Goal: Task Accomplishment & Management: Manage account settings

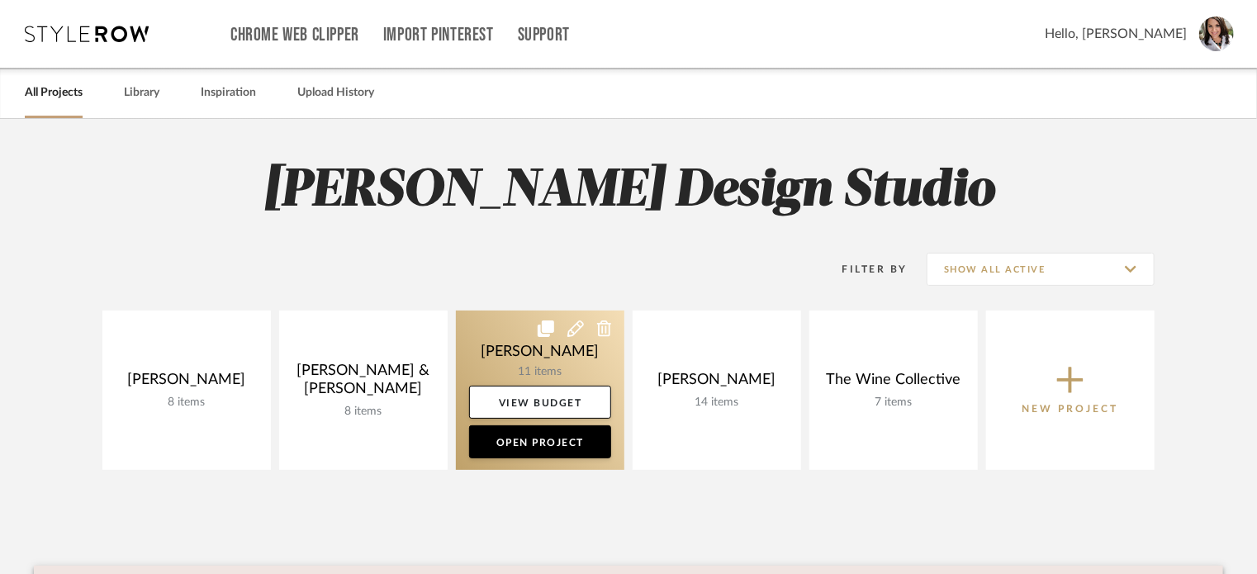
click at [516, 353] on link at bounding box center [540, 390] width 168 height 159
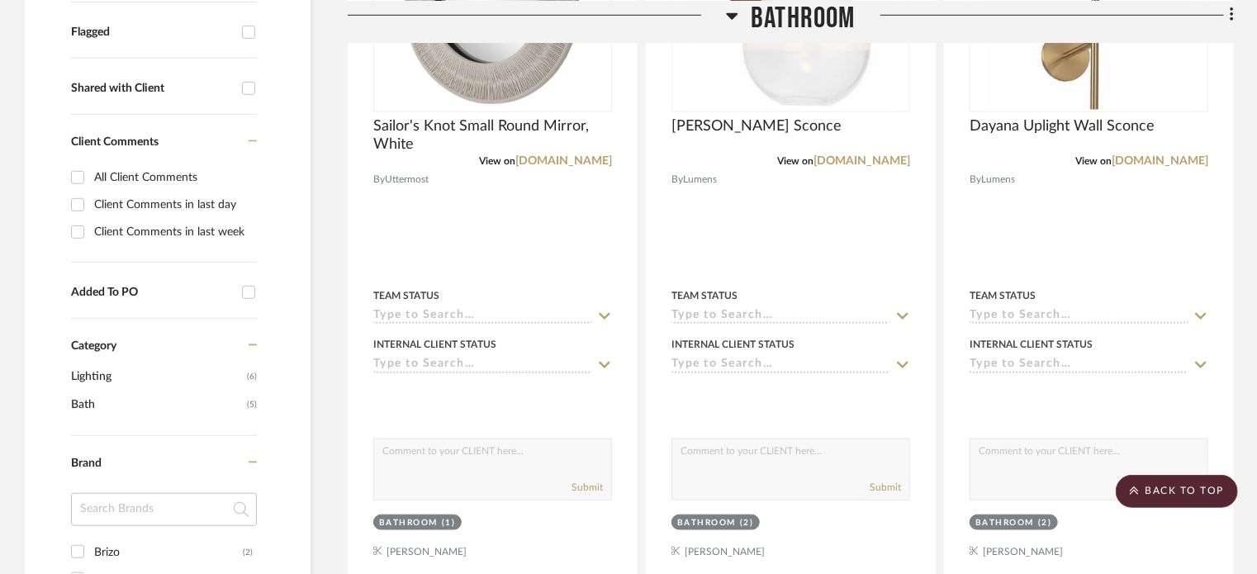
scroll to position [330, 0]
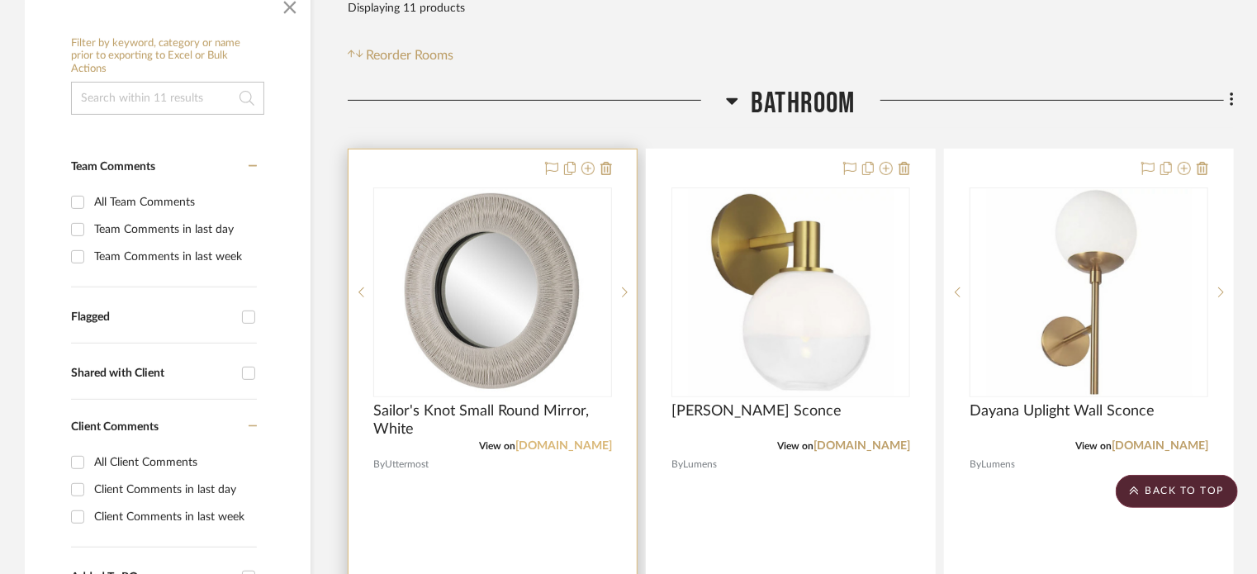
click at [562, 448] on link "[DOMAIN_NAME]" at bounding box center [563, 446] width 97 height 12
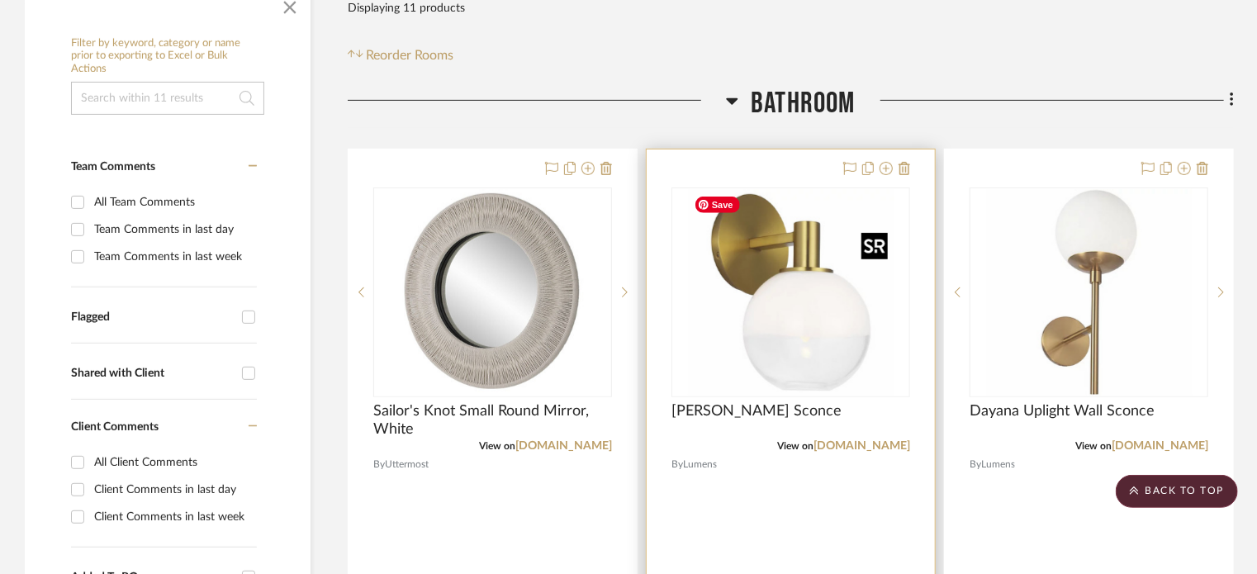
click at [776, 328] on img "0" at bounding box center [791, 292] width 206 height 206
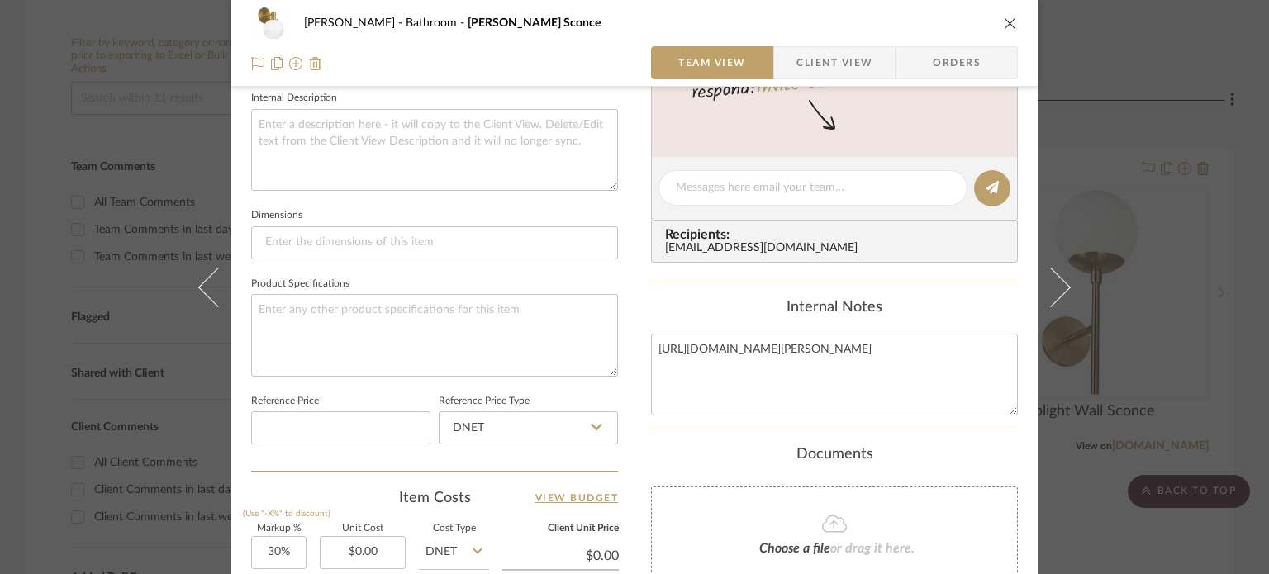
scroll to position [826, 0]
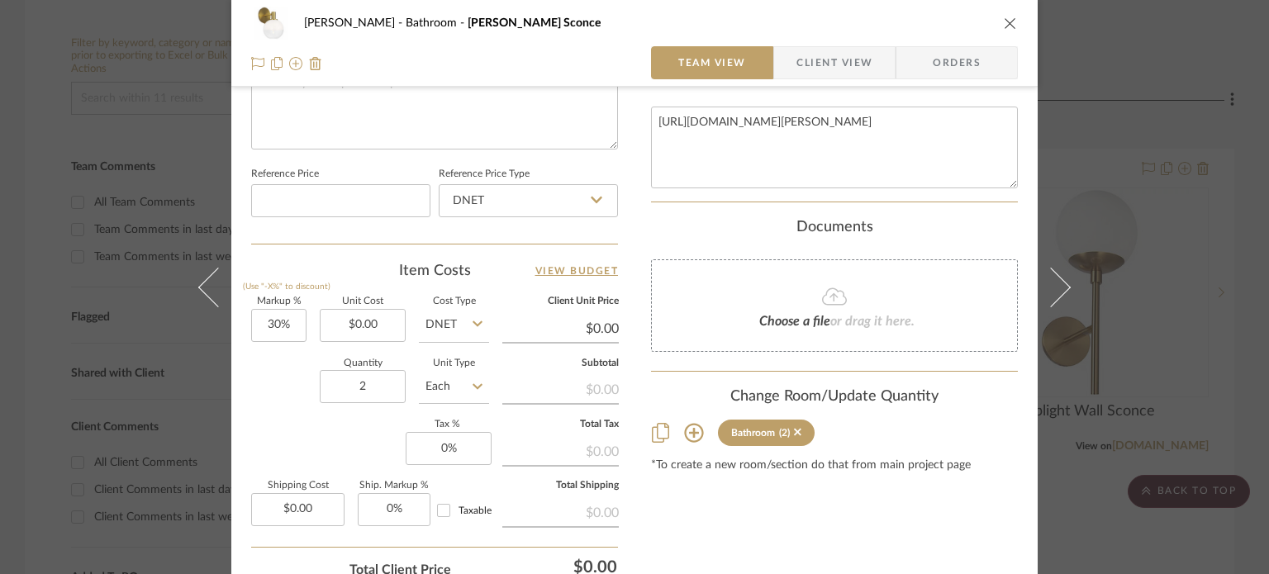
click at [1004, 22] on icon "close" at bounding box center [1010, 23] width 13 height 13
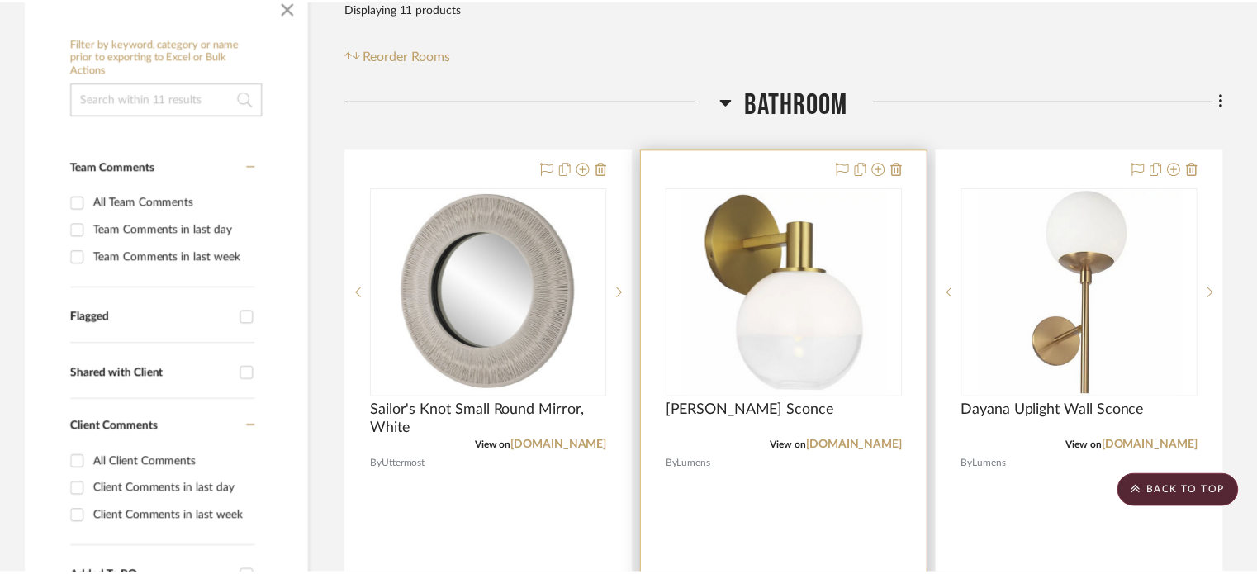
scroll to position [330, 0]
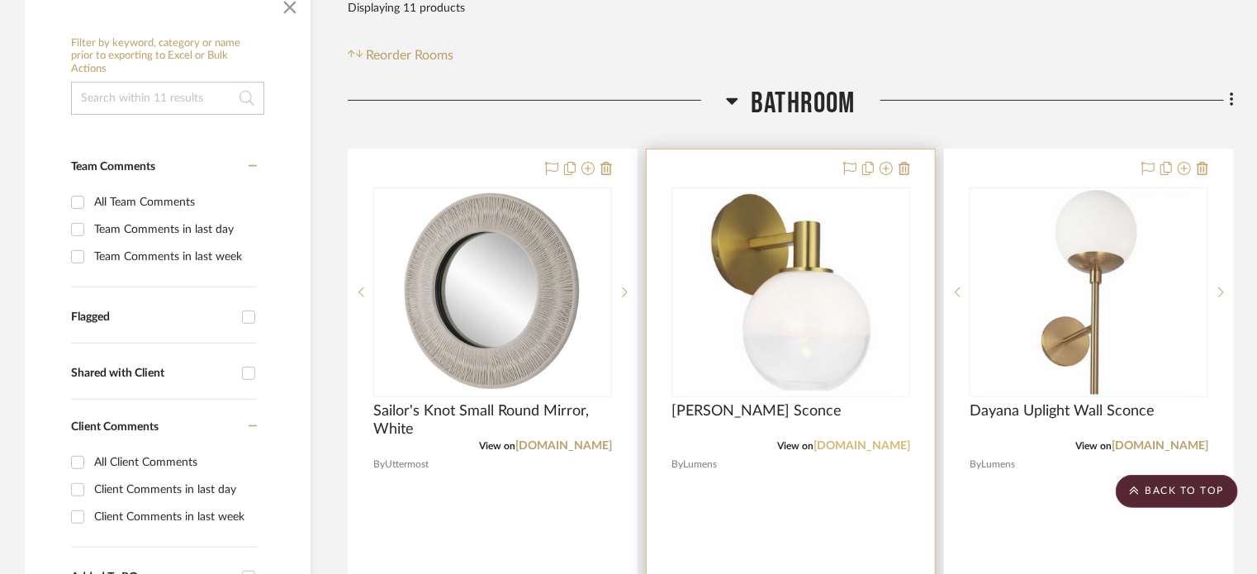
click at [853, 441] on link "[DOMAIN_NAME]" at bounding box center [862, 446] width 97 height 12
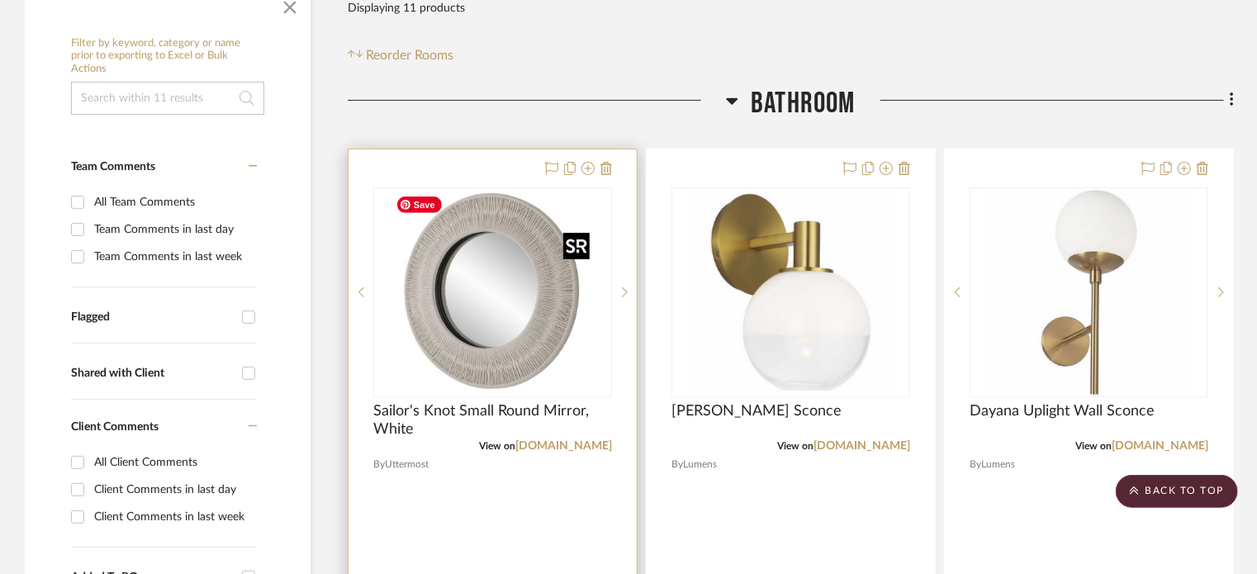
click at [505, 364] on img "0" at bounding box center [493, 292] width 206 height 206
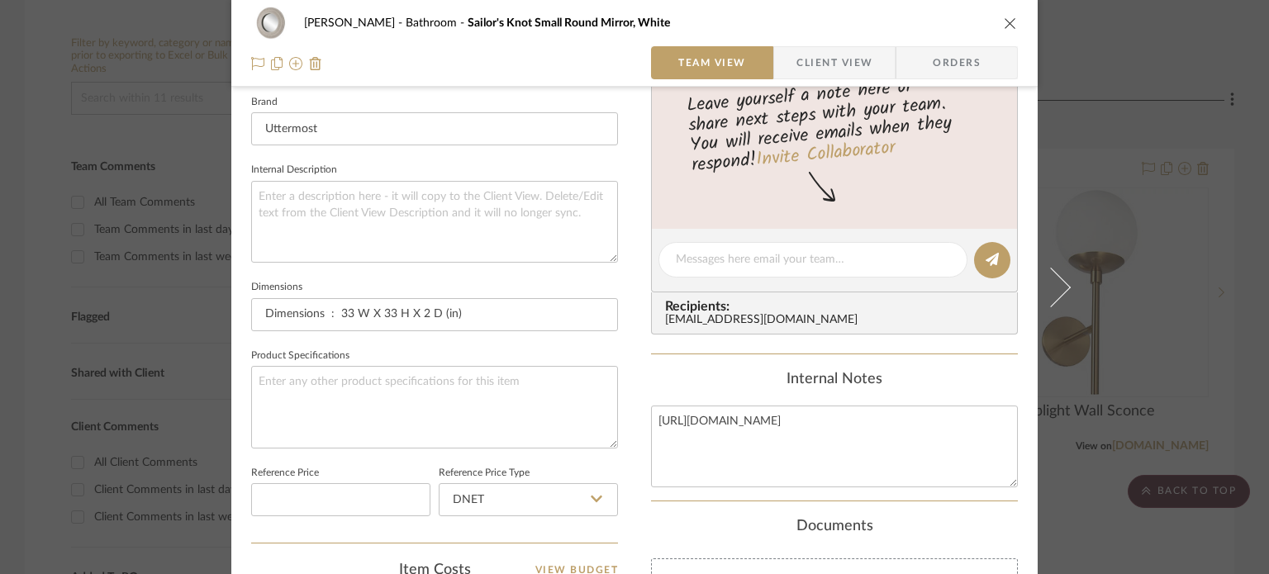
scroll to position [743, 0]
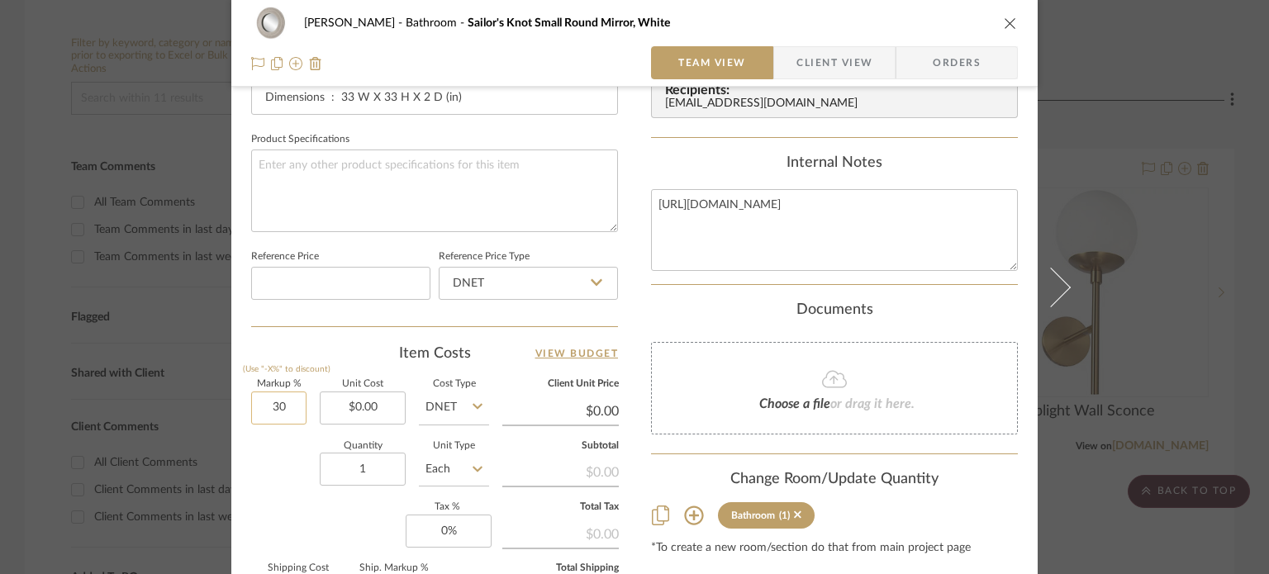
click at [286, 407] on input "30" at bounding box center [278, 407] width 55 height 33
type input "0%"
type input "0.00"
click at [390, 395] on input "0.00" at bounding box center [363, 407] width 86 height 33
type input "$260.00"
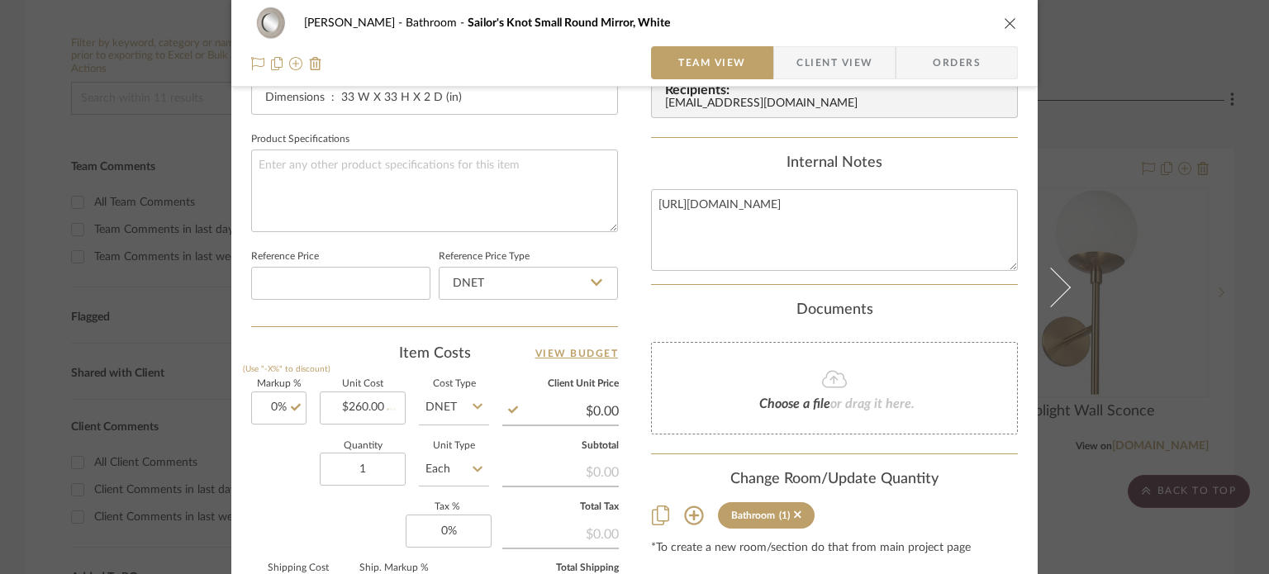
type input "$260.00"
click at [266, 464] on div "Quantity 1 Unit Type Each" at bounding box center [370, 471] width 238 height 59
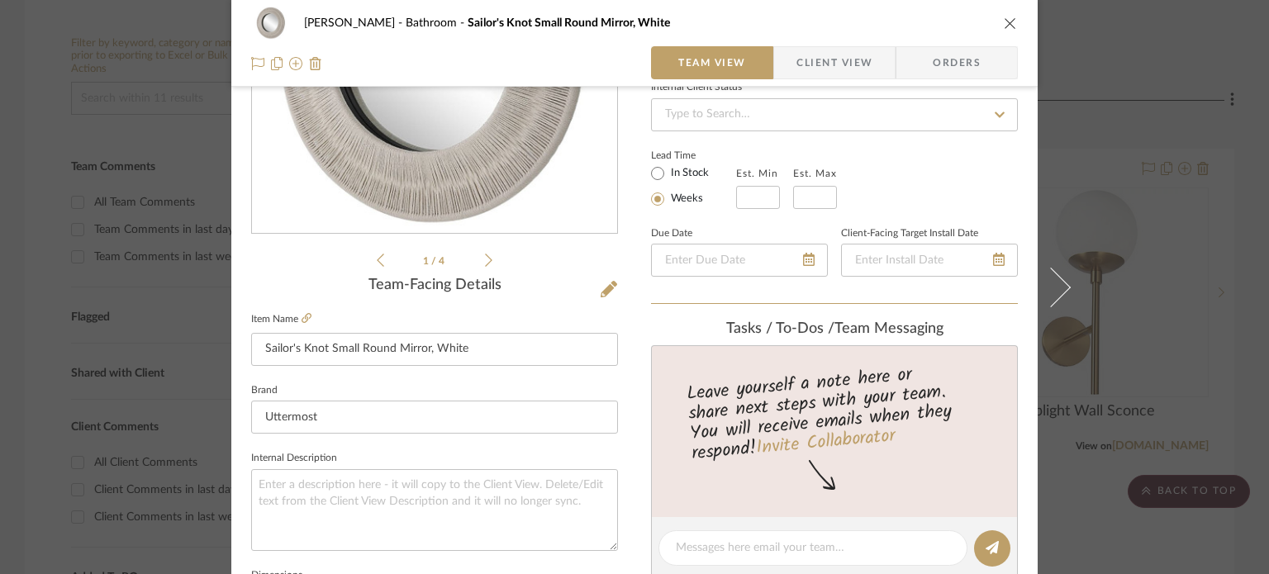
scroll to position [53, 0]
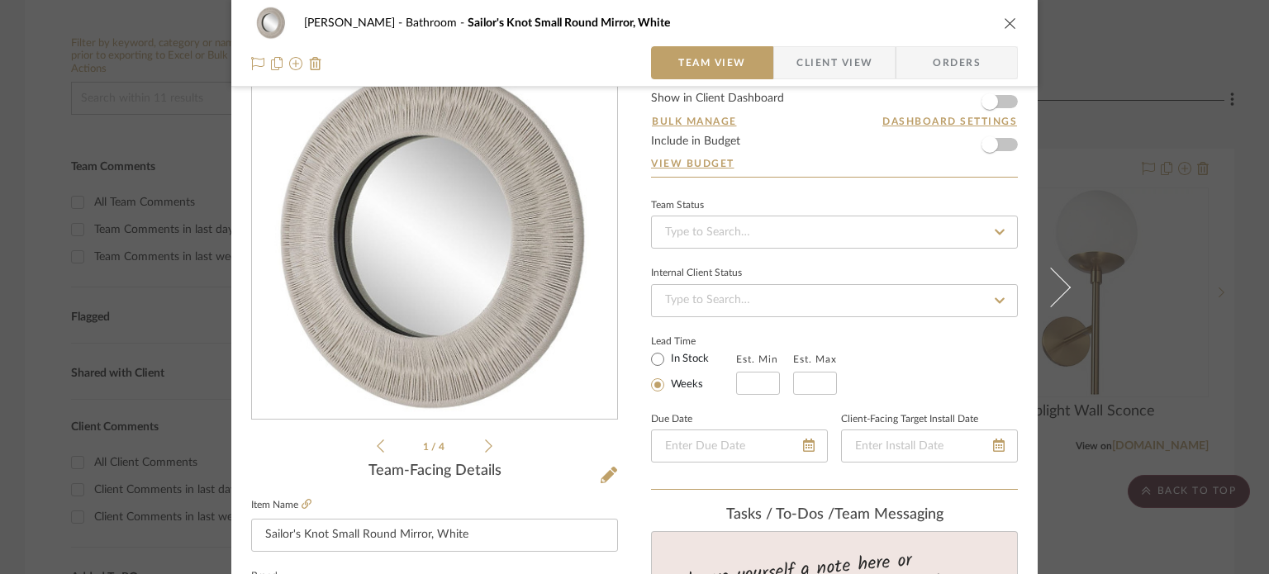
click at [1005, 23] on icon "close" at bounding box center [1010, 23] width 13 height 13
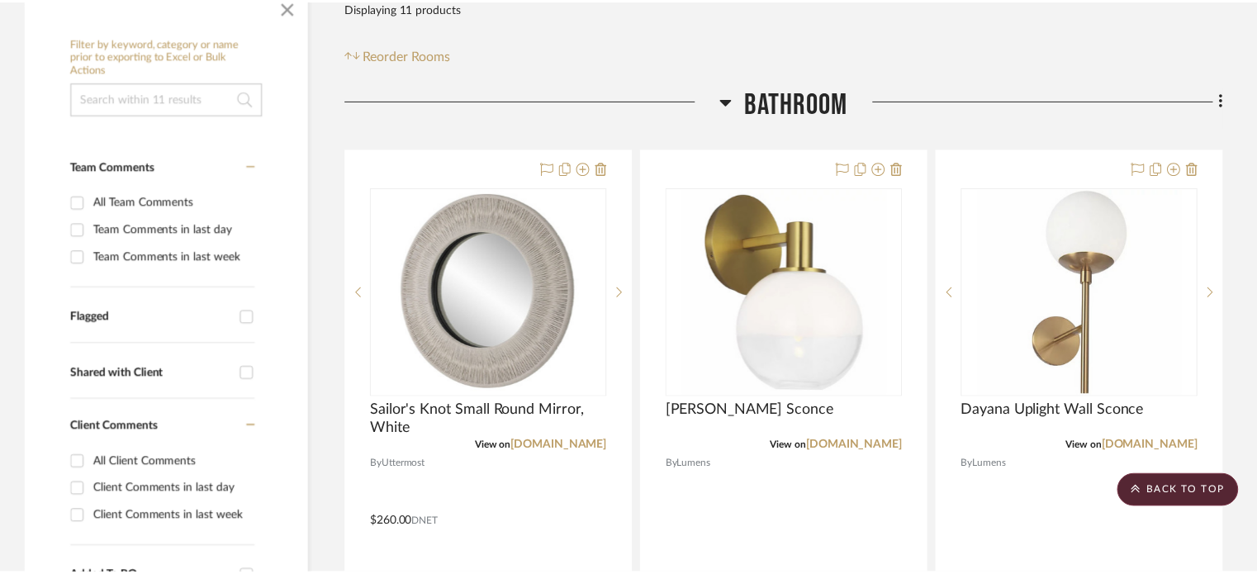
scroll to position [330, 0]
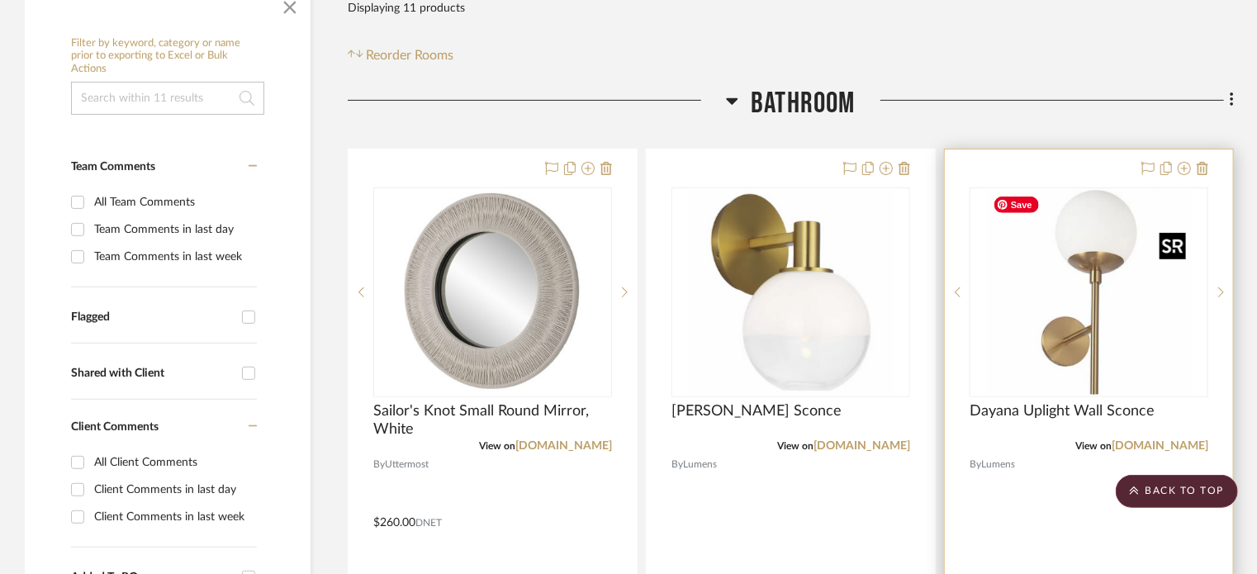
click at [1099, 296] on img "0" at bounding box center [1089, 292] width 206 height 206
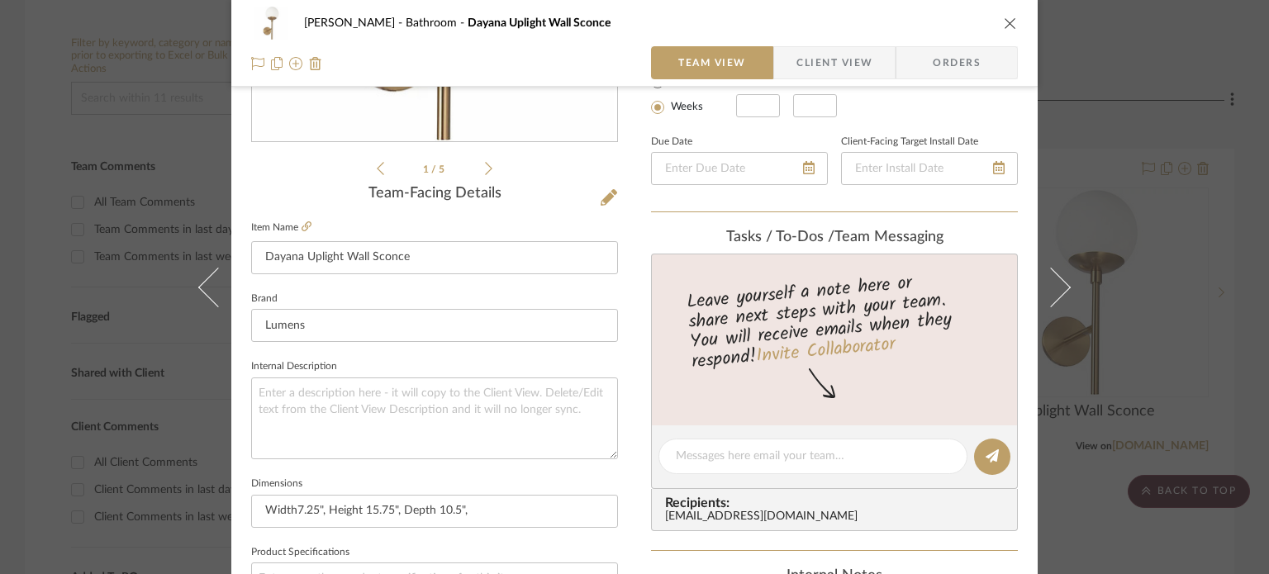
click at [1004, 20] on icon "close" at bounding box center [1010, 23] width 13 height 13
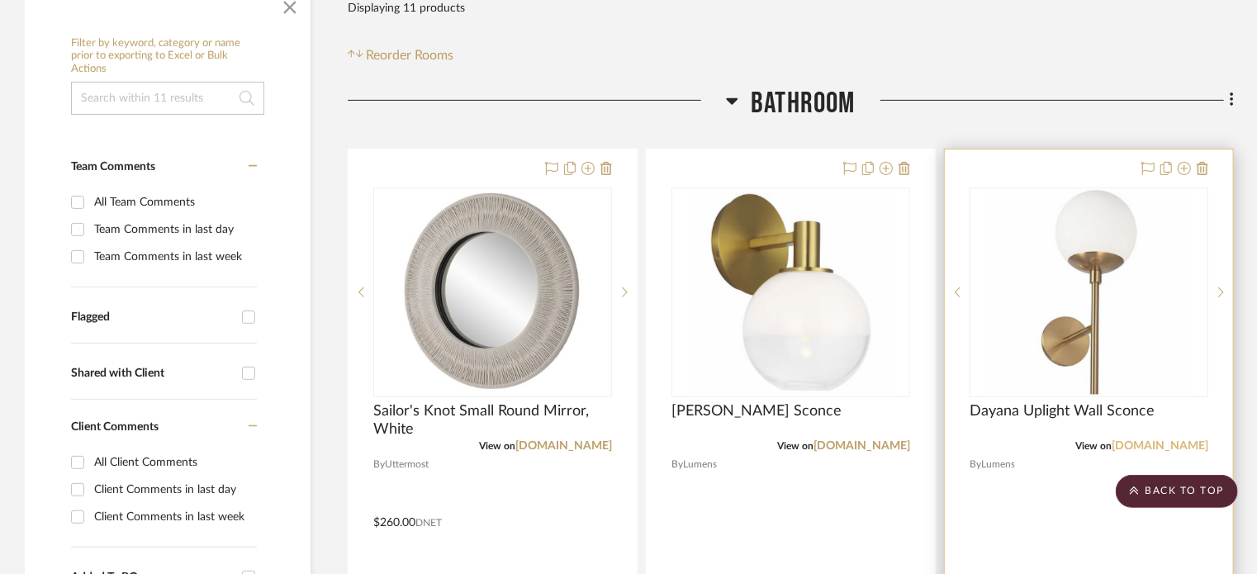
click at [1172, 443] on link "[DOMAIN_NAME]" at bounding box center [1160, 446] width 97 height 12
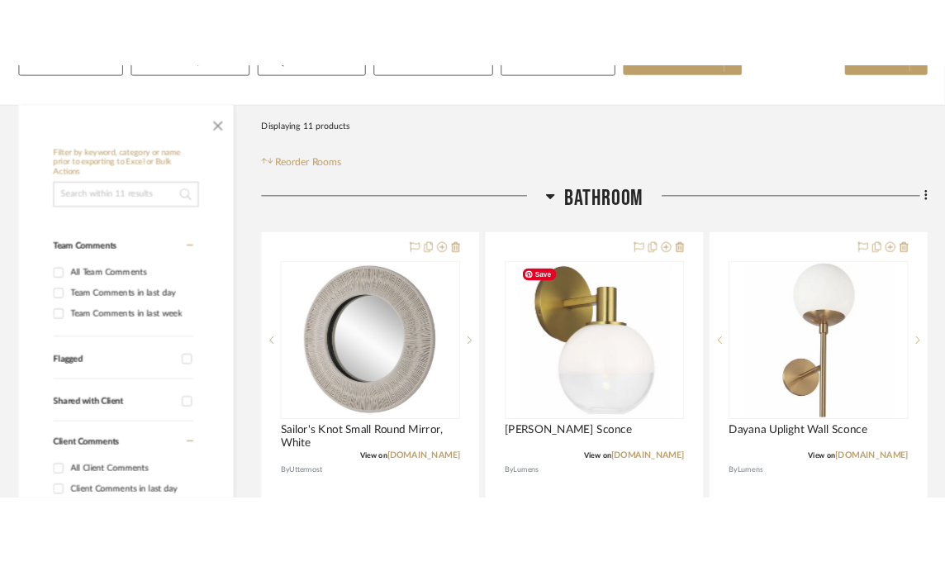
scroll to position [413, 0]
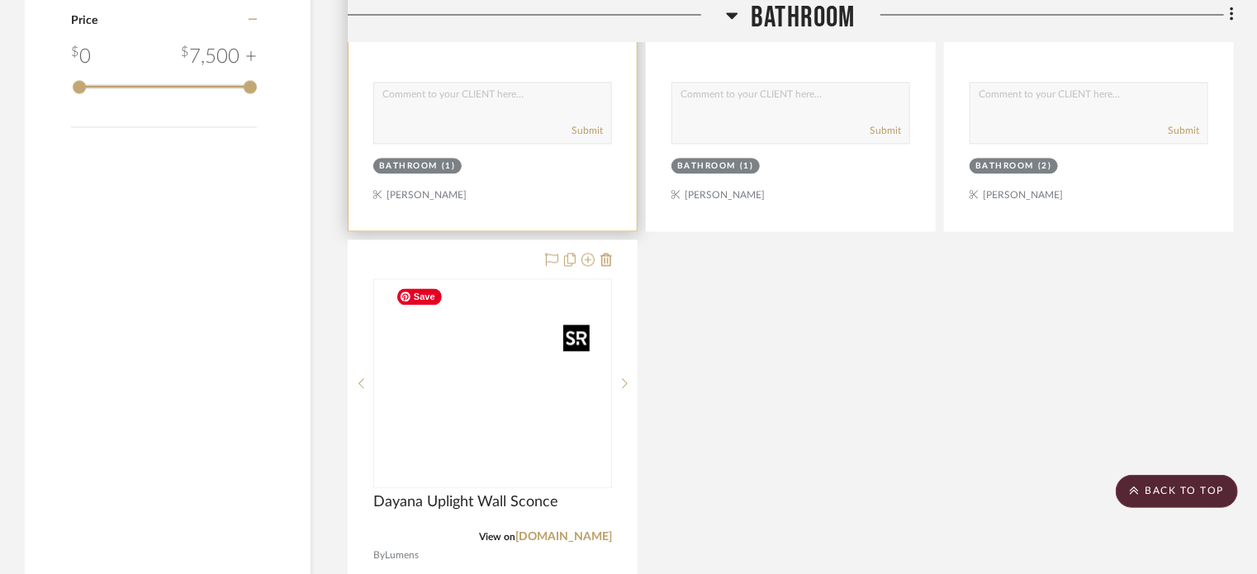
scroll to position [1734, 0]
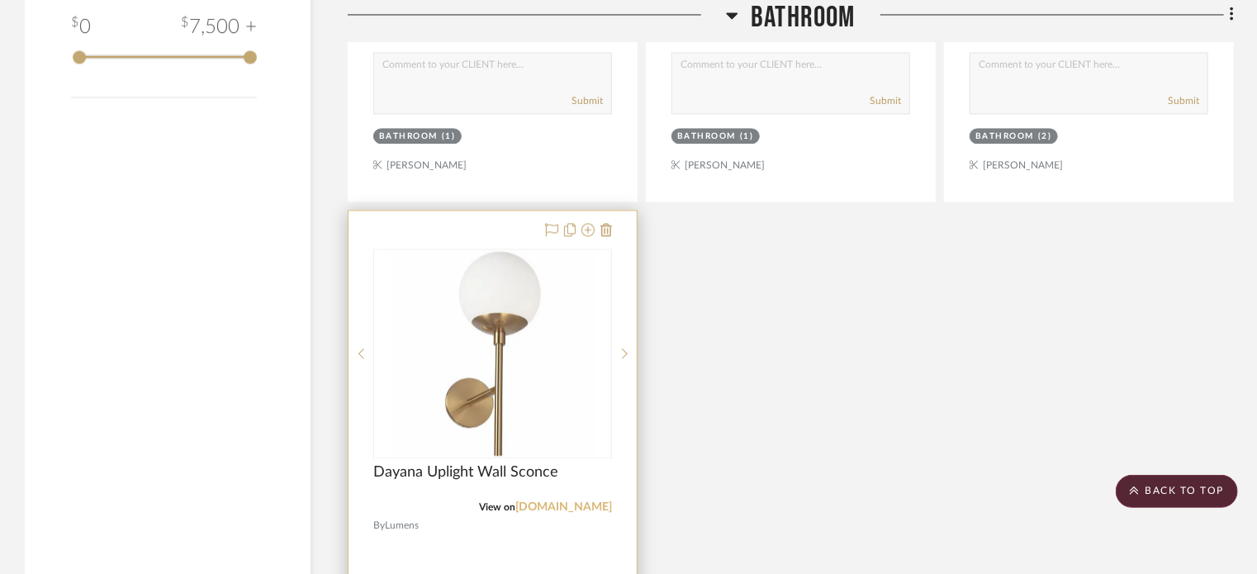
click at [578, 502] on link "[DOMAIN_NAME]" at bounding box center [563, 507] width 97 height 12
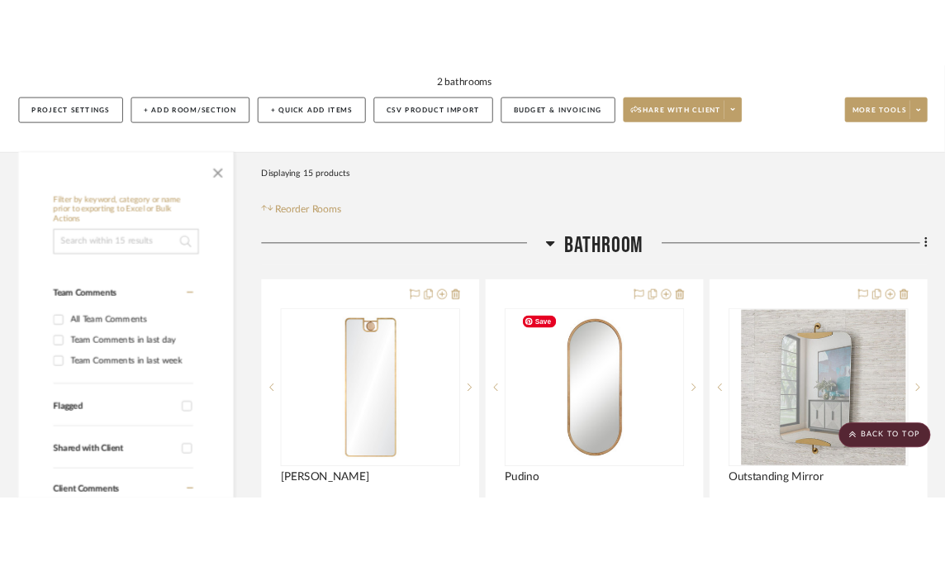
scroll to position [165, 0]
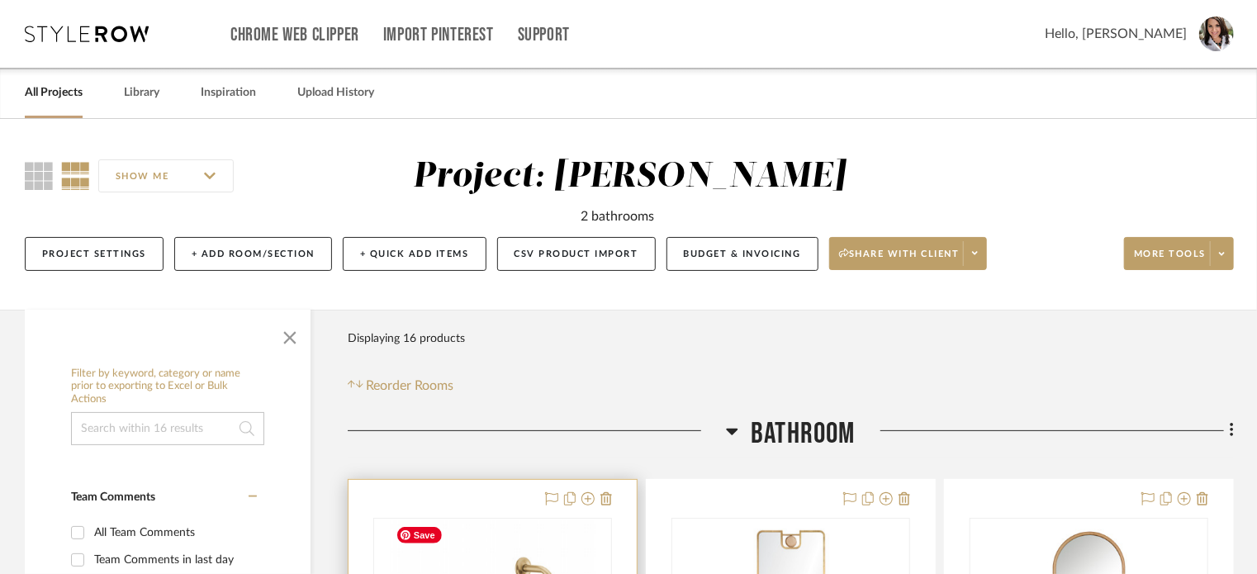
scroll to position [330, 0]
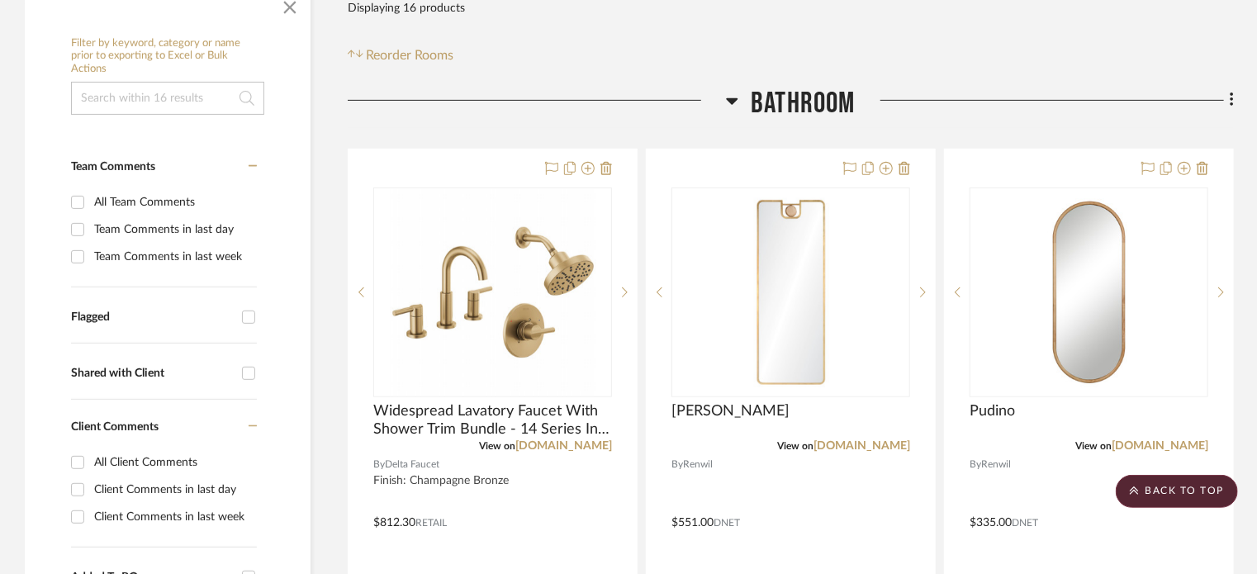
click at [734, 99] on icon at bounding box center [733, 101] width 12 height 7
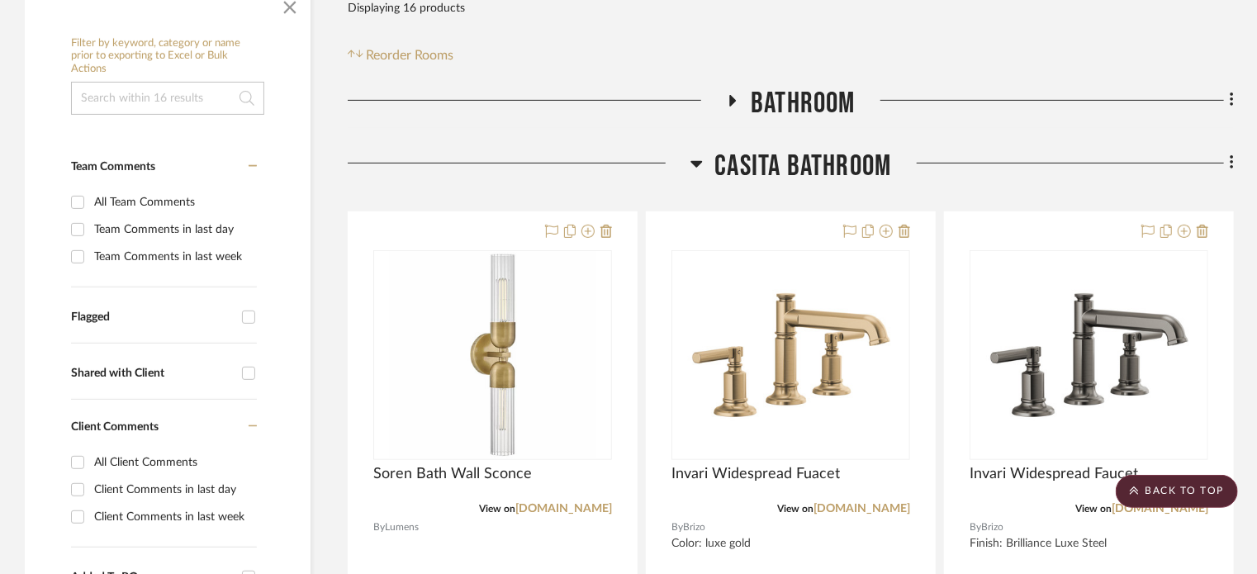
click at [719, 95] on div at bounding box center [537, 107] width 378 height 42
drag, startPoint x: 727, startPoint y: 98, endPoint x: 1198, endPoint y: 140, distance: 473.5
click at [728, 98] on icon at bounding box center [733, 100] width 20 height 12
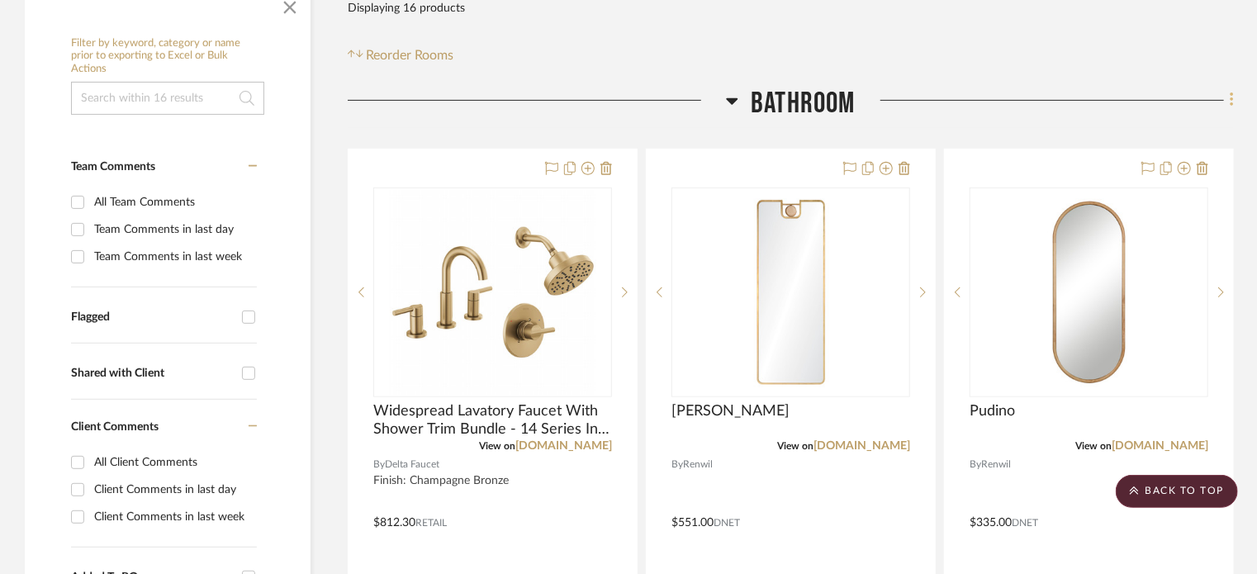
click at [956, 101] on icon at bounding box center [1232, 100] width 5 height 18
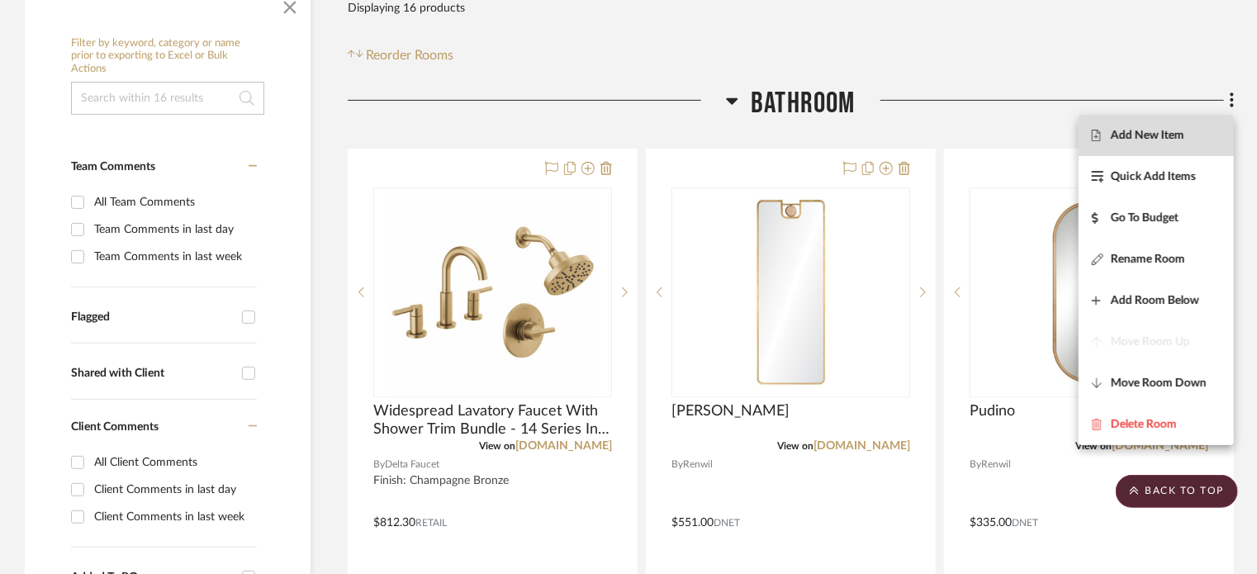
click at [956, 131] on span "Add New Item" at bounding box center [1148, 136] width 74 height 14
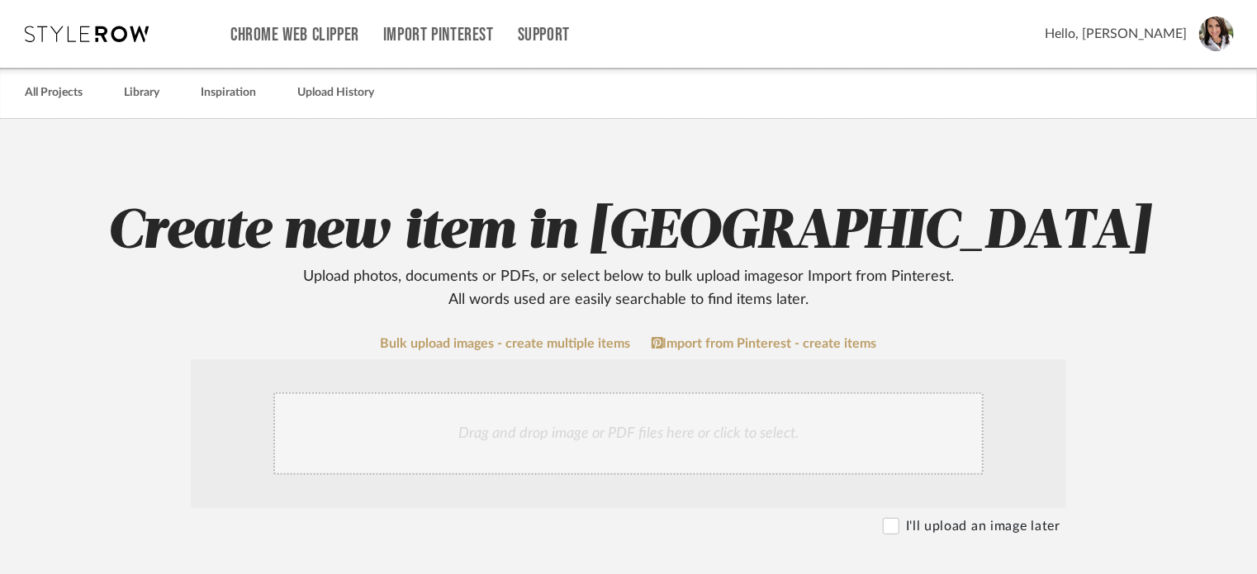
click at [594, 432] on div "Drag and drop image or PDF files here or click to select." at bounding box center [628, 433] width 710 height 83
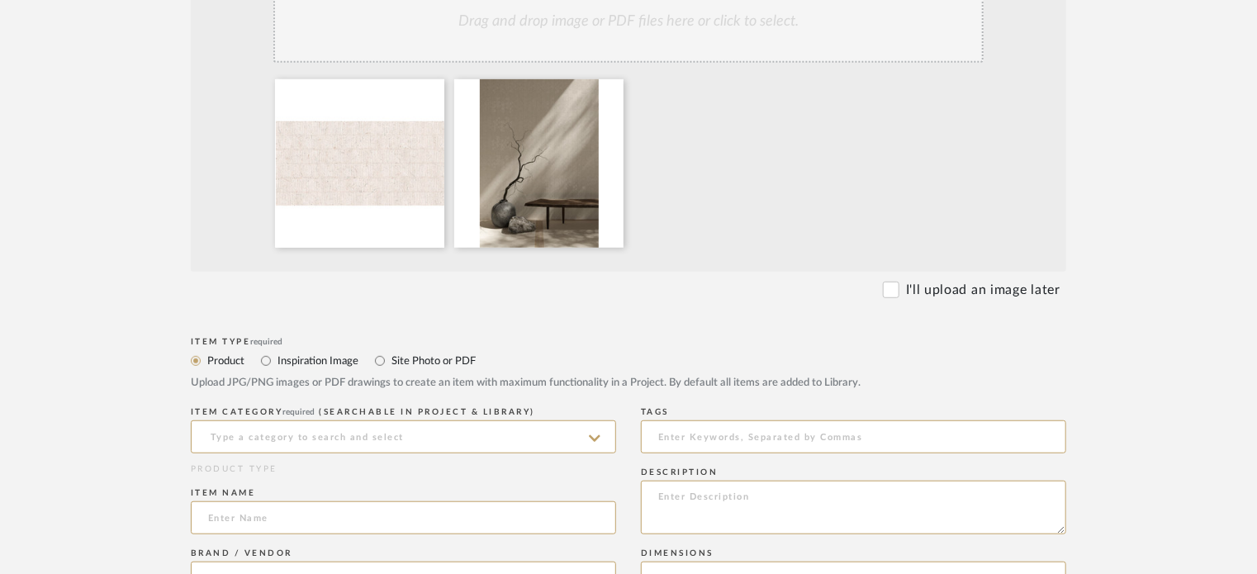
scroll to position [496, 0]
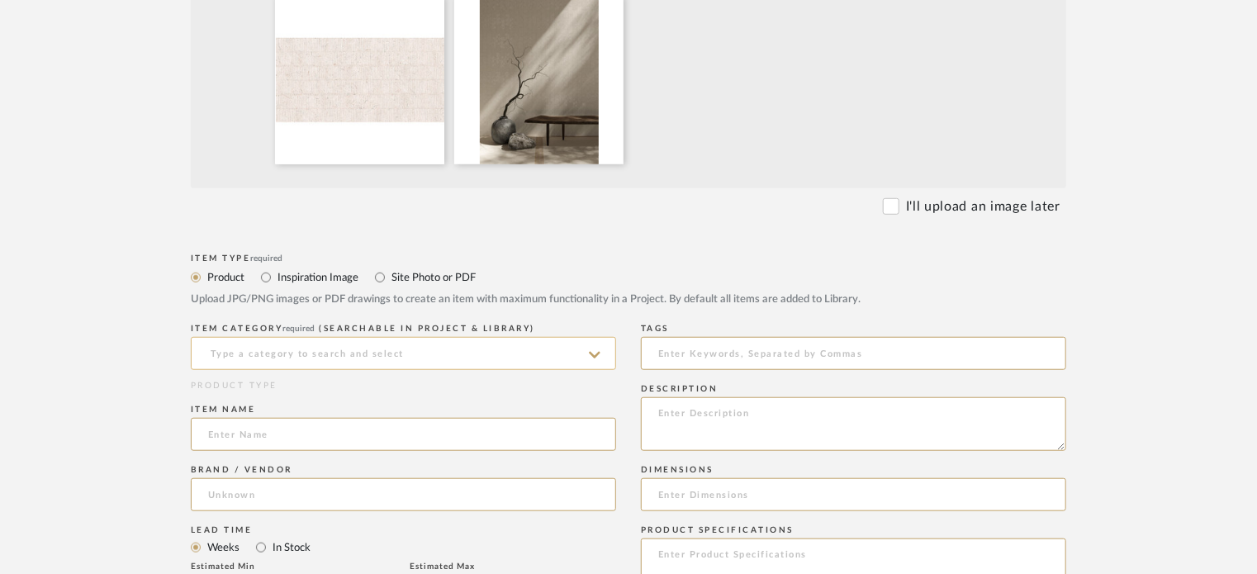
click at [254, 351] on input at bounding box center [403, 353] width 425 height 33
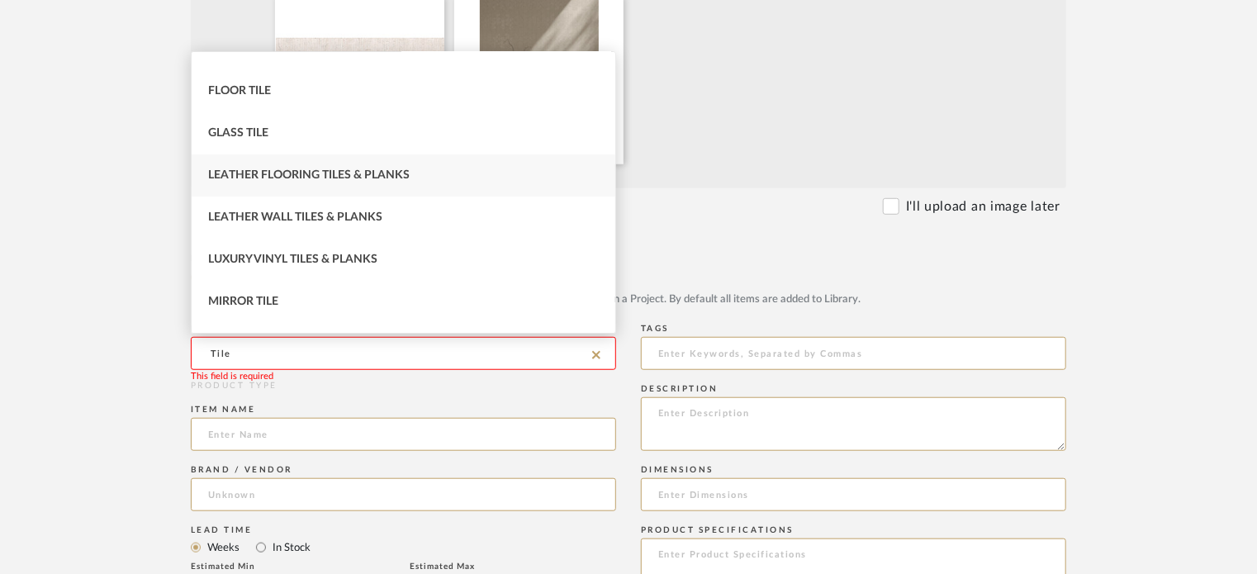
scroll to position [308, 0]
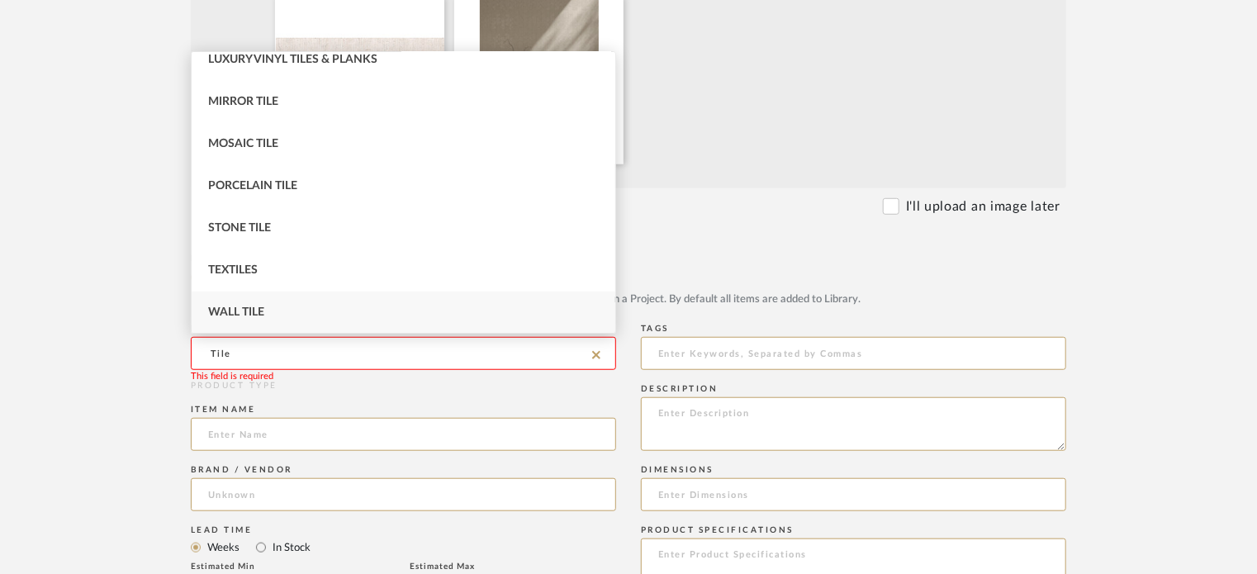
click at [312, 306] on div "Wall Tile" at bounding box center [404, 313] width 424 height 42
type input "Wall Tile"
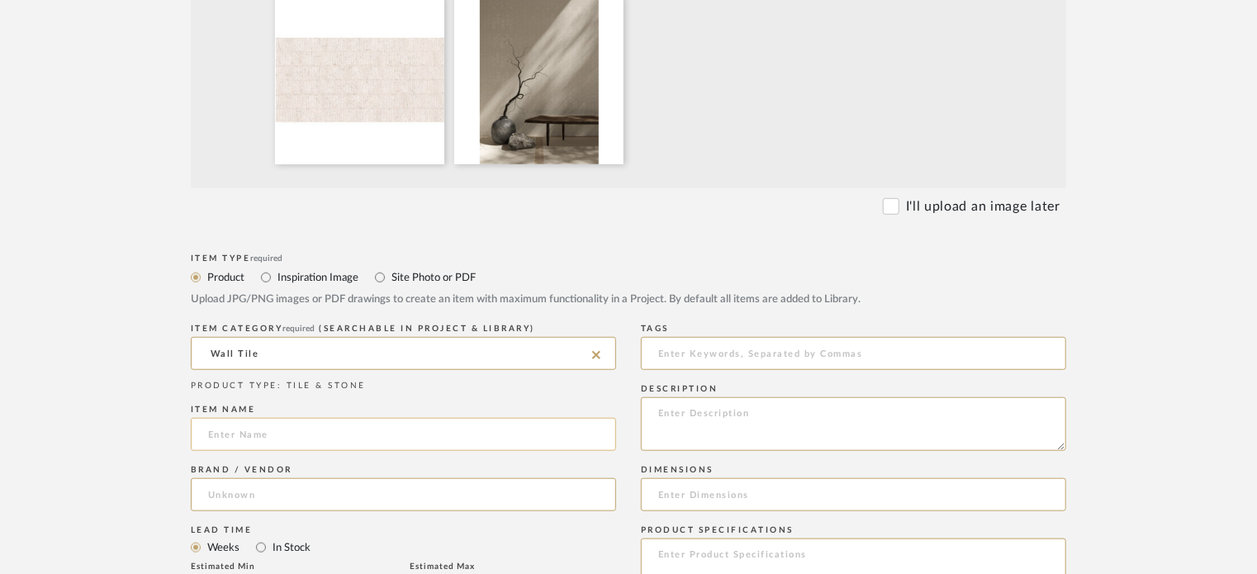
click at [307, 434] on input at bounding box center [403, 434] width 425 height 33
type input "Impression Bamboo Bone"
click at [360, 492] on input at bounding box center [403, 494] width 425 height 33
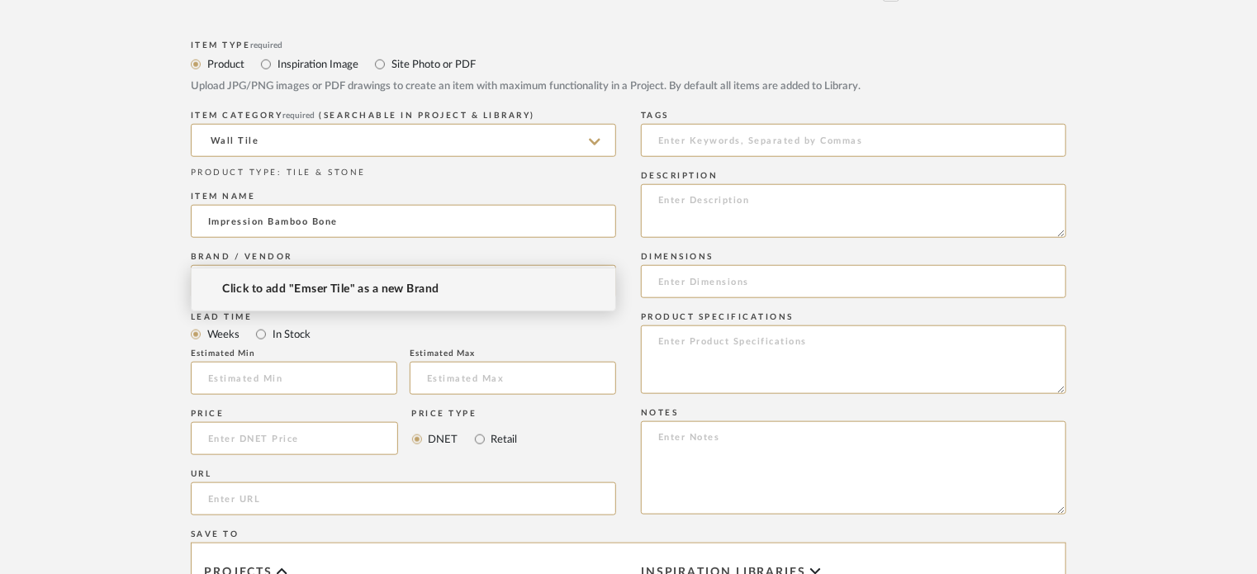
scroll to position [743, 0]
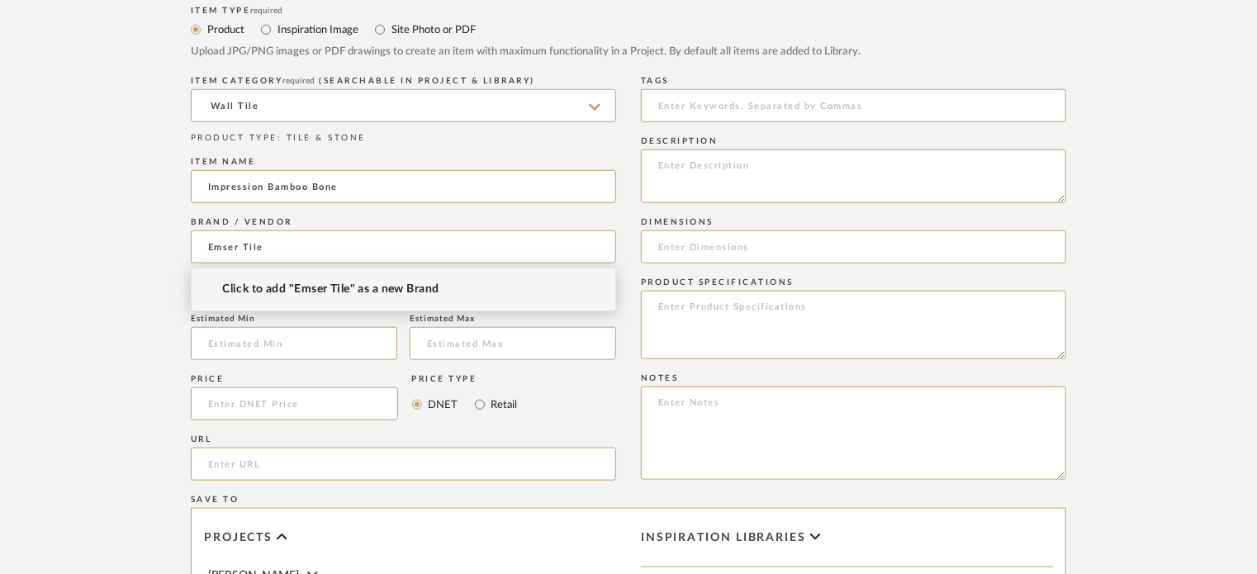
type input "Emser Tile"
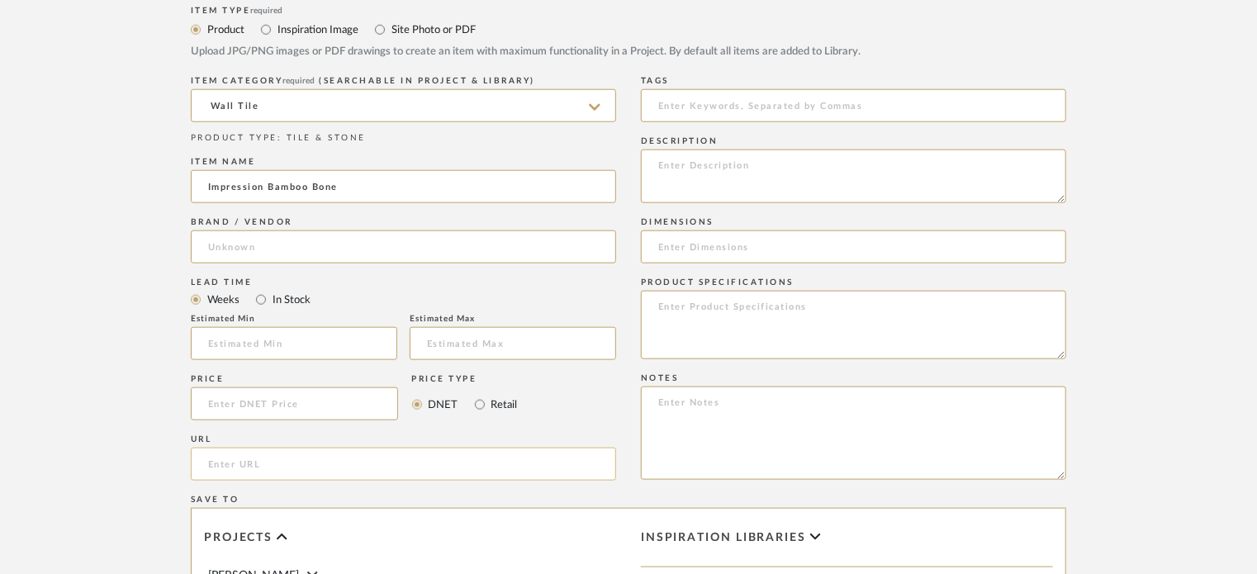
paste input "https://www.peratile.com/product/24-x-48-porcelain-impression-bamboo-bone/"
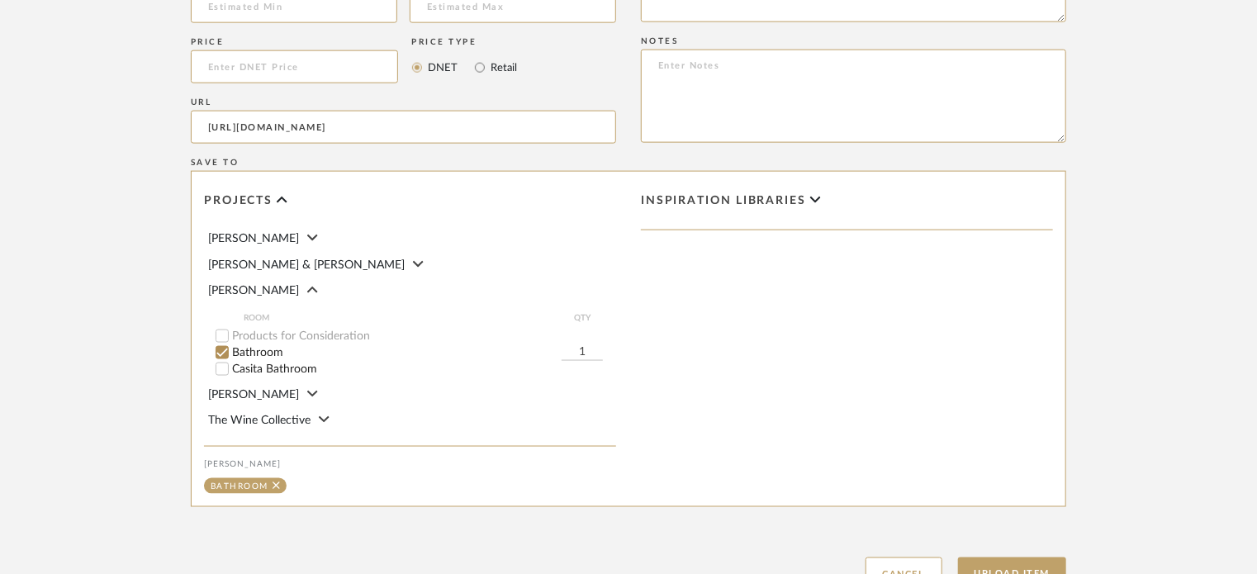
scroll to position [1156, 0]
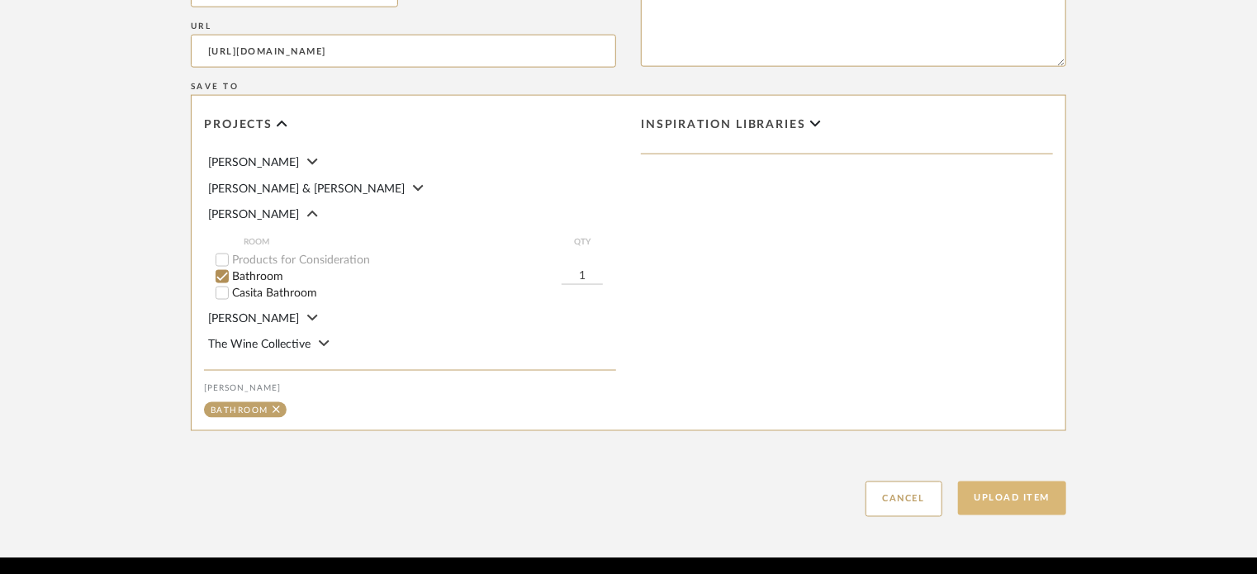
type input "https://www.peratile.com/product/24-x-48-porcelain-impression-bamboo-bone/"
click at [956, 508] on button "Upload Item" at bounding box center [1012, 499] width 109 height 34
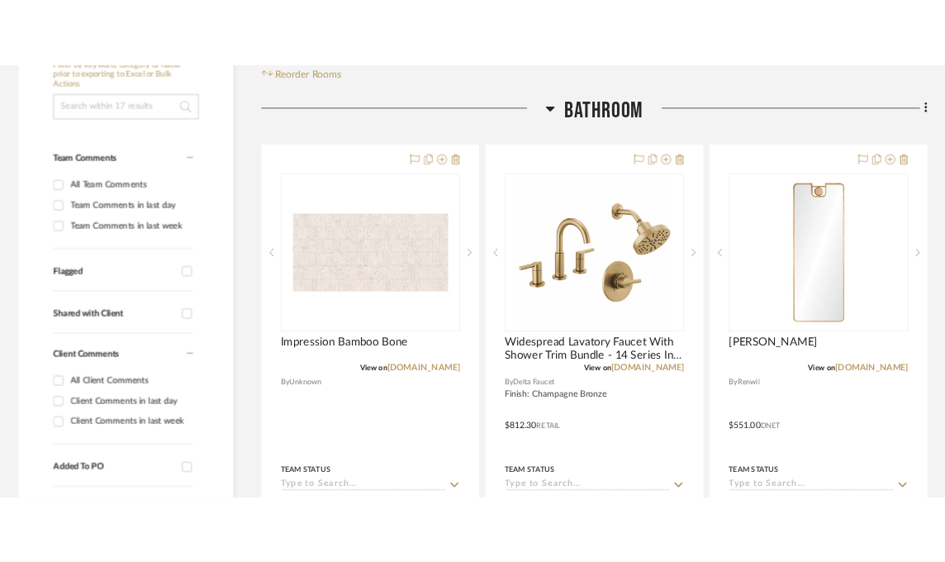
scroll to position [415, 0]
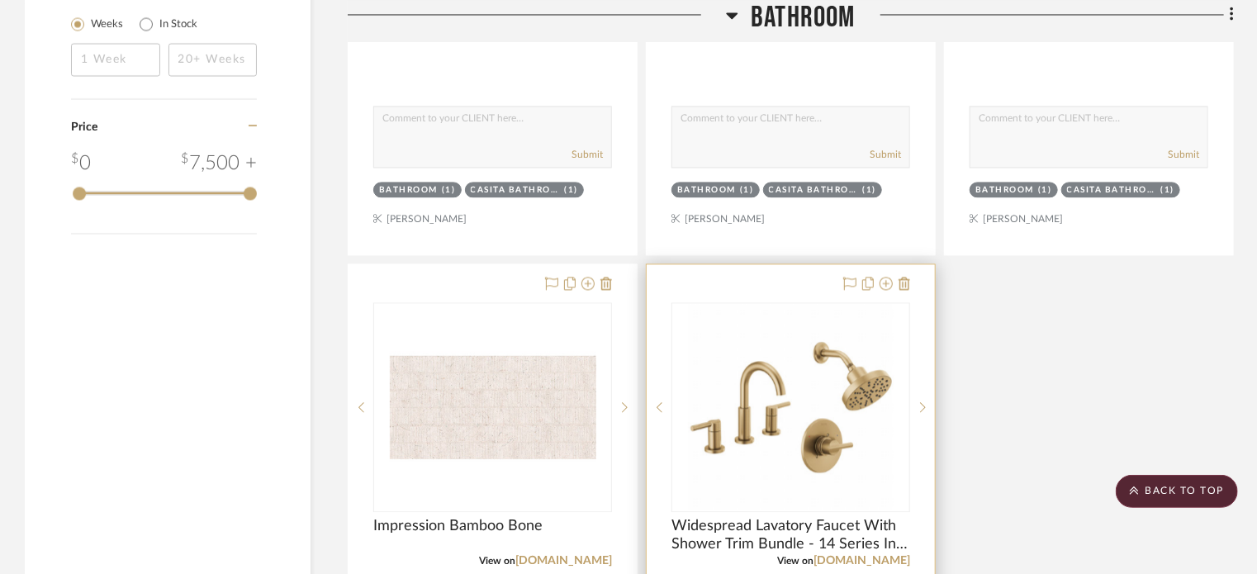
scroll to position [1900, 0]
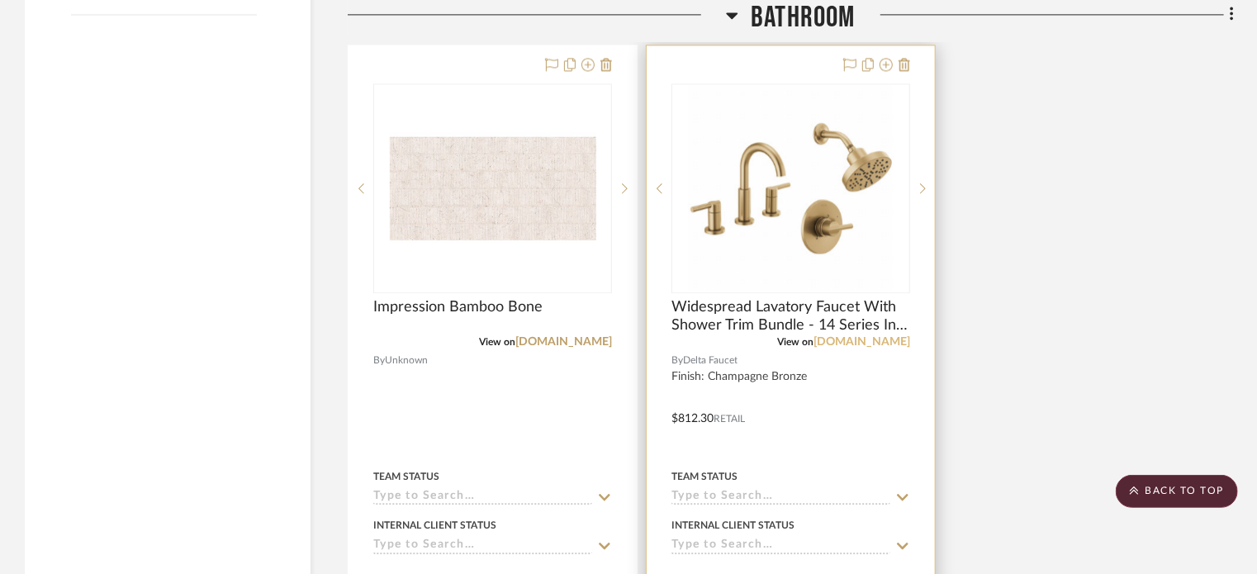
click at [878, 338] on link "deltafaucet.com" at bounding box center [862, 342] width 97 height 12
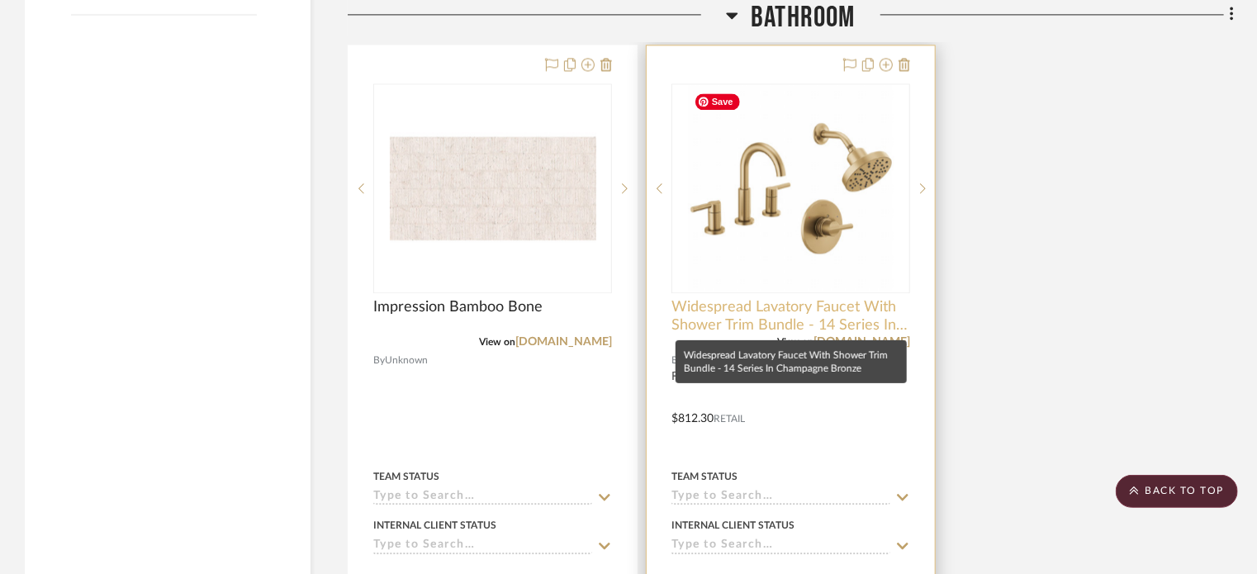
click at [738, 309] on span "Widespread Lavatory Faucet With Shower Trim Bundle - 14 Series In Champagne Bro…" at bounding box center [790, 316] width 239 height 36
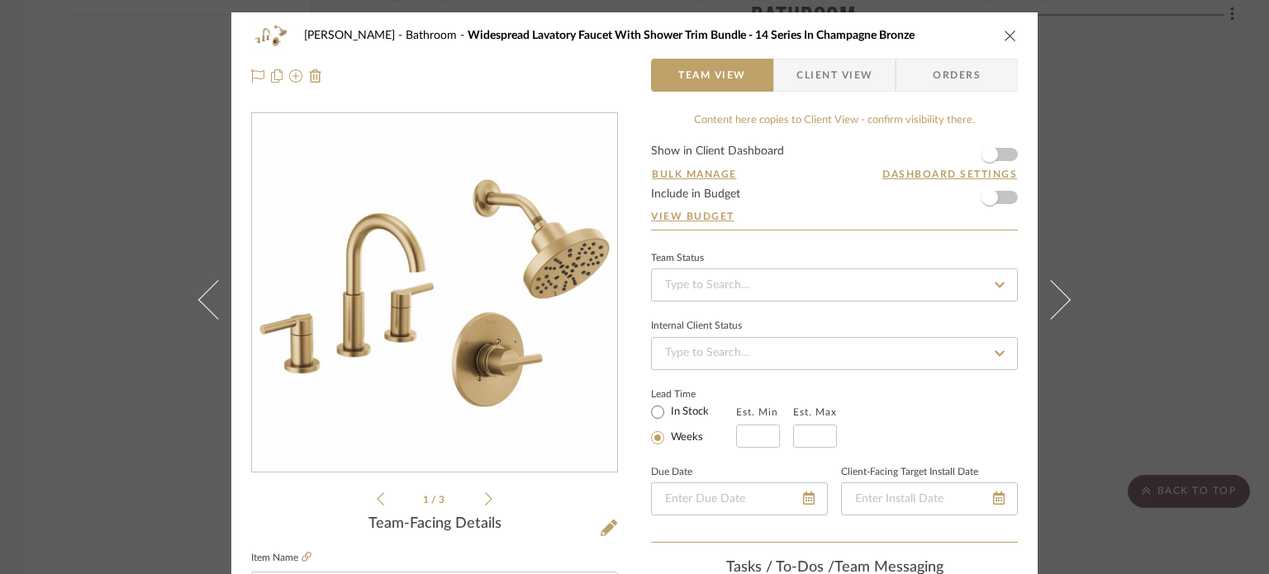
scroll to position [330, 0]
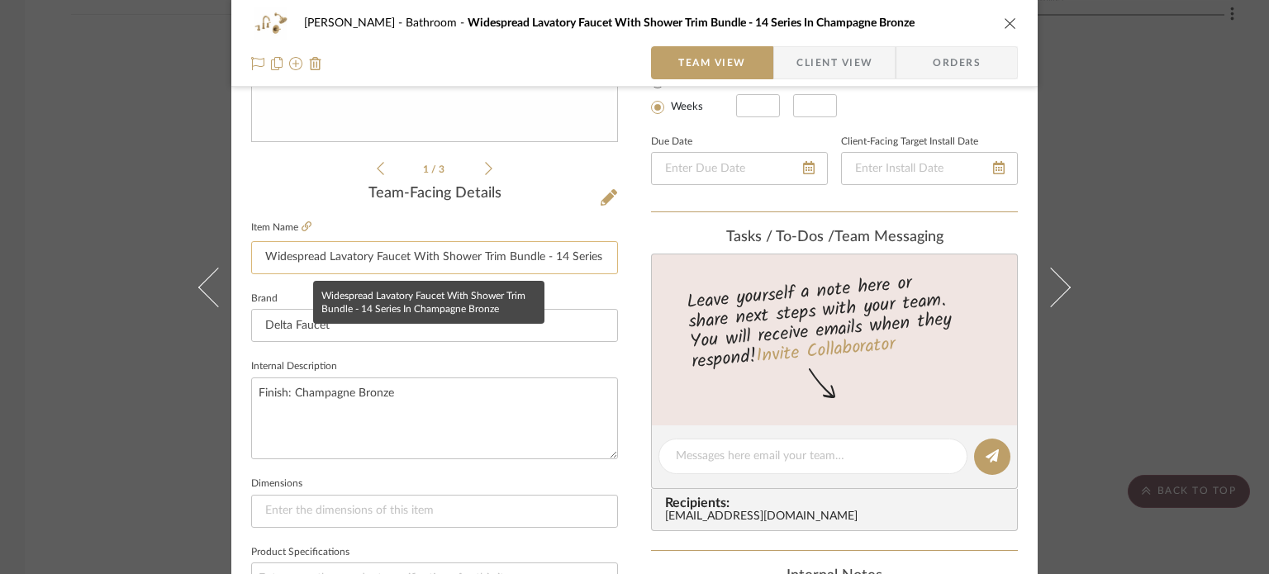
click at [256, 244] on input "Widespread Lavatory Faucet With Shower Trim Bundle - 14 Series In Champagne Bro…" at bounding box center [434, 257] width 367 height 33
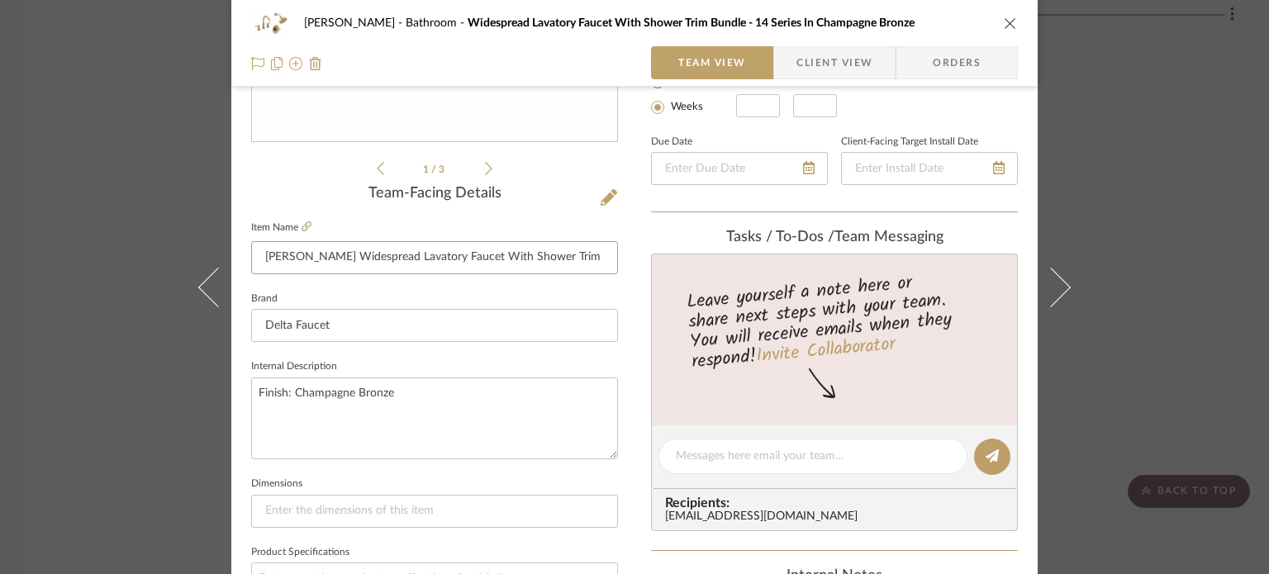
type input "Nicoli Widespread Lavatory Faucet With Shower Trim Bundle - 14 Series In Champa…"
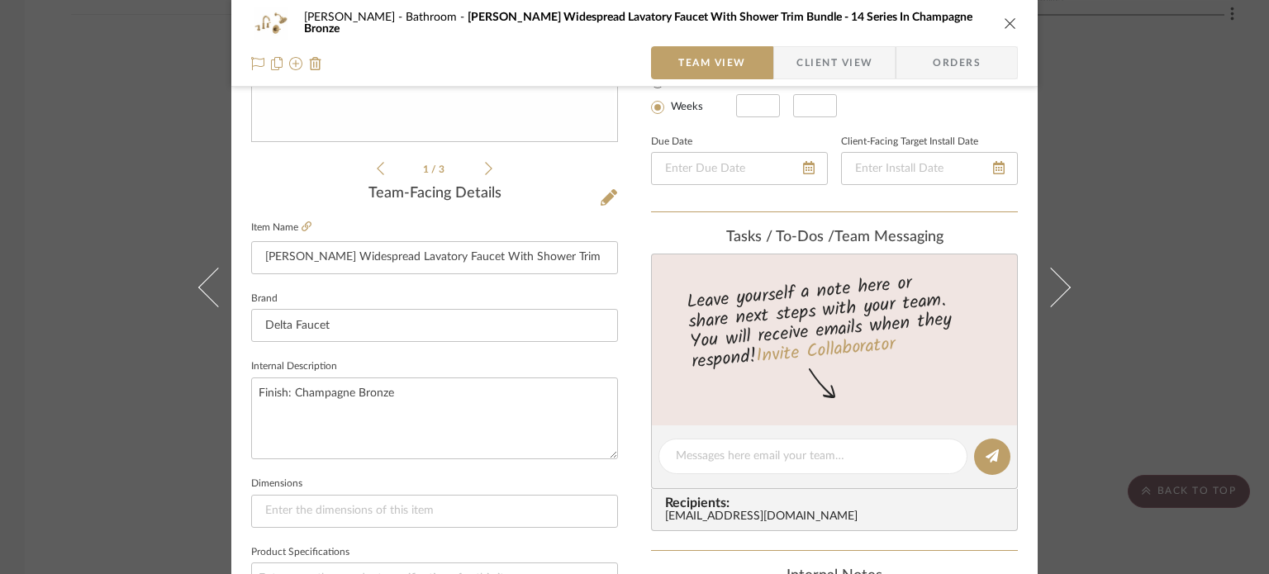
click at [631, 429] on div "Pierce Bathroom Nicoli Widespread Lavatory Faucet With Shower Trim Bundle - 14 …" at bounding box center [634, 445] width 806 height 1526
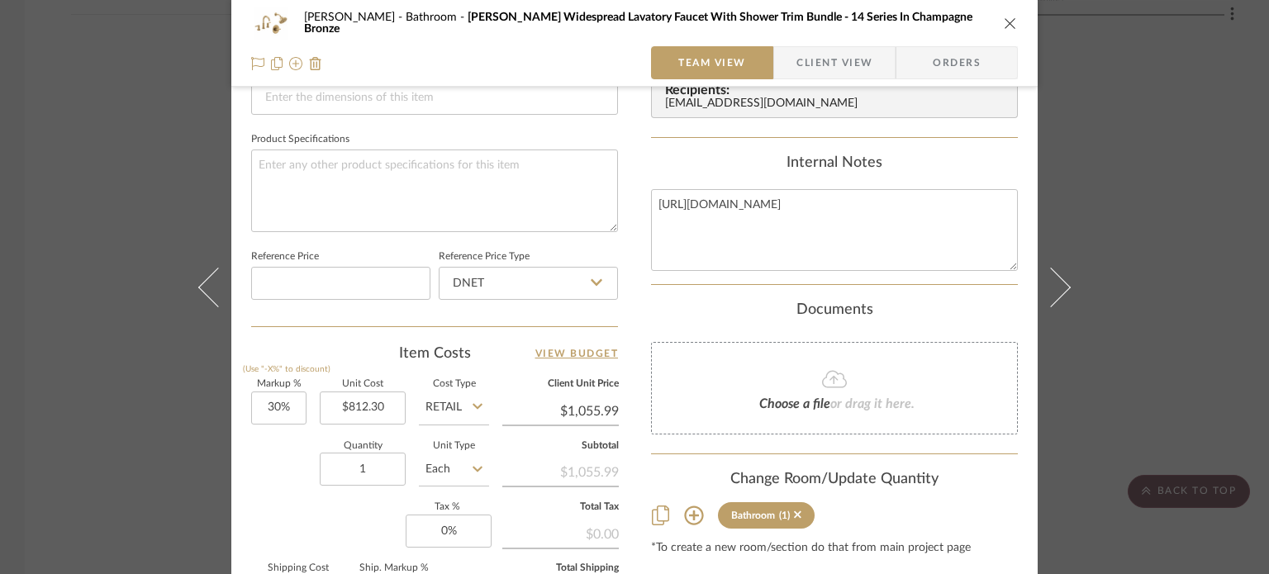
scroll to position [961, 0]
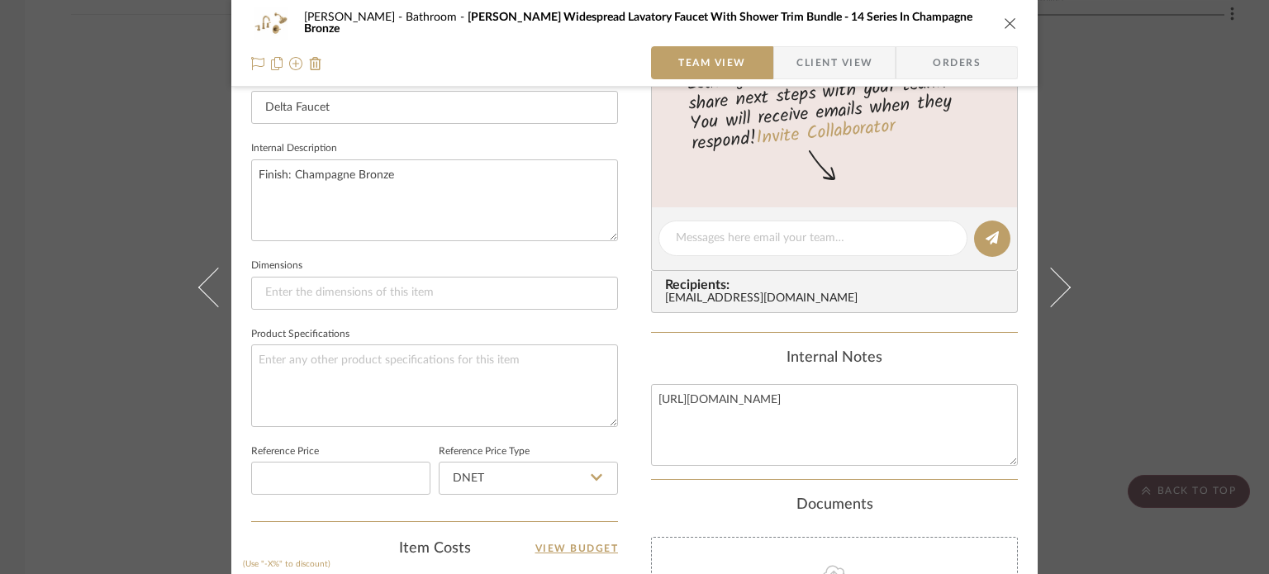
scroll to position [0, 0]
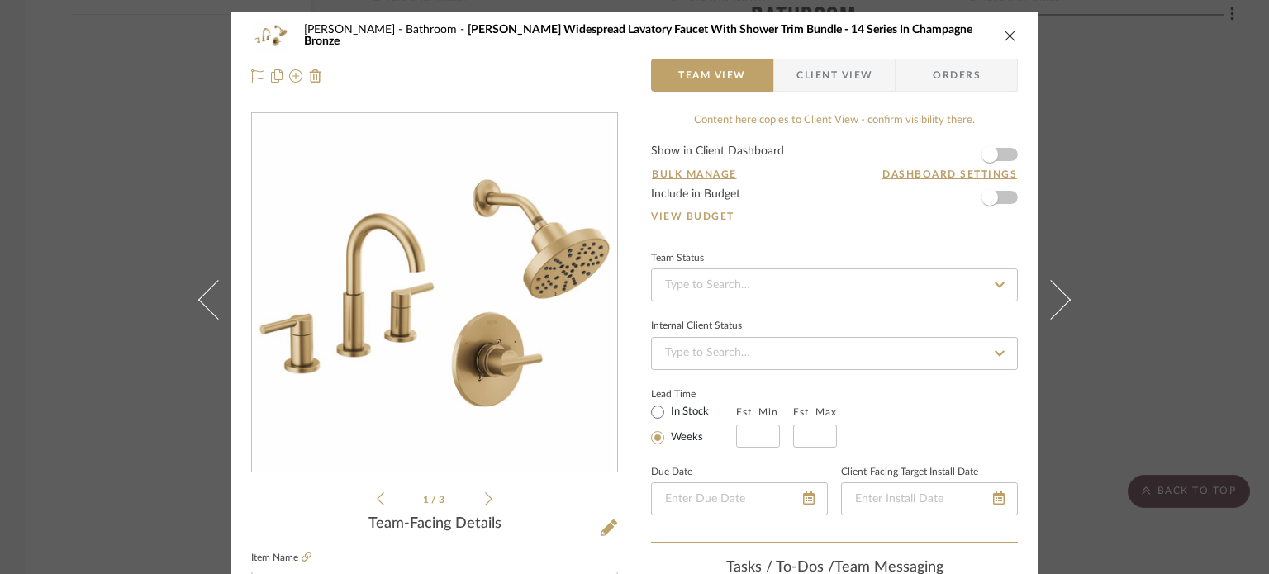
click at [956, 35] on icon "close" at bounding box center [1010, 35] width 13 height 13
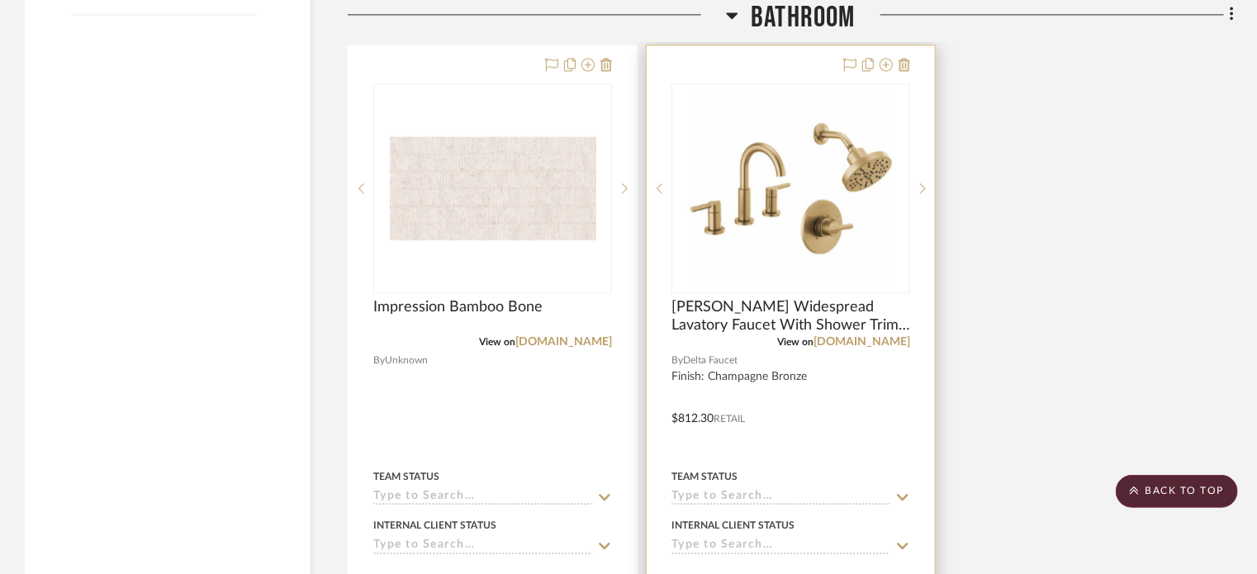
scroll to position [2313, 0]
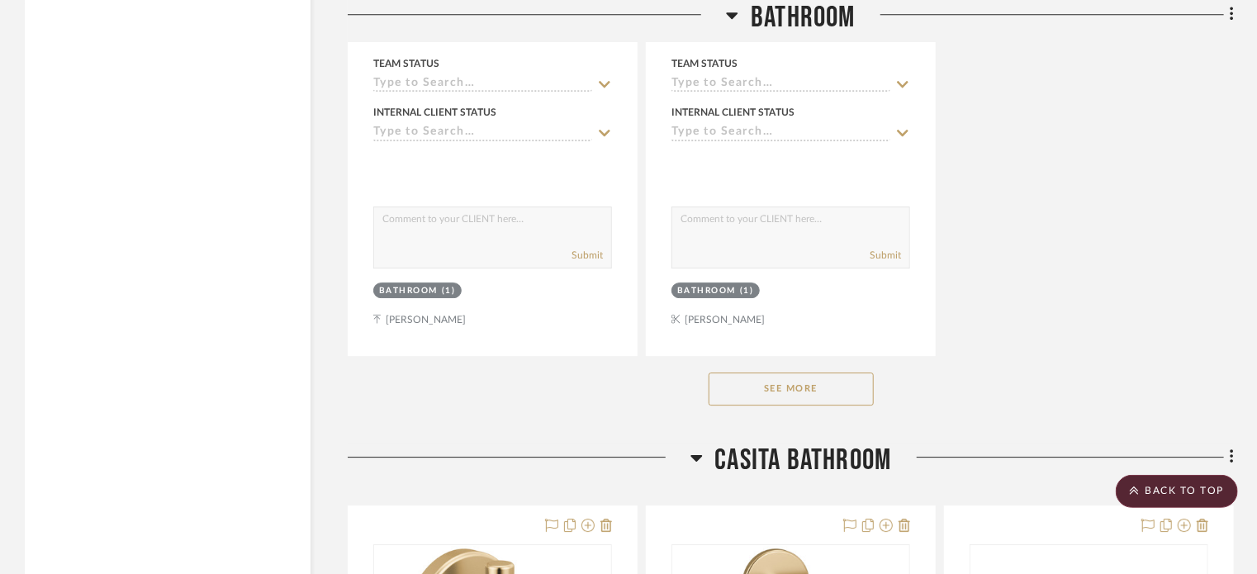
click at [806, 407] on div "See More" at bounding box center [791, 389] width 886 height 66
click at [839, 393] on button "See More" at bounding box center [791, 388] width 165 height 33
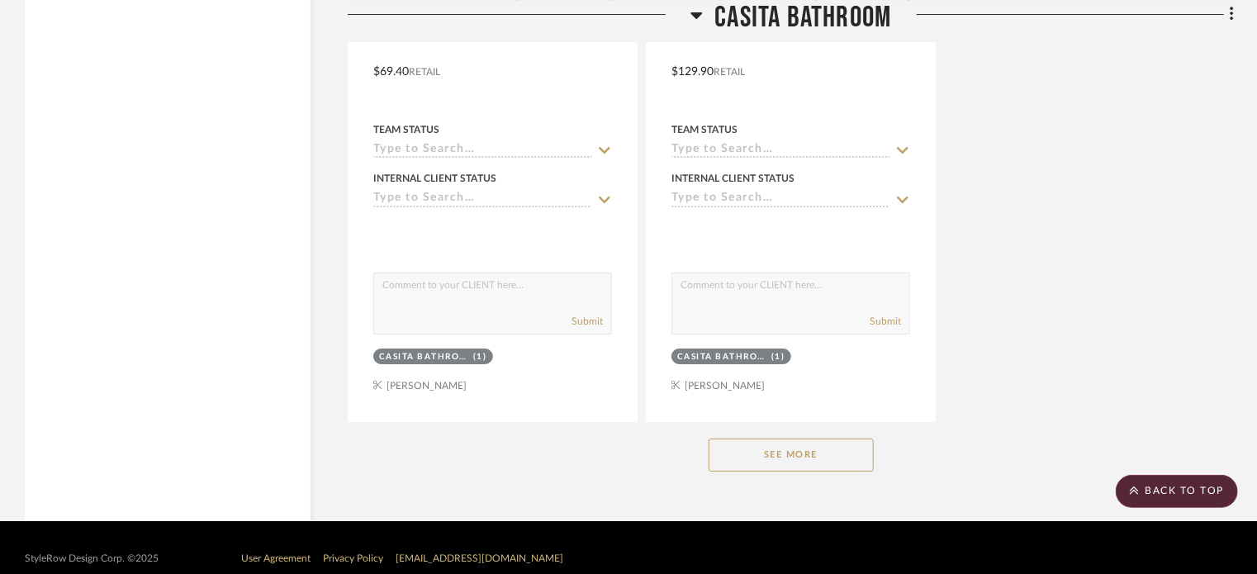
scroll to position [6076, 0]
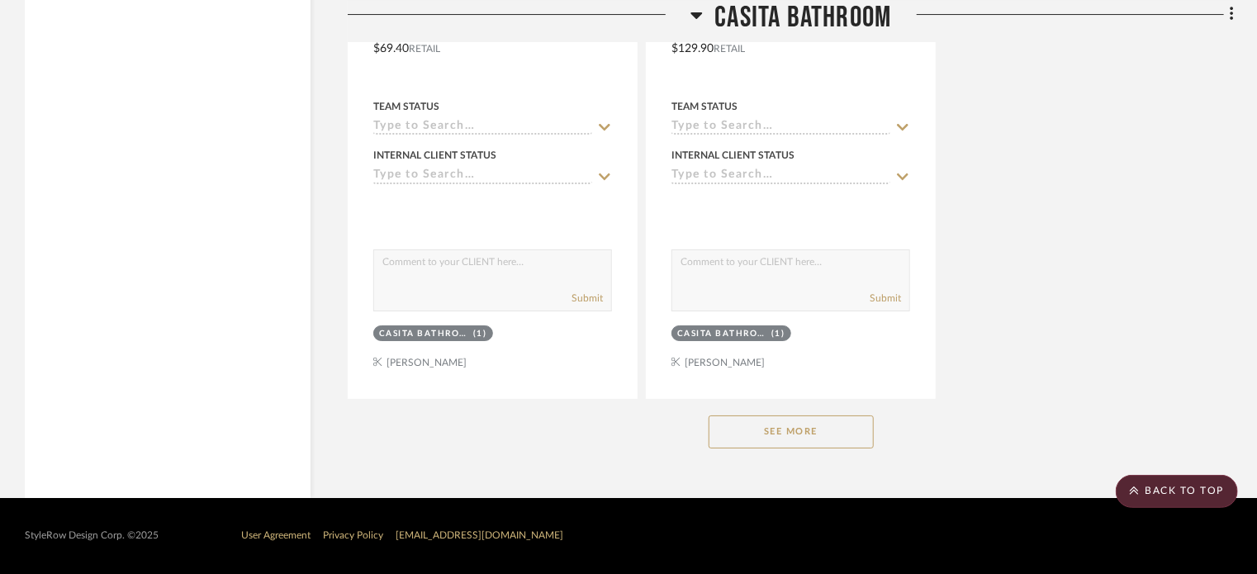
click at [758, 429] on button "See More" at bounding box center [791, 431] width 165 height 33
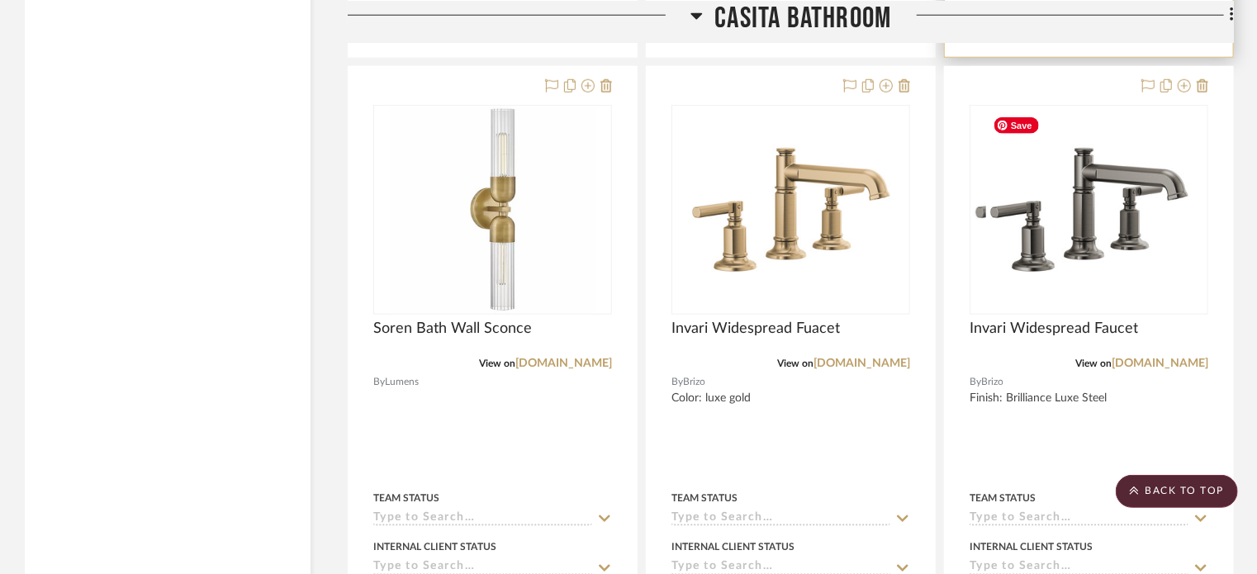
scroll to position [7149, 0]
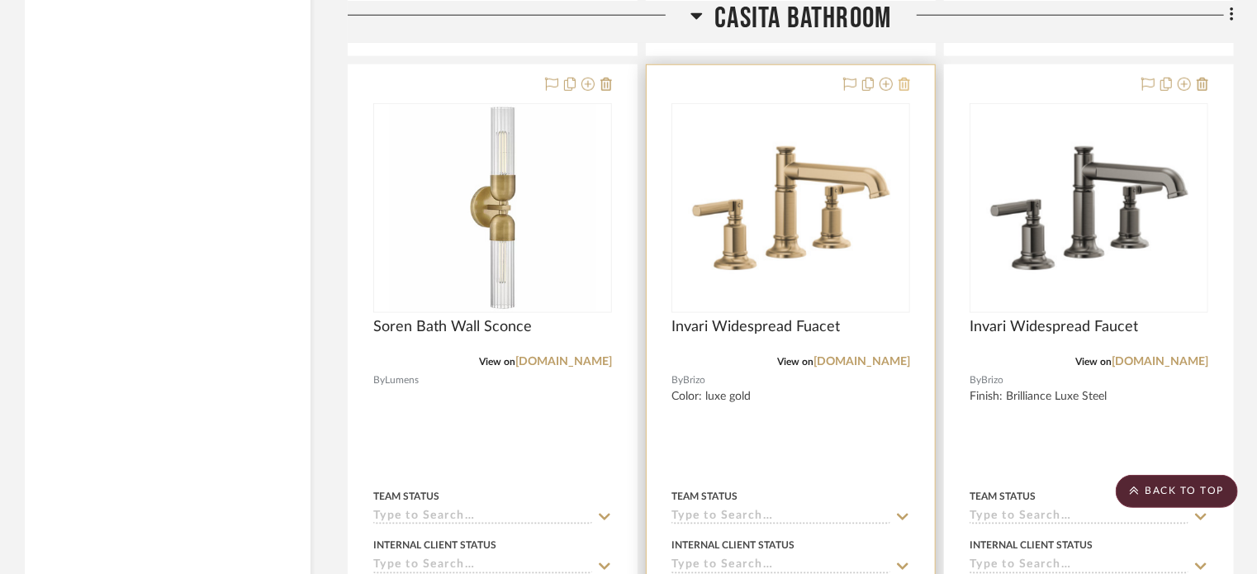
click at [902, 84] on icon at bounding box center [905, 84] width 12 height 13
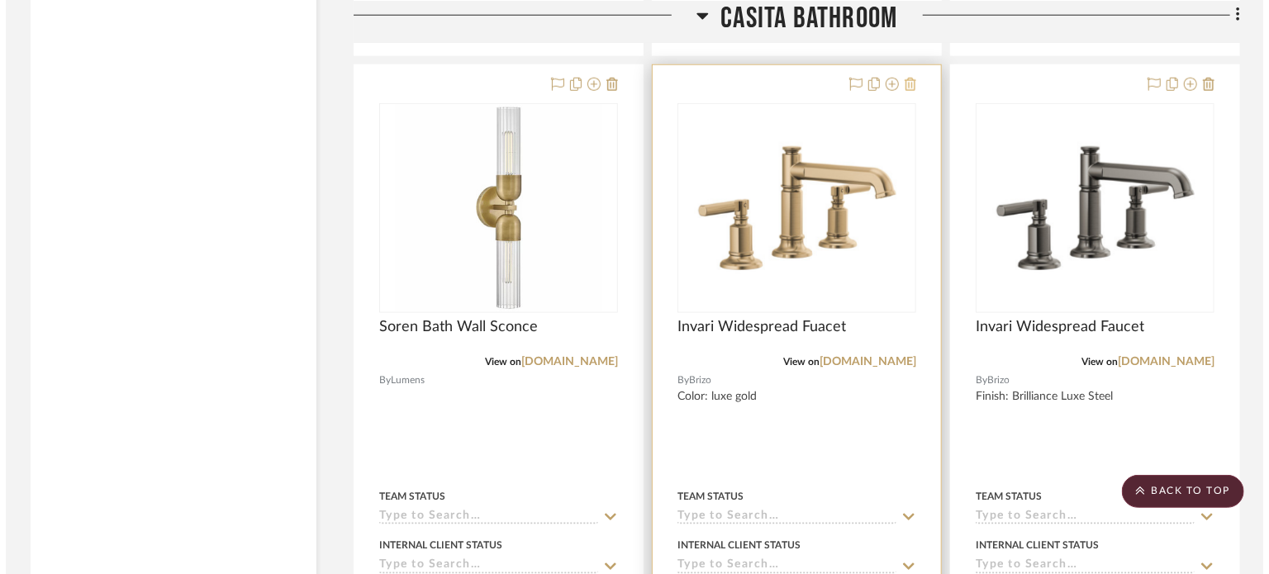
scroll to position [0, 0]
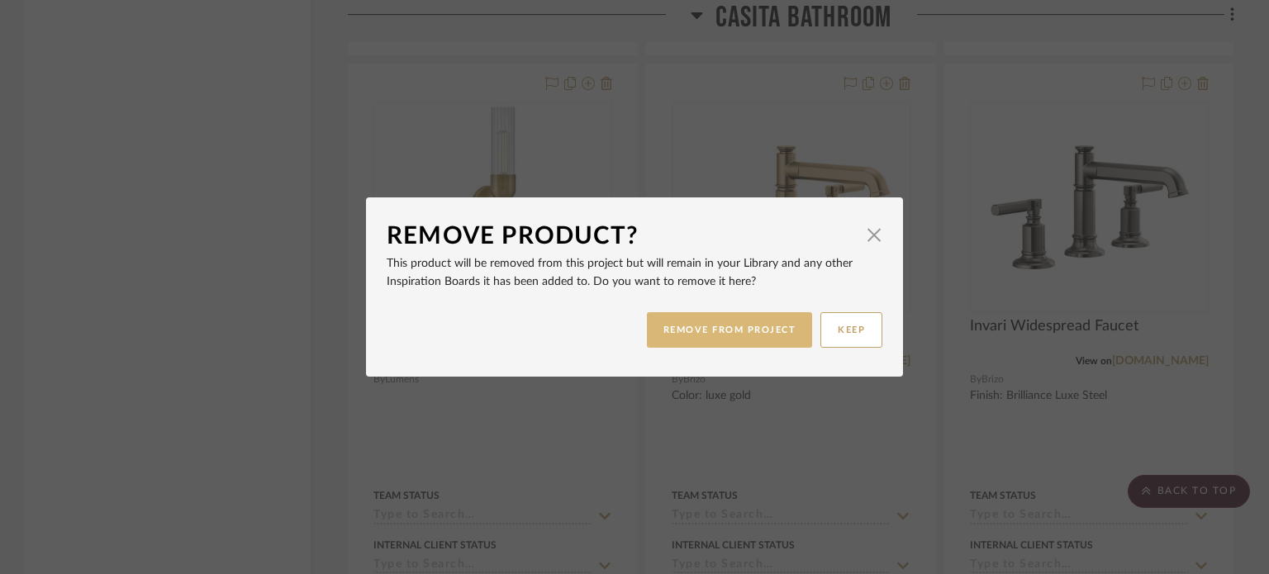
click at [772, 326] on button "REMOVE FROM PROJECT" at bounding box center [730, 330] width 166 height 36
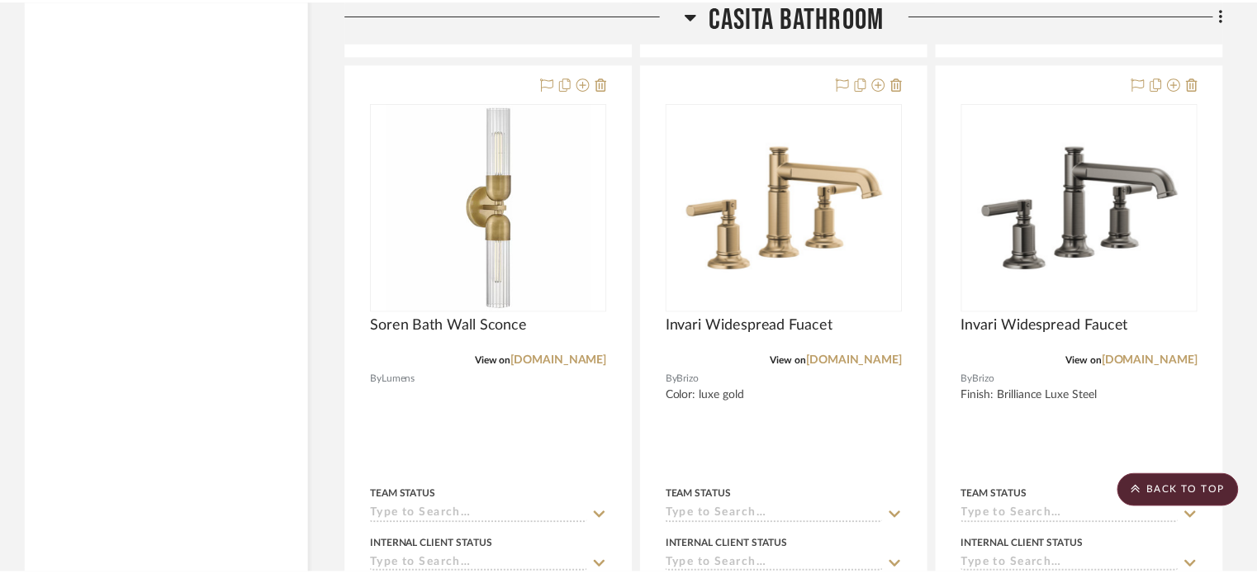
scroll to position [7149, 0]
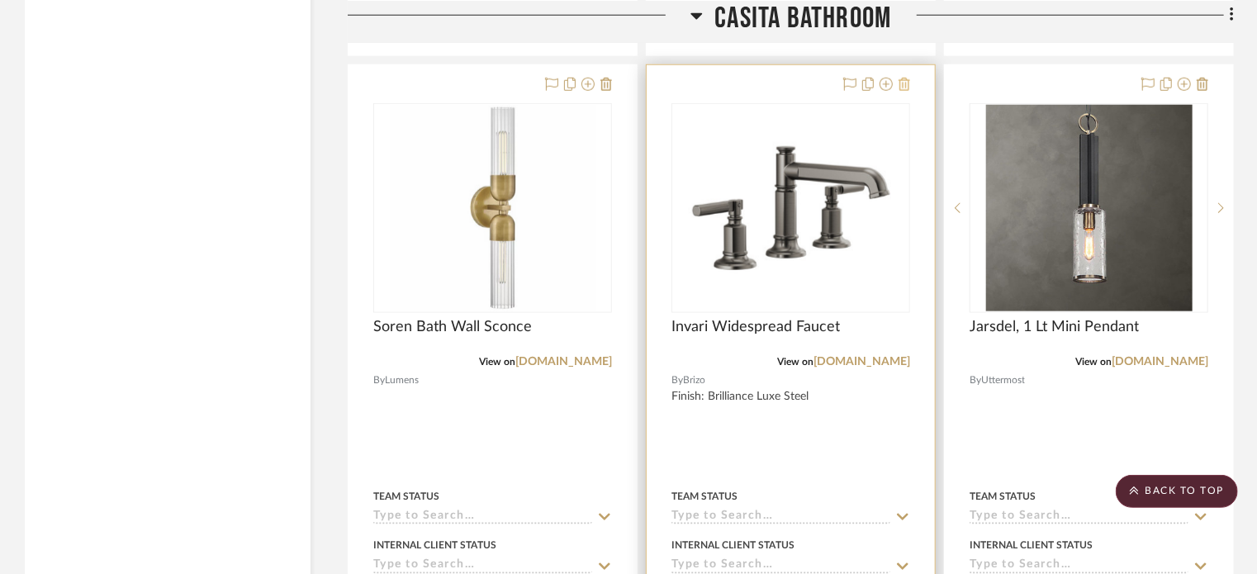
click at [905, 88] on icon at bounding box center [905, 84] width 12 height 13
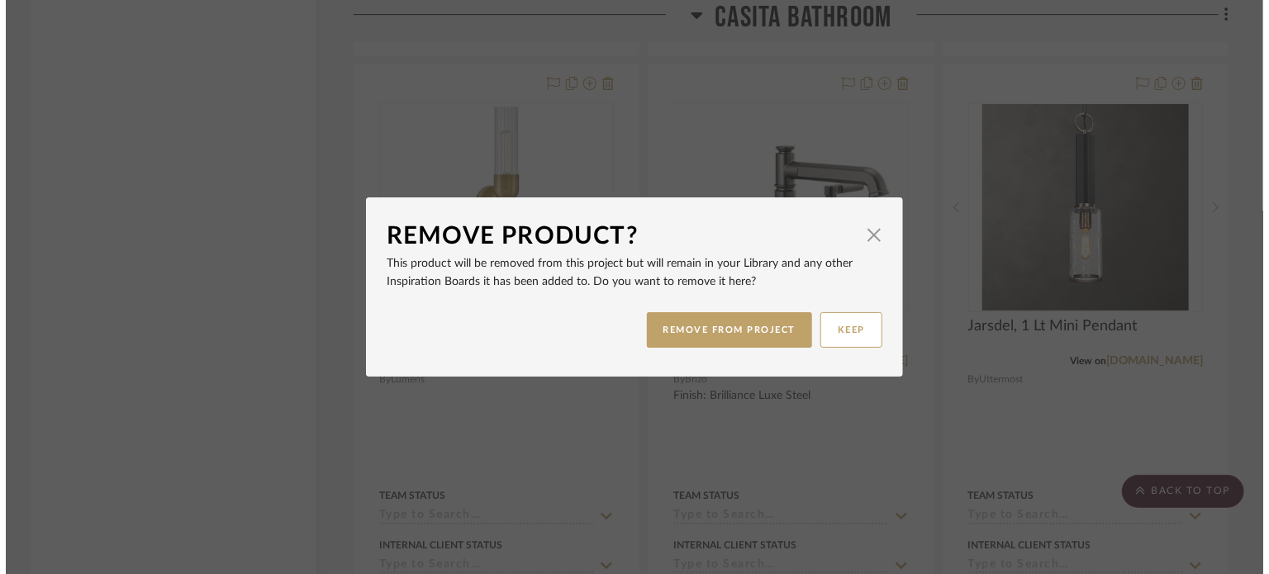
scroll to position [0, 0]
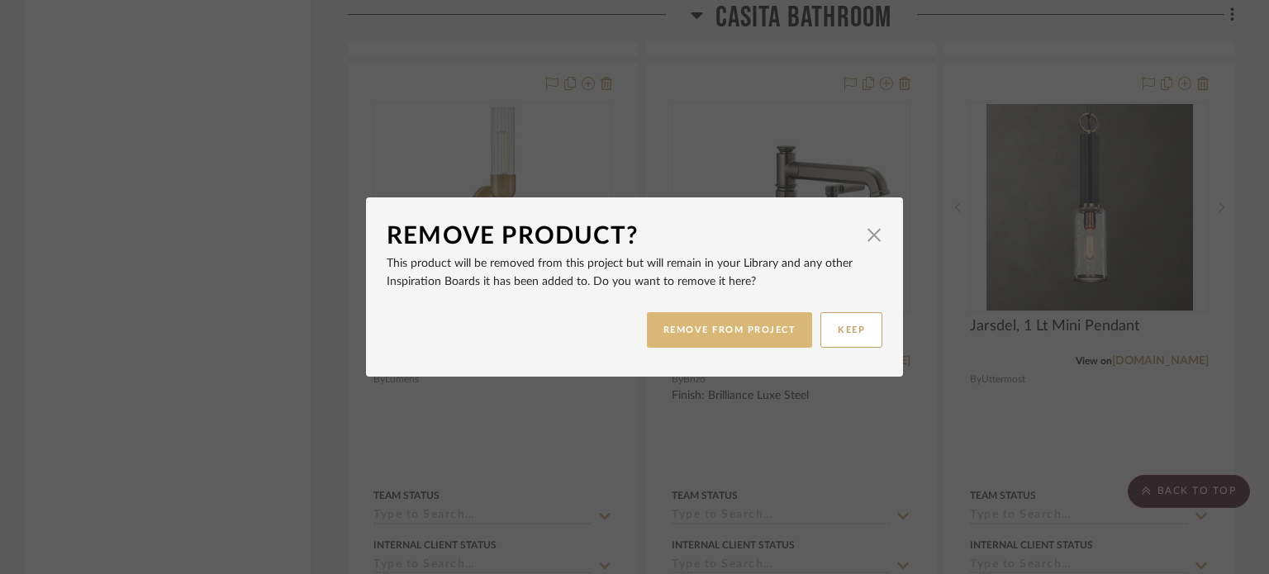
click at [770, 323] on button "REMOVE FROM PROJECT" at bounding box center [730, 330] width 166 height 36
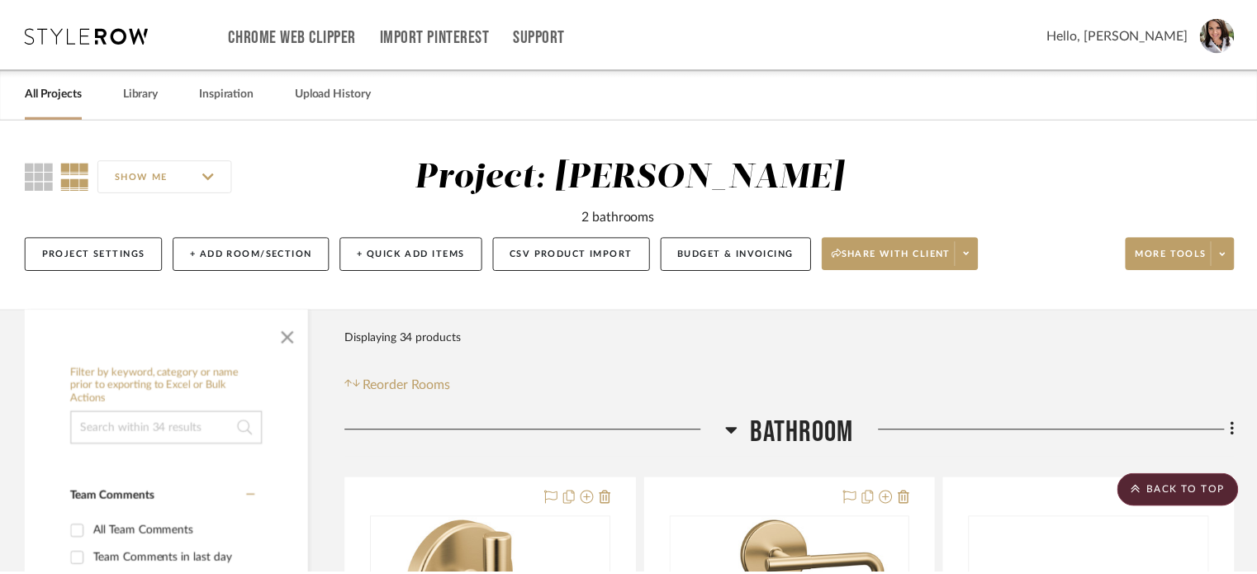
scroll to position [7149, 0]
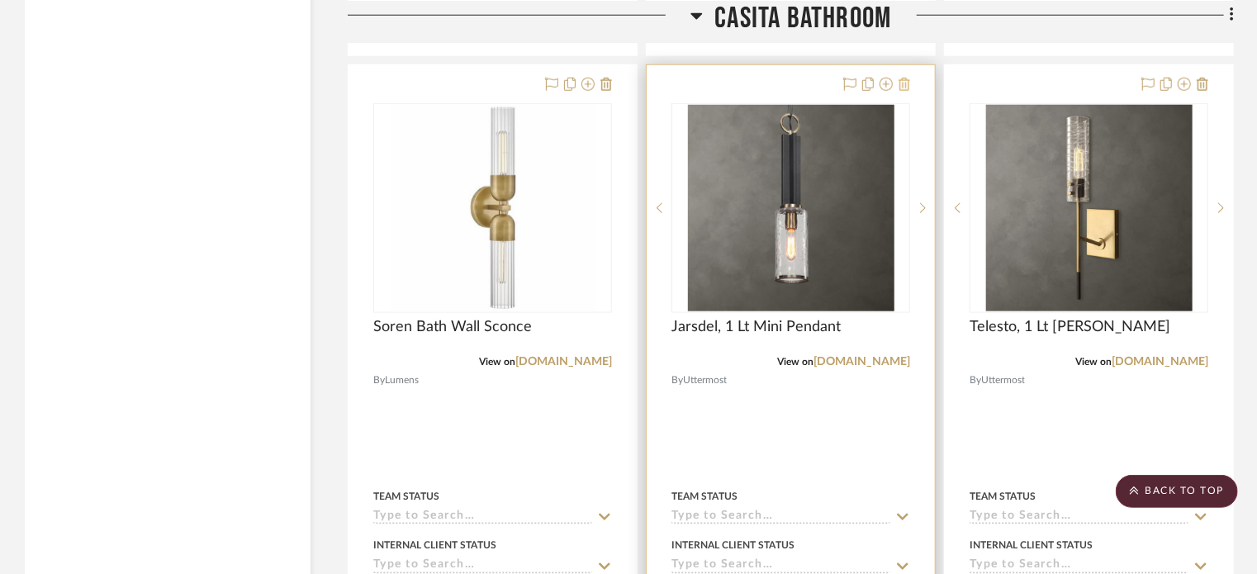
click at [909, 84] on icon at bounding box center [905, 84] width 12 height 13
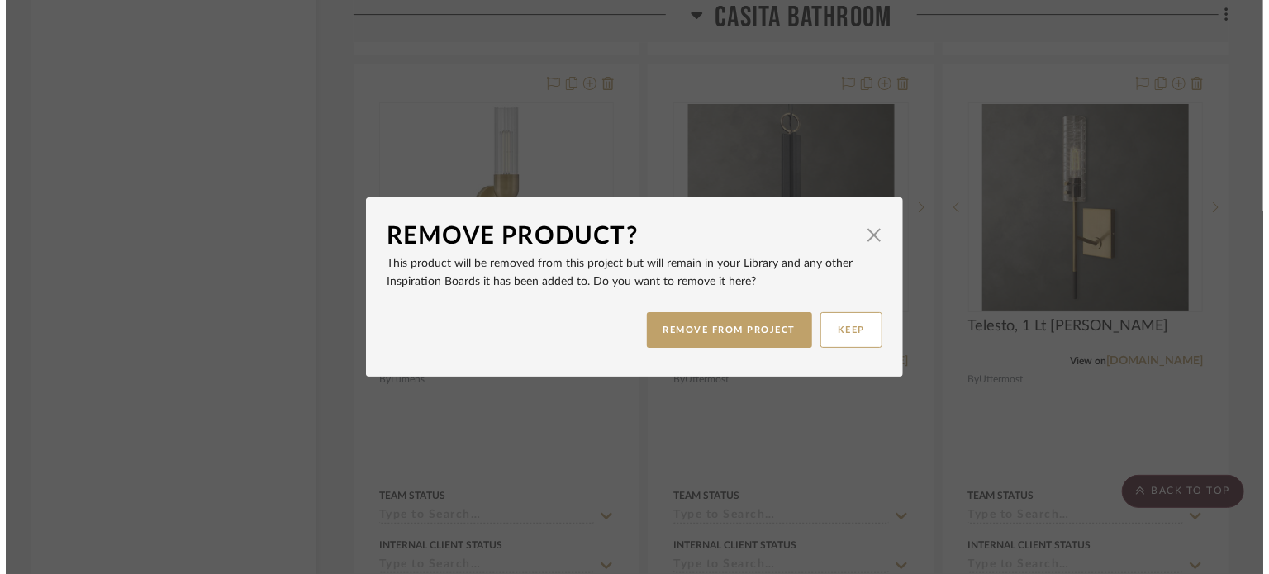
scroll to position [0, 0]
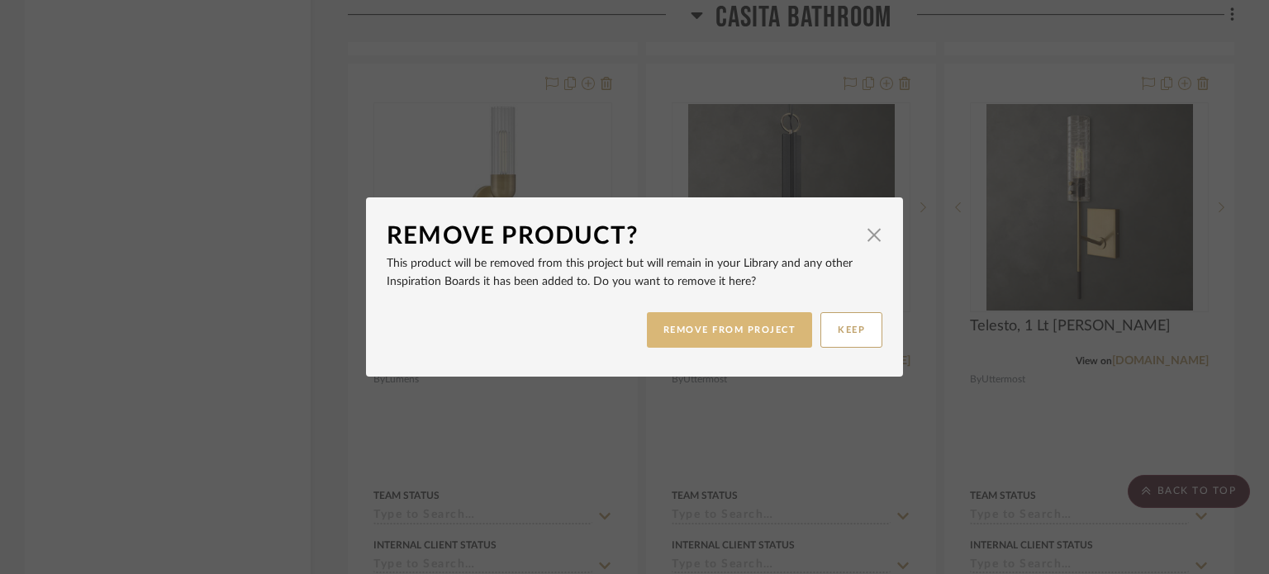
click at [766, 340] on button "REMOVE FROM PROJECT" at bounding box center [730, 330] width 166 height 36
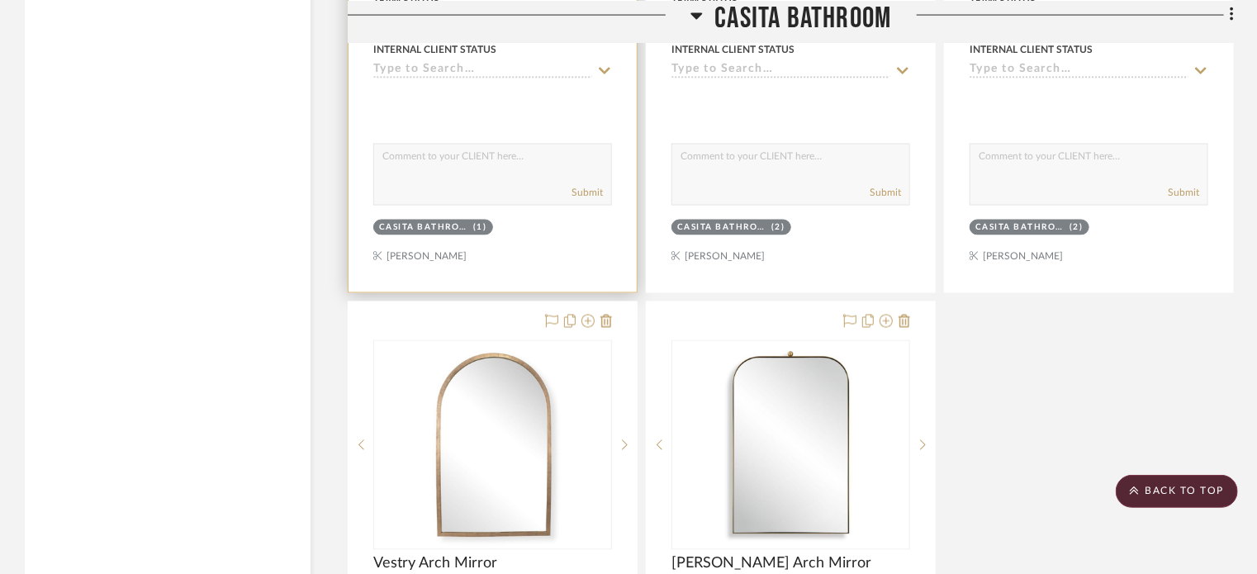
scroll to position [7727, 0]
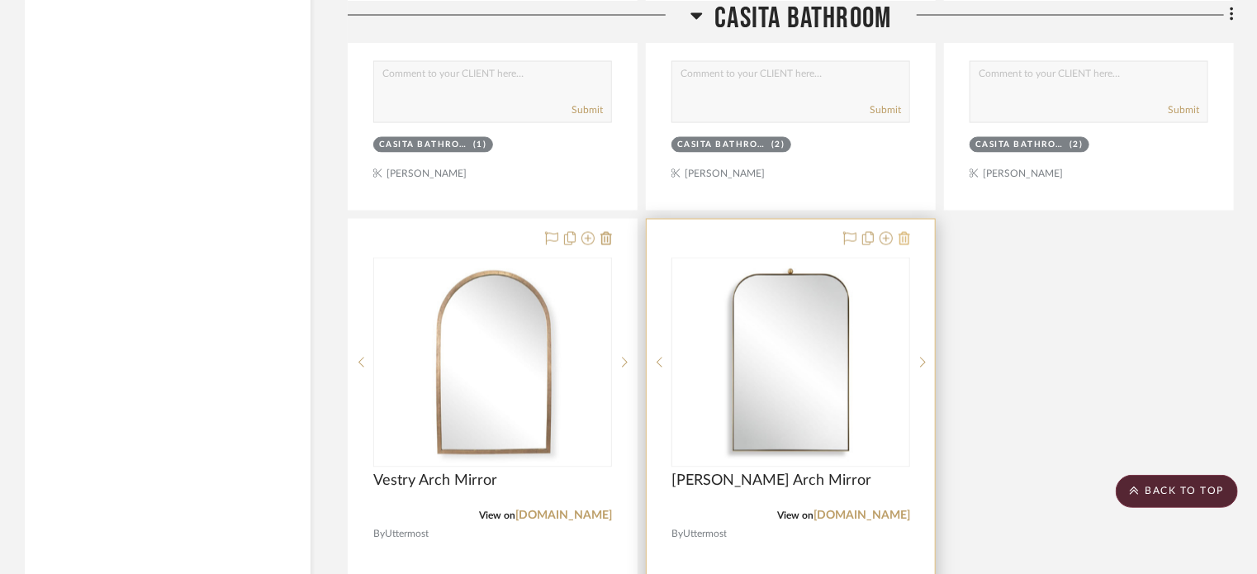
click at [904, 240] on icon at bounding box center [905, 238] width 12 height 13
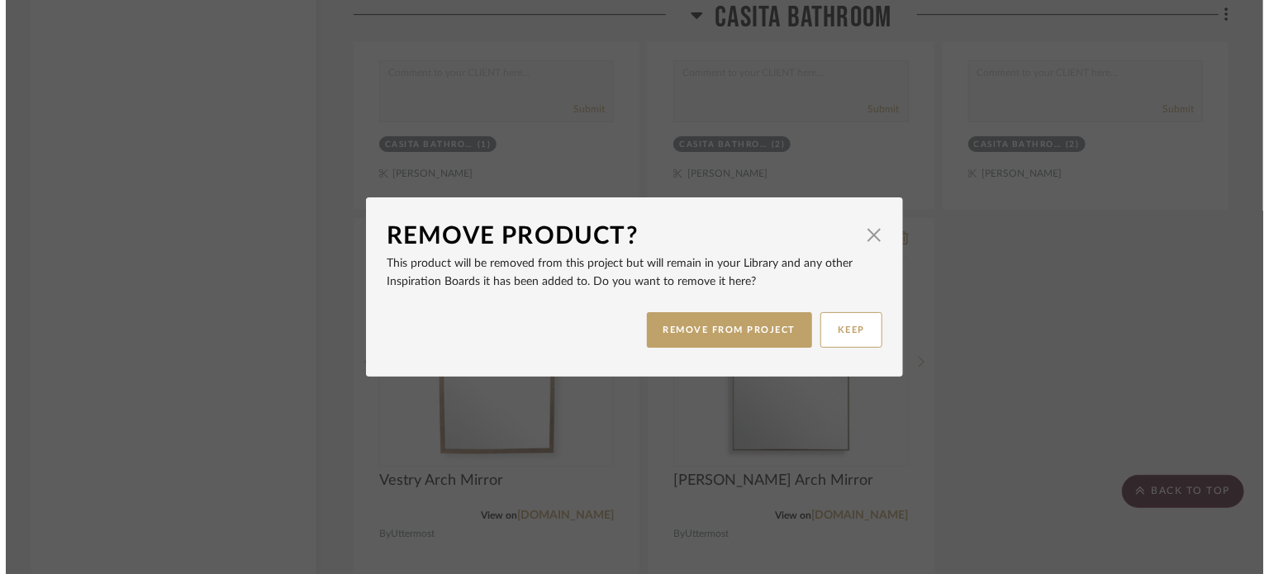
scroll to position [0, 0]
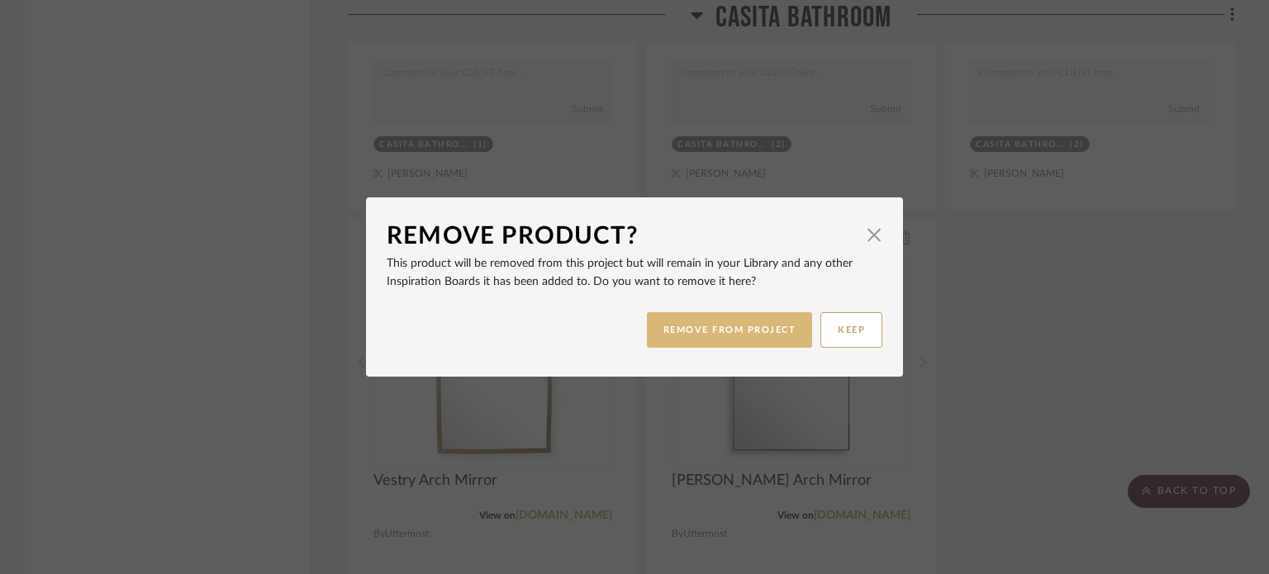
click at [709, 325] on button "REMOVE FROM PROJECT" at bounding box center [730, 330] width 166 height 36
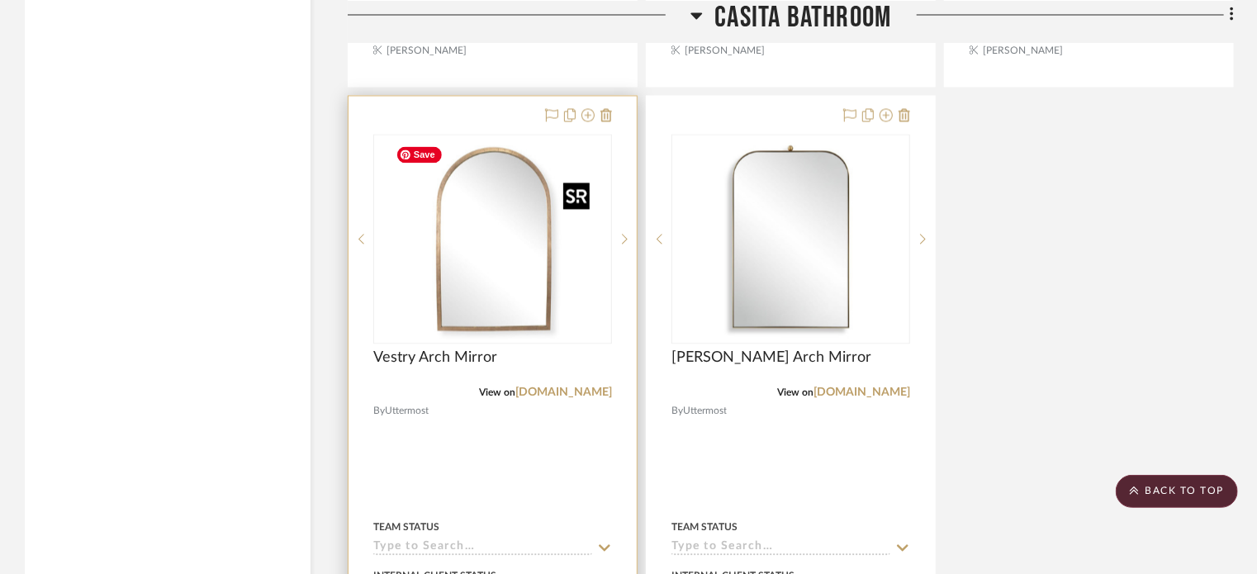
scroll to position [7975, 0]
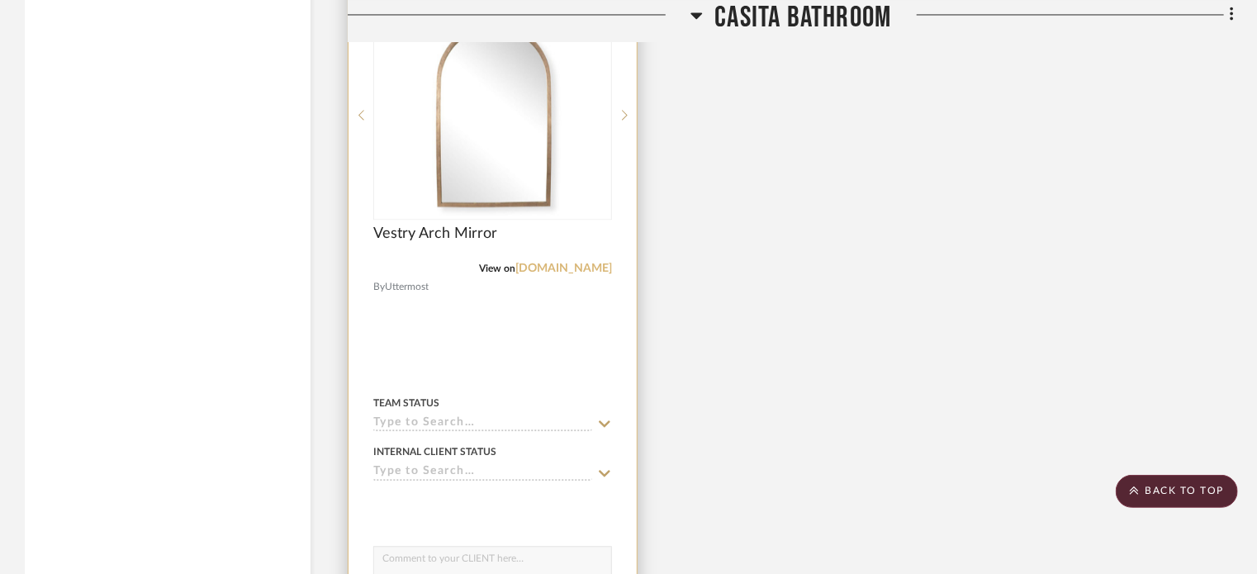
click at [563, 273] on link "[DOMAIN_NAME]" at bounding box center [563, 269] width 97 height 12
click at [512, 148] on img "0" at bounding box center [493, 115] width 206 height 206
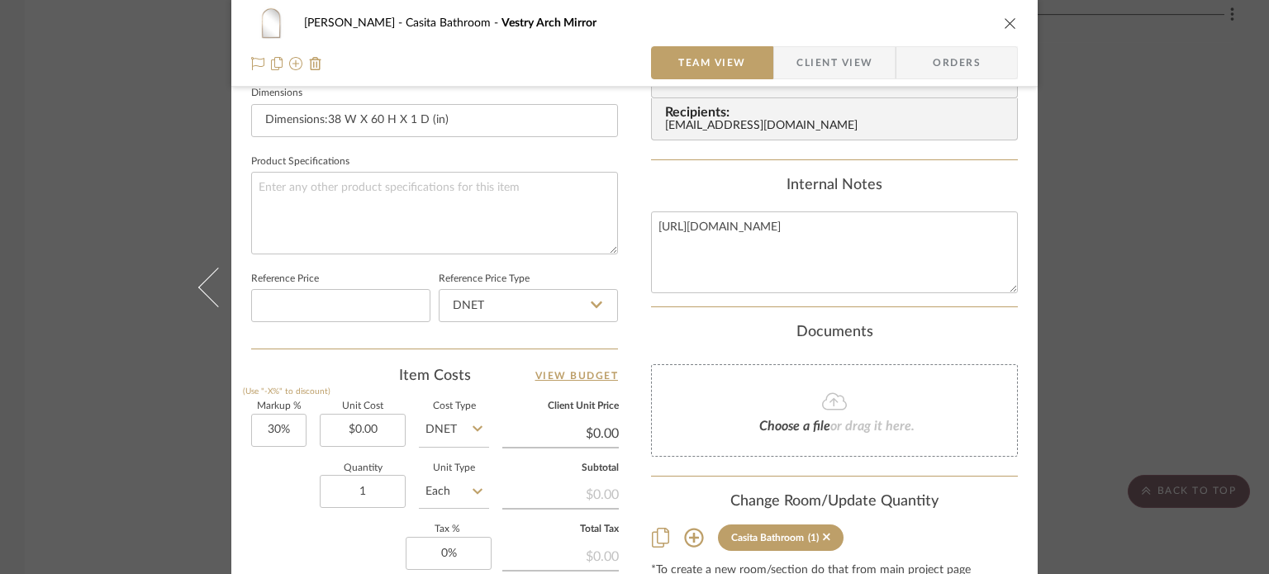
scroll to position [826, 0]
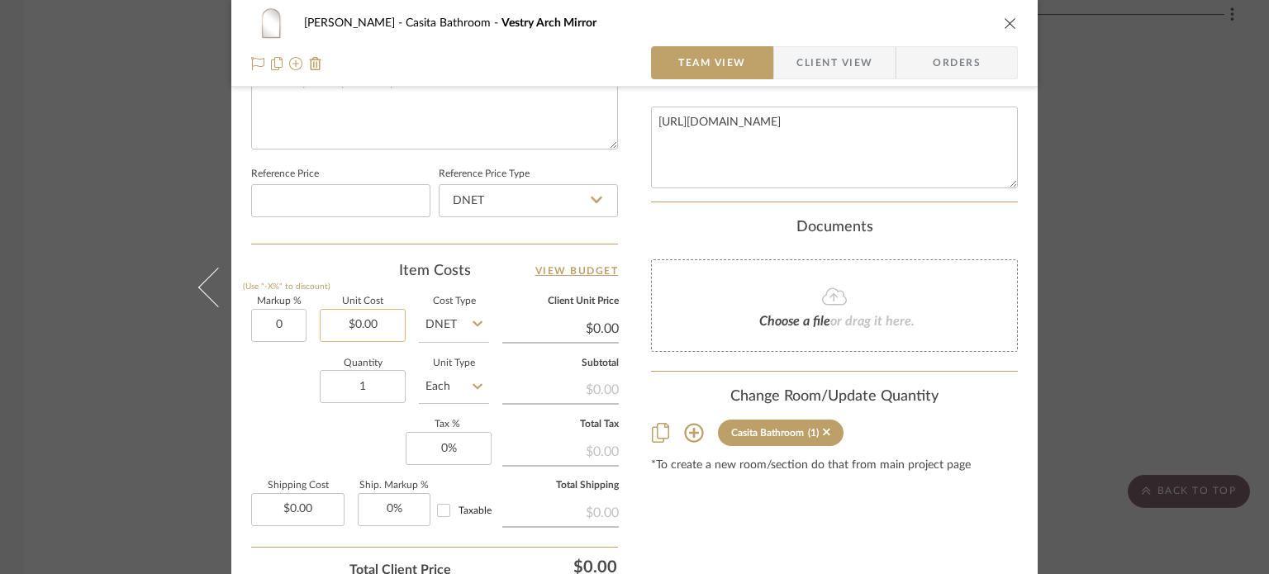
type input "0%"
type input "0.00"
type input "$400.00"
click at [264, 401] on div "Quantity 1 Unit Type Each" at bounding box center [370, 388] width 238 height 59
type input "$400.00"
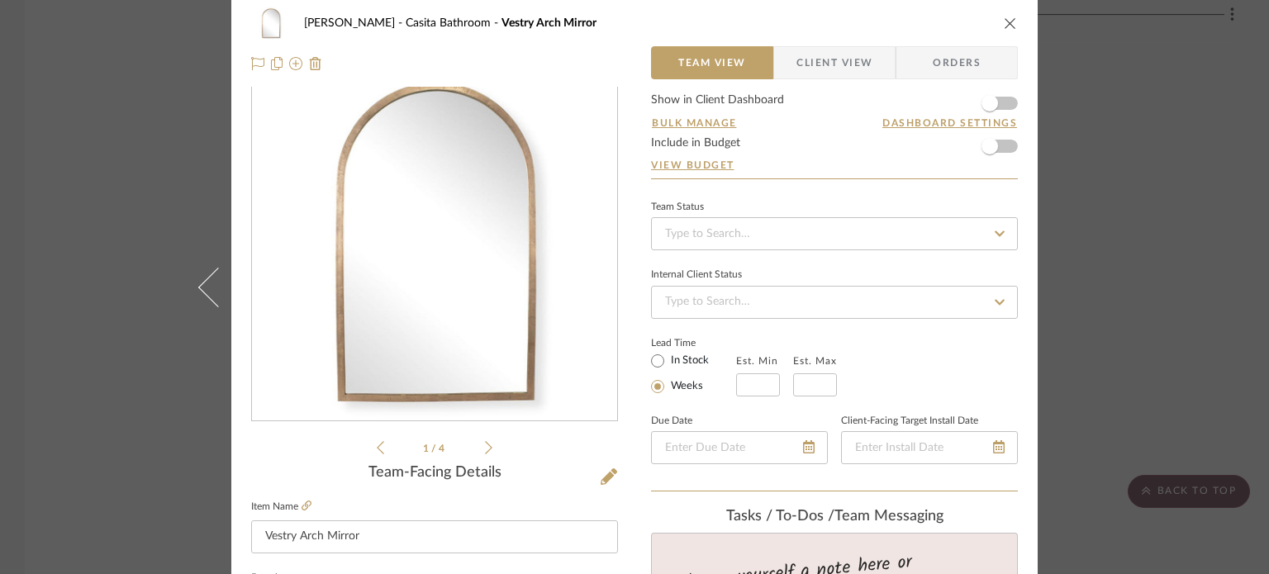
scroll to position [0, 0]
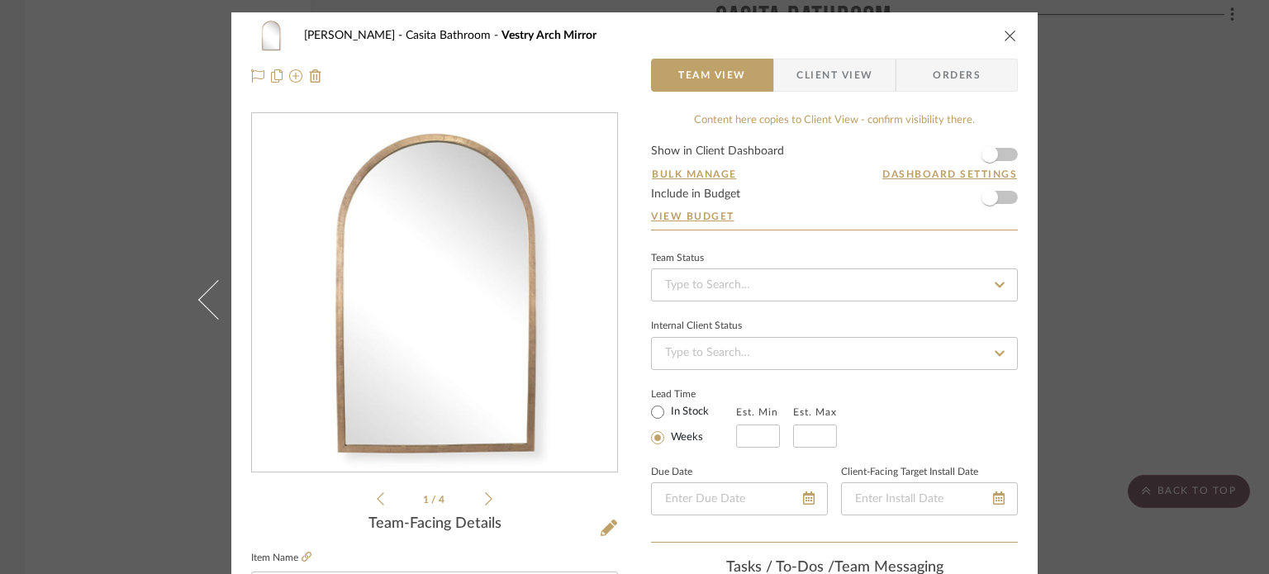
click at [956, 34] on icon "close" at bounding box center [1010, 35] width 13 height 13
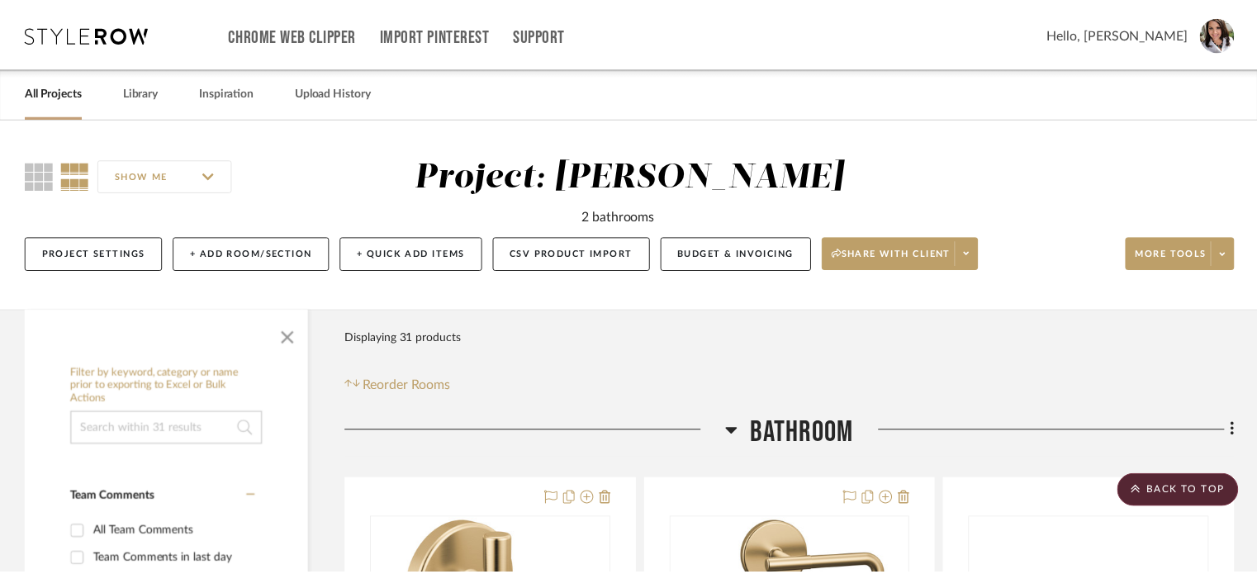
scroll to position [7975, 0]
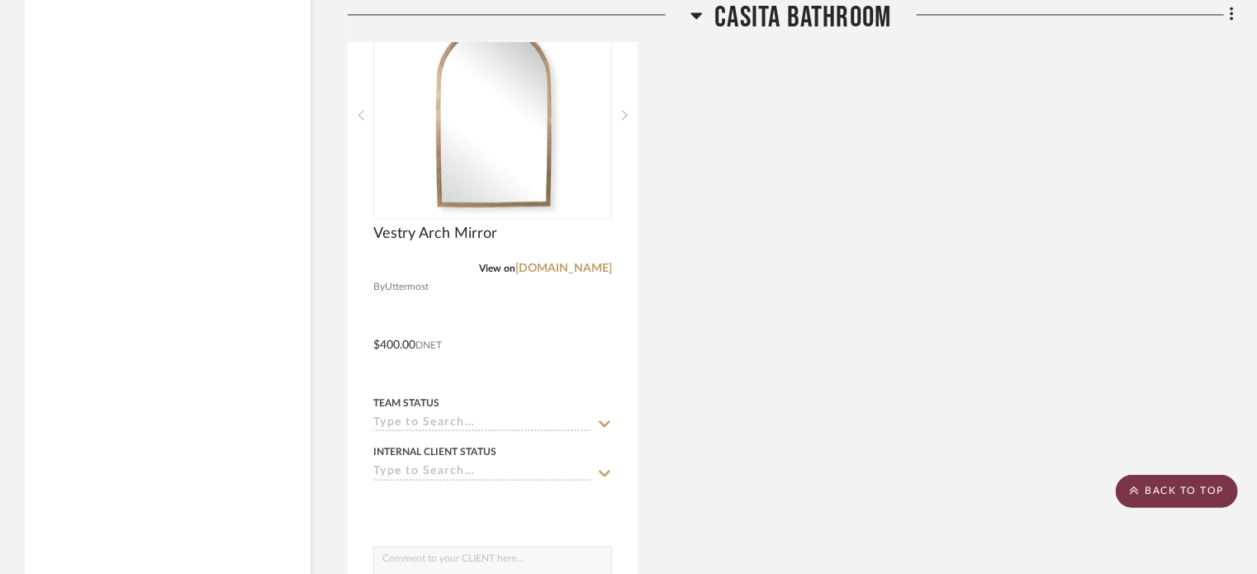
click at [956, 490] on scroll-to-top-button "BACK TO TOP" at bounding box center [1177, 491] width 122 height 33
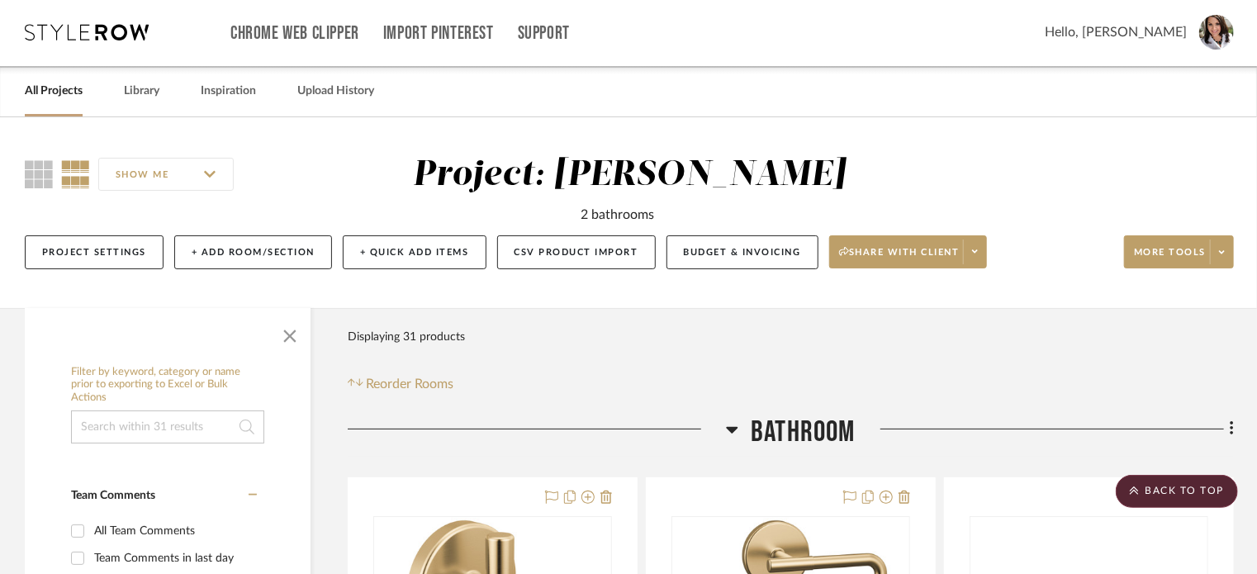
scroll to position [0, 0]
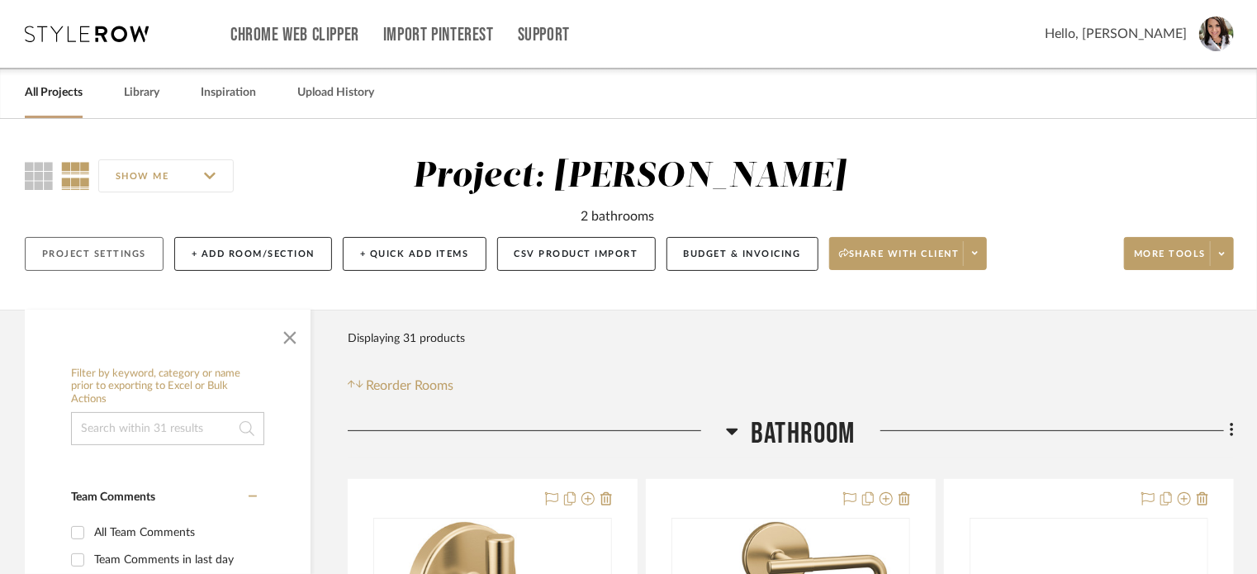
click at [114, 251] on button "Project Settings" at bounding box center [94, 254] width 139 height 34
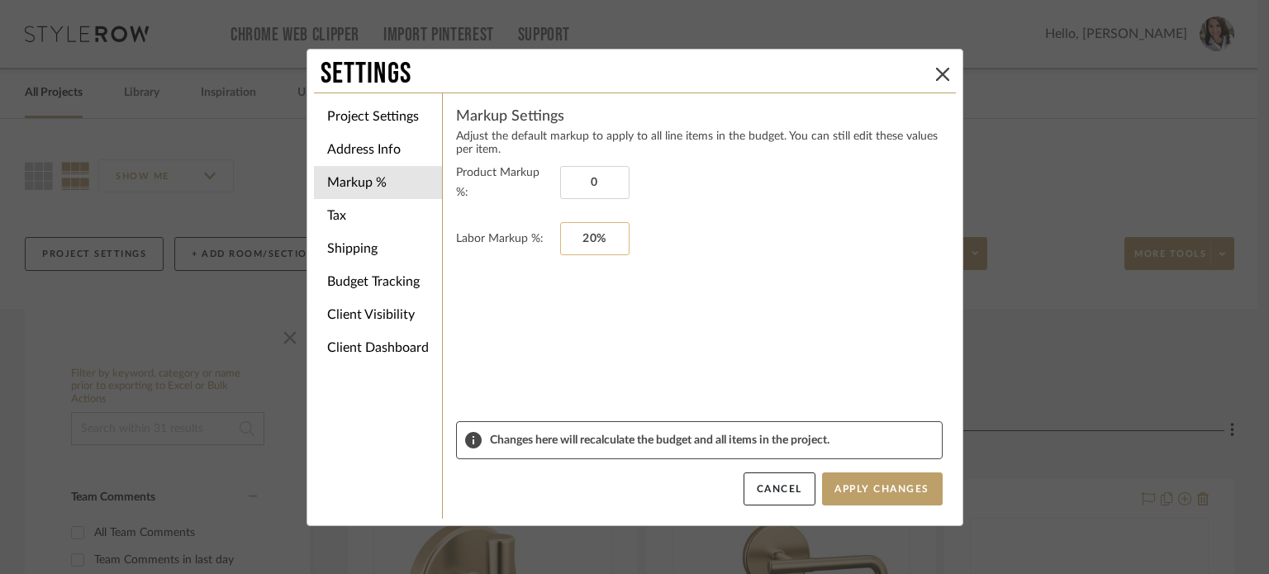
type input "0%"
click at [884, 485] on button "Apply Changes" at bounding box center [882, 488] width 121 height 33
click at [353, 216] on li "Tax" at bounding box center [378, 215] width 128 height 33
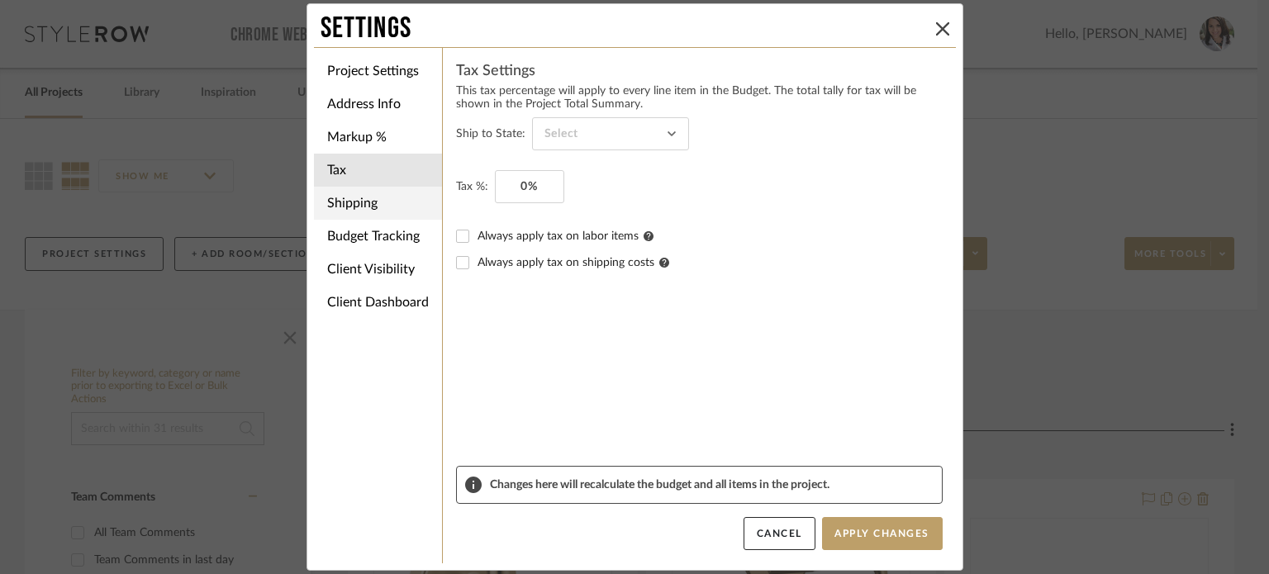
click at [394, 202] on li "Shipping" at bounding box center [378, 203] width 128 height 33
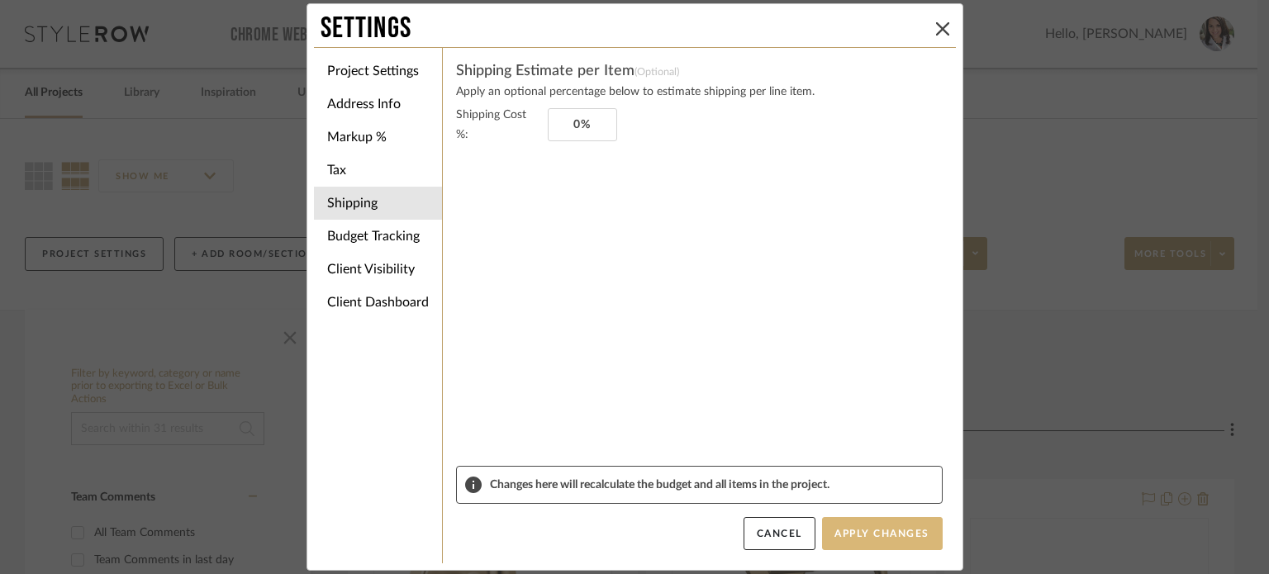
click at [849, 536] on button "Apply Changes" at bounding box center [882, 533] width 121 height 33
drag, startPoint x: 932, startPoint y: 27, endPoint x: 717, endPoint y: 224, distance: 291.1
click at [936, 27] on icon at bounding box center [942, 28] width 13 height 13
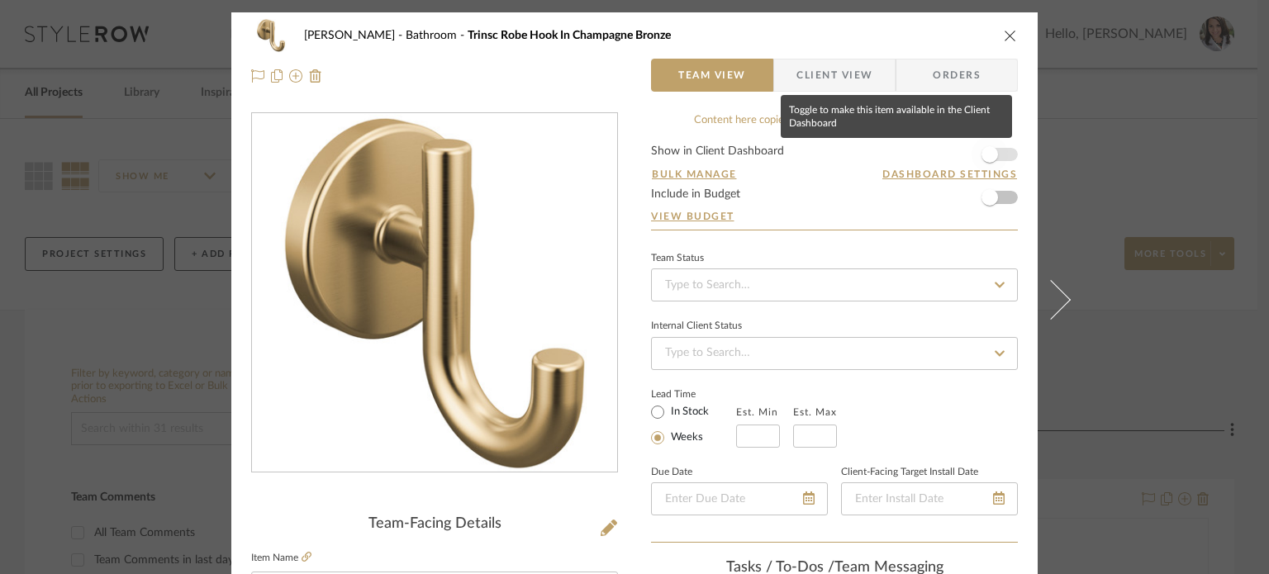
click at [956, 166] on span "button" at bounding box center [989, 154] width 36 height 36
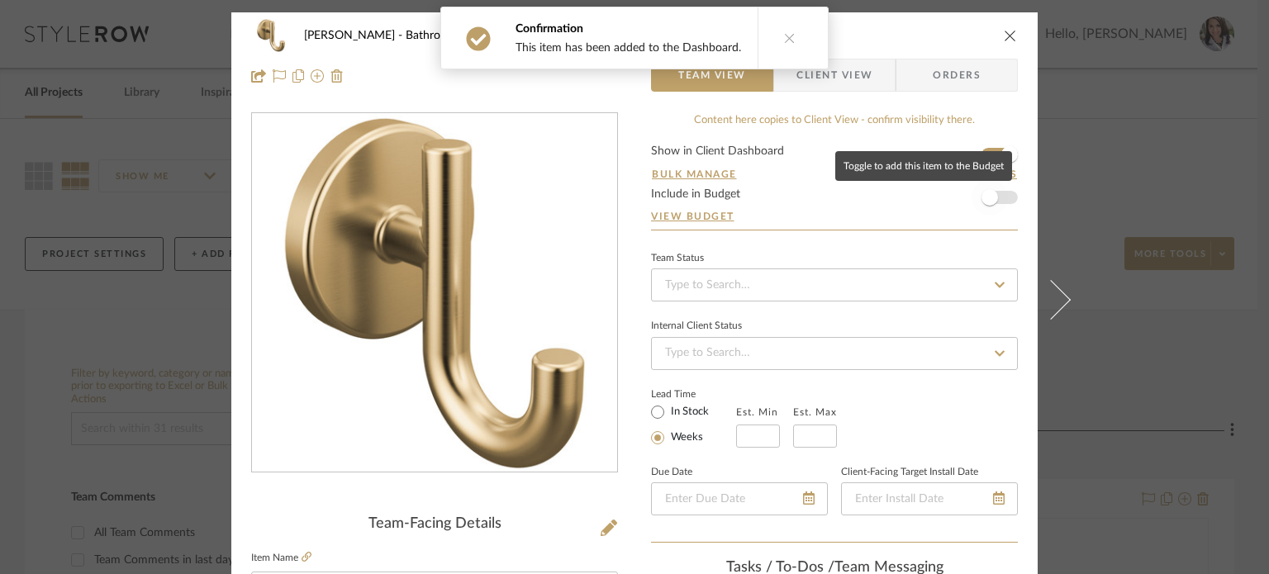
click at [956, 194] on span "button" at bounding box center [989, 197] width 17 height 17
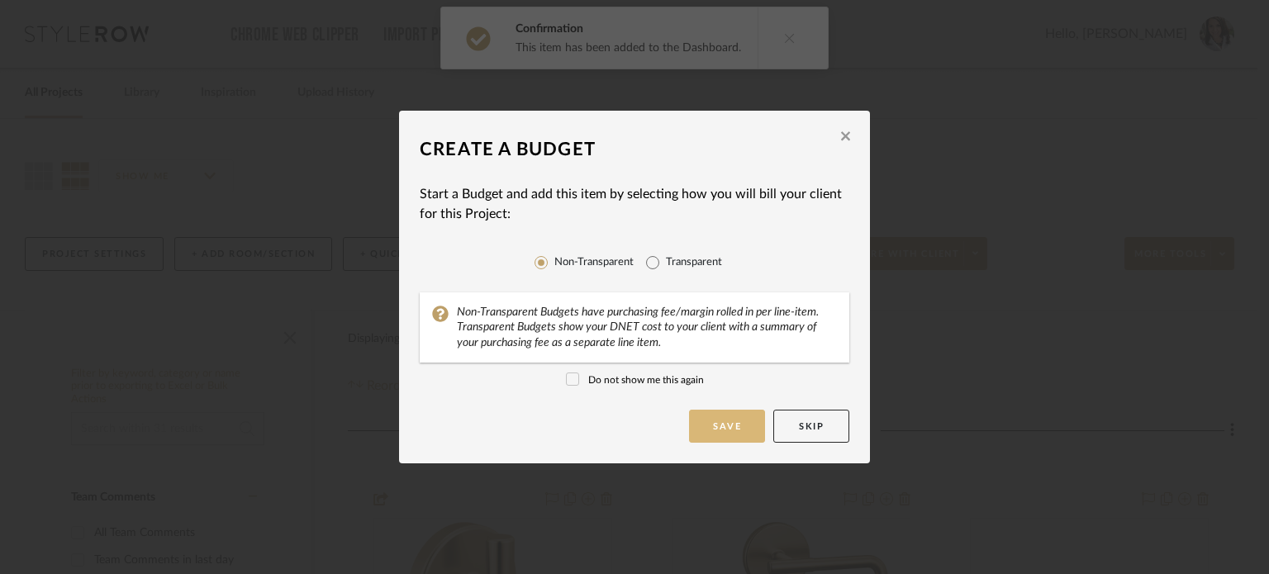
click at [710, 425] on button "Save" at bounding box center [727, 426] width 76 height 33
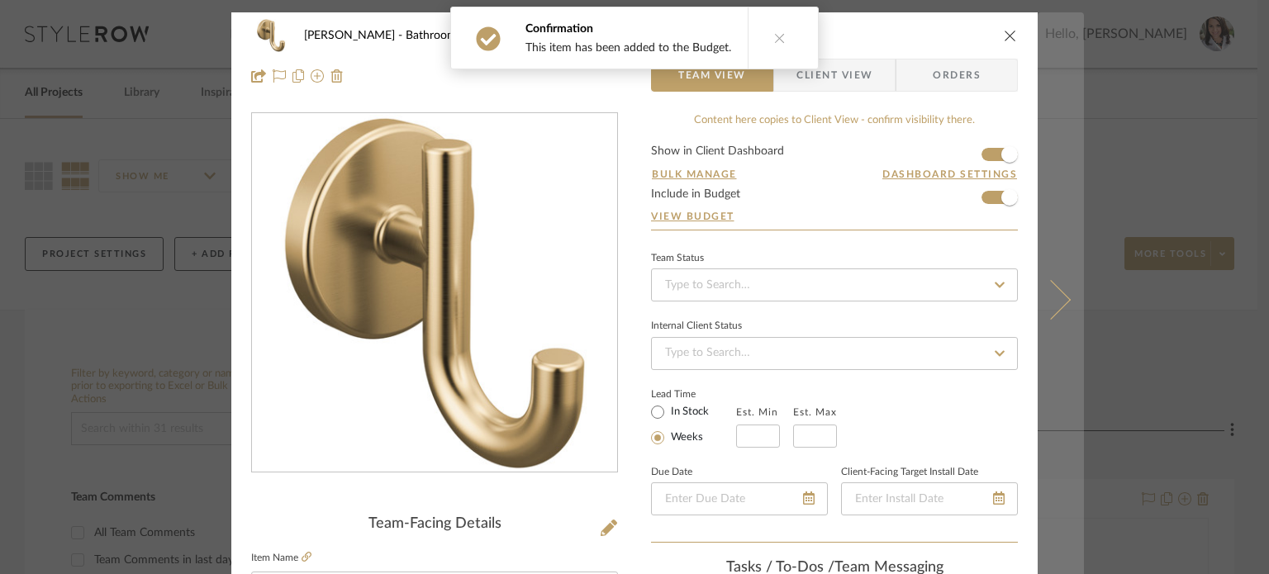
click at [956, 298] on icon at bounding box center [1051, 299] width 40 height 40
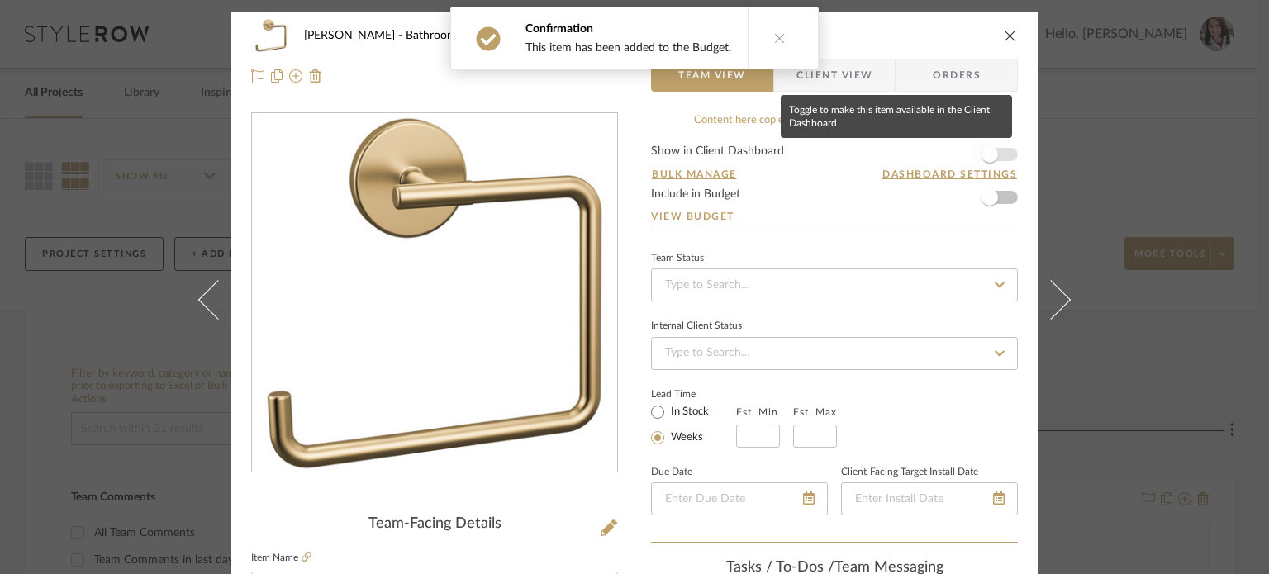
click at [956, 155] on span "button" at bounding box center [989, 154] width 17 height 17
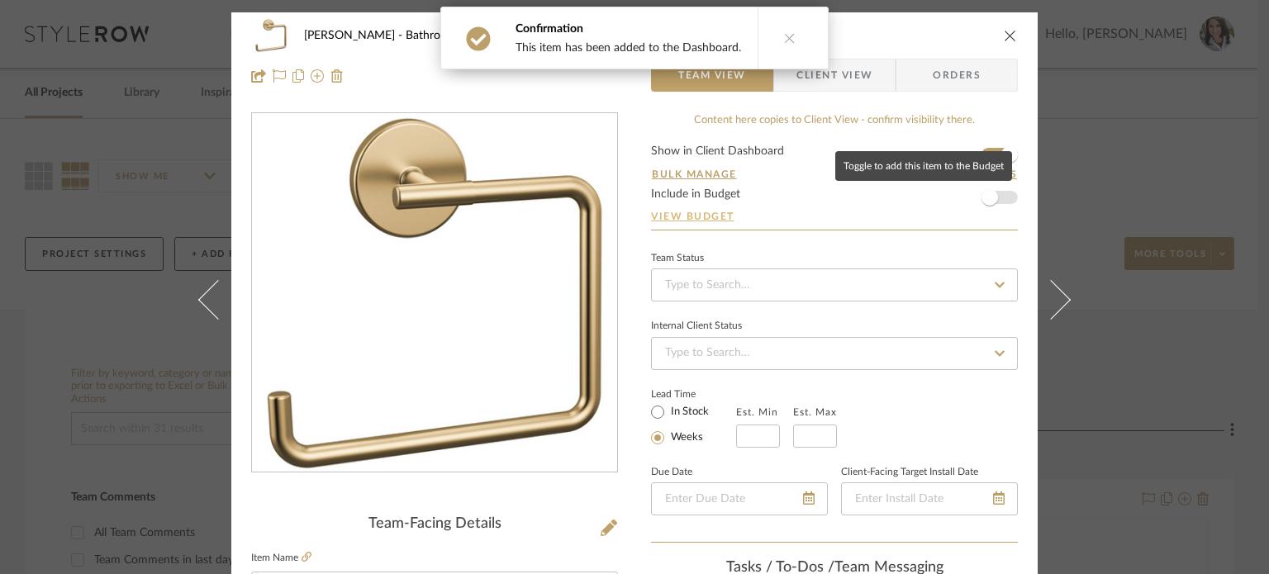
click at [956, 199] on span "button" at bounding box center [989, 197] width 17 height 17
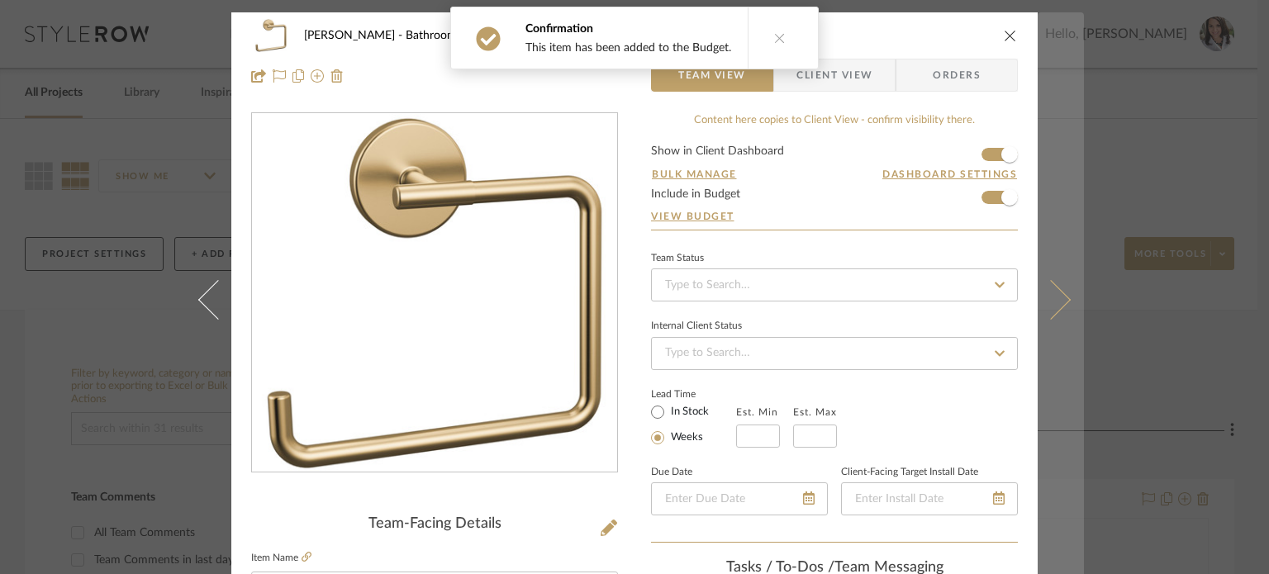
click at [956, 309] on icon at bounding box center [1051, 299] width 40 height 40
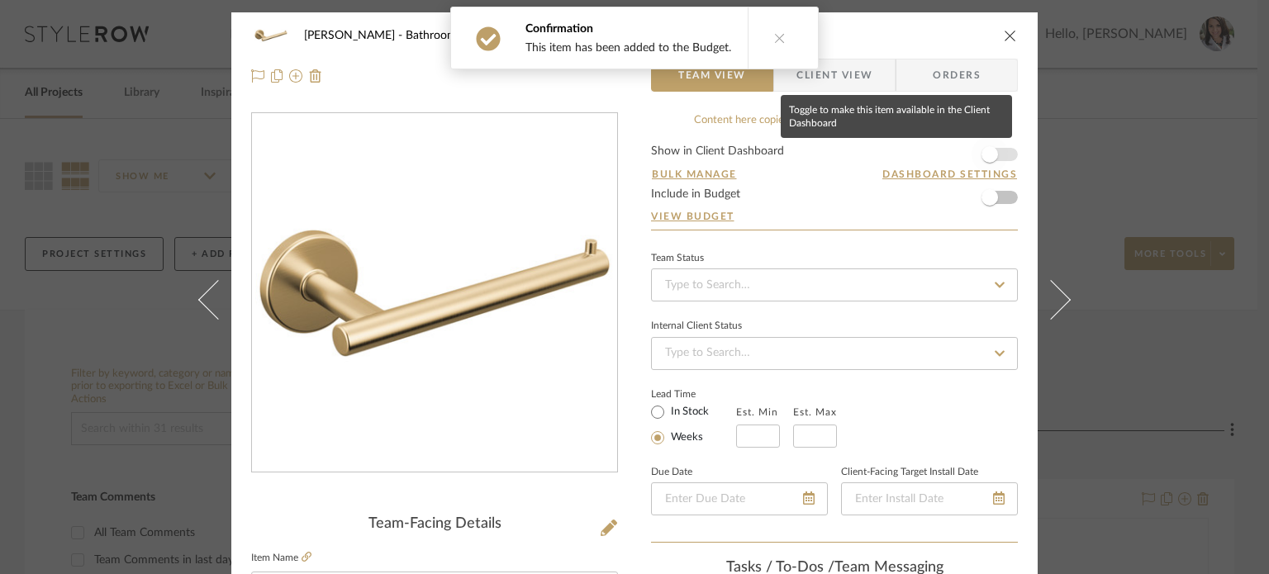
click at [956, 155] on span "button" at bounding box center [989, 154] width 17 height 17
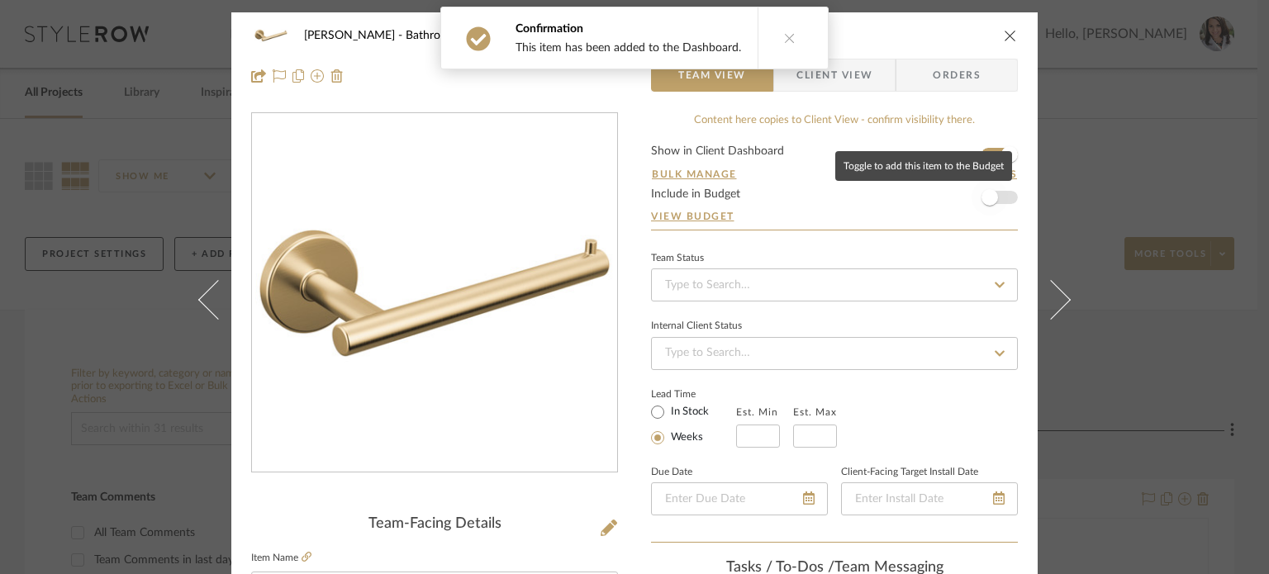
click at [956, 201] on span "button" at bounding box center [989, 197] width 17 height 17
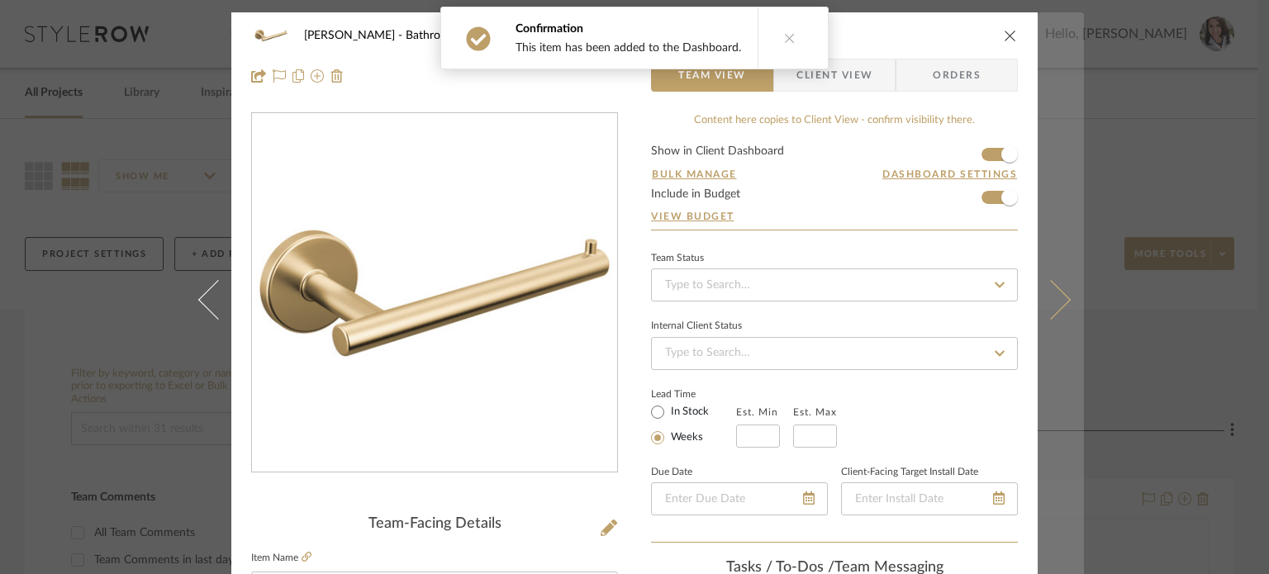
click at [956, 298] on icon at bounding box center [1051, 299] width 40 height 40
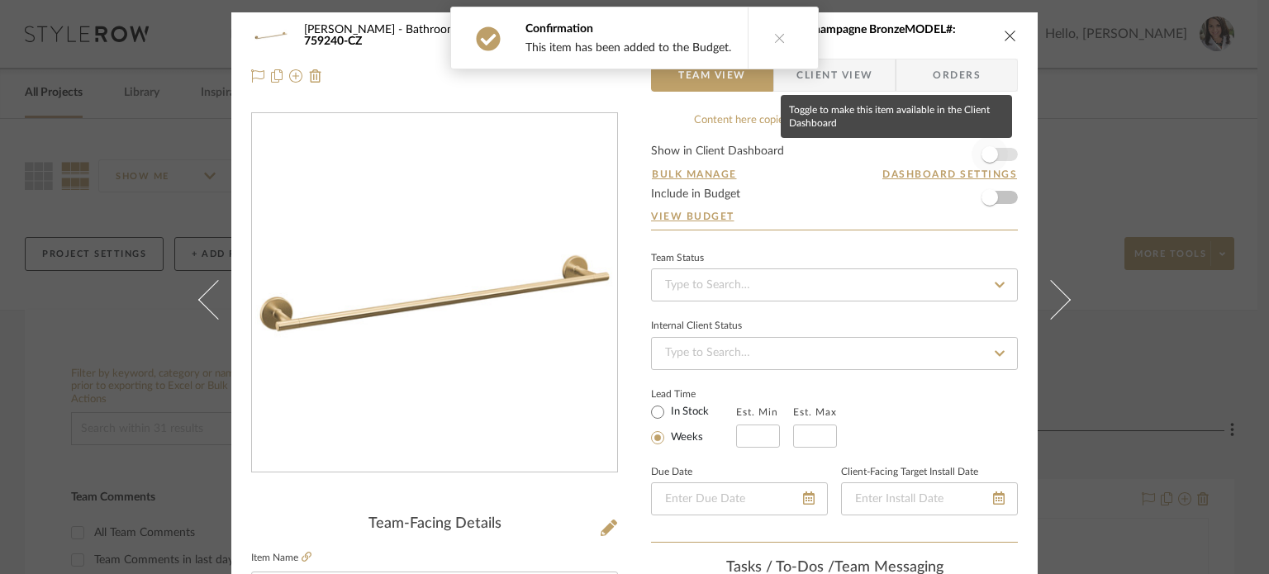
click at [956, 158] on span "button" at bounding box center [989, 154] width 17 height 17
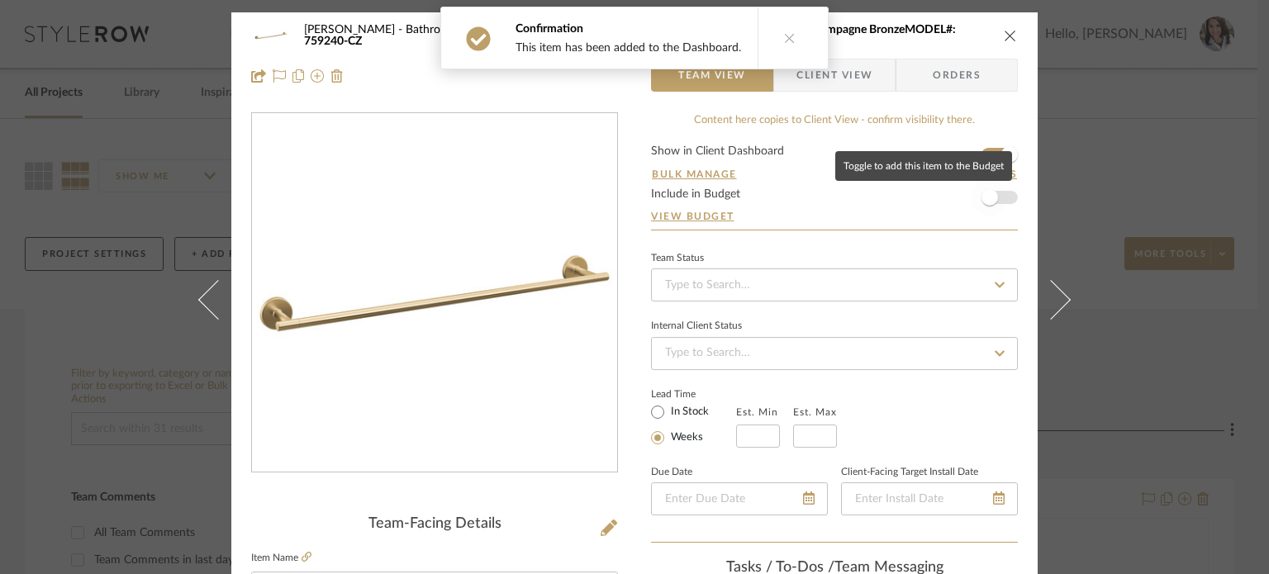
click at [956, 197] on span "button" at bounding box center [989, 197] width 17 height 17
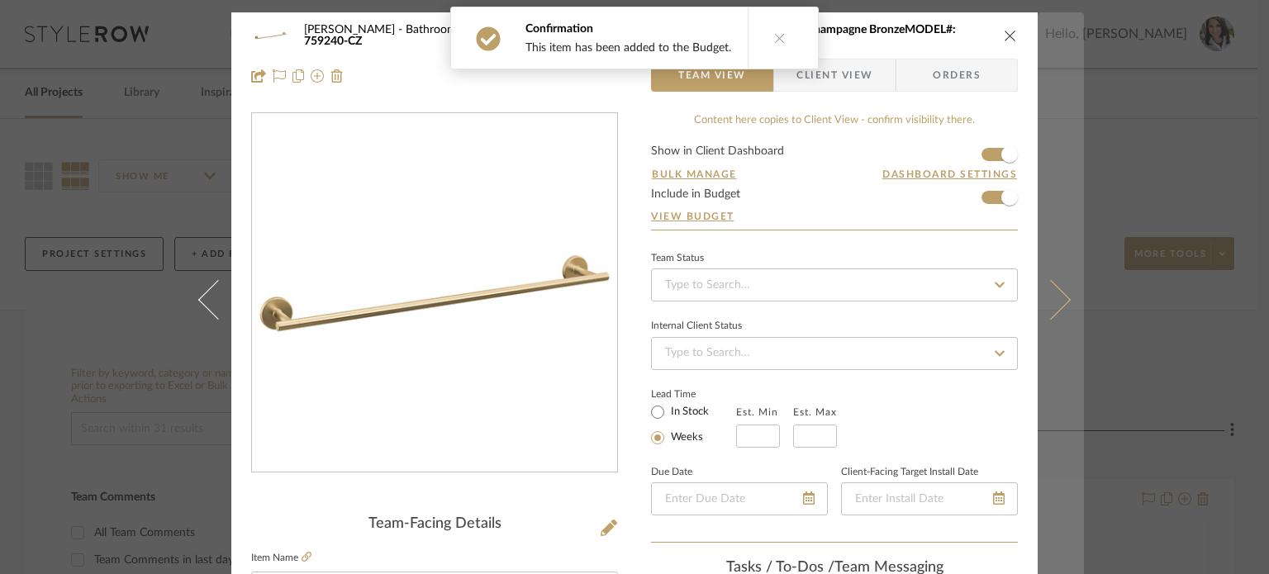
click at [956, 305] on icon at bounding box center [1051, 299] width 40 height 40
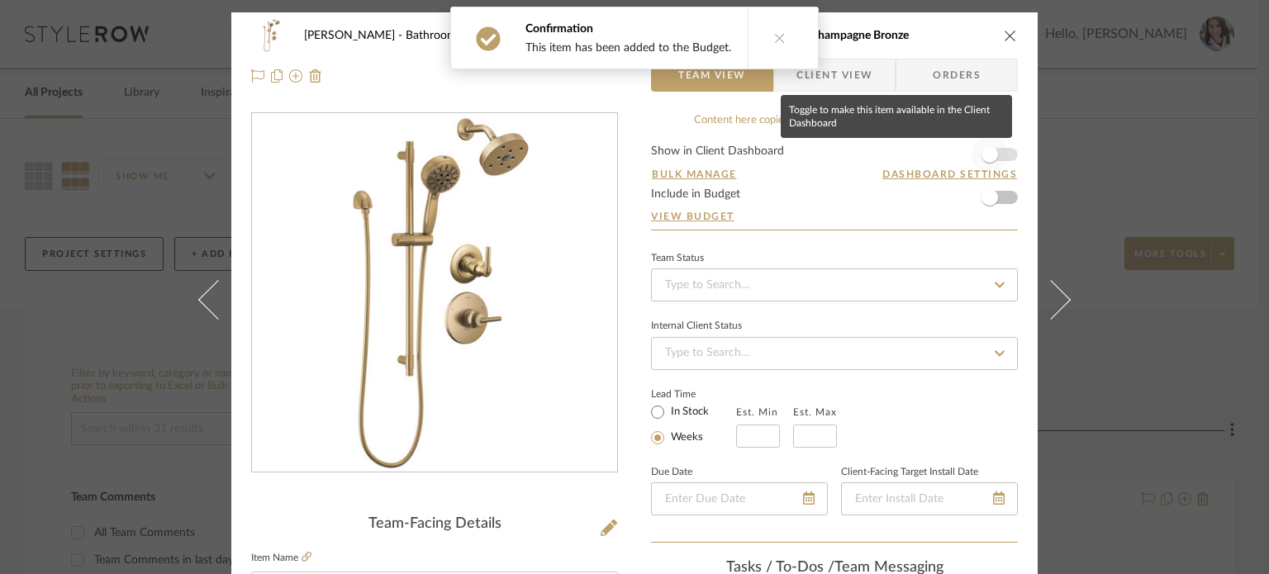
click at [956, 151] on span "button" at bounding box center [989, 154] width 17 height 17
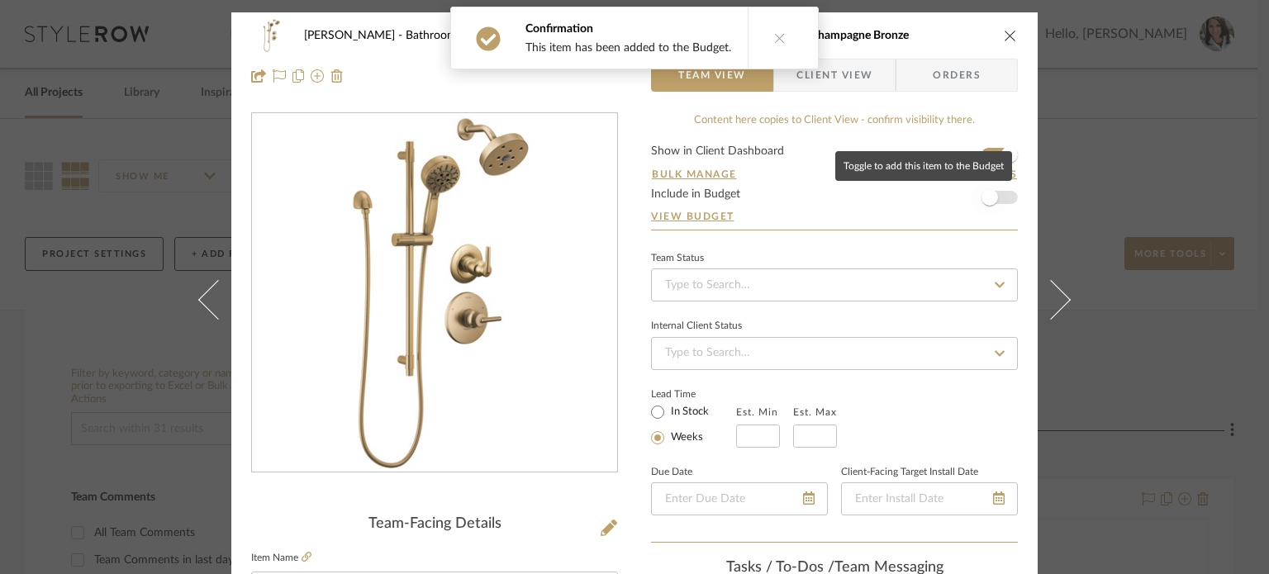
click at [956, 201] on span "button" at bounding box center [989, 197] width 17 height 17
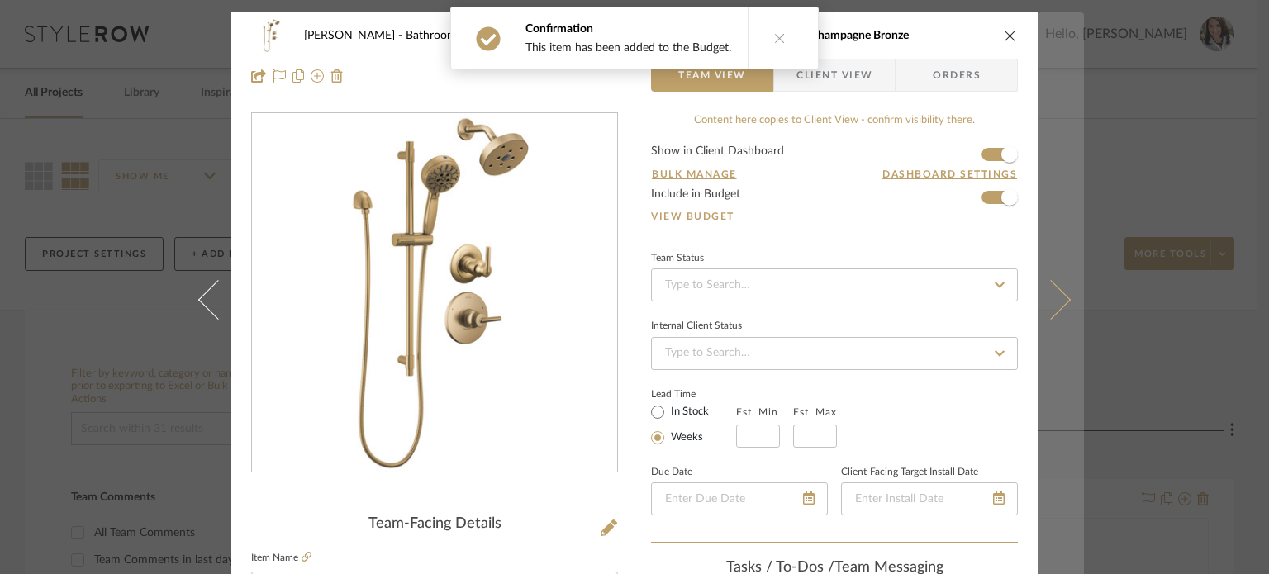
click at [956, 285] on icon at bounding box center [1051, 299] width 40 height 40
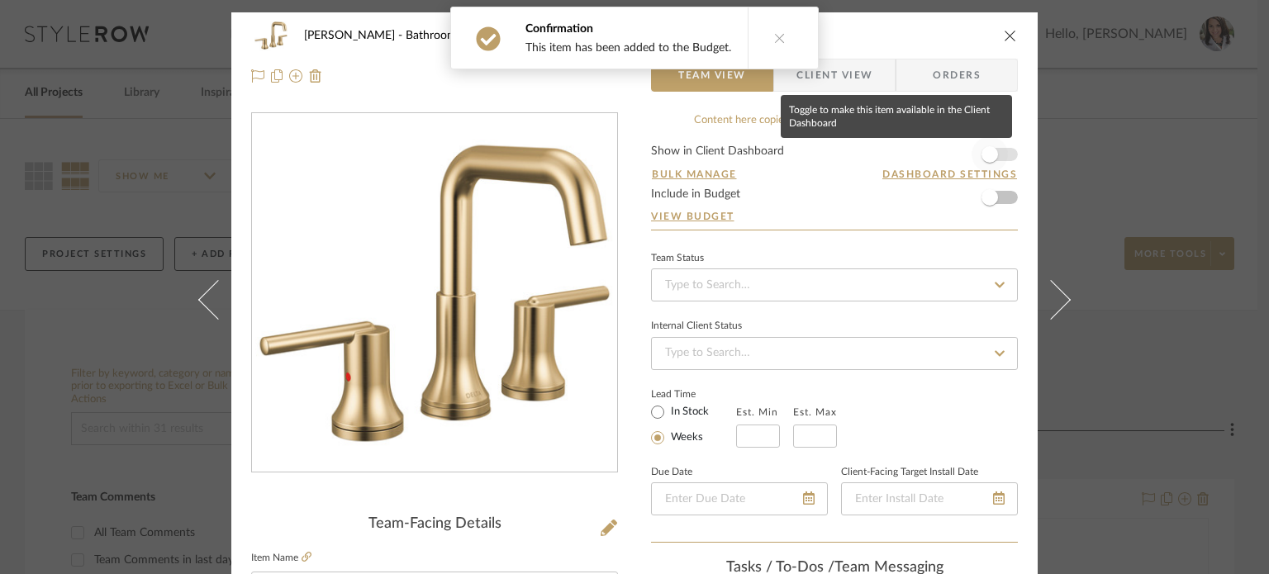
click at [956, 153] on span "button" at bounding box center [989, 154] width 17 height 17
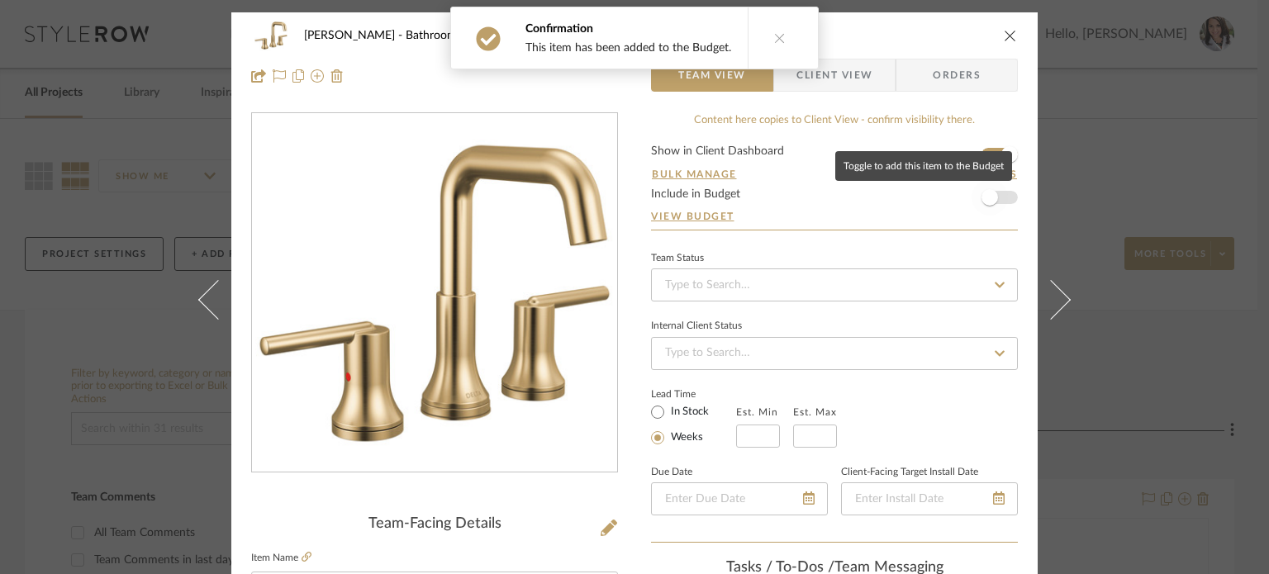
click at [956, 200] on span "button" at bounding box center [989, 197] width 36 height 36
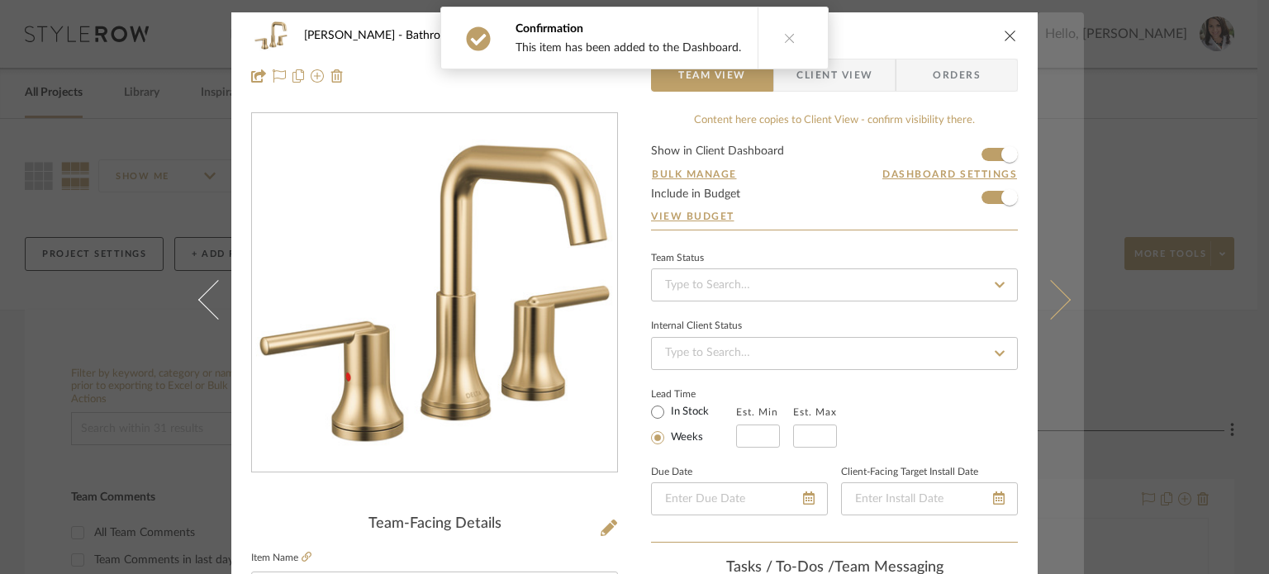
click at [956, 289] on icon at bounding box center [1051, 299] width 40 height 40
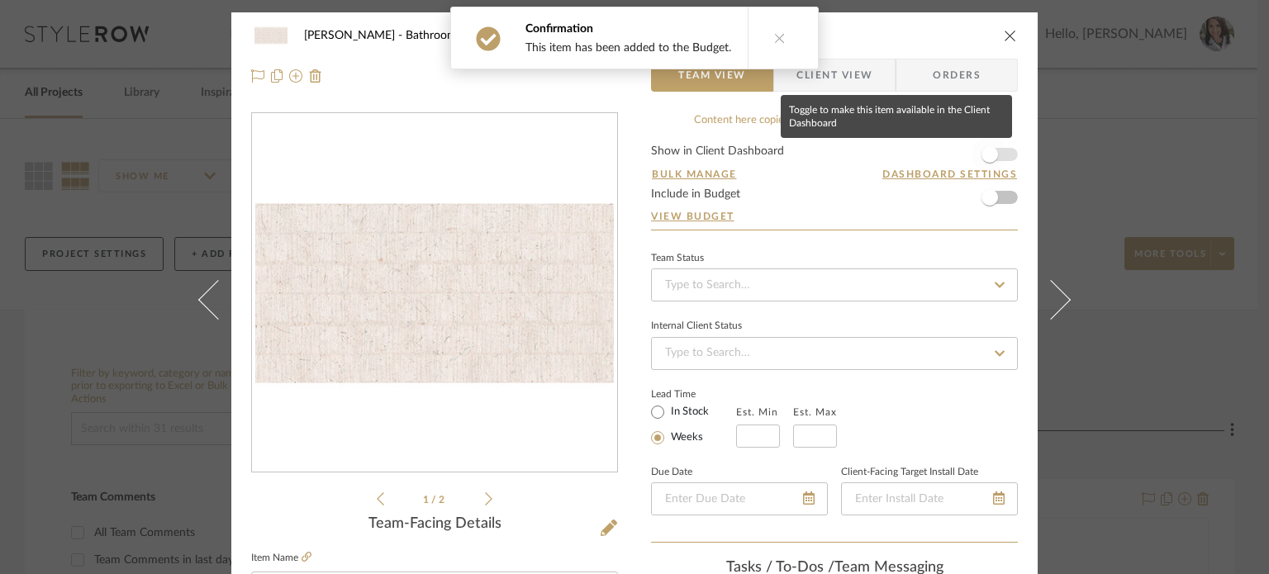
click at [956, 150] on span "button" at bounding box center [989, 154] width 36 height 36
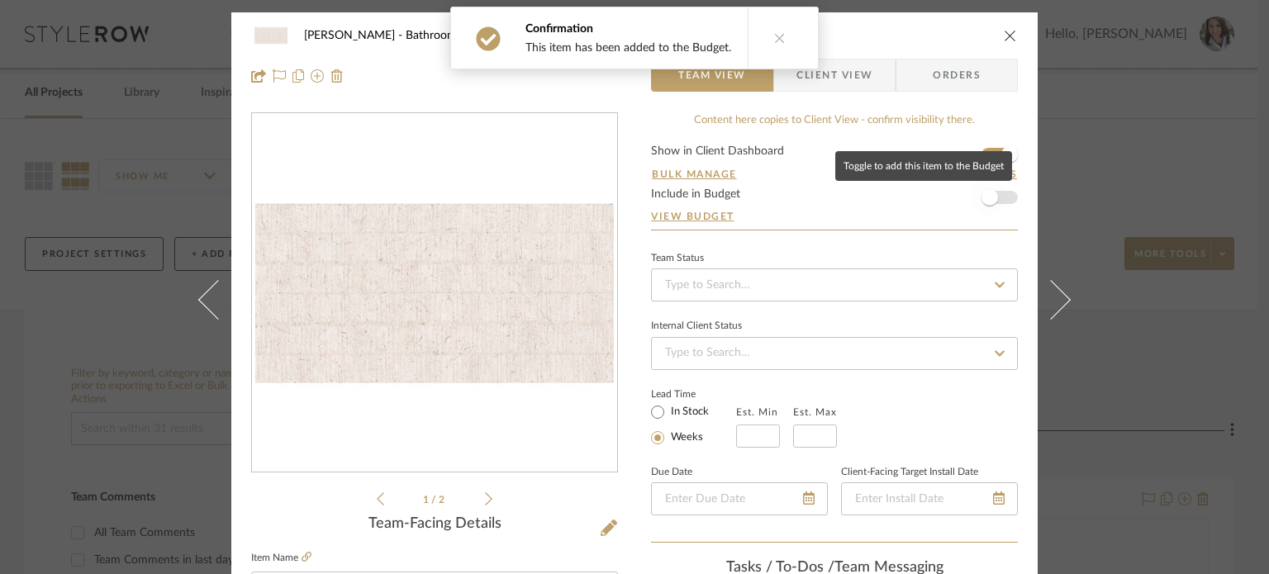
click at [956, 187] on span "button" at bounding box center [989, 197] width 36 height 36
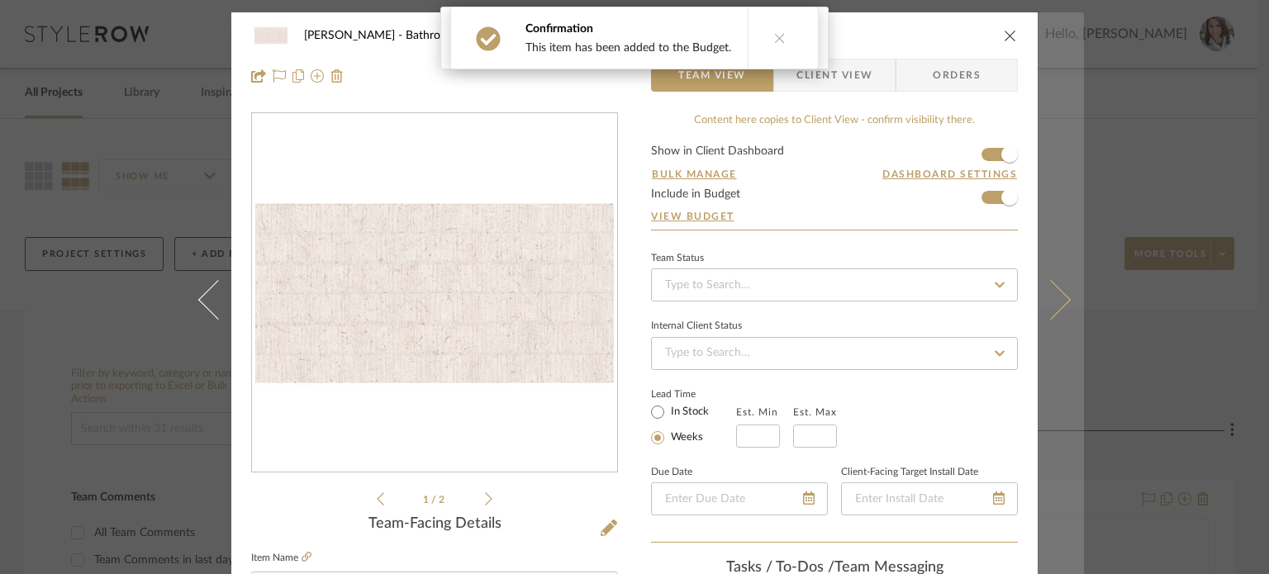
click at [956, 300] on icon at bounding box center [1051, 299] width 40 height 40
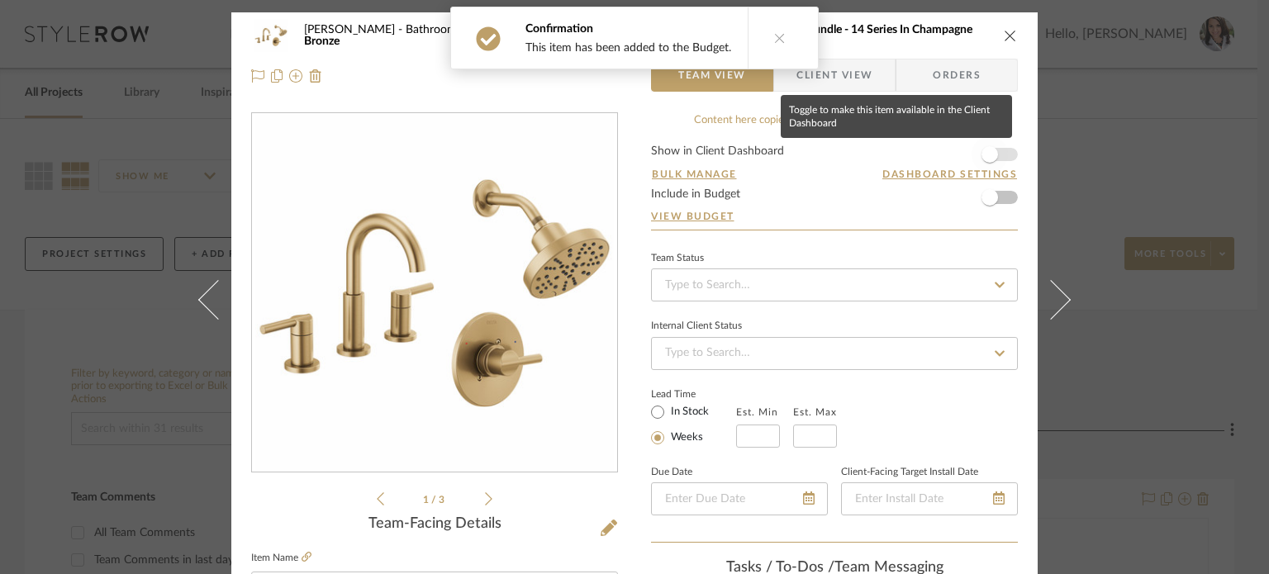
click at [956, 157] on span "button" at bounding box center [989, 154] width 36 height 36
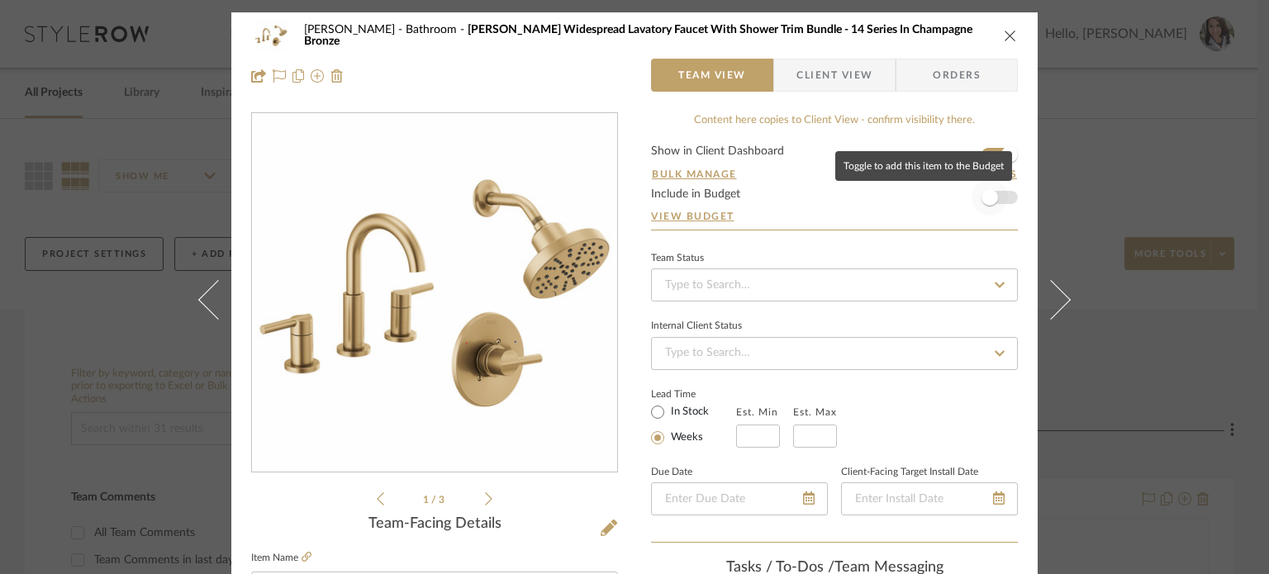
click at [956, 187] on span "button" at bounding box center [989, 197] width 36 height 36
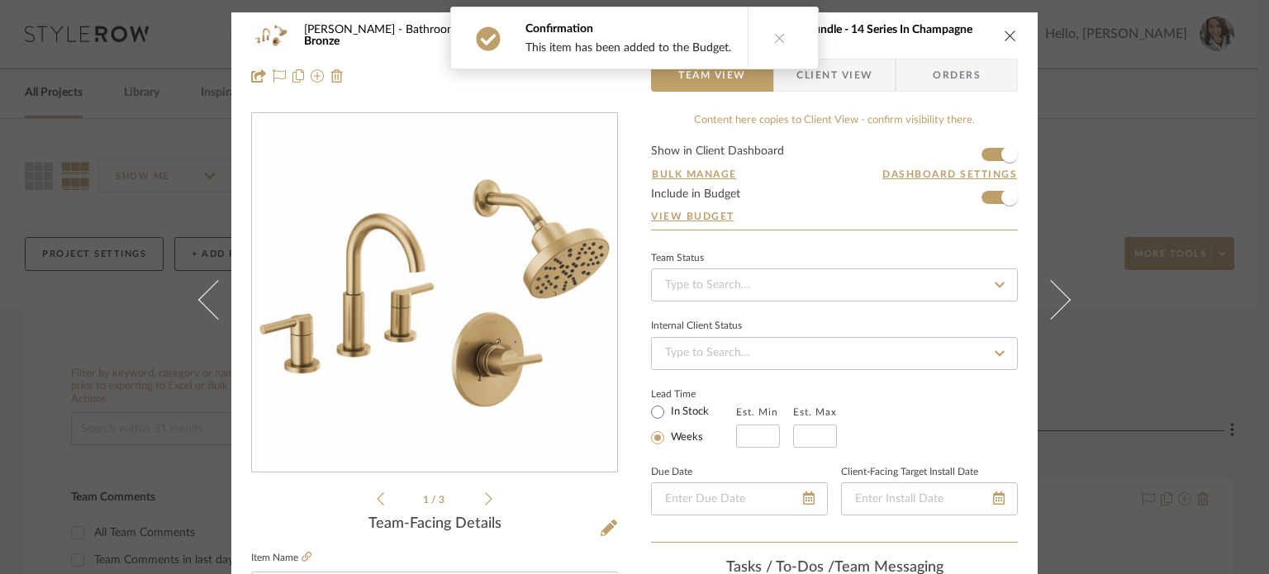
click at [956, 282] on icon at bounding box center [1051, 299] width 40 height 40
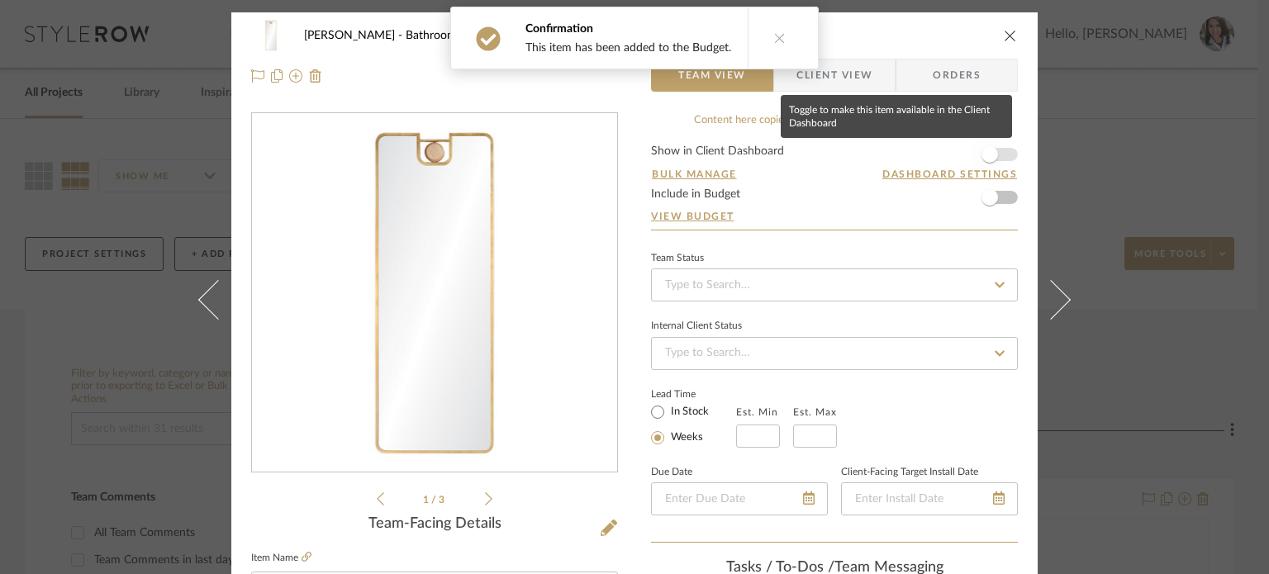
click at [956, 154] on span "button" at bounding box center [989, 154] width 36 height 36
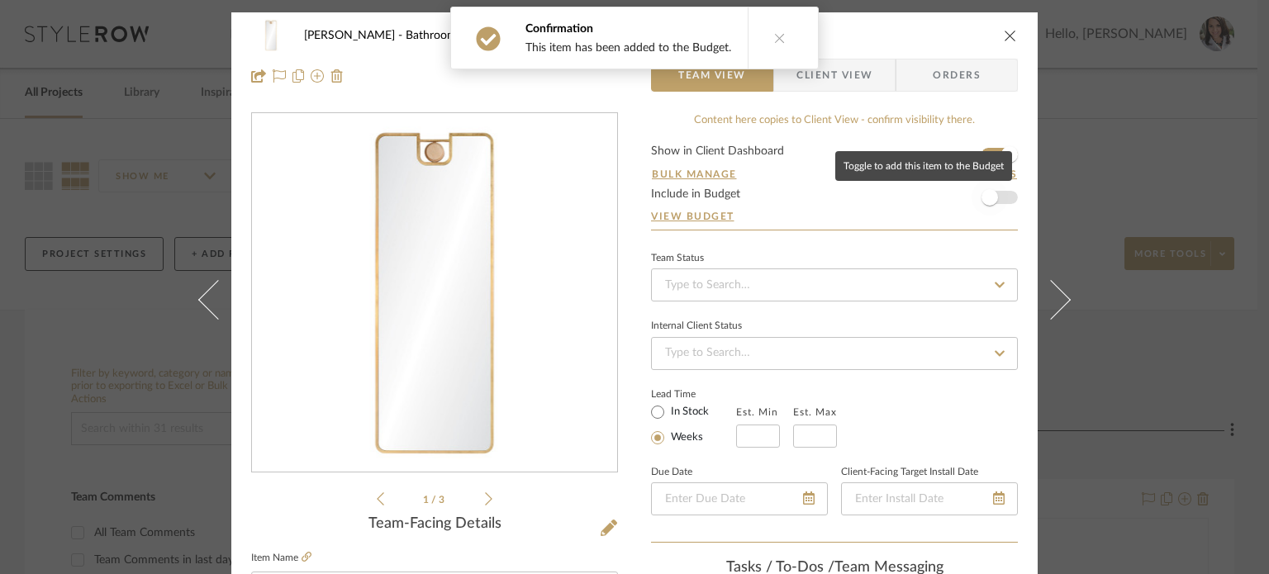
click at [956, 204] on span "button" at bounding box center [989, 197] width 36 height 36
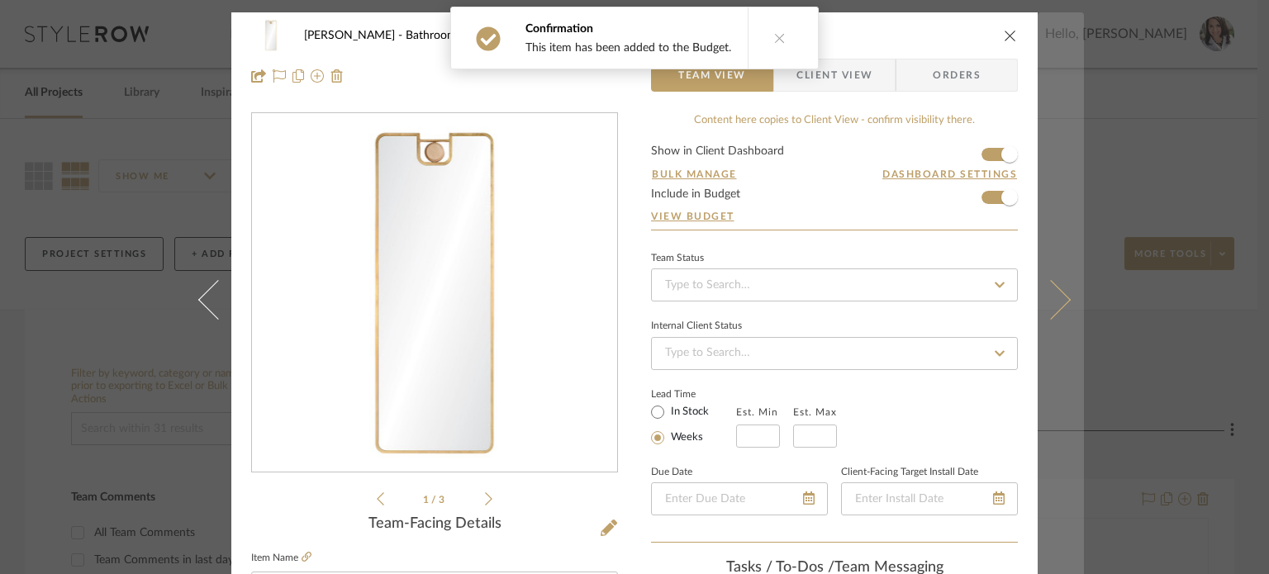
click at [956, 306] on icon at bounding box center [1051, 299] width 40 height 40
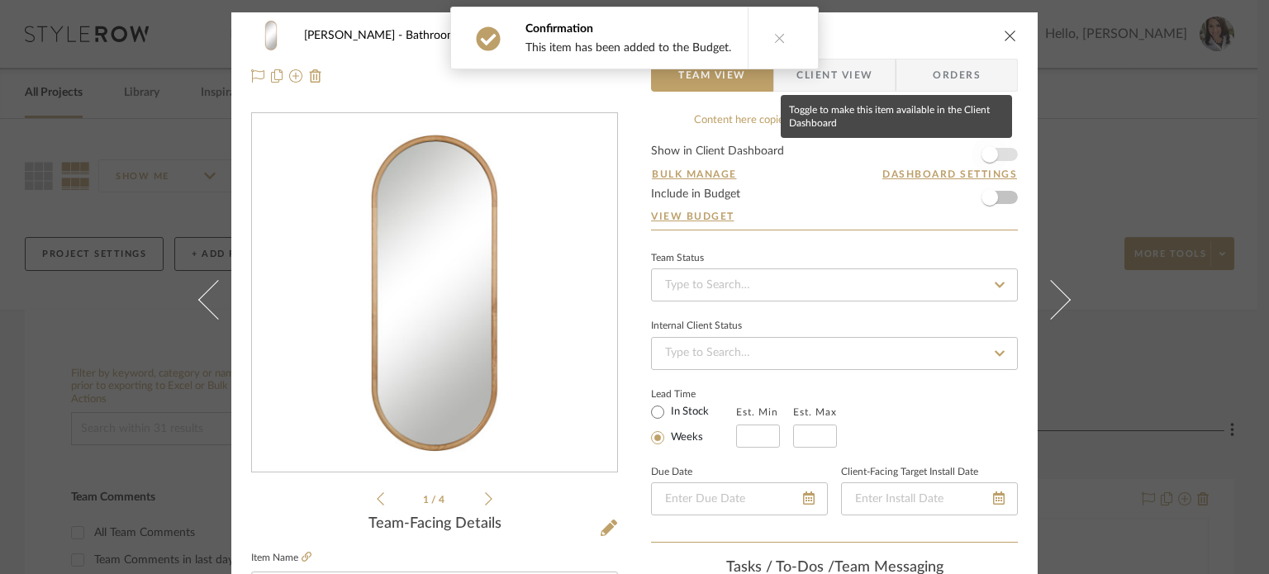
click at [956, 154] on span "button" at bounding box center [989, 154] width 17 height 17
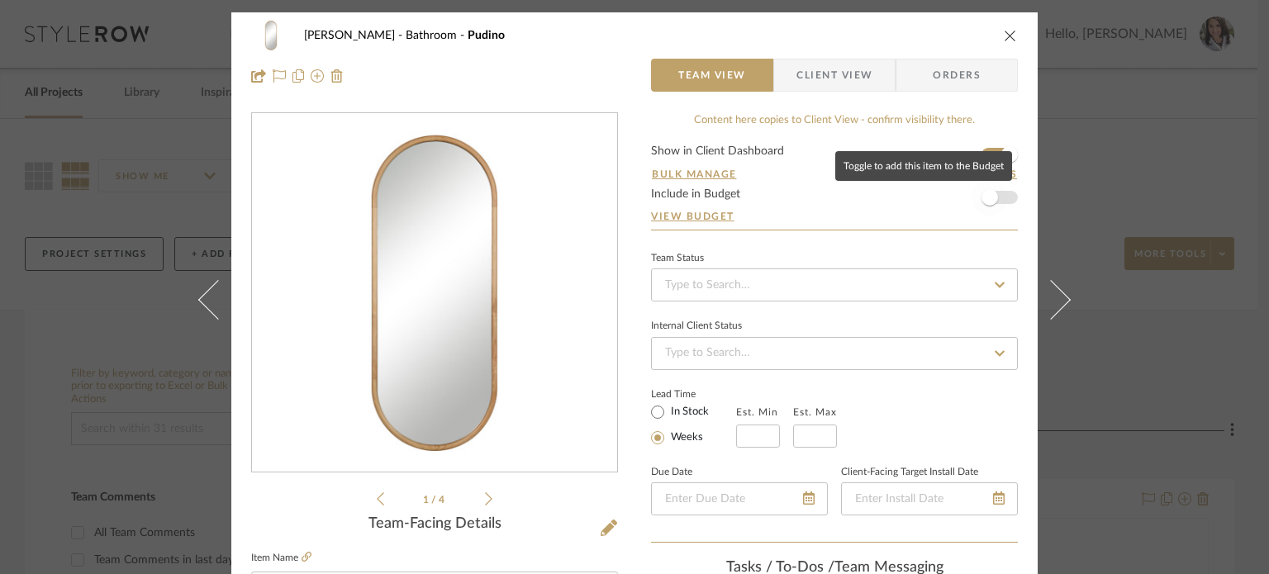
click at [956, 197] on span "button" at bounding box center [989, 197] width 17 height 17
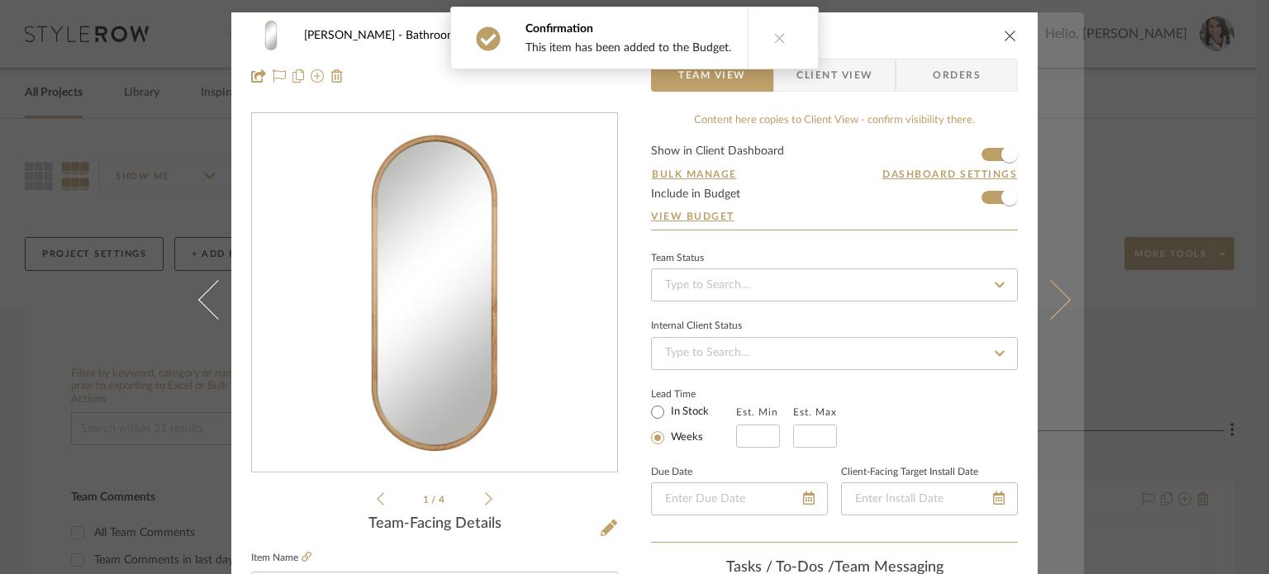
click at [956, 299] on icon at bounding box center [1051, 299] width 40 height 40
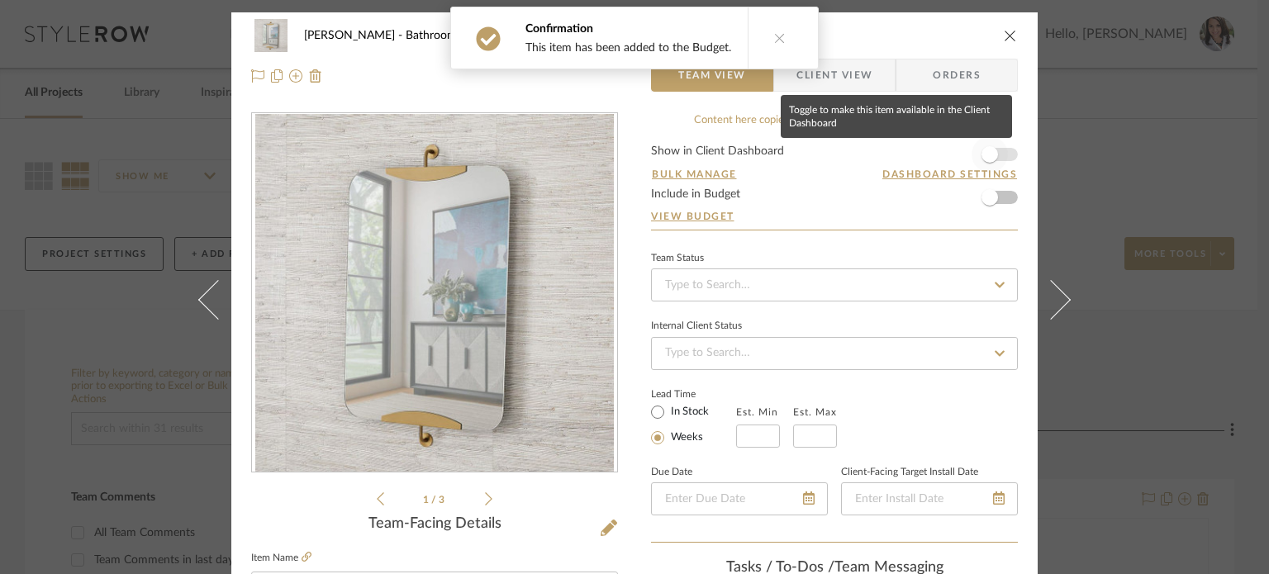
click at [956, 154] on span "button" at bounding box center [989, 154] width 17 height 17
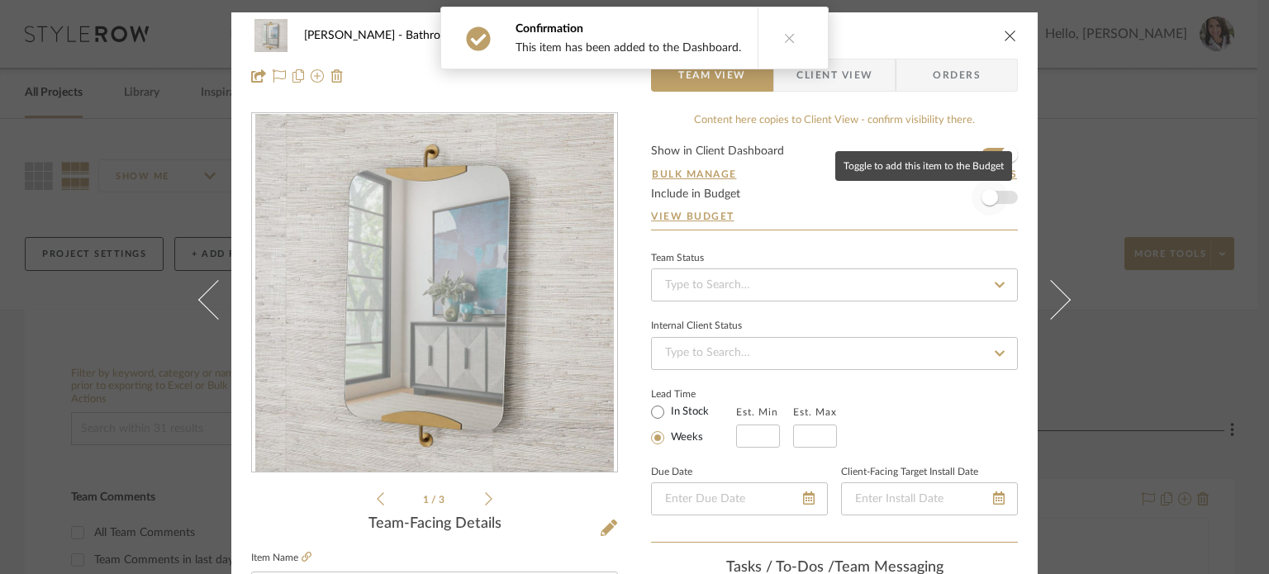
click at [956, 201] on span "button" at bounding box center [989, 197] width 17 height 17
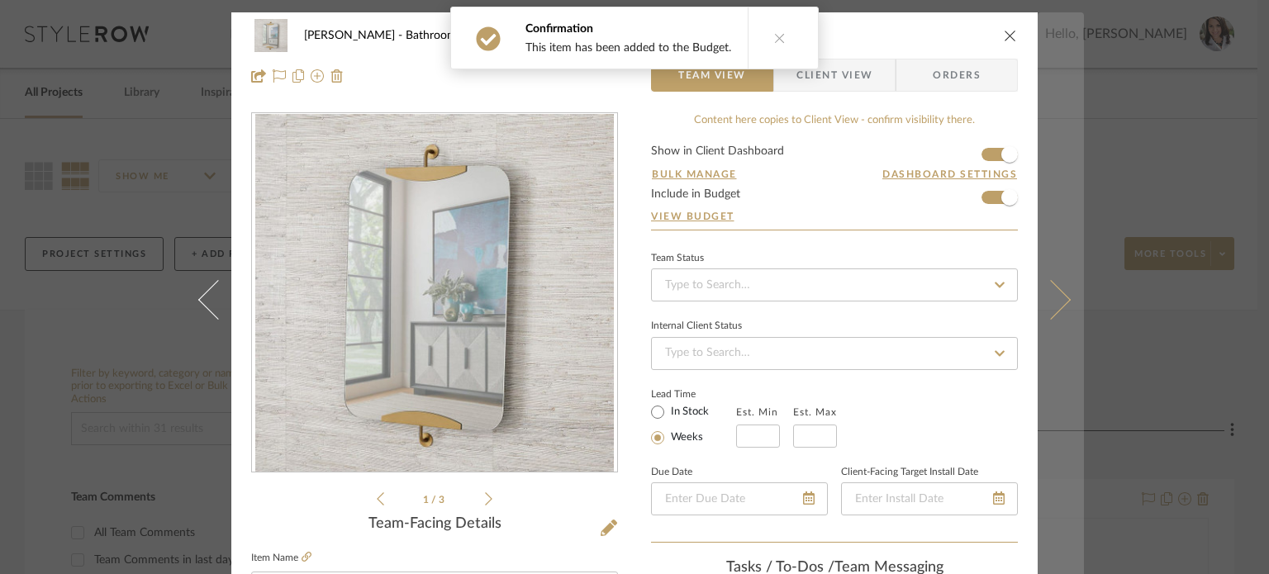
click at [956, 297] on icon at bounding box center [1051, 299] width 40 height 40
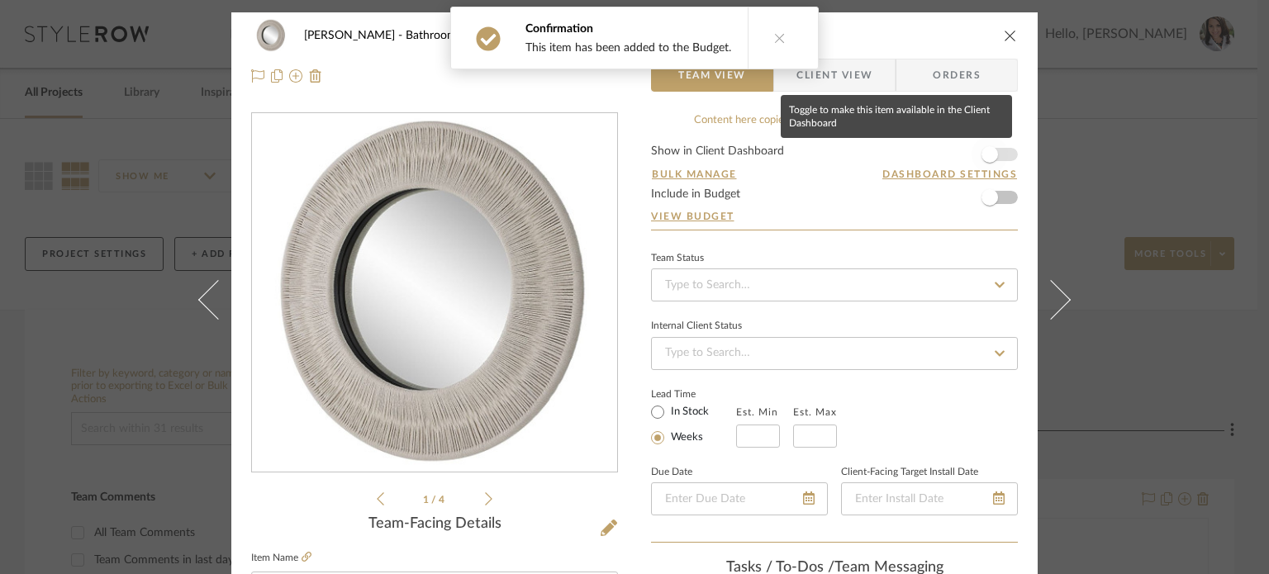
click at [956, 152] on span "button" at bounding box center [989, 154] width 17 height 17
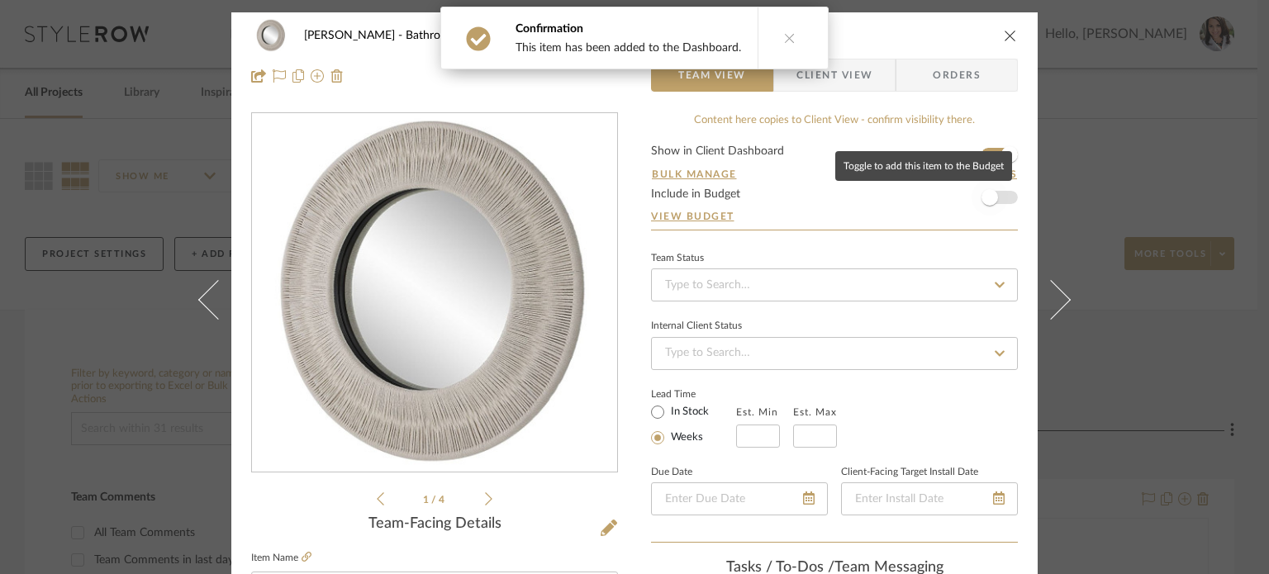
drag, startPoint x: 981, startPoint y: 190, endPoint x: 1011, endPoint y: 245, distance: 62.8
click at [956, 191] on span "button" at bounding box center [989, 197] width 17 height 17
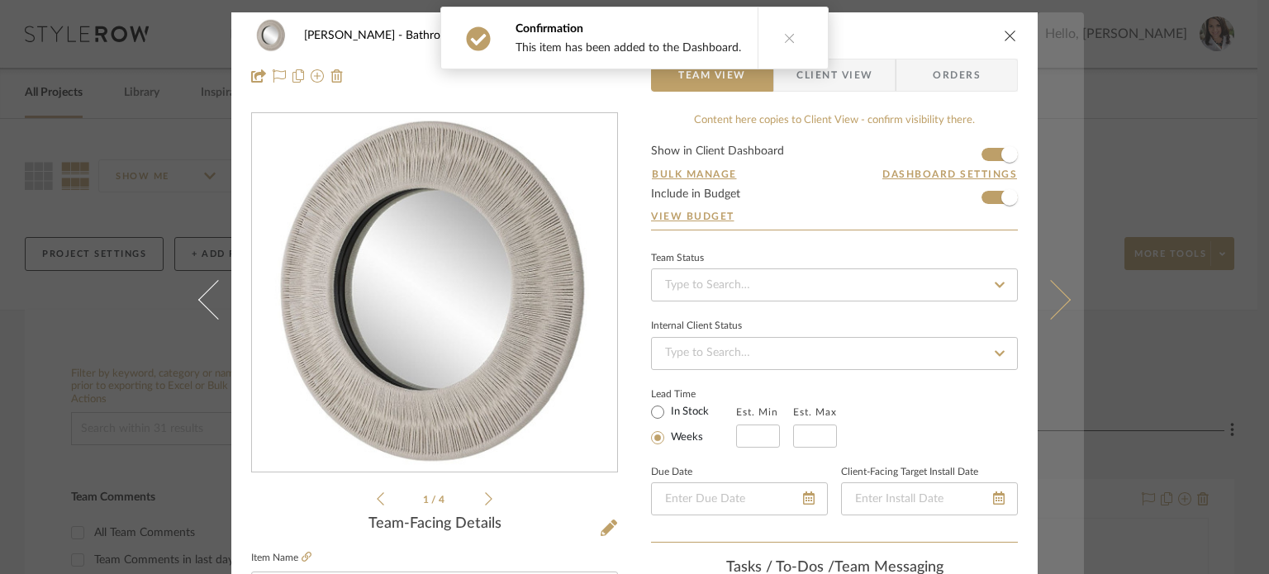
click at [956, 301] on icon at bounding box center [1051, 299] width 40 height 40
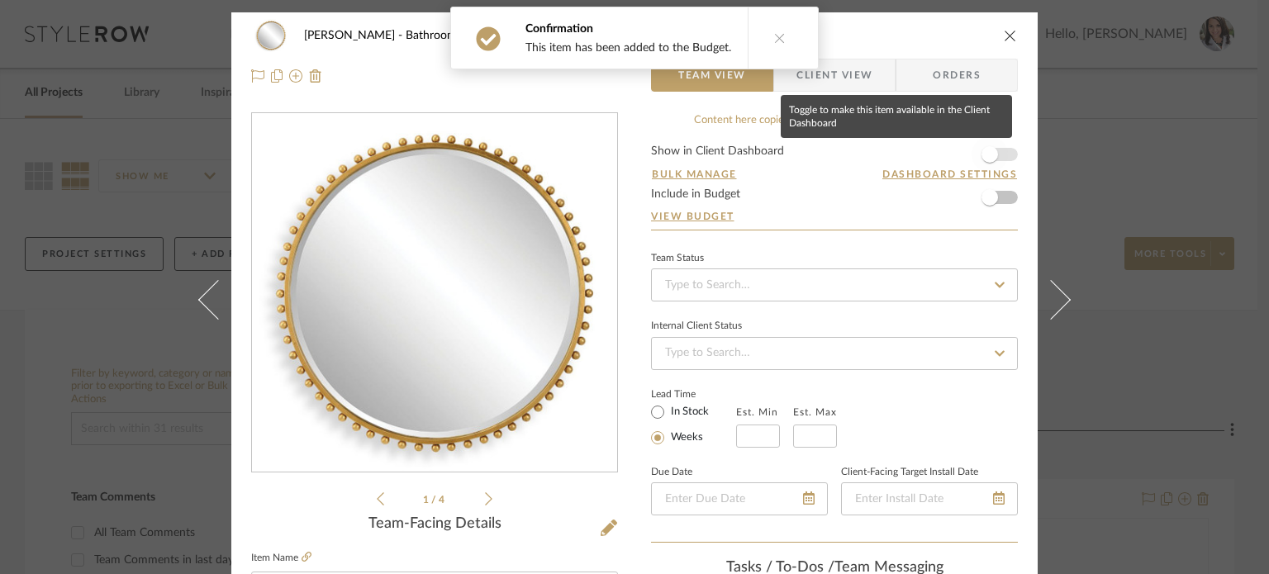
click at [956, 148] on span "button" at bounding box center [989, 154] width 36 height 36
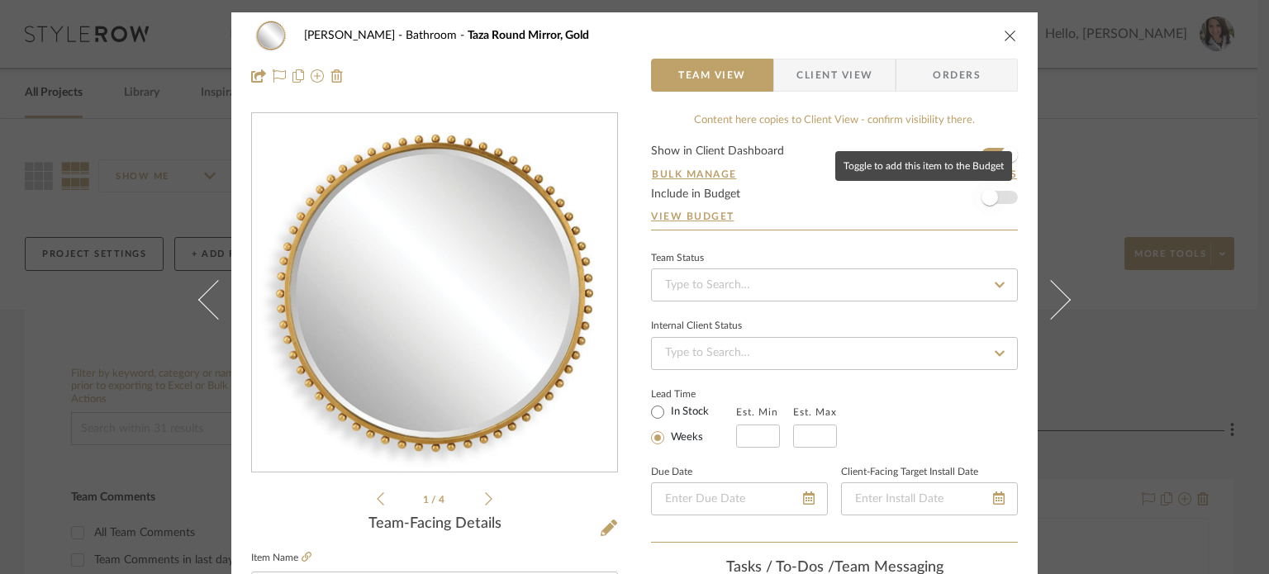
click at [956, 201] on span "button" at bounding box center [989, 197] width 17 height 17
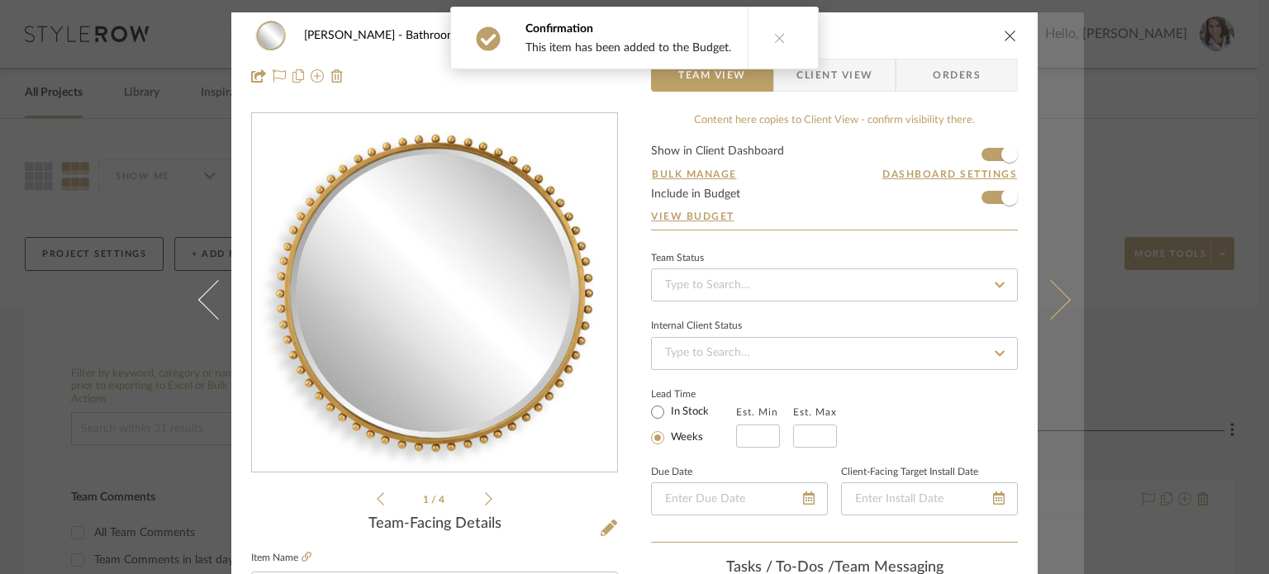
click at [956, 303] on icon at bounding box center [1051, 299] width 40 height 40
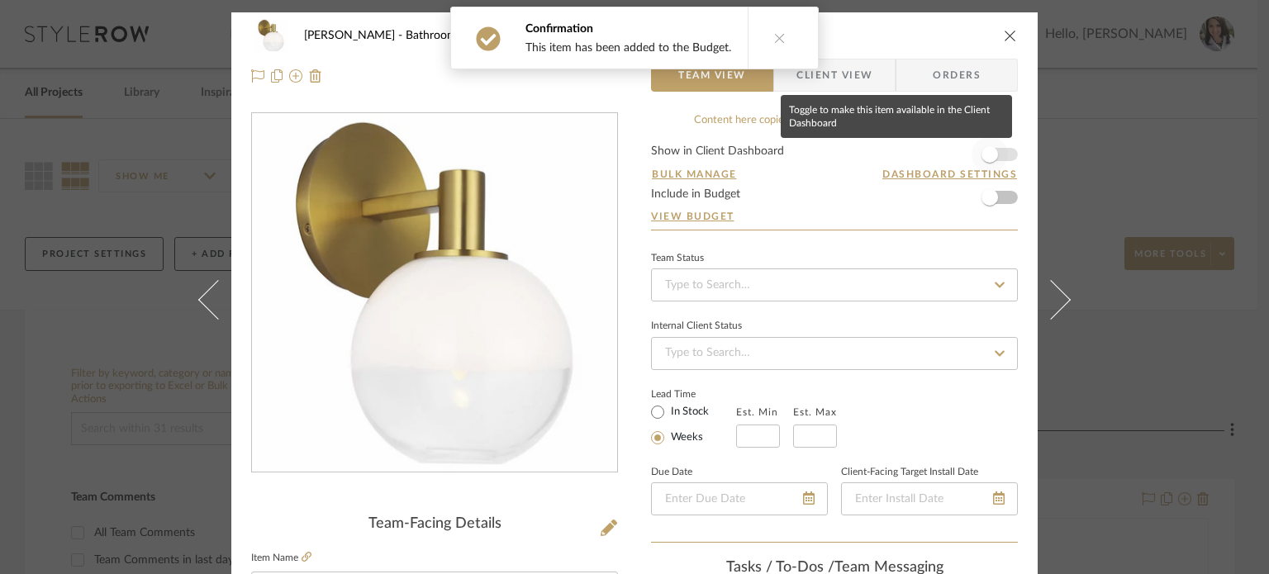
click at [956, 153] on span "button" at bounding box center [989, 154] width 17 height 17
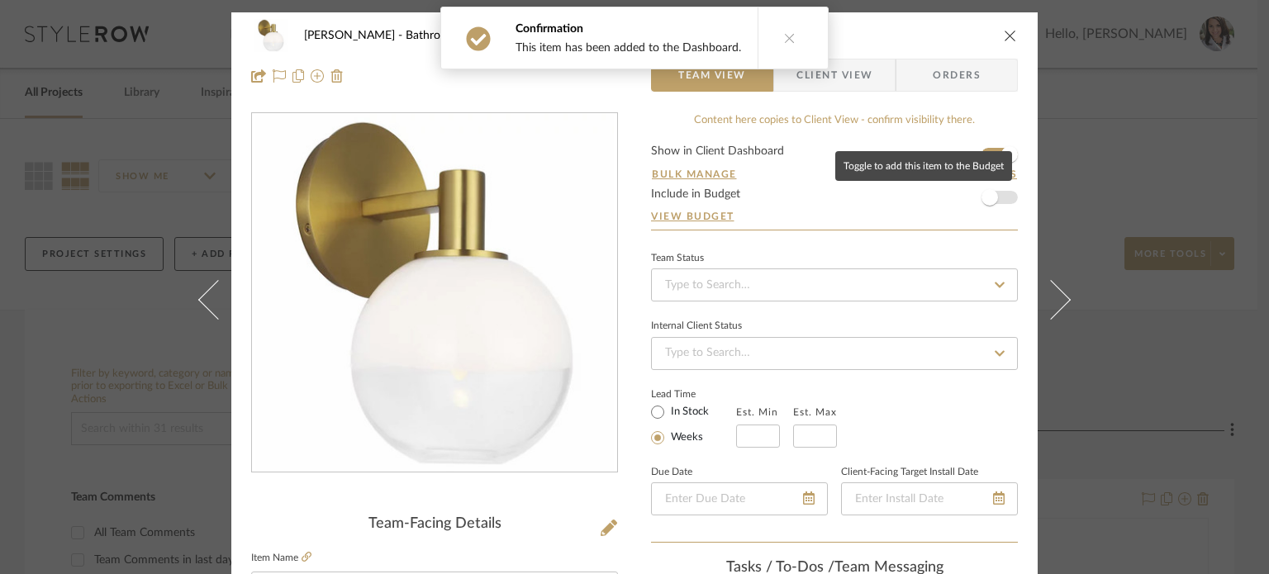
drag, startPoint x: 983, startPoint y: 202, endPoint x: 1024, endPoint y: 288, distance: 95.3
click at [956, 204] on span "button" at bounding box center [989, 197] width 17 height 17
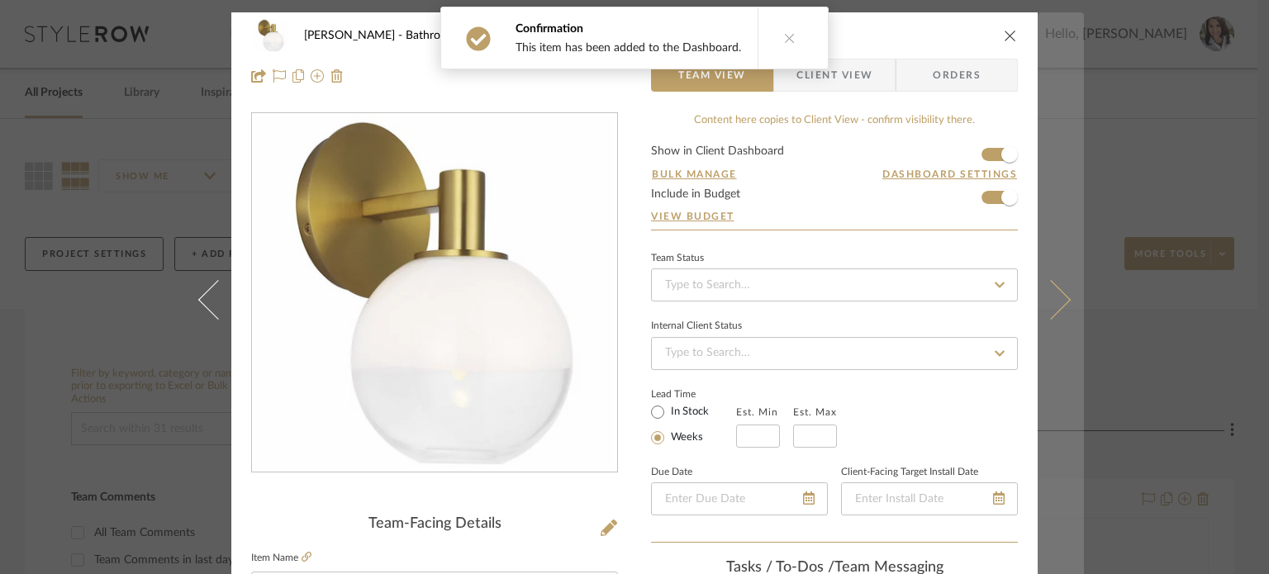
click at [956, 306] on icon at bounding box center [1051, 299] width 40 height 40
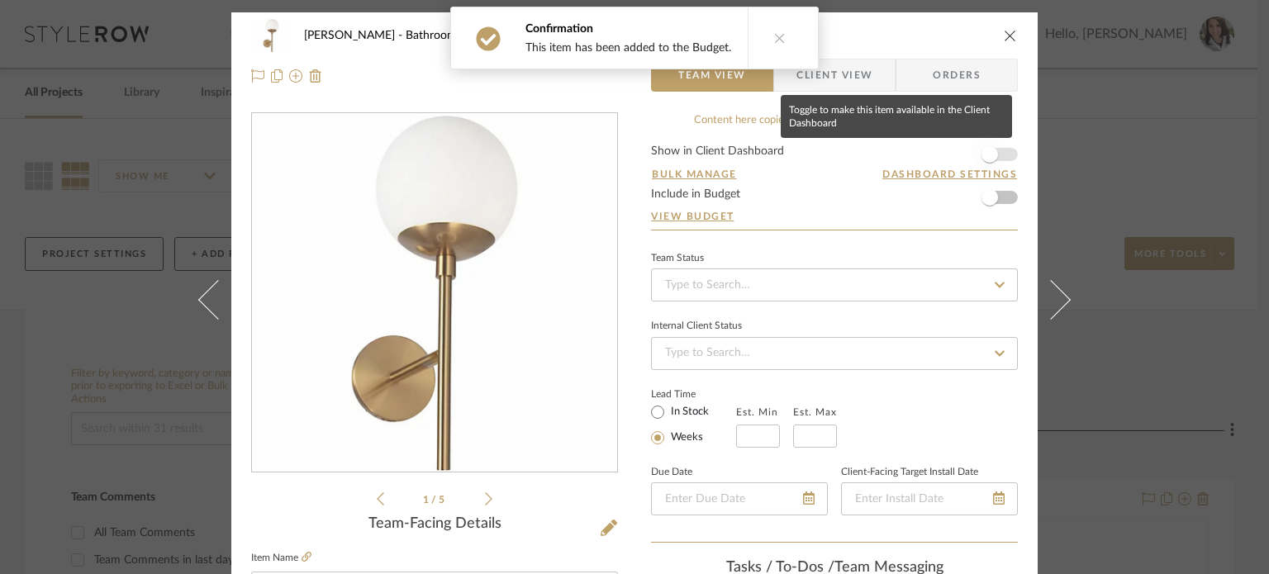
click at [956, 147] on span "button" at bounding box center [989, 154] width 17 height 17
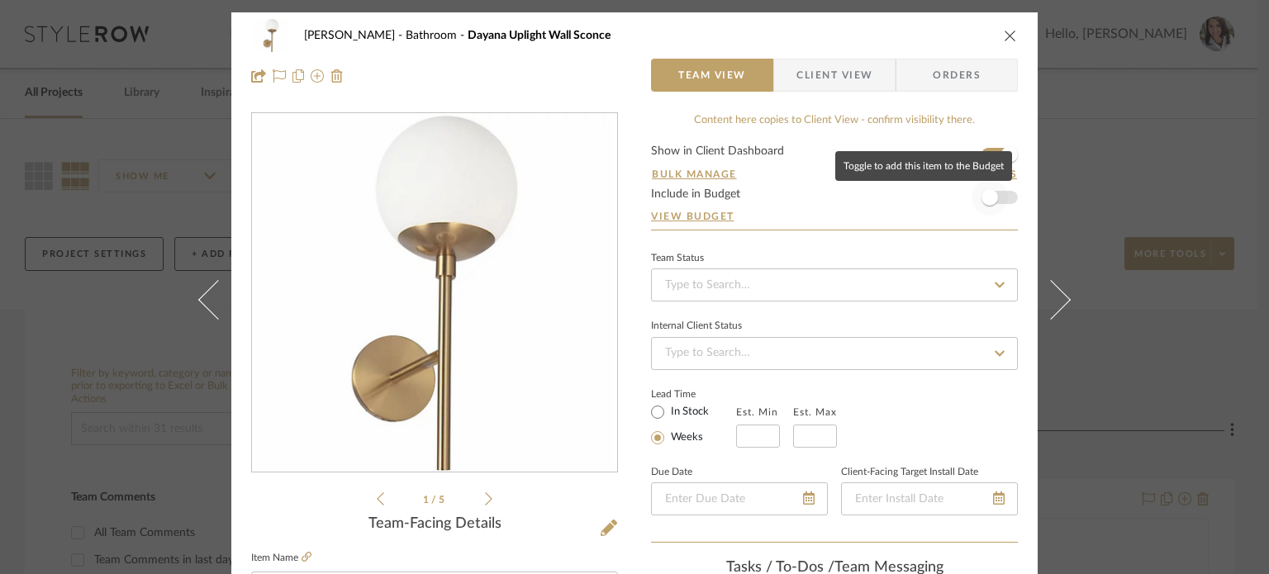
click at [956, 201] on span "button" at bounding box center [989, 197] width 17 height 17
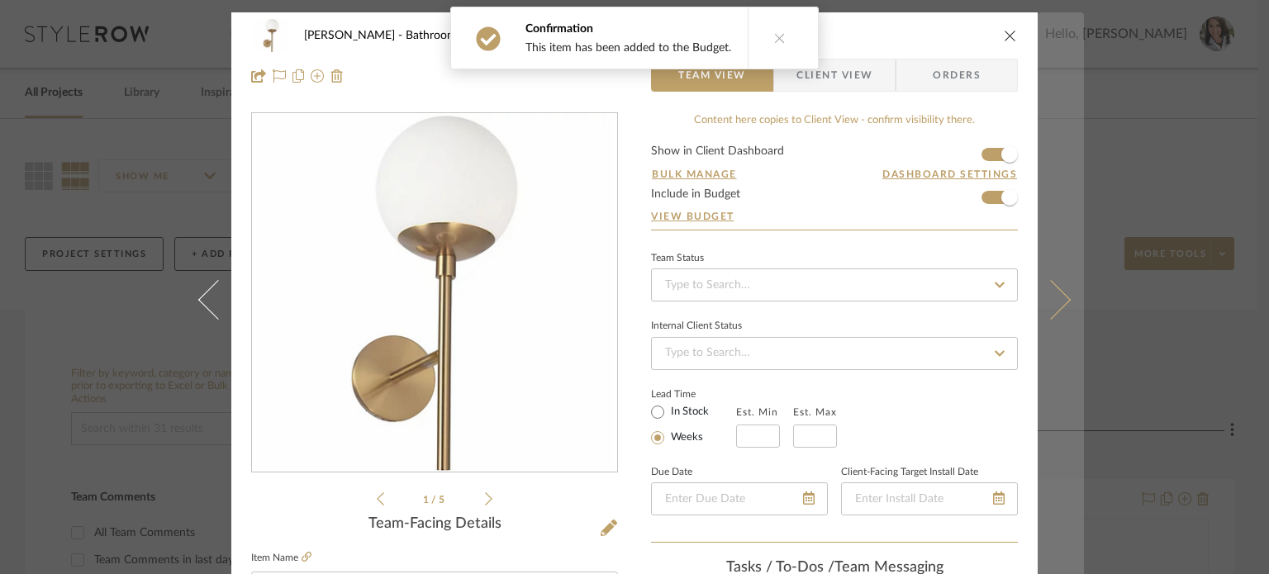
click at [956, 303] on icon at bounding box center [1051, 299] width 40 height 40
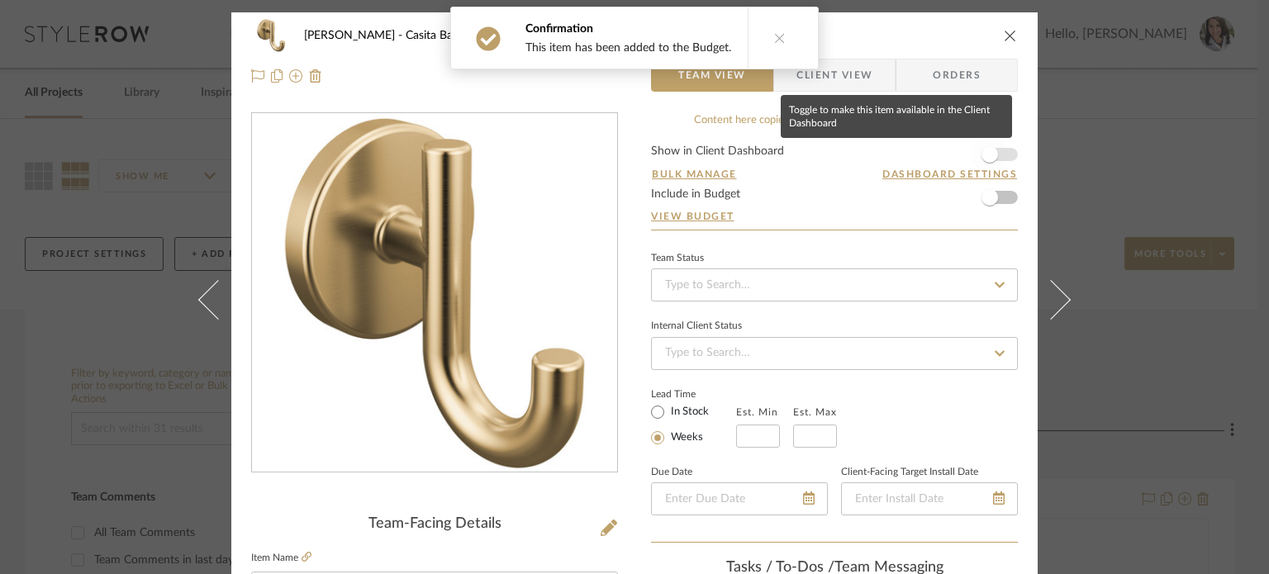
click at [956, 159] on span "button" at bounding box center [989, 154] width 17 height 17
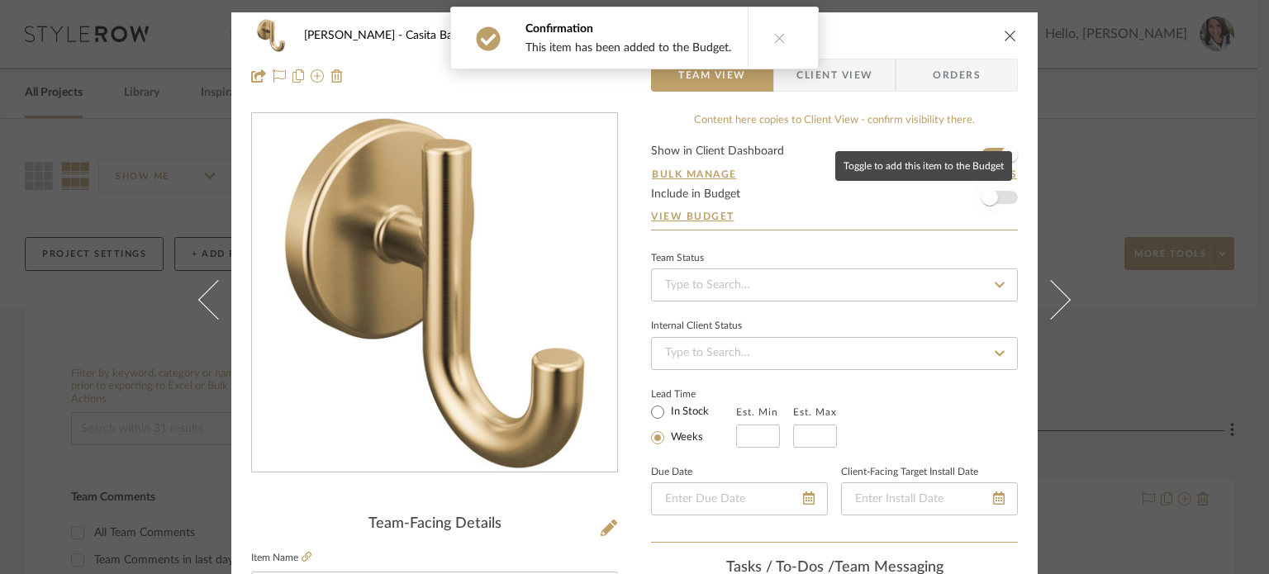
click at [956, 201] on span "button" at bounding box center [989, 197] width 17 height 17
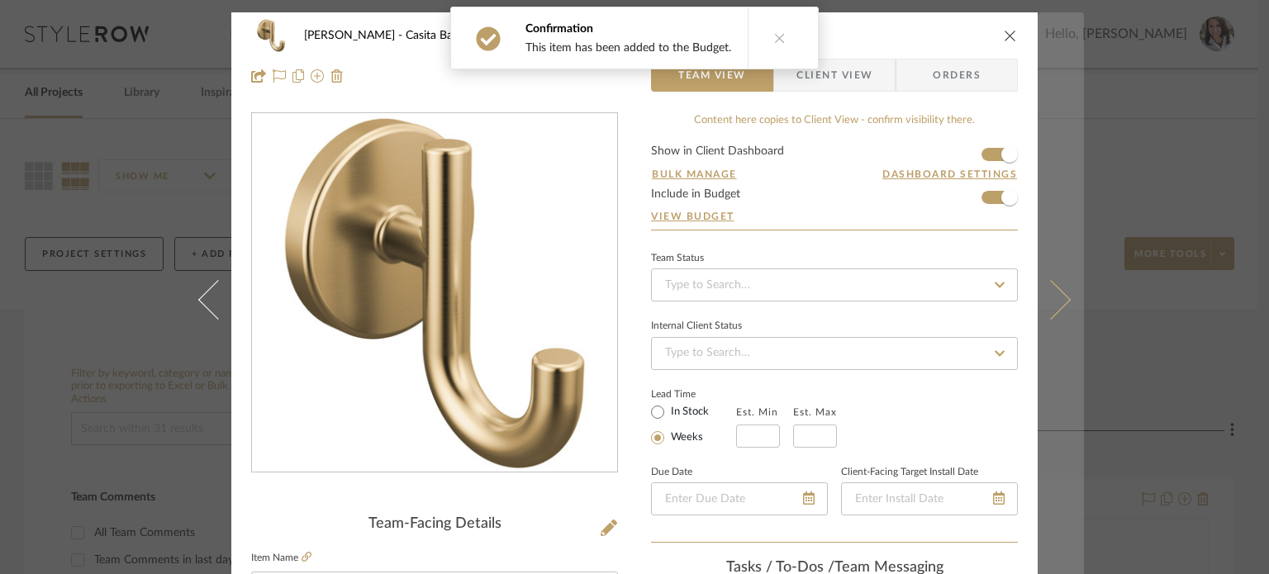
click at [956, 311] on button at bounding box center [1060, 299] width 46 height 574
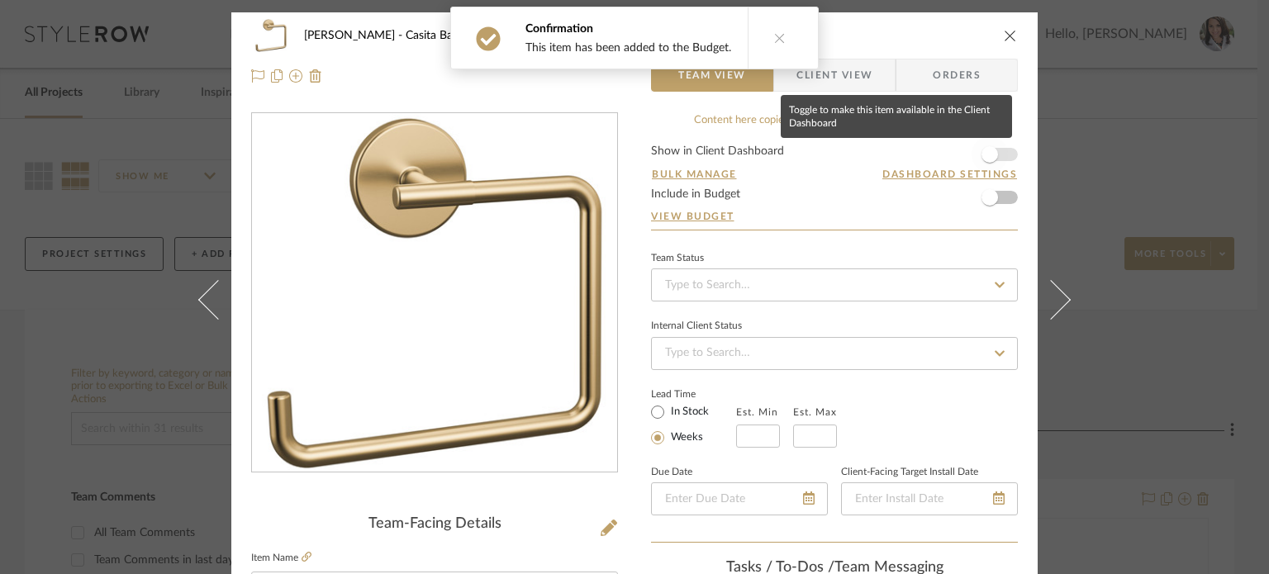
click at [956, 148] on span "button" at bounding box center [989, 154] width 17 height 17
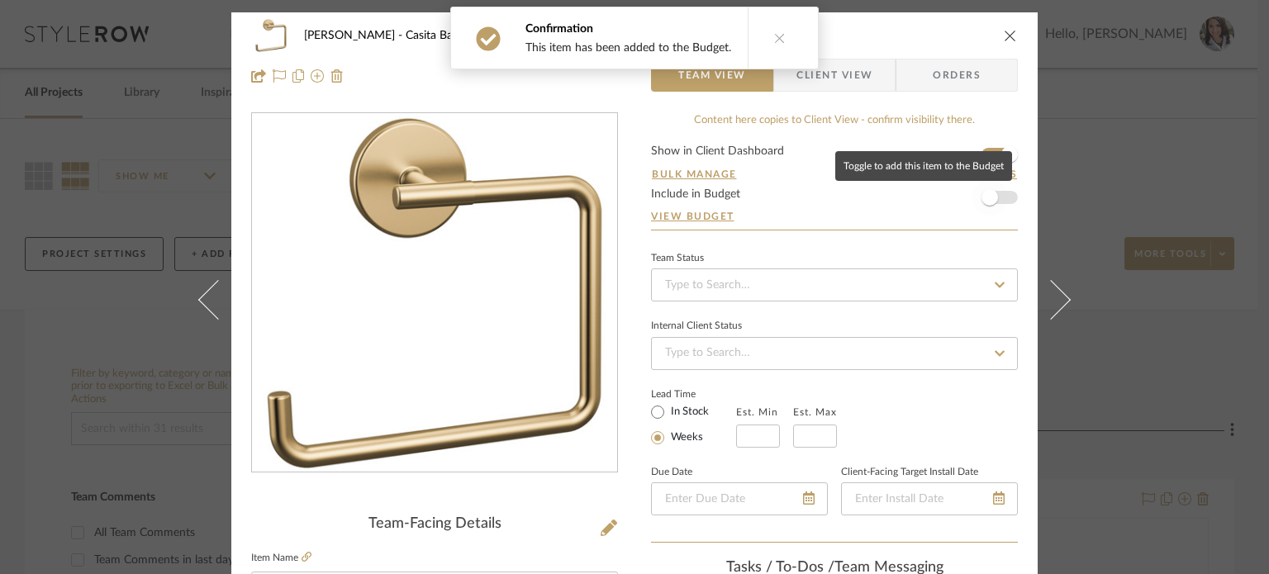
click at [956, 194] on span "button" at bounding box center [989, 197] width 17 height 17
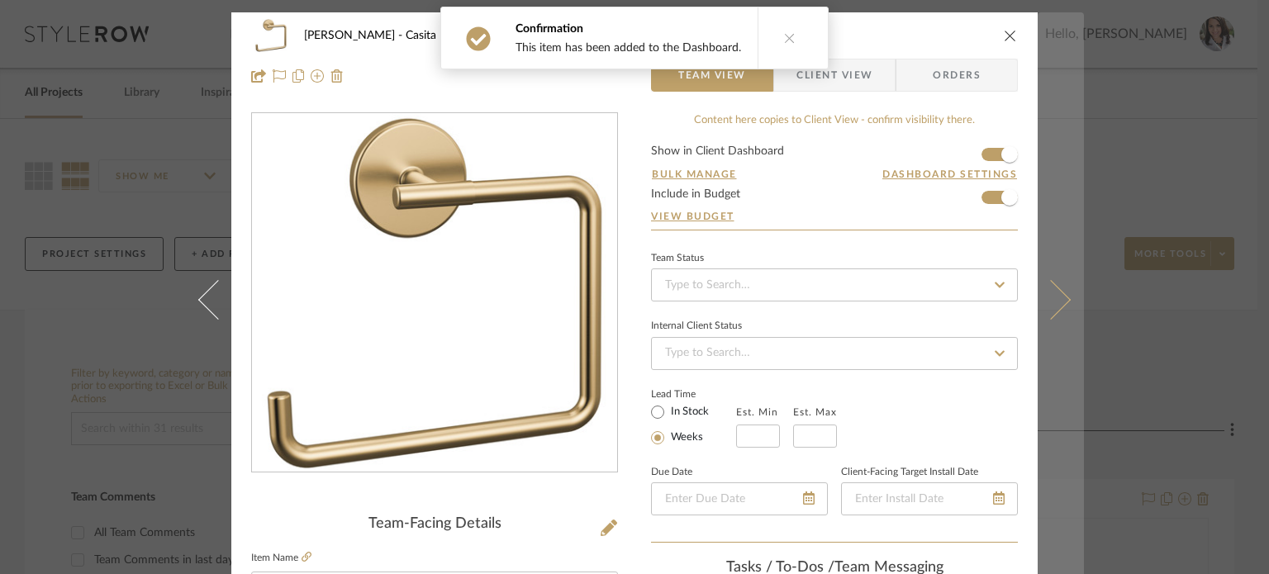
click at [956, 285] on button at bounding box center [1060, 299] width 46 height 574
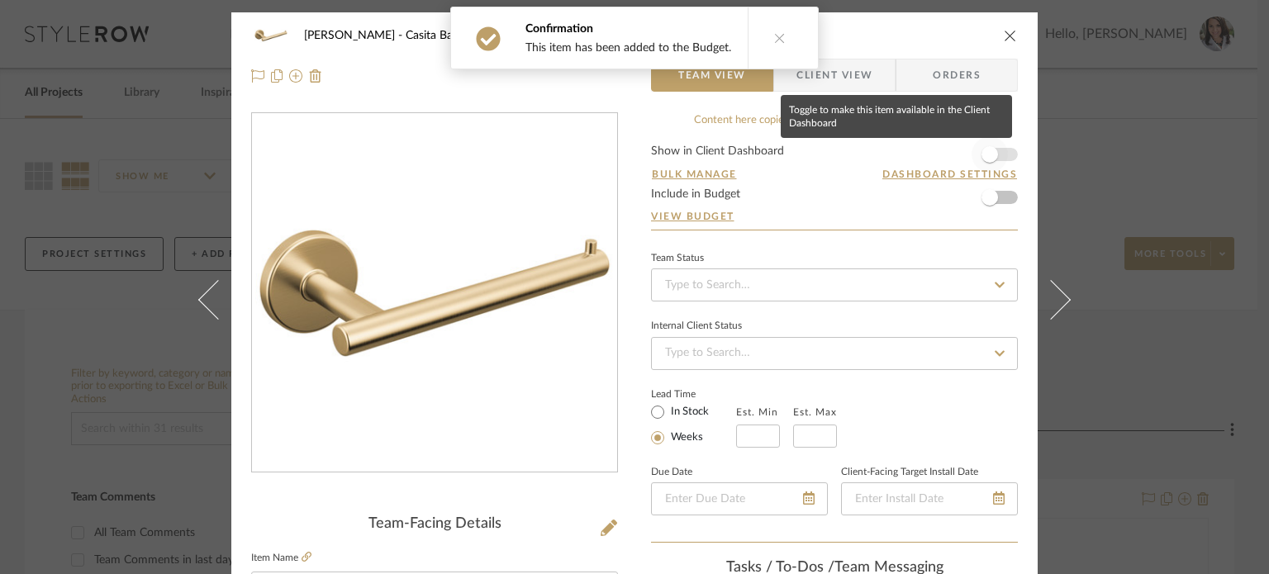
click at [956, 151] on span "button" at bounding box center [989, 154] width 17 height 17
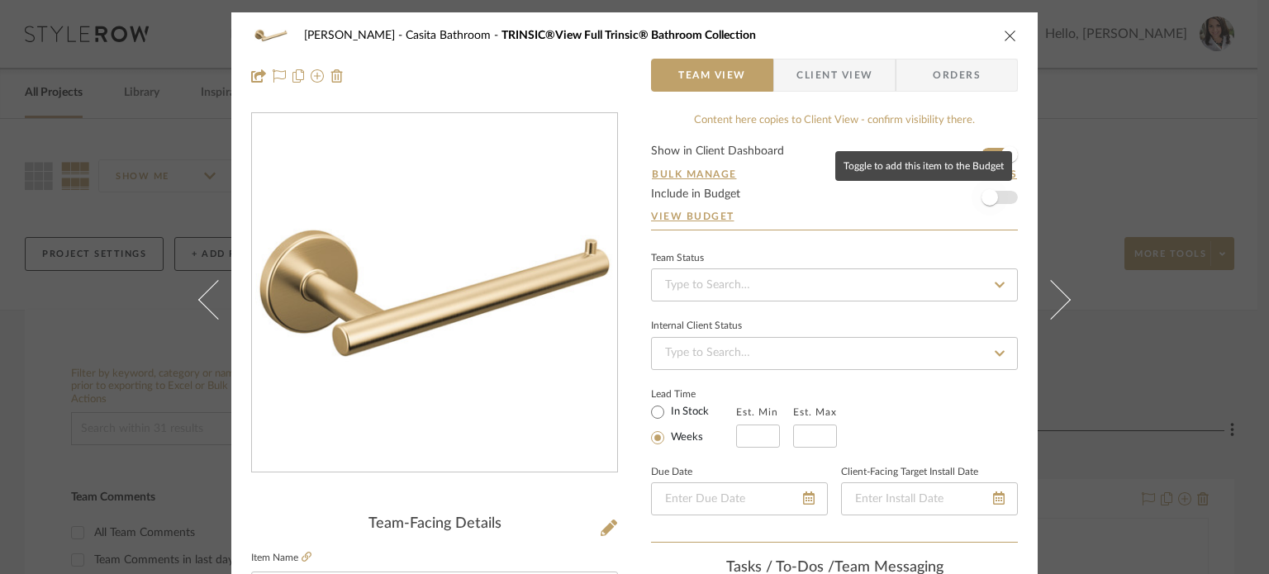
click at [956, 195] on span "button" at bounding box center [989, 197] width 17 height 17
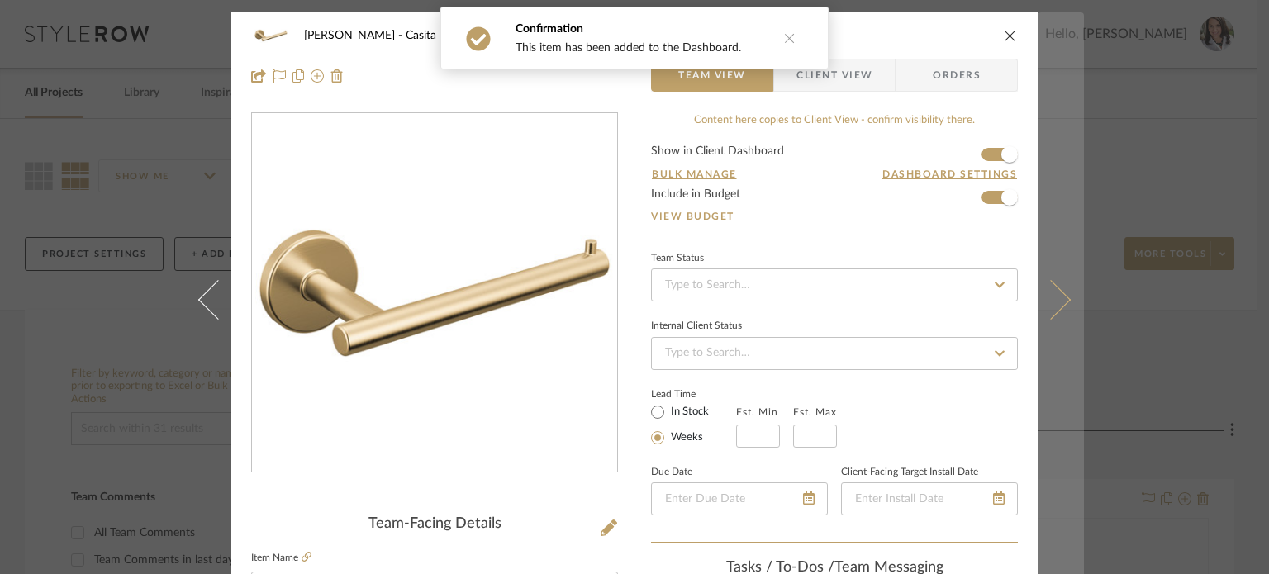
click at [956, 282] on button at bounding box center [1060, 299] width 46 height 574
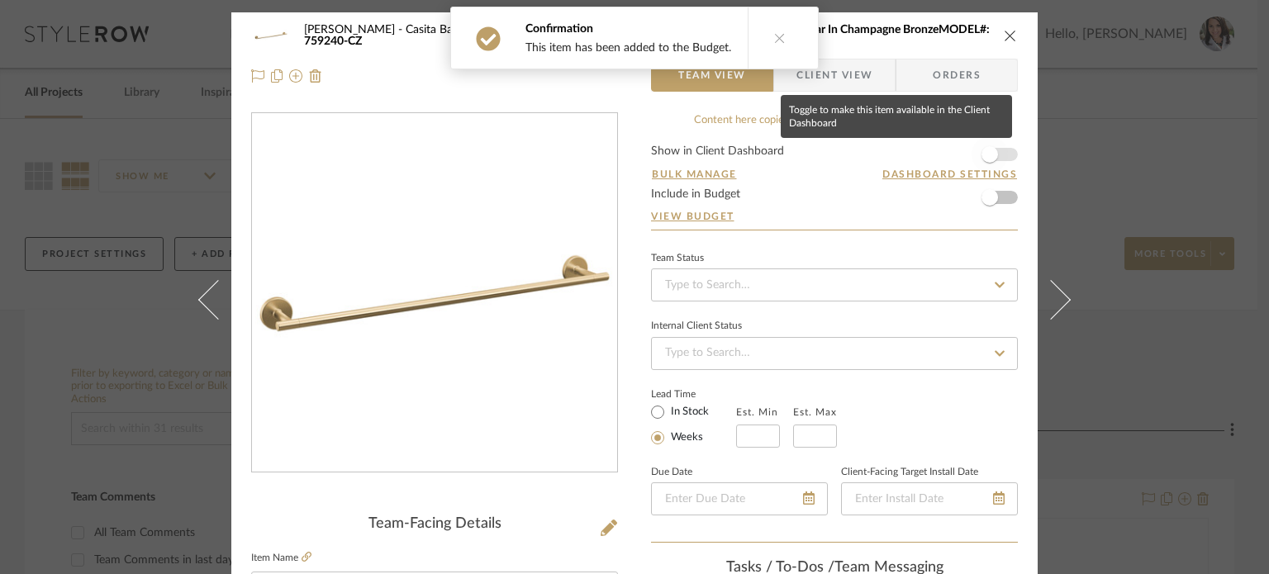
click at [956, 154] on span "button" at bounding box center [989, 154] width 17 height 17
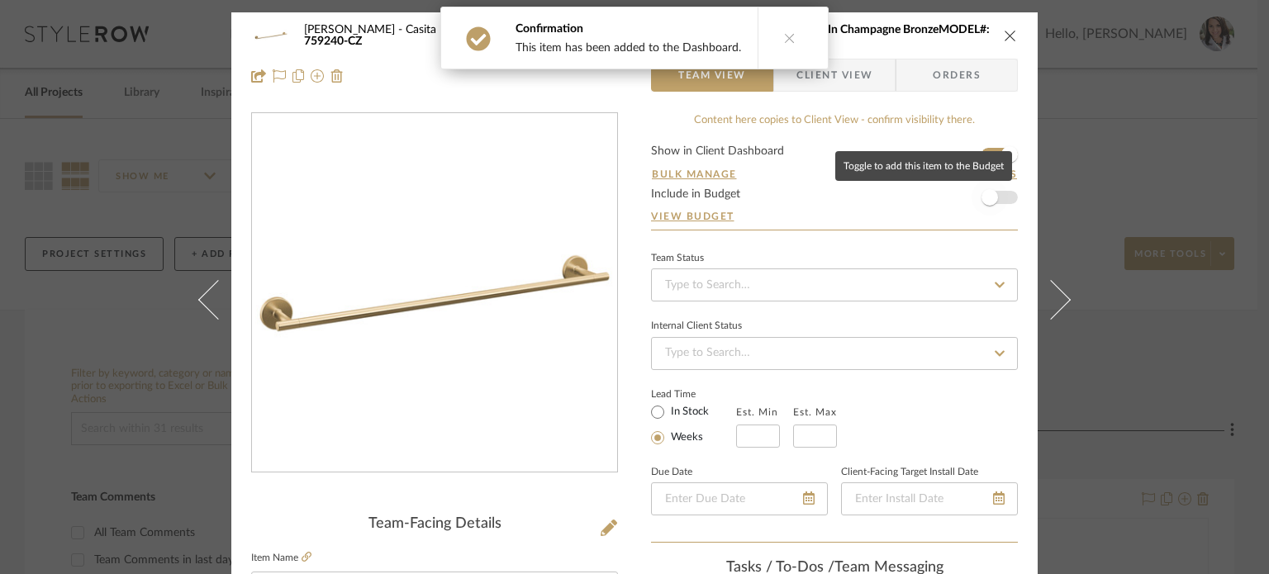
click at [956, 195] on span "button" at bounding box center [989, 197] width 17 height 17
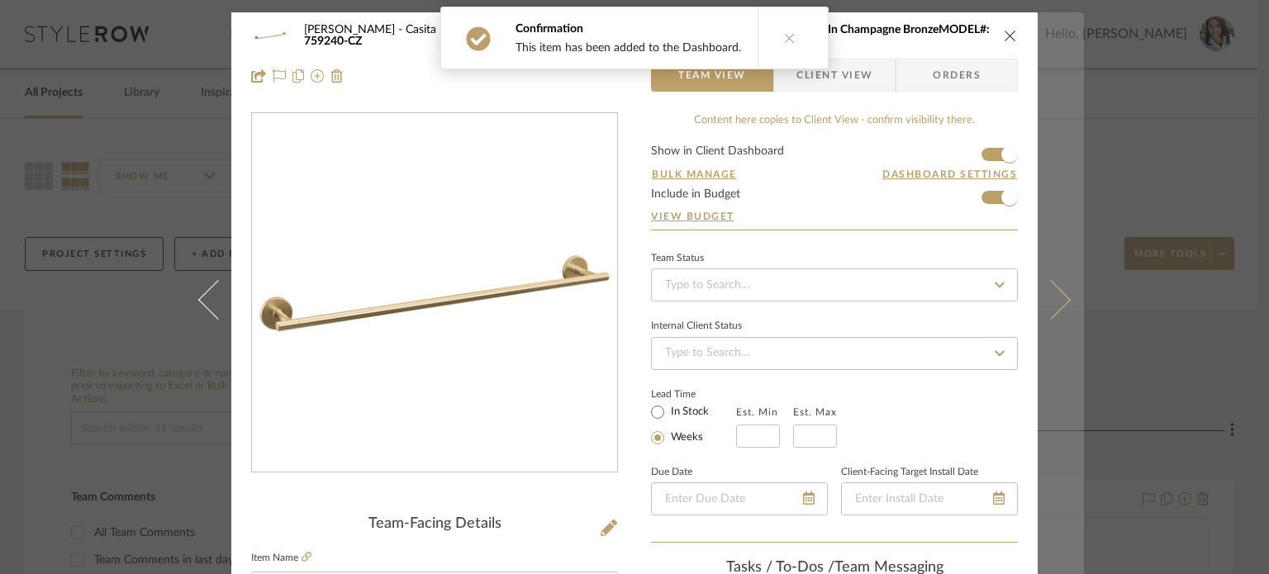
click at [956, 273] on button at bounding box center [1060, 299] width 46 height 574
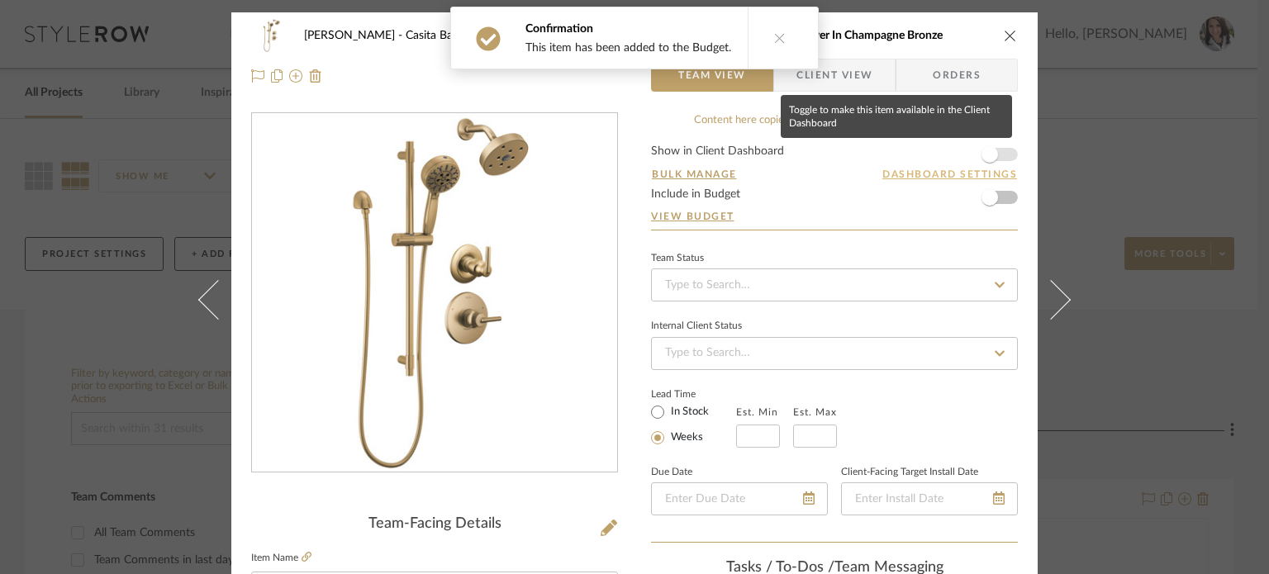
drag, startPoint x: 982, startPoint y: 152, endPoint x: 985, endPoint y: 176, distance: 24.1
click at [956, 152] on span "button" at bounding box center [989, 154] width 17 height 17
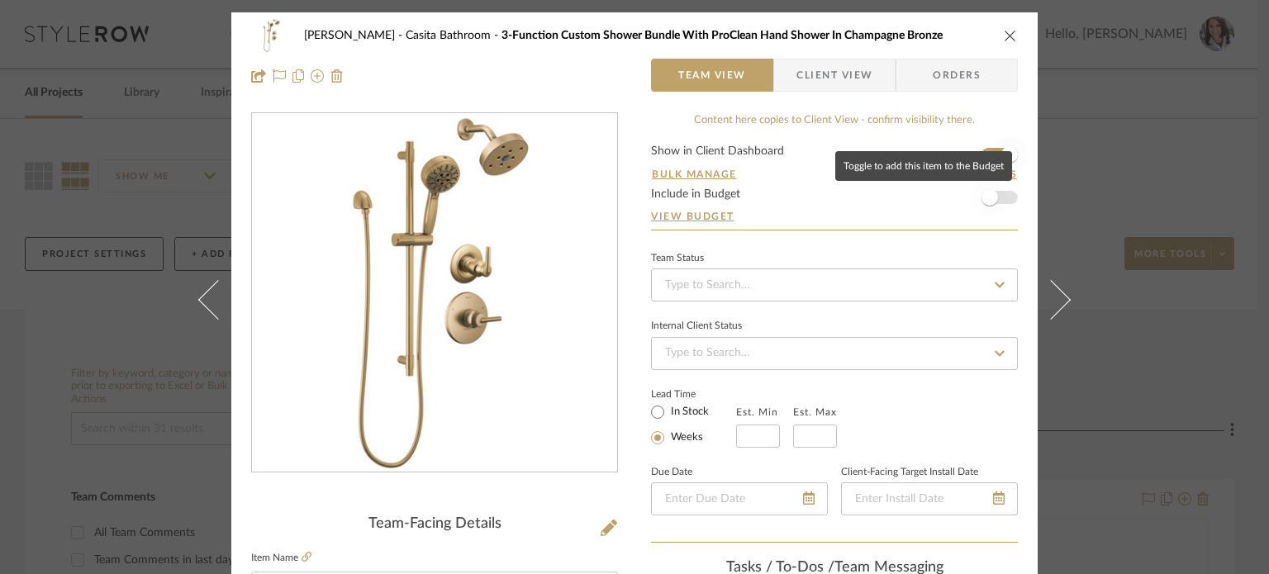
click at [956, 192] on span "button" at bounding box center [989, 197] width 17 height 17
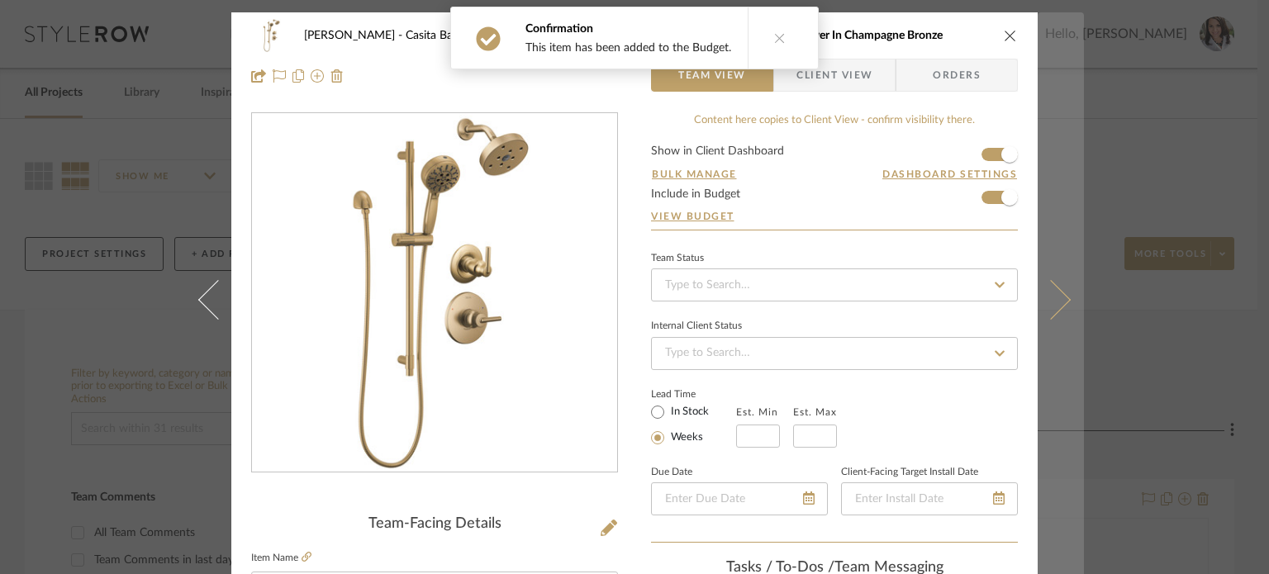
click at [956, 306] on button at bounding box center [1060, 299] width 46 height 574
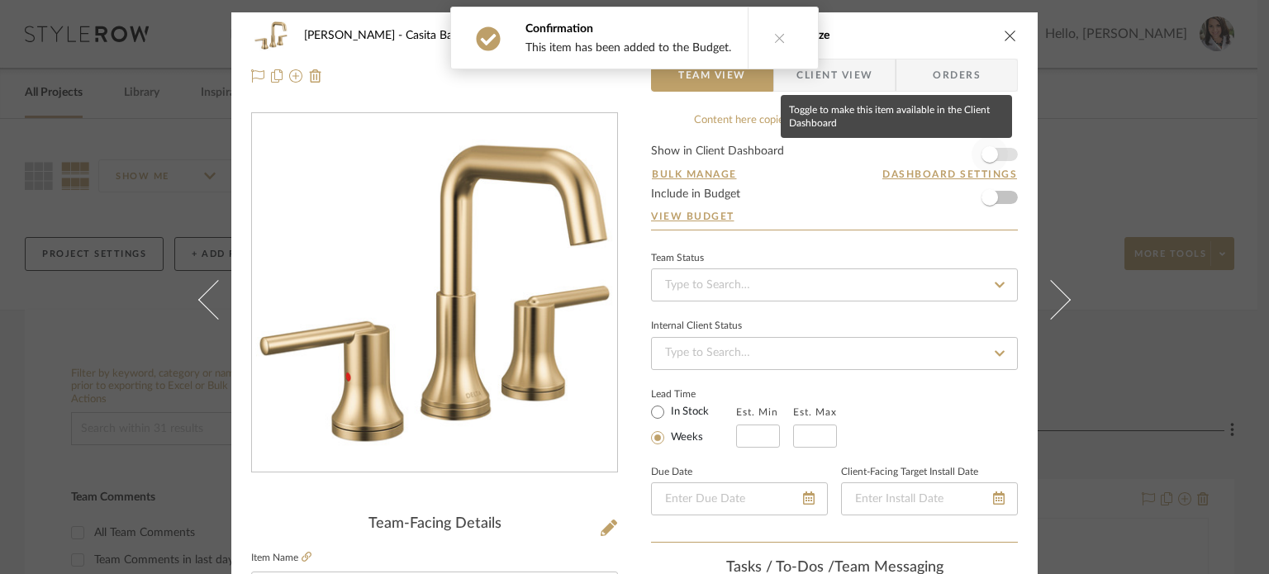
click at [956, 154] on span "button" at bounding box center [989, 154] width 17 height 17
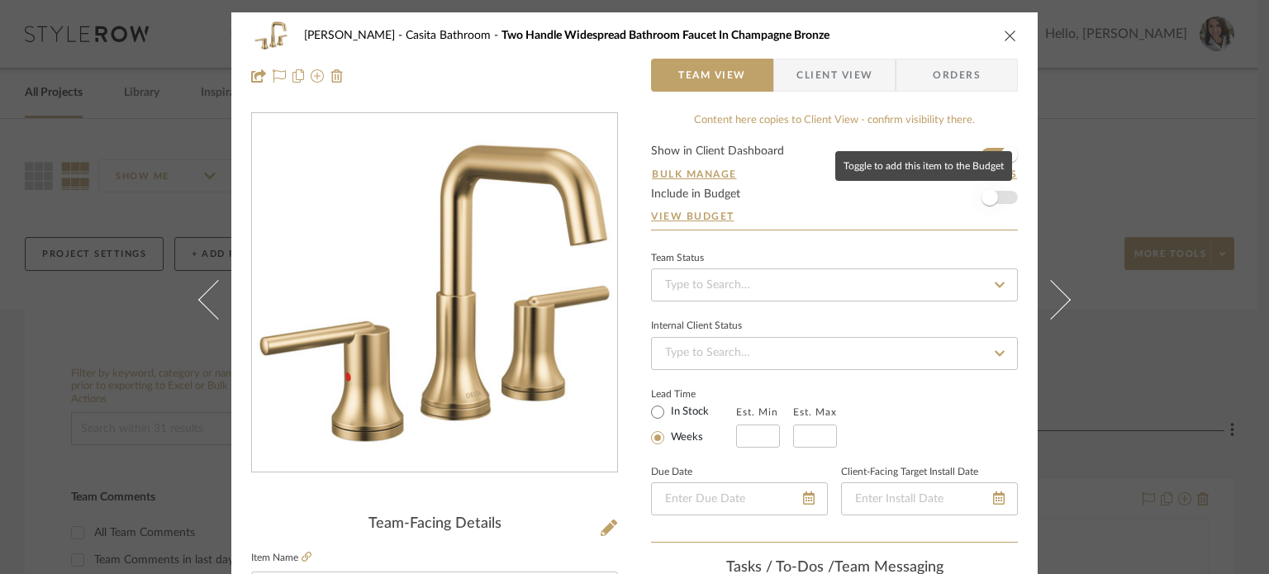
drag, startPoint x: 985, startPoint y: 199, endPoint x: 1021, endPoint y: 259, distance: 69.3
click at [956, 200] on span "button" at bounding box center [989, 197] width 17 height 17
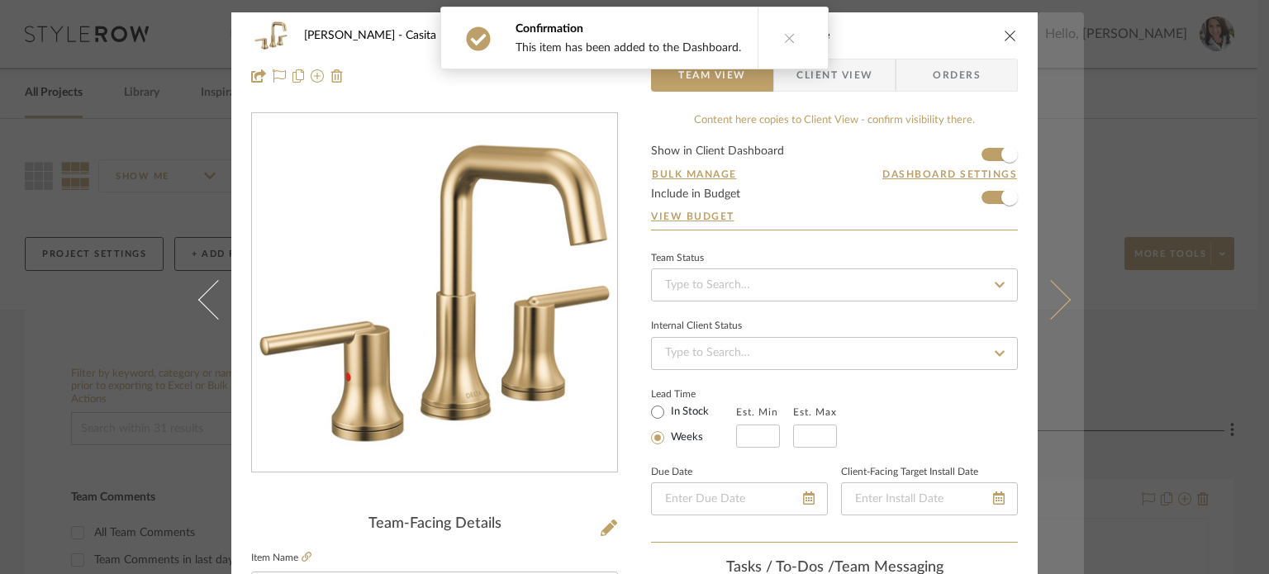
click at [956, 284] on button at bounding box center [1060, 299] width 46 height 574
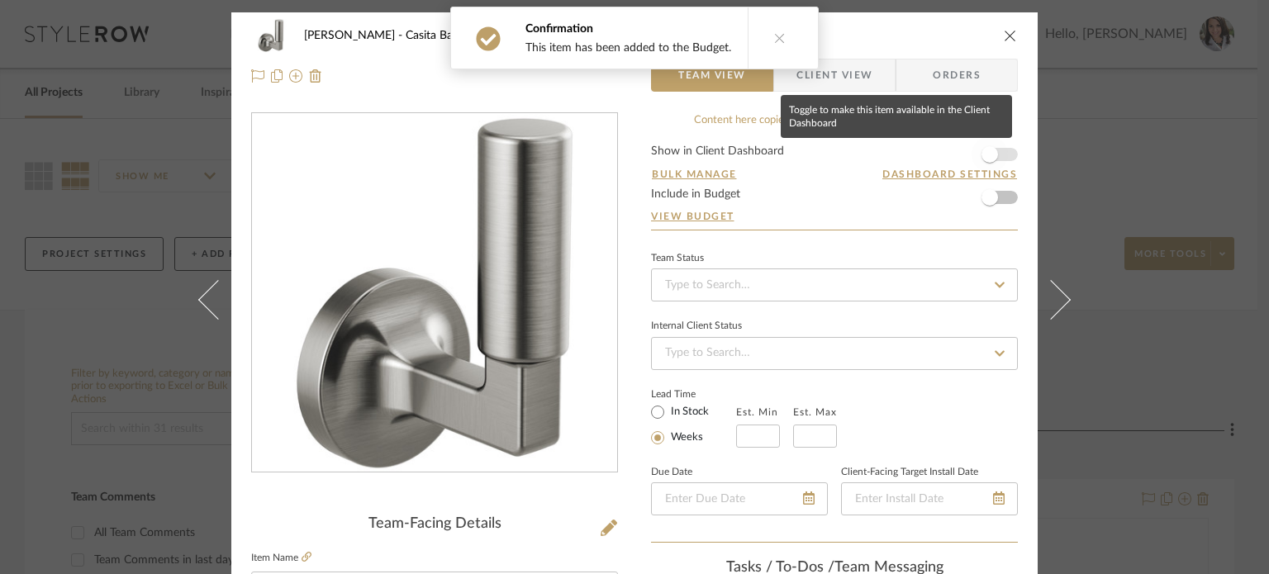
click at [956, 158] on span "button" at bounding box center [989, 154] width 36 height 36
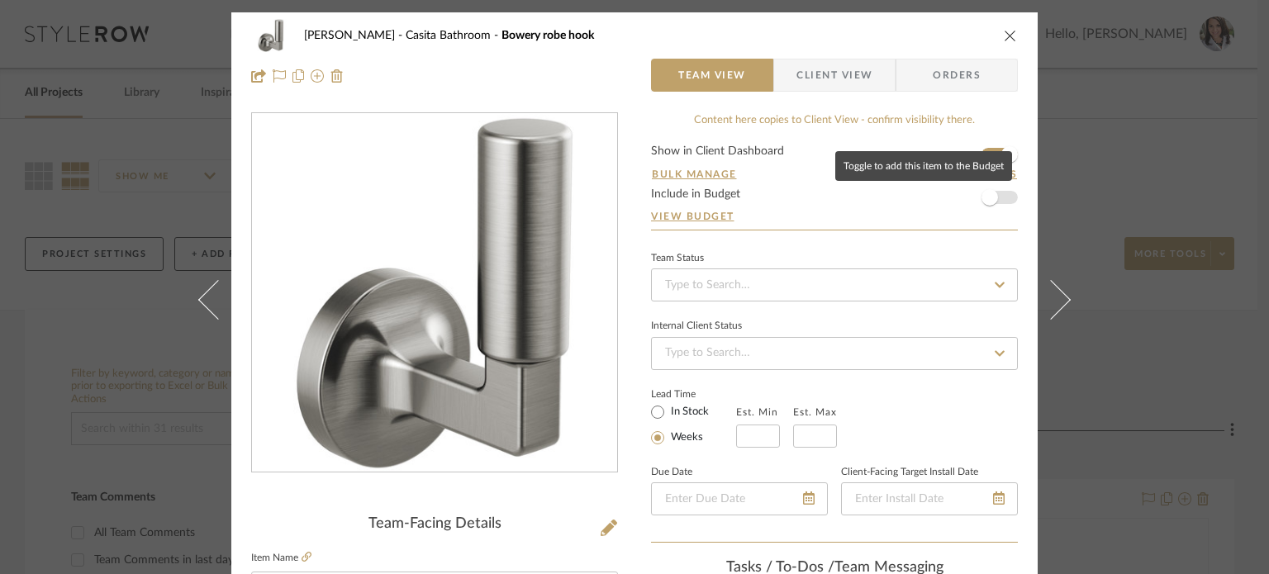
drag, startPoint x: 978, startPoint y: 178, endPoint x: 980, endPoint y: 187, distance: 9.4
click at [956, 180] on span "button" at bounding box center [989, 197] width 36 height 36
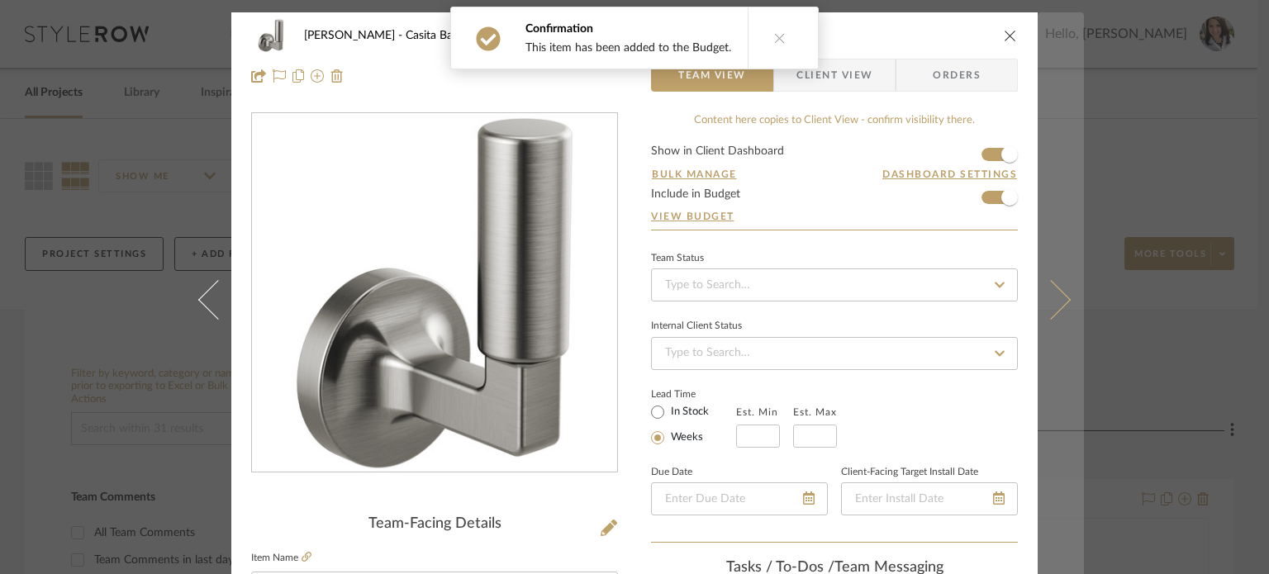
click at [956, 277] on button at bounding box center [1060, 299] width 46 height 574
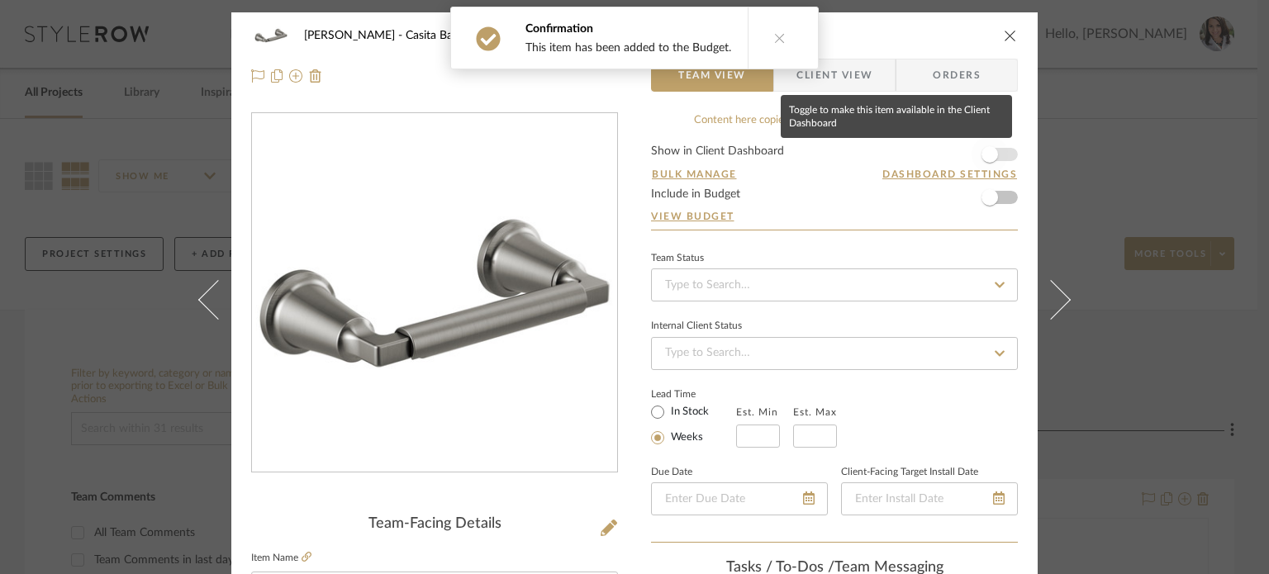
click at [956, 164] on span "button" at bounding box center [989, 154] width 36 height 36
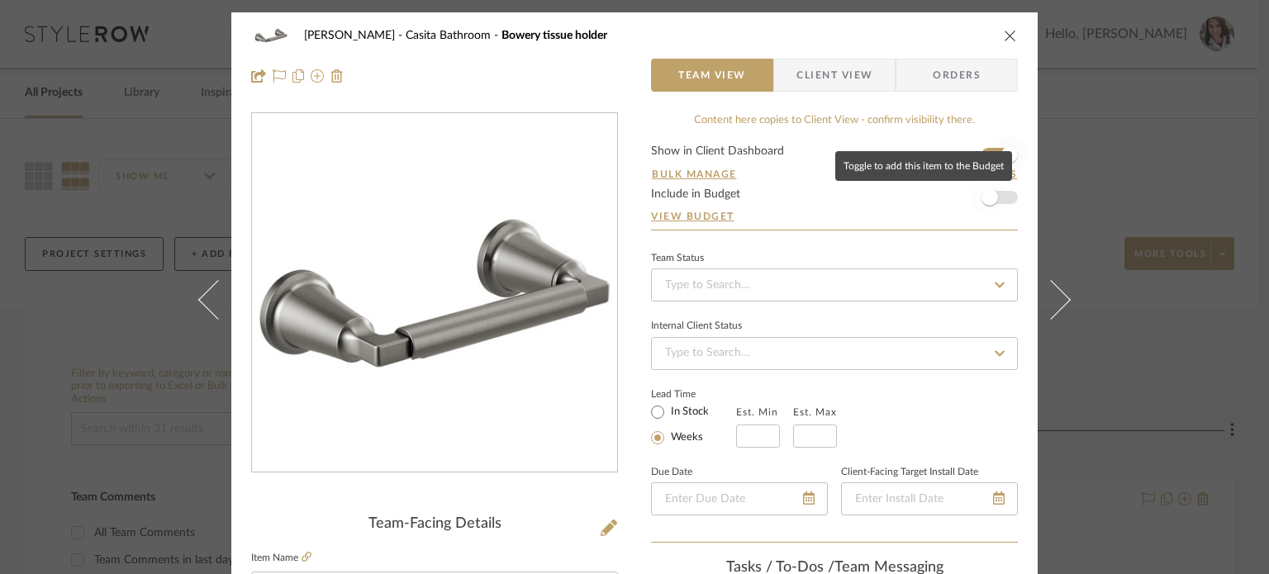
click at [956, 196] on span "button" at bounding box center [989, 197] width 17 height 17
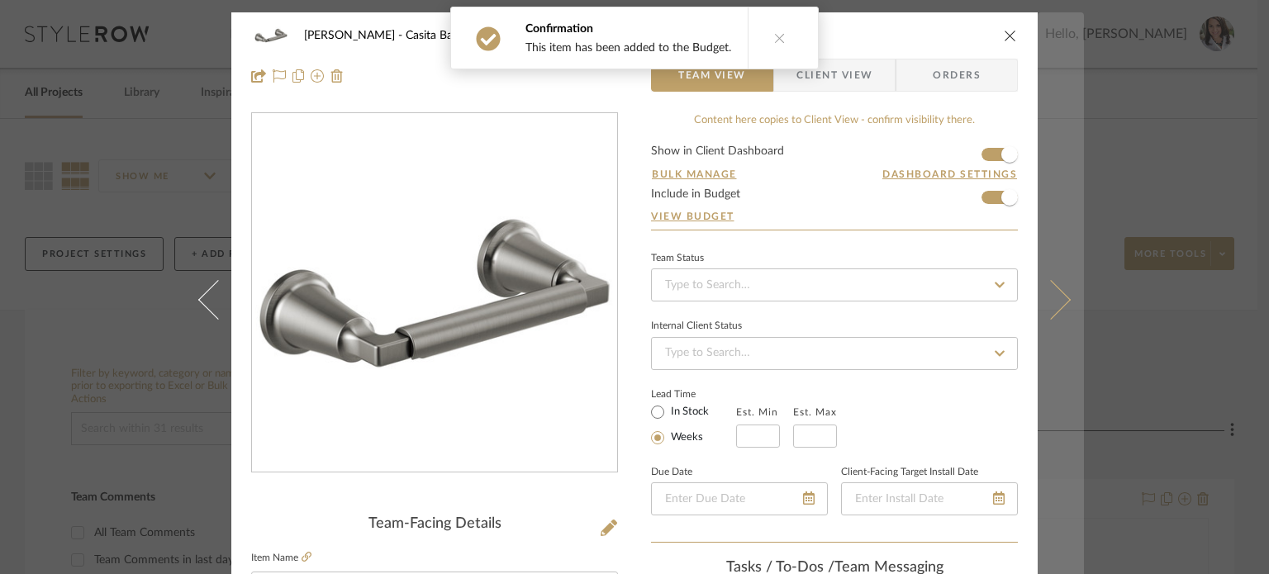
click at [956, 293] on button at bounding box center [1060, 299] width 46 height 574
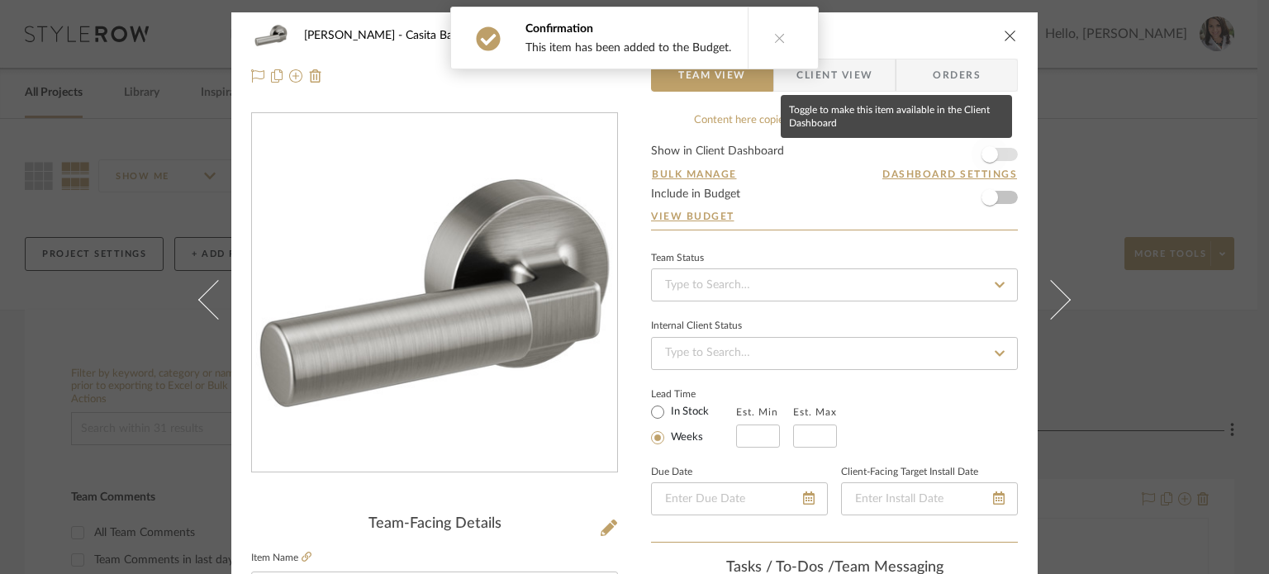
click at [956, 149] on span "button" at bounding box center [989, 154] width 36 height 36
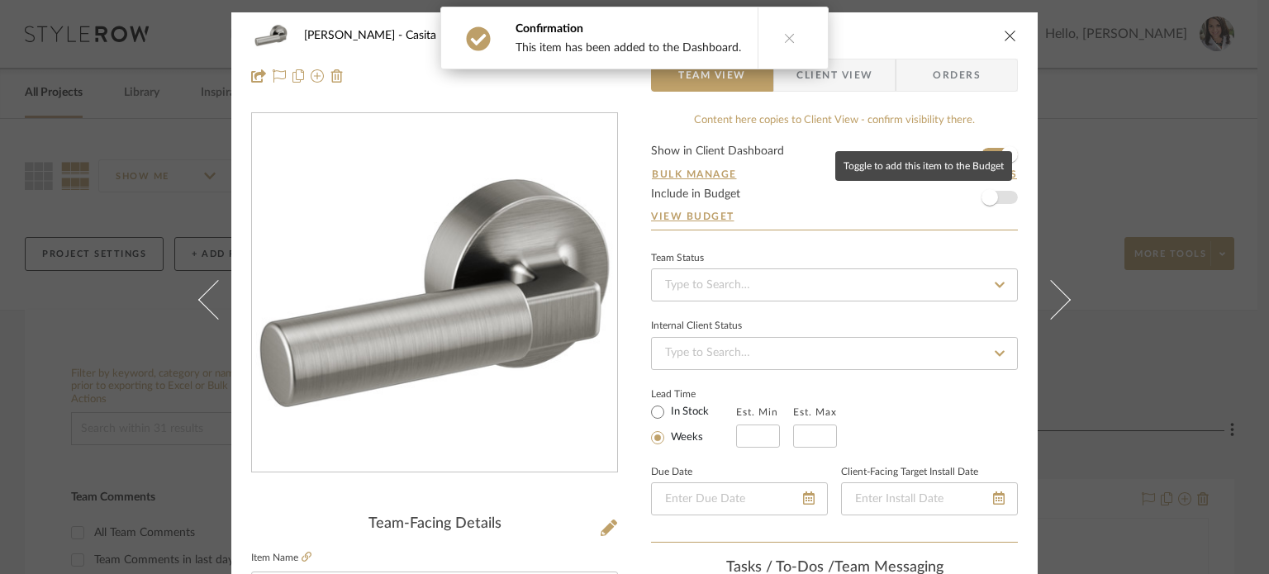
drag, startPoint x: 985, startPoint y: 192, endPoint x: 1001, endPoint y: 227, distance: 39.2
click at [956, 195] on span "button" at bounding box center [989, 197] width 17 height 17
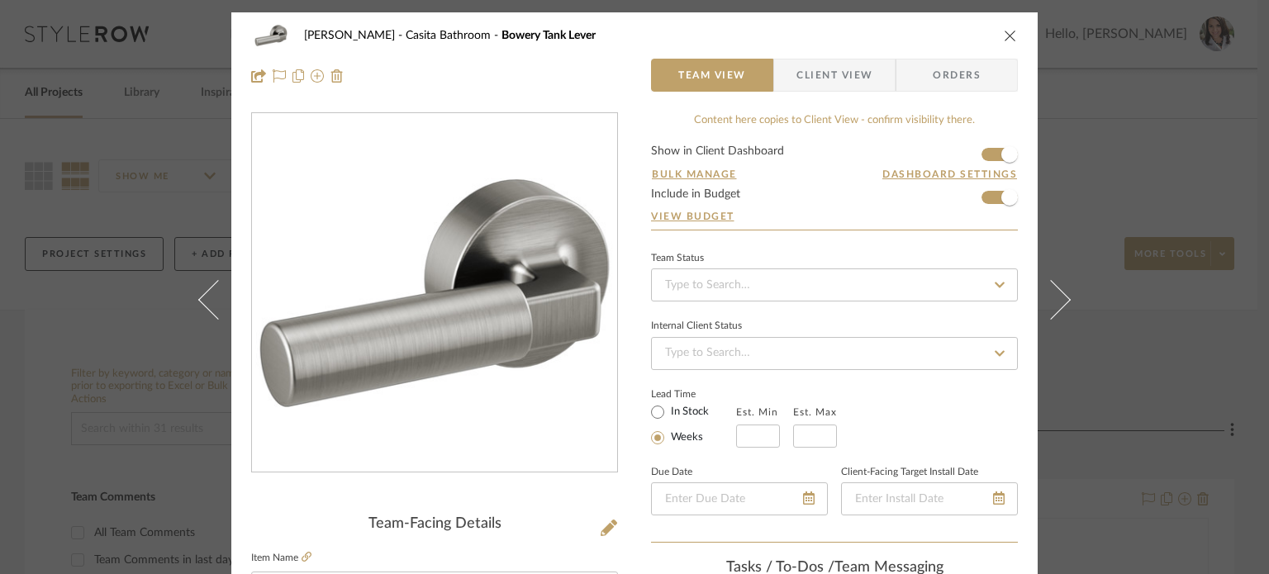
click at [956, 301] on icon at bounding box center [1051, 299] width 40 height 40
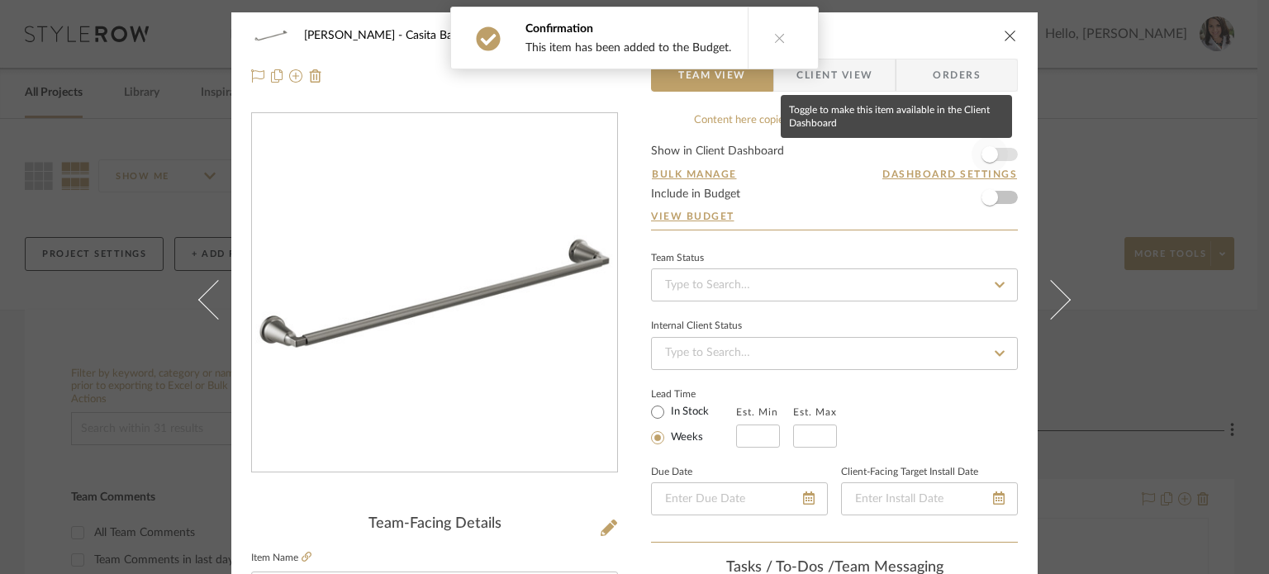
click at [956, 141] on span "button" at bounding box center [989, 154] width 36 height 36
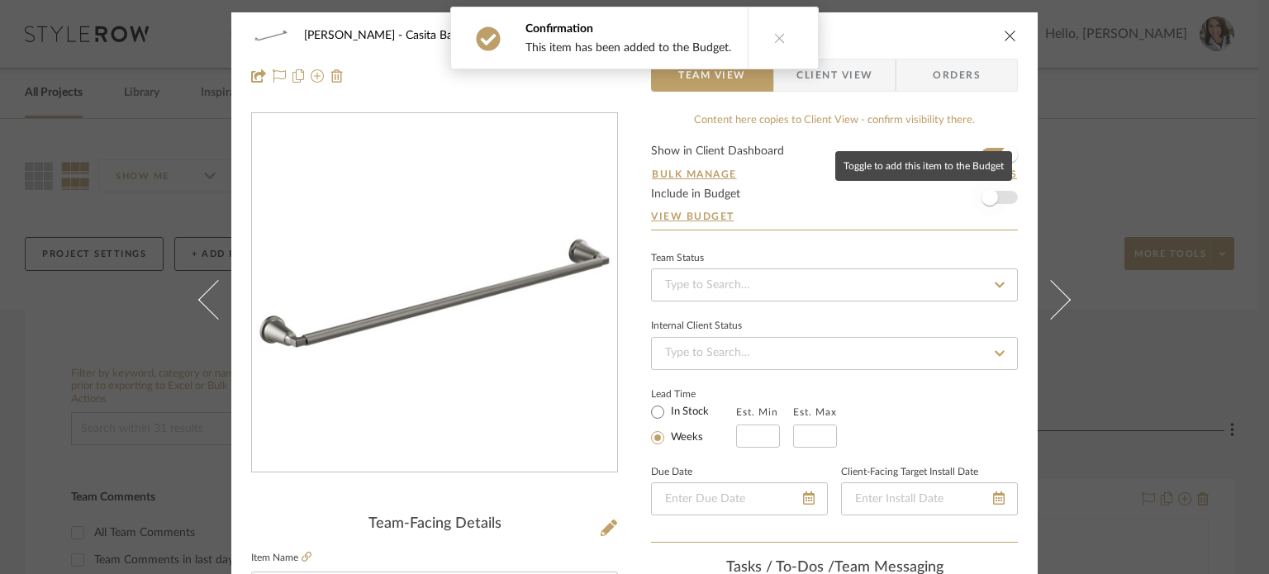
click at [956, 204] on span "button" at bounding box center [989, 197] width 17 height 17
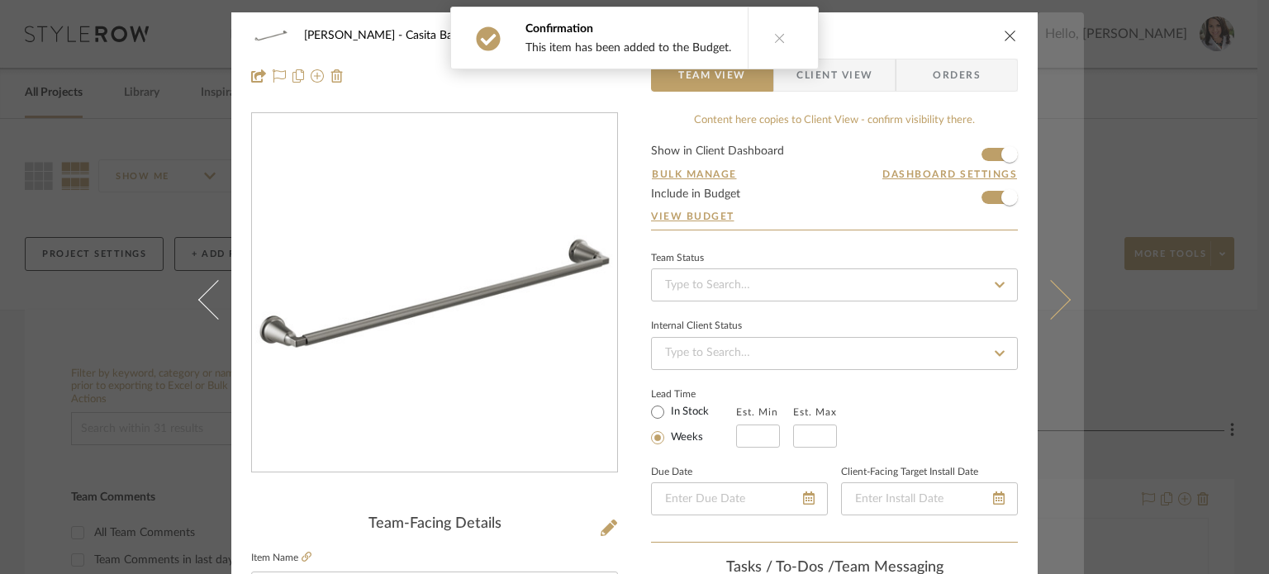
click at [956, 313] on button at bounding box center [1060, 299] width 46 height 574
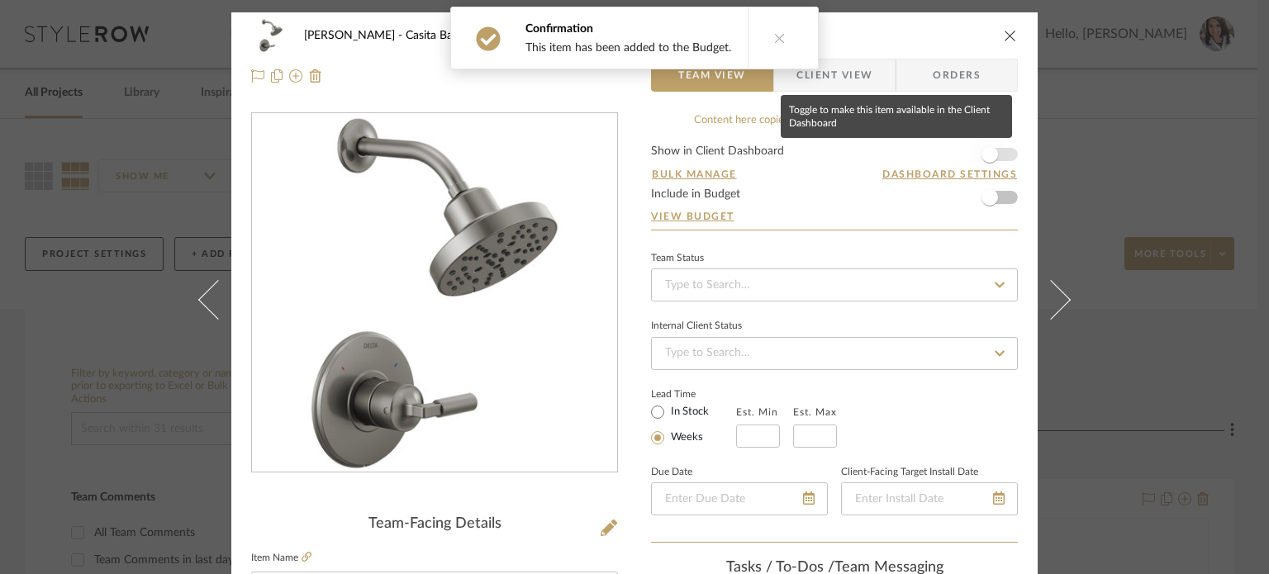
click at [956, 159] on span "button" at bounding box center [989, 154] width 36 height 36
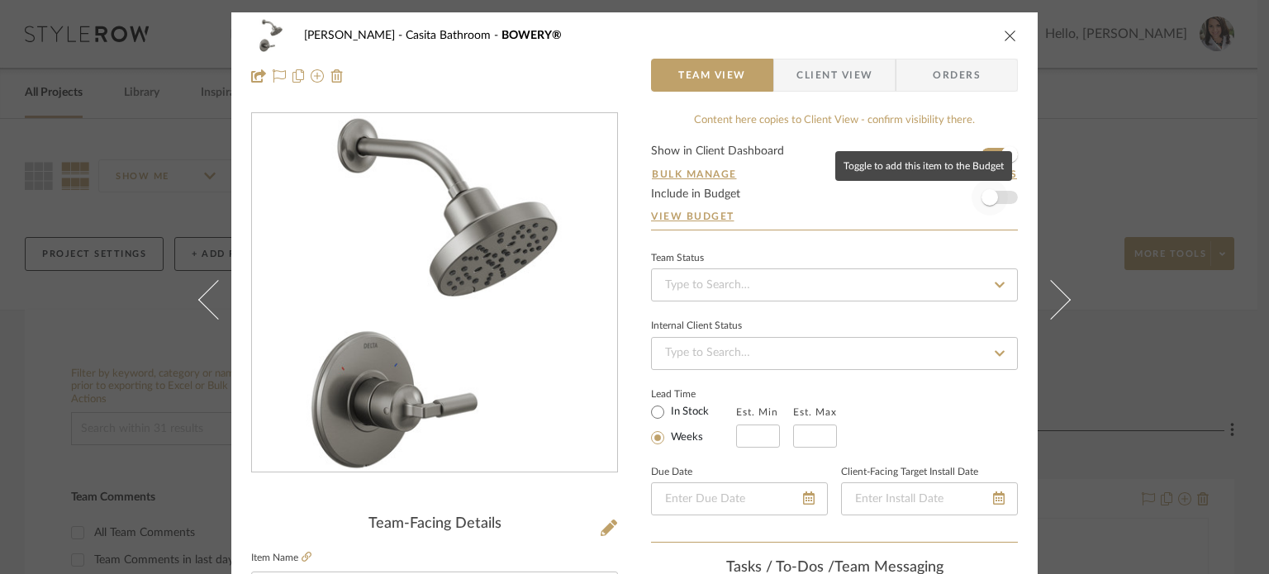
click at [956, 204] on span "button" at bounding box center [989, 197] width 17 height 17
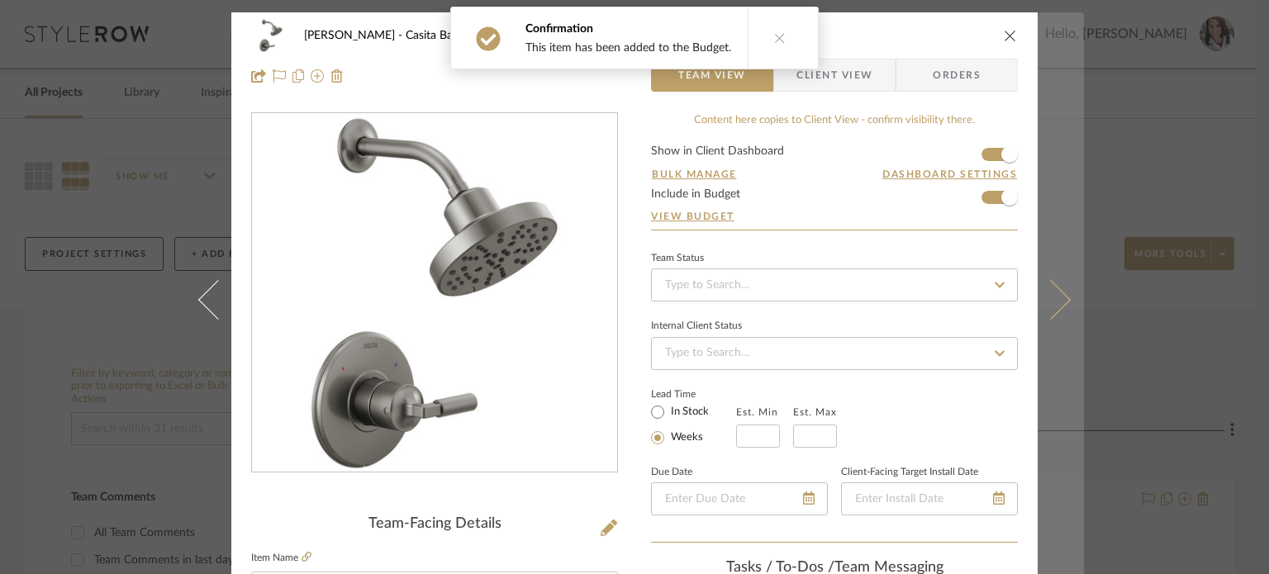
click at [956, 316] on button at bounding box center [1060, 299] width 46 height 574
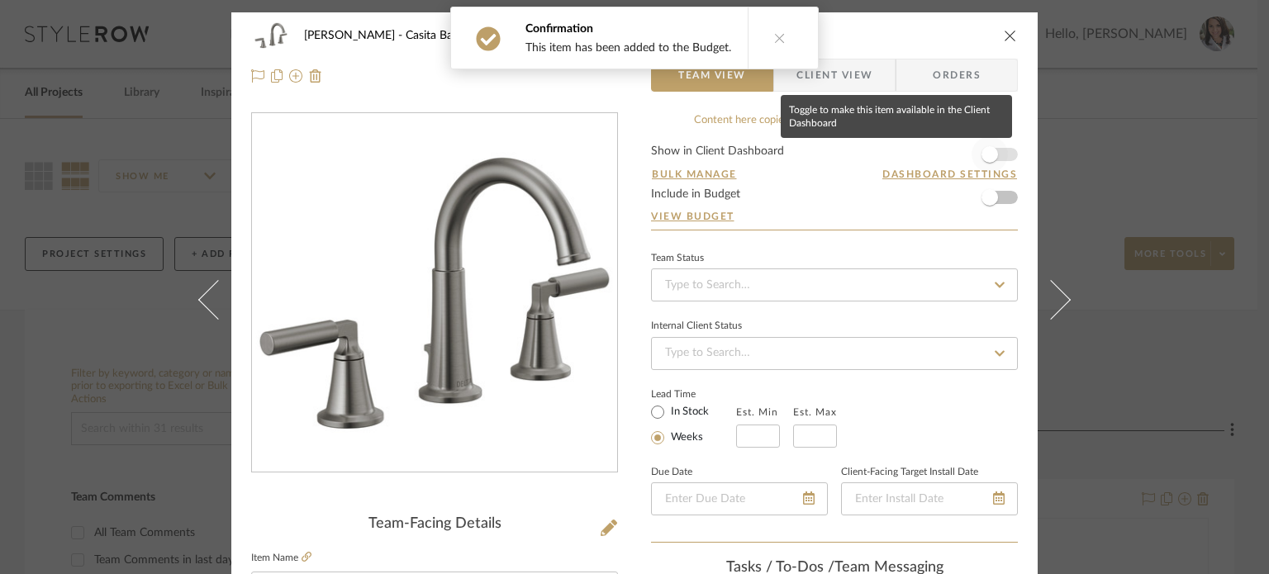
click at [956, 142] on span "button" at bounding box center [989, 154] width 36 height 36
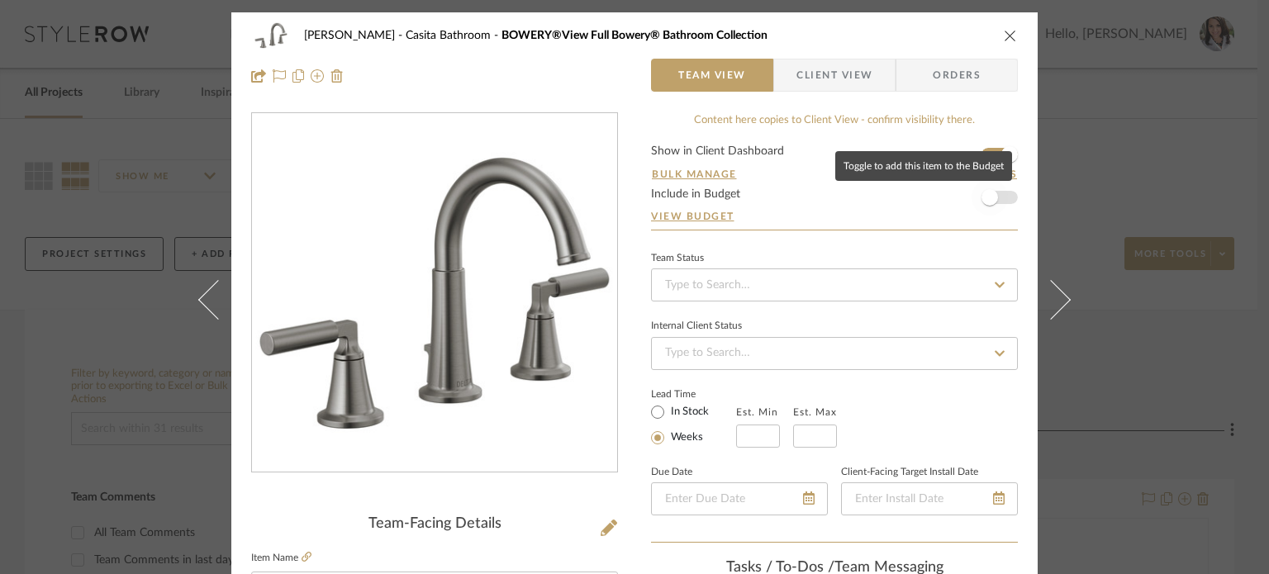
click at [956, 196] on span "button" at bounding box center [989, 197] width 17 height 17
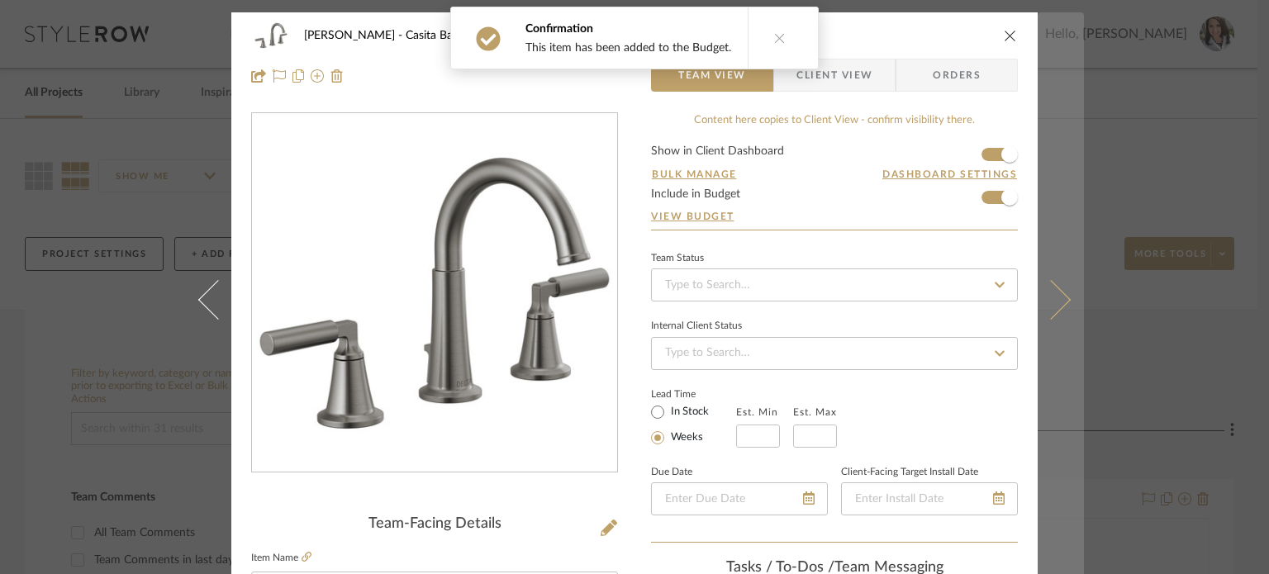
click at [956, 292] on icon at bounding box center [1051, 299] width 40 height 40
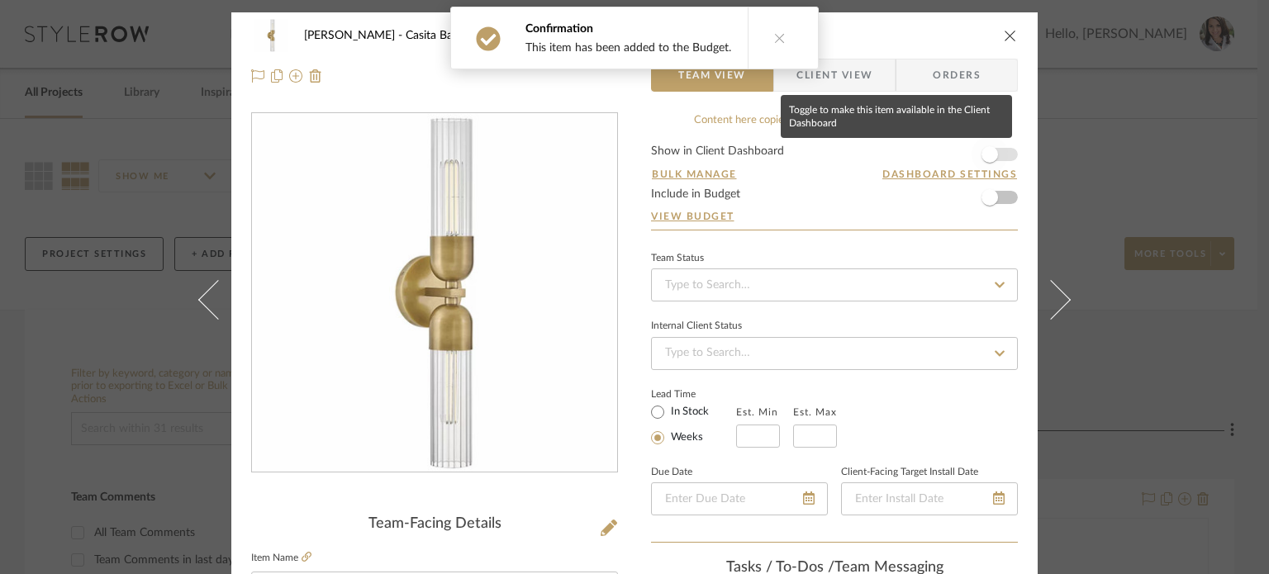
click at [956, 154] on span "button" at bounding box center [989, 154] width 17 height 17
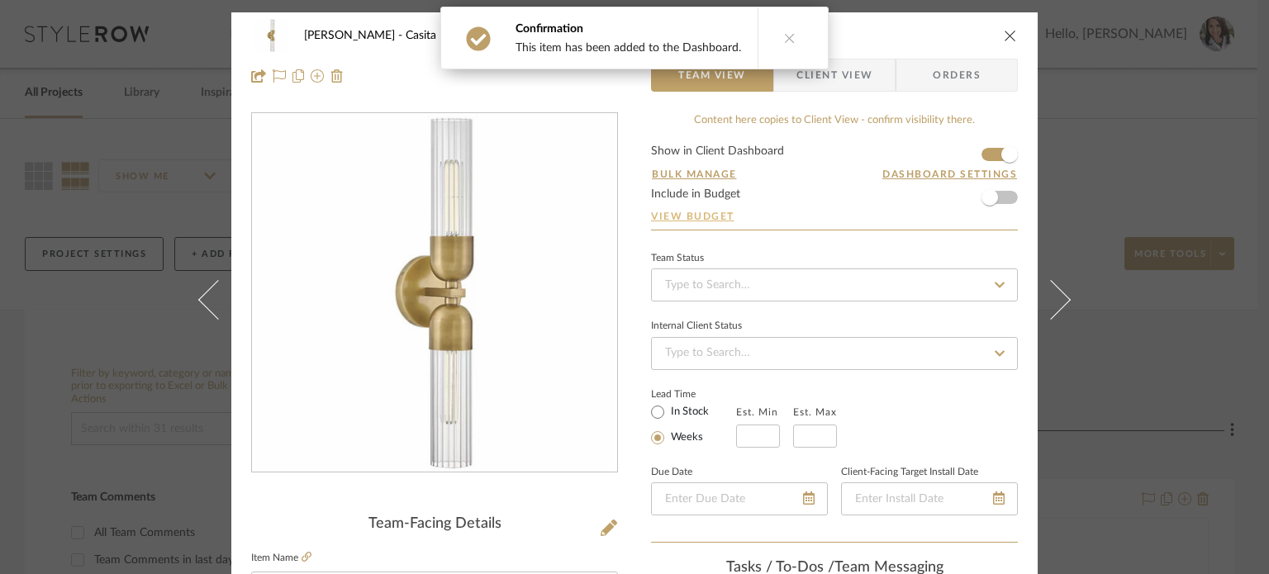
click at [956, 216] on link "View Budget" at bounding box center [834, 216] width 367 height 13
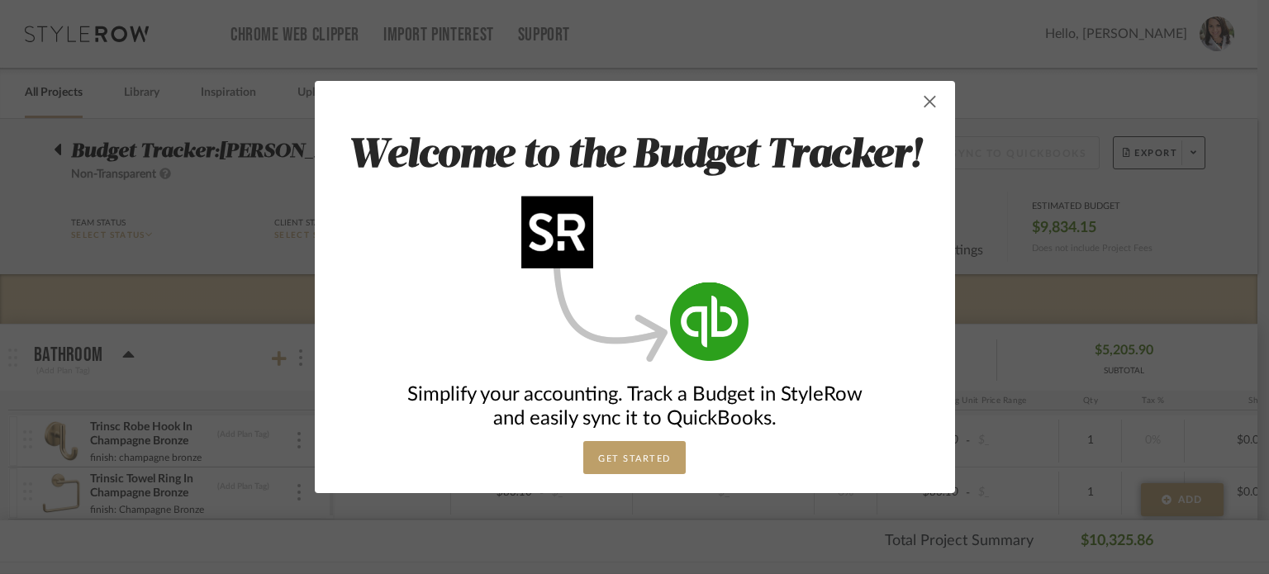
click at [922, 104] on span "button" at bounding box center [929, 101] width 33 height 33
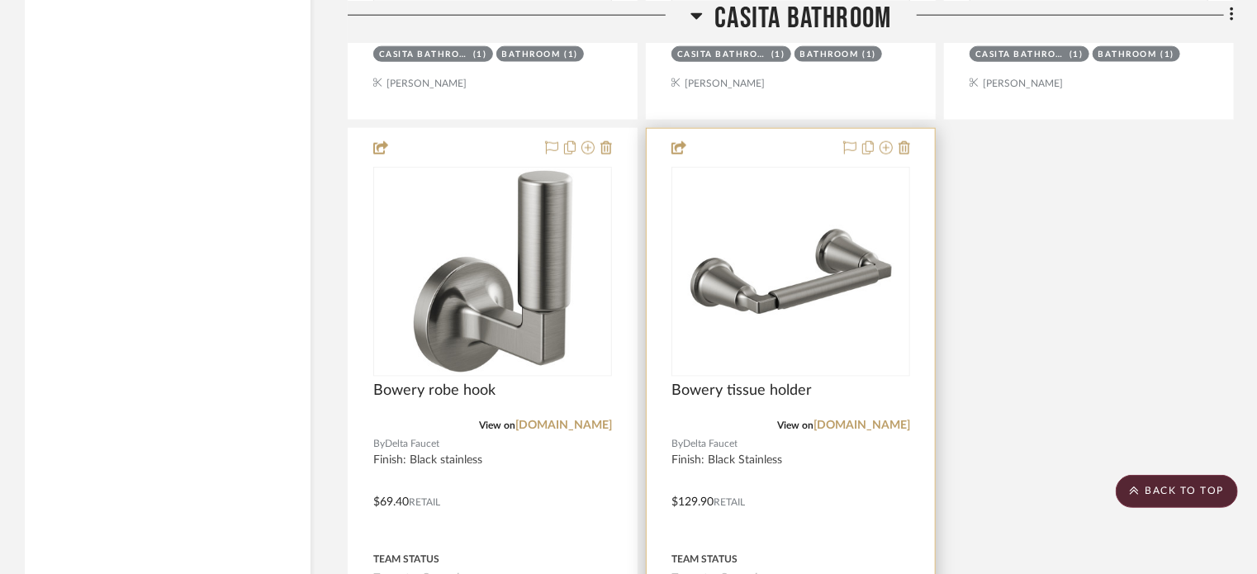
scroll to position [4295, 0]
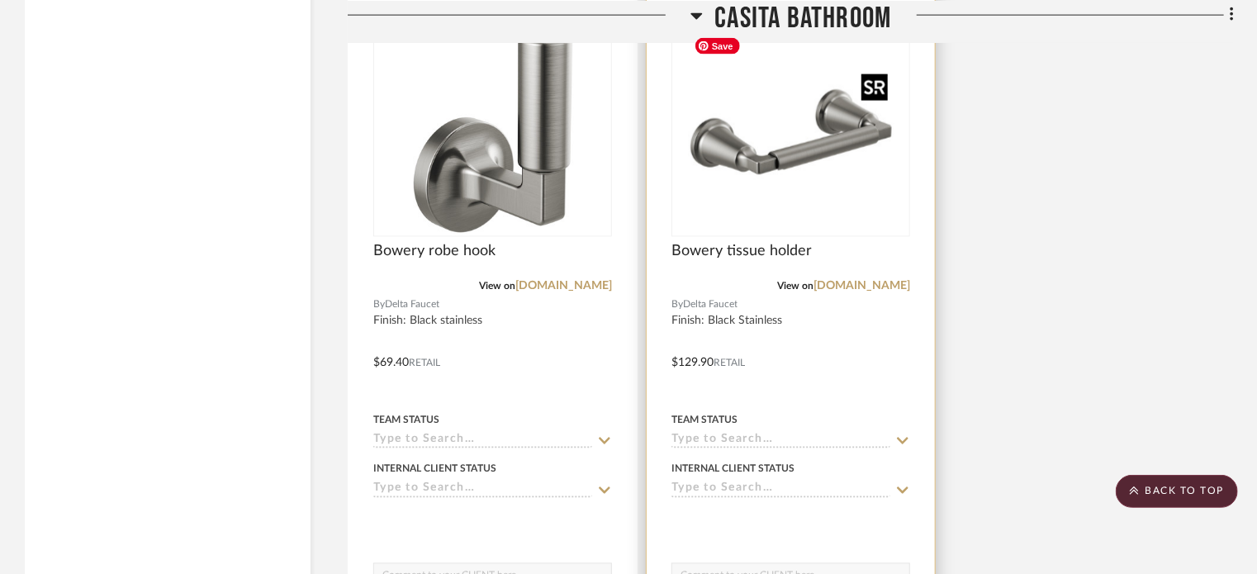
click at [0, 0] on img at bounding box center [0, 0] width 0 height 0
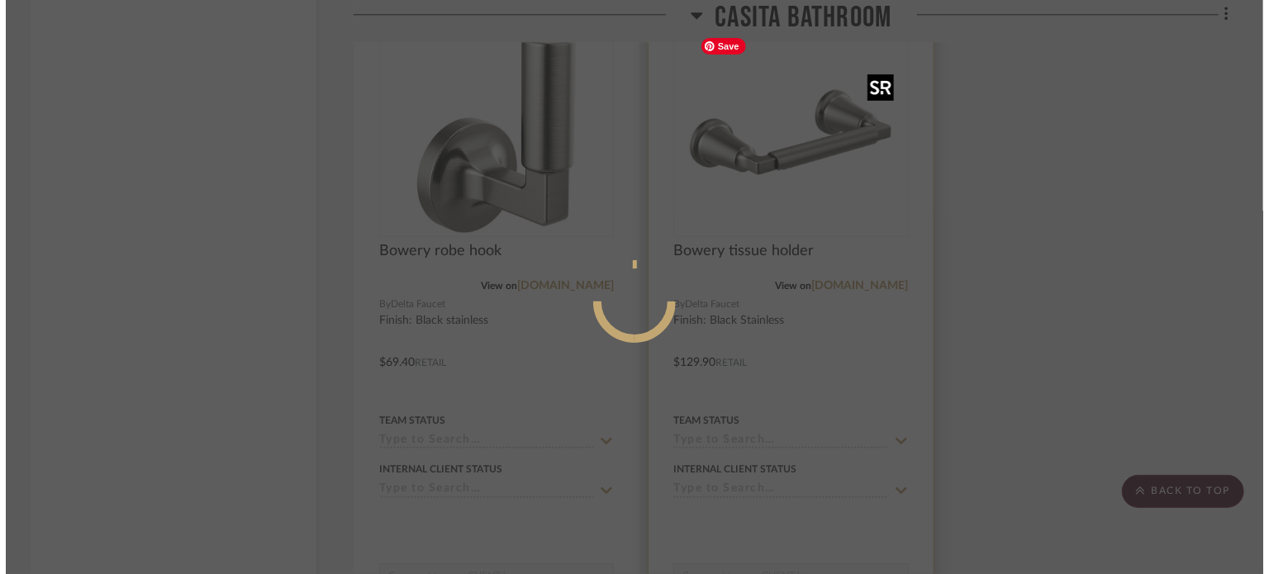
scroll to position [0, 0]
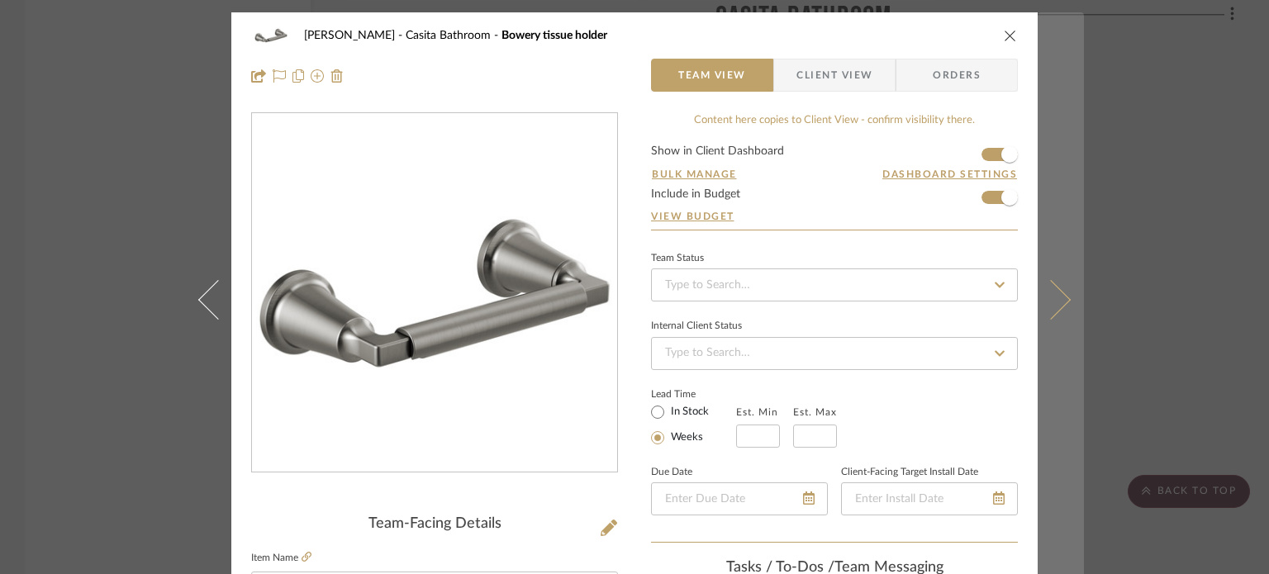
click at [956, 301] on icon at bounding box center [1051, 299] width 40 height 40
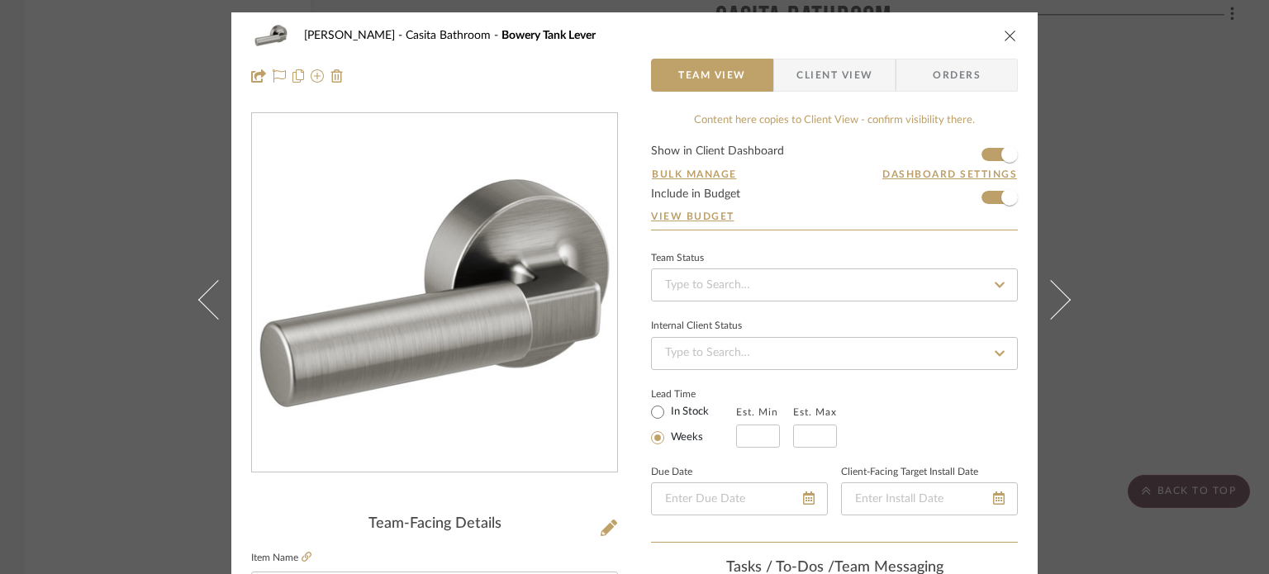
click at [956, 301] on icon at bounding box center [1051, 299] width 40 height 40
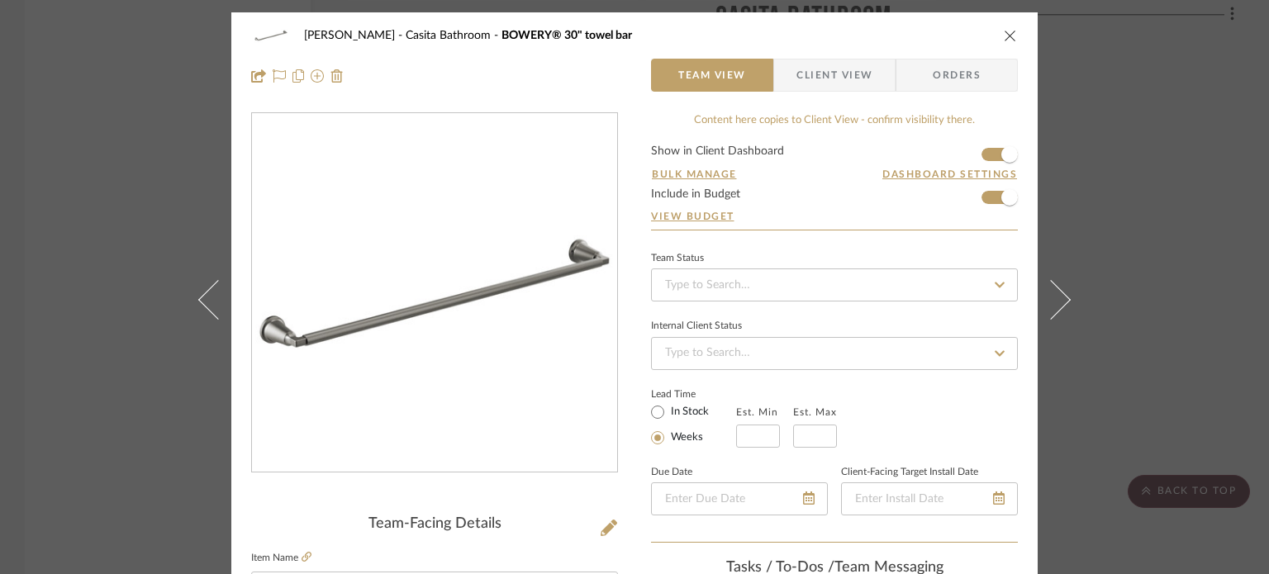
click at [956, 301] on icon at bounding box center [1051, 299] width 40 height 40
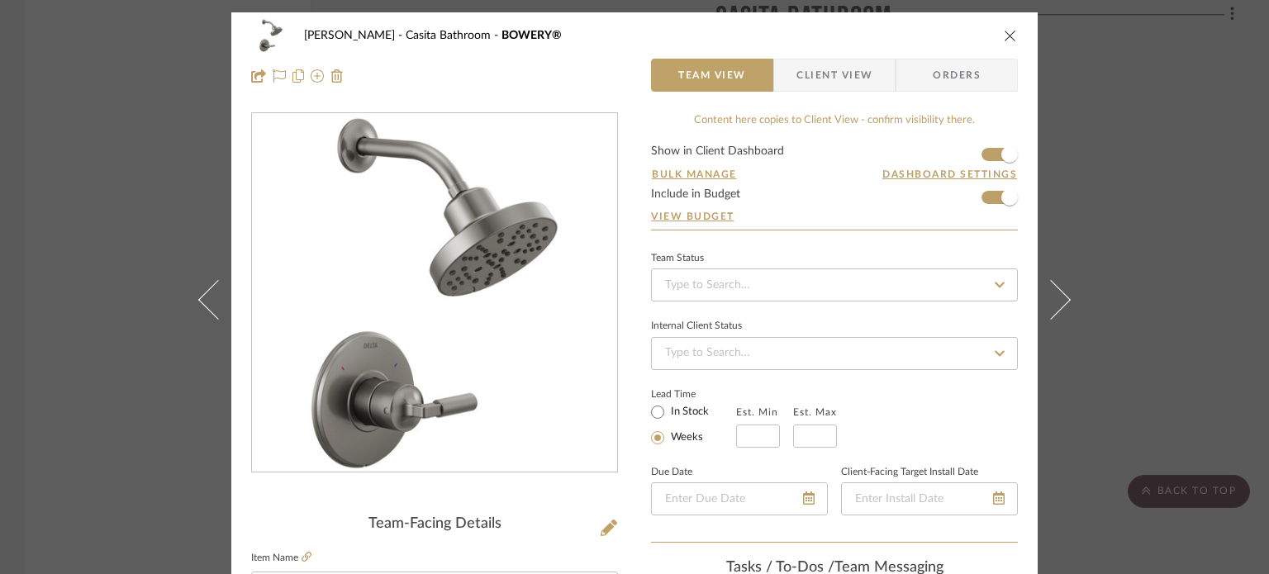
click at [956, 301] on icon at bounding box center [1051, 299] width 40 height 40
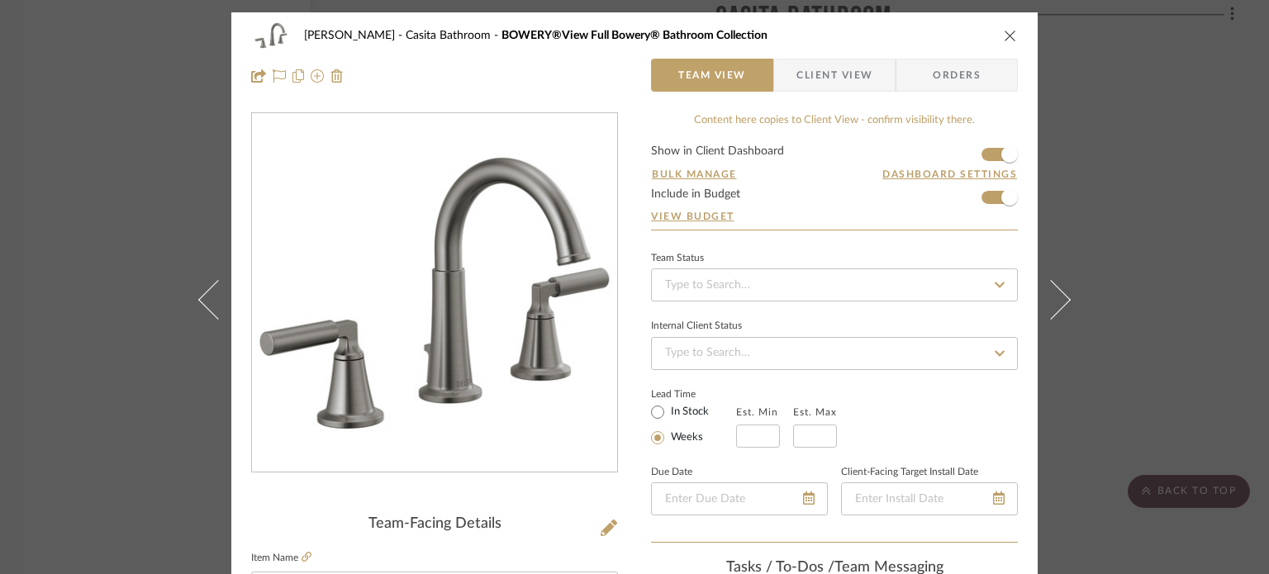
click at [956, 301] on icon at bounding box center [1051, 299] width 40 height 40
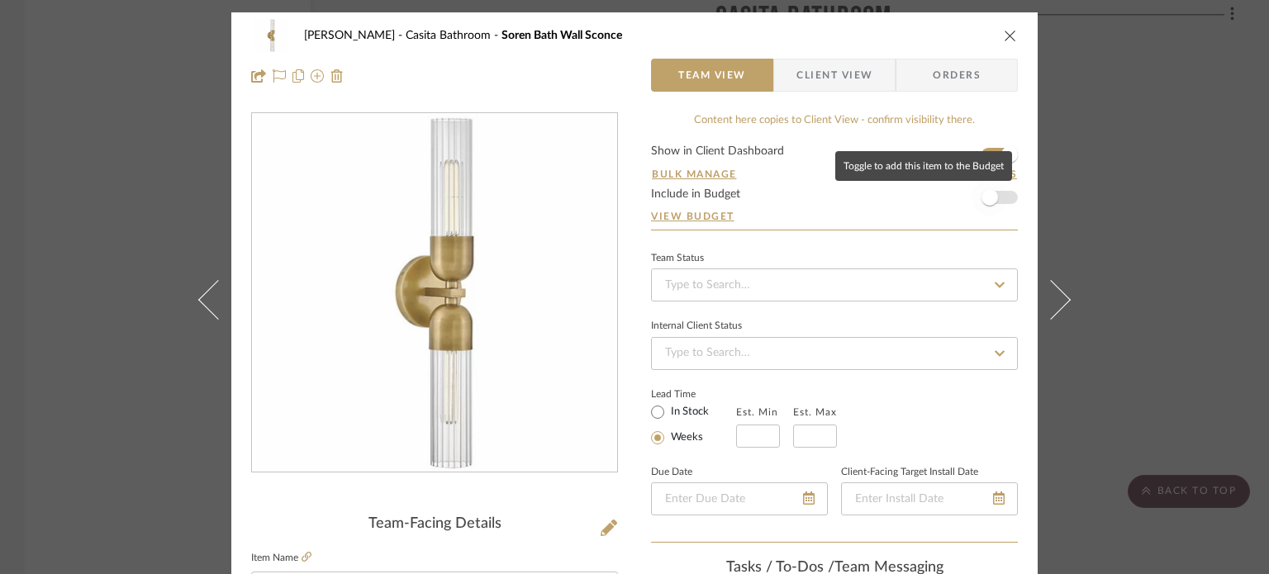
click at [956, 191] on span "button" at bounding box center [989, 197] width 17 height 17
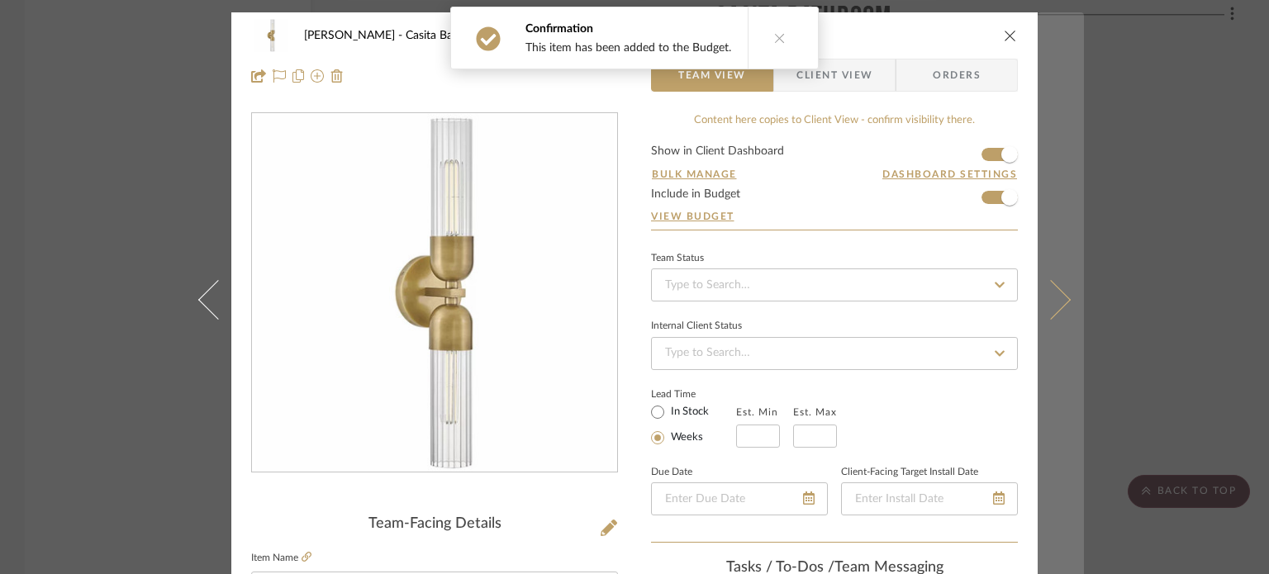
click at [956, 311] on button at bounding box center [1060, 299] width 46 height 574
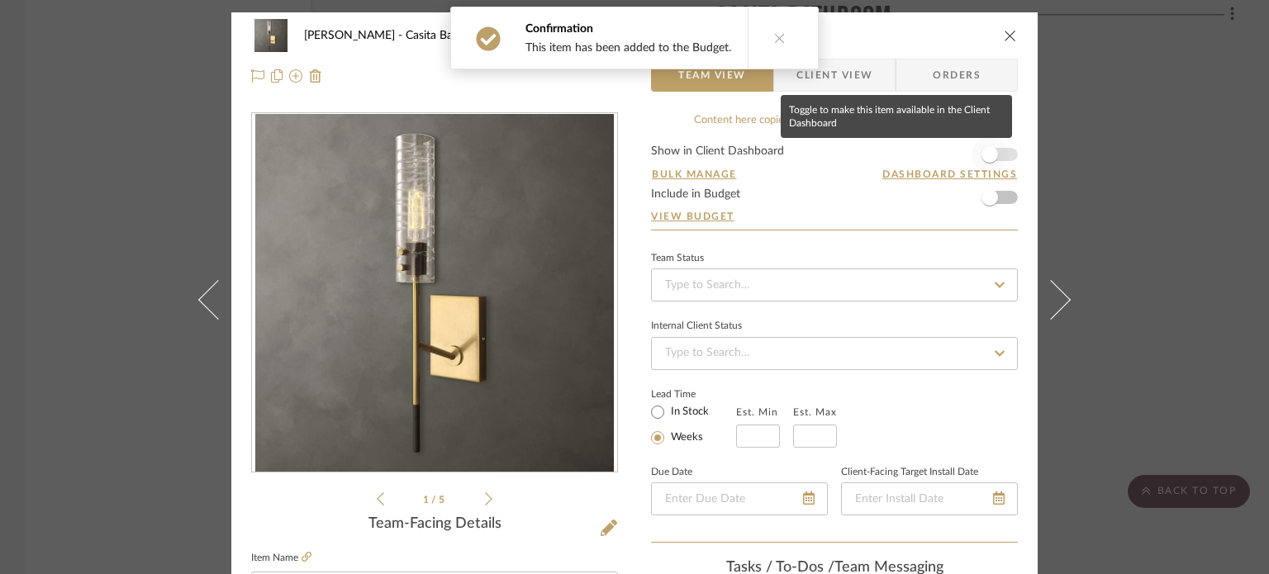
click at [956, 158] on span "button" at bounding box center [989, 154] width 17 height 17
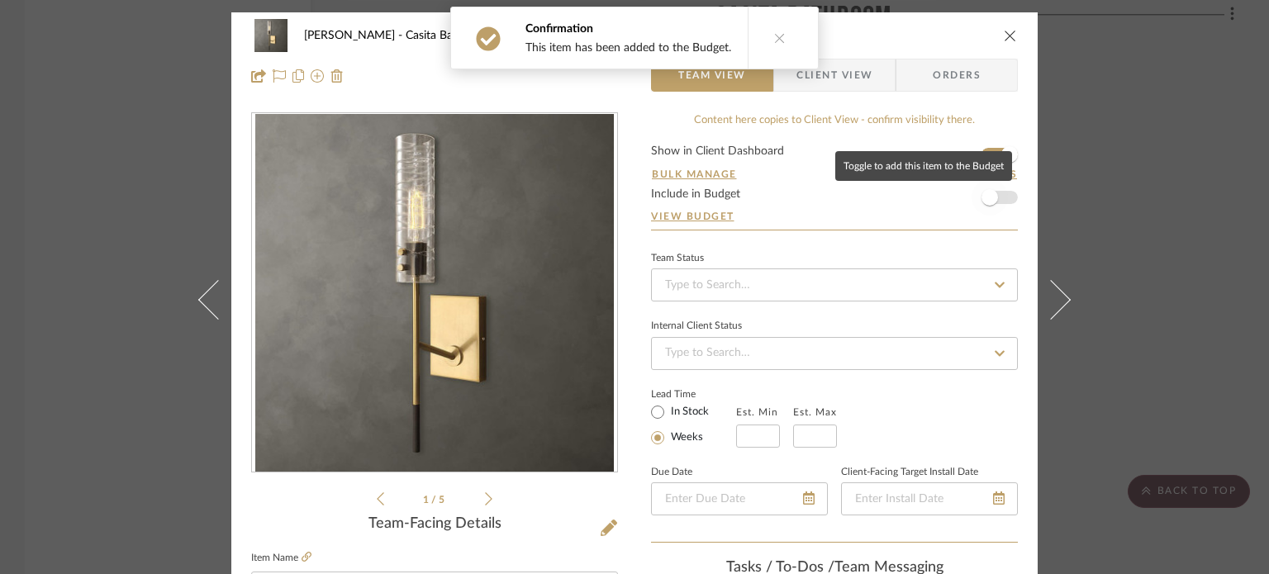
click at [956, 206] on span "button" at bounding box center [989, 197] width 36 height 36
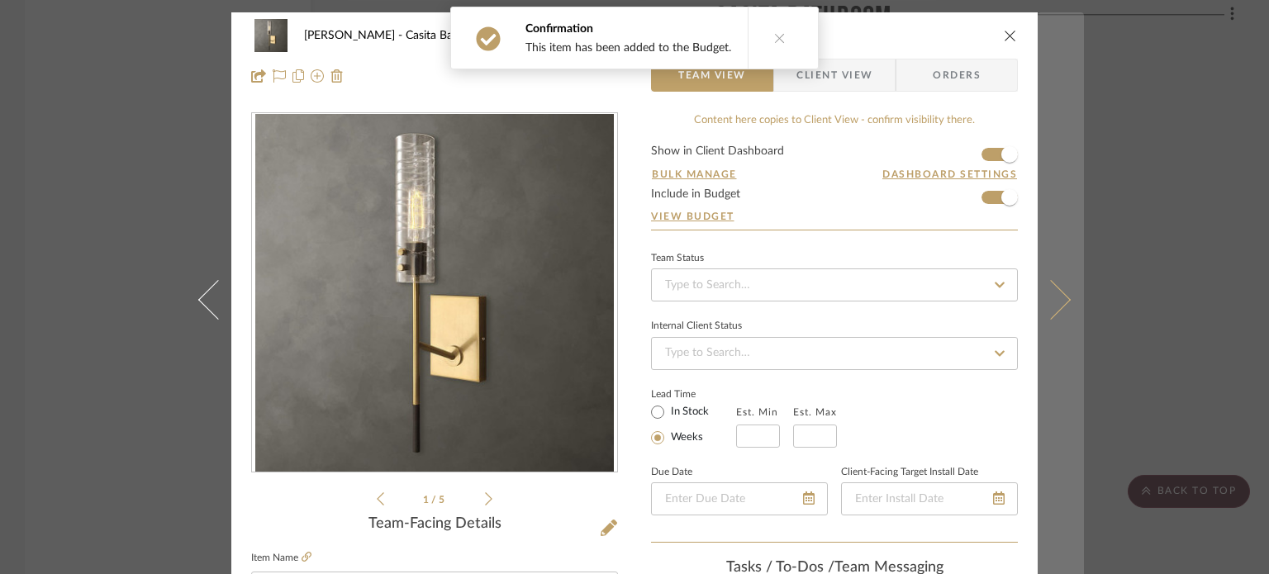
click at [956, 312] on button at bounding box center [1060, 299] width 46 height 574
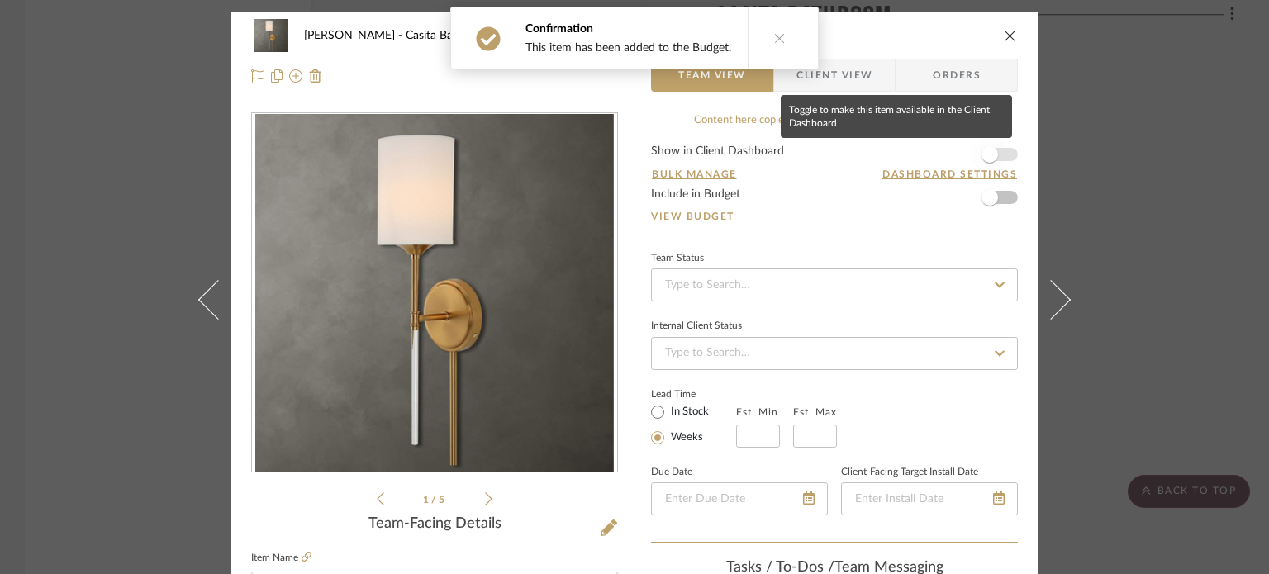
click at [956, 147] on span "button" at bounding box center [989, 154] width 17 height 17
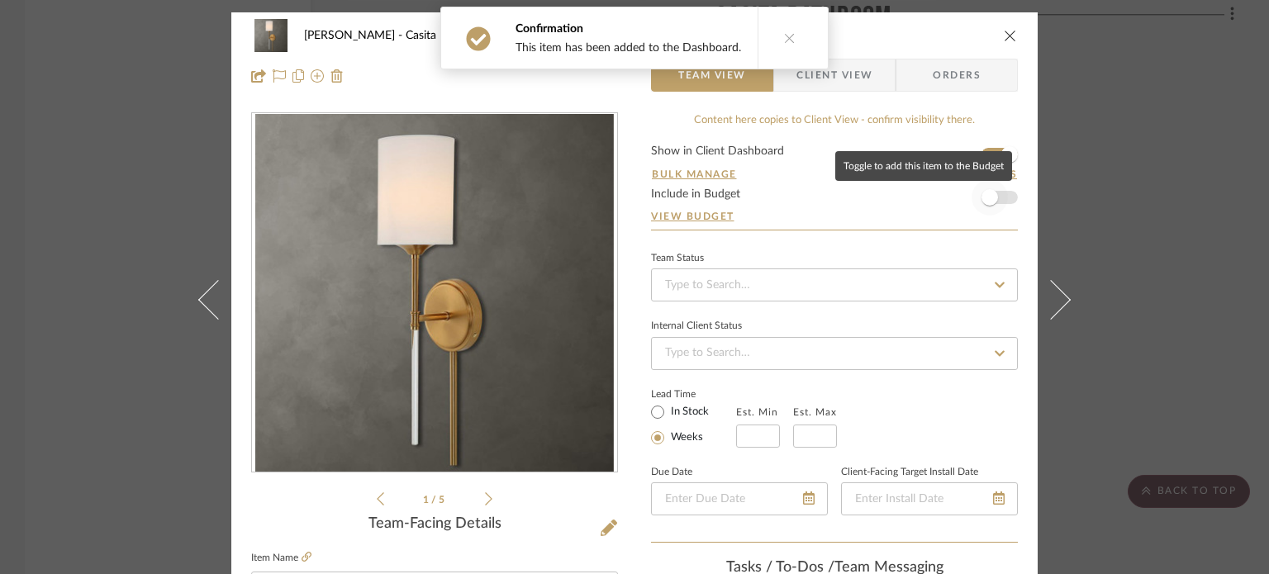
click at [956, 206] on span "button" at bounding box center [989, 197] width 36 height 36
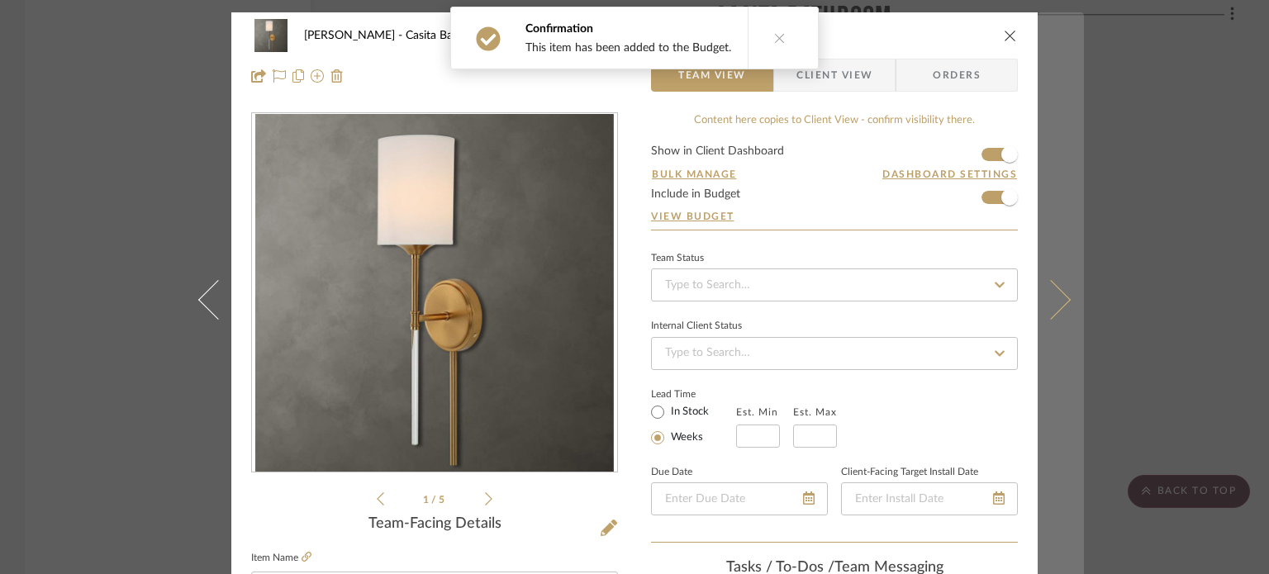
click at [956, 303] on icon at bounding box center [1051, 299] width 40 height 40
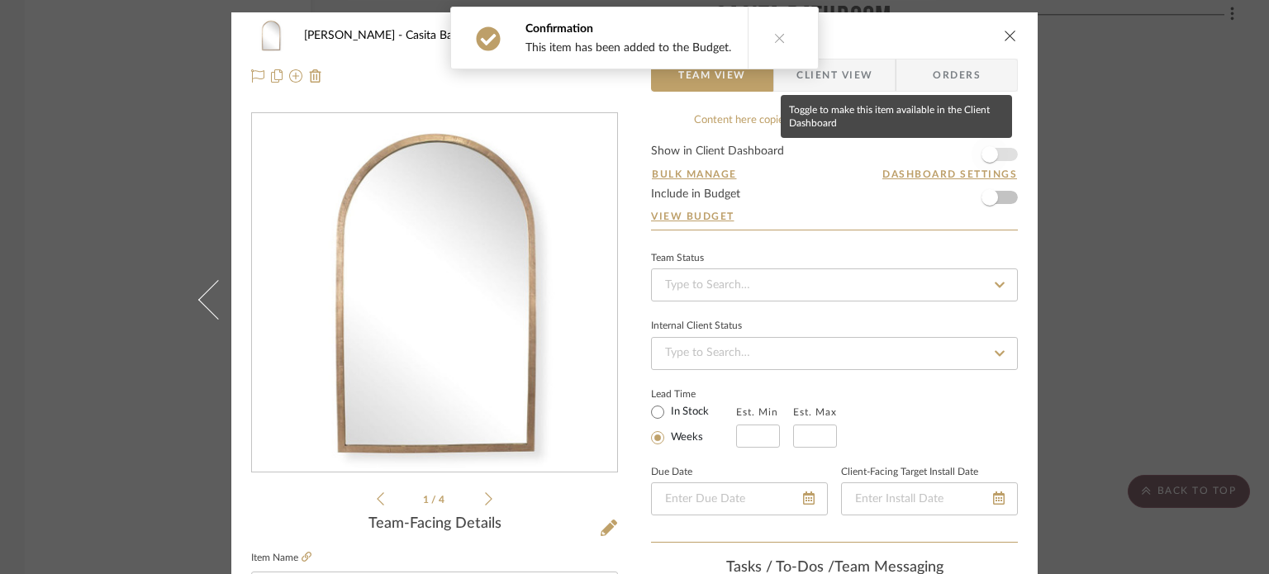
click at [956, 162] on span "button" at bounding box center [989, 154] width 17 height 17
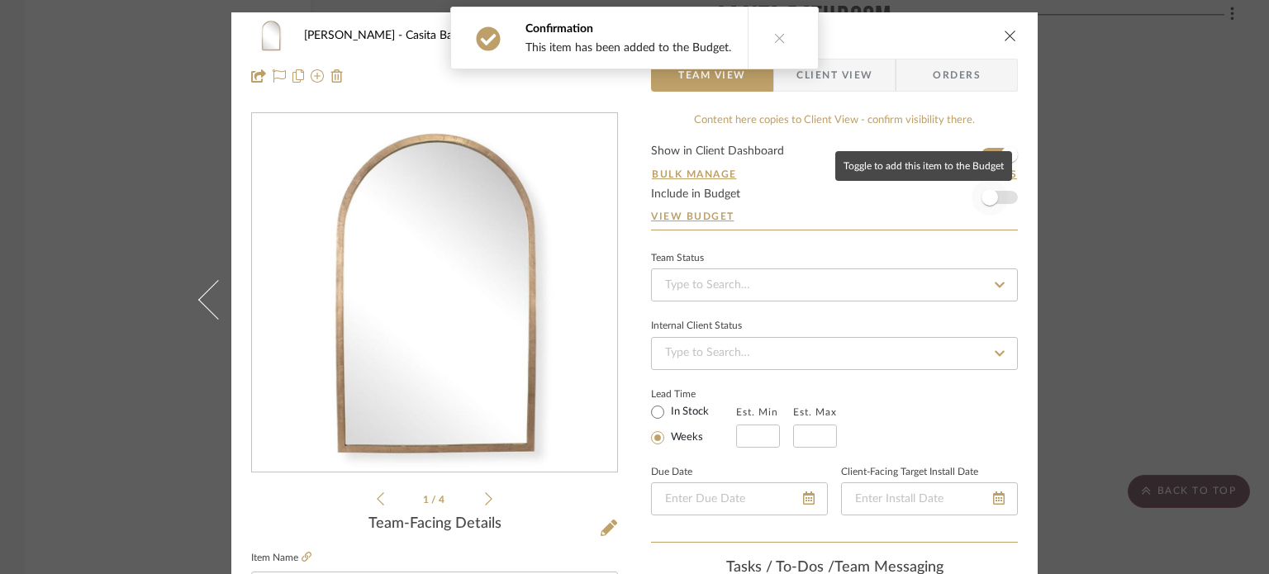
click at [956, 193] on span "button" at bounding box center [989, 197] width 17 height 17
click at [956, 36] on icon "close" at bounding box center [1010, 35] width 13 height 13
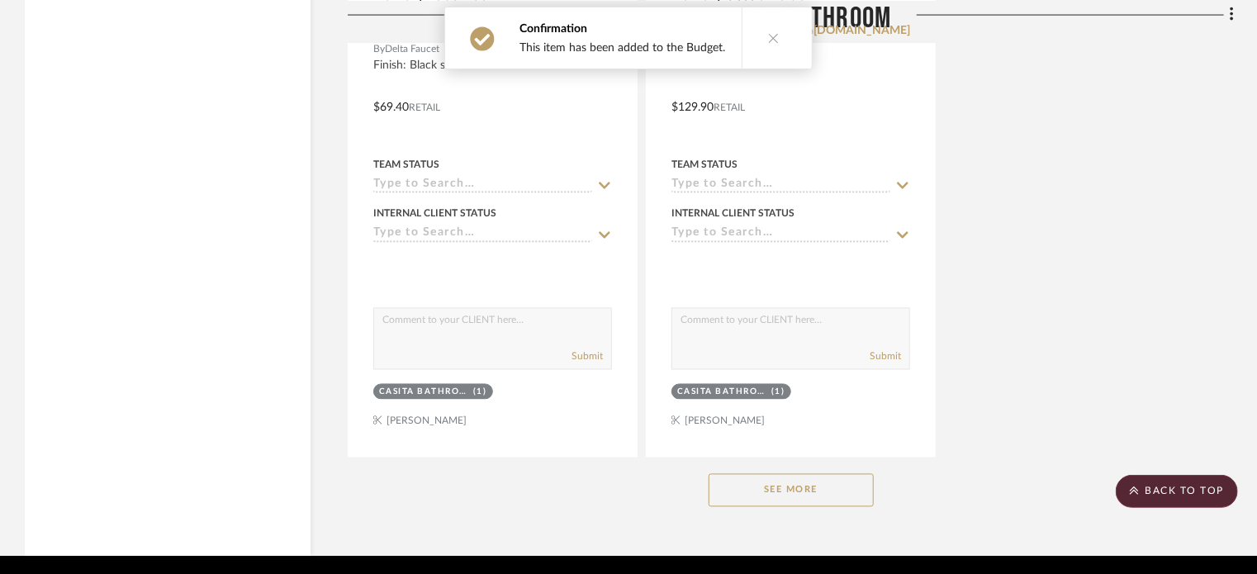
scroll to position [4610, 0]
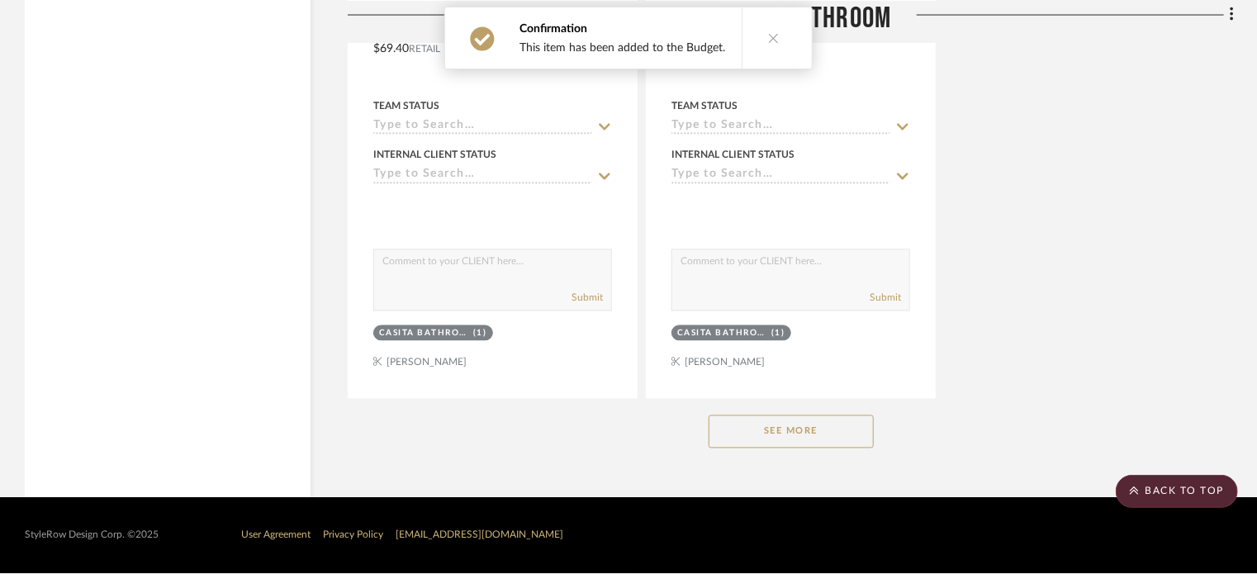
click at [800, 422] on button "See More" at bounding box center [791, 431] width 165 height 33
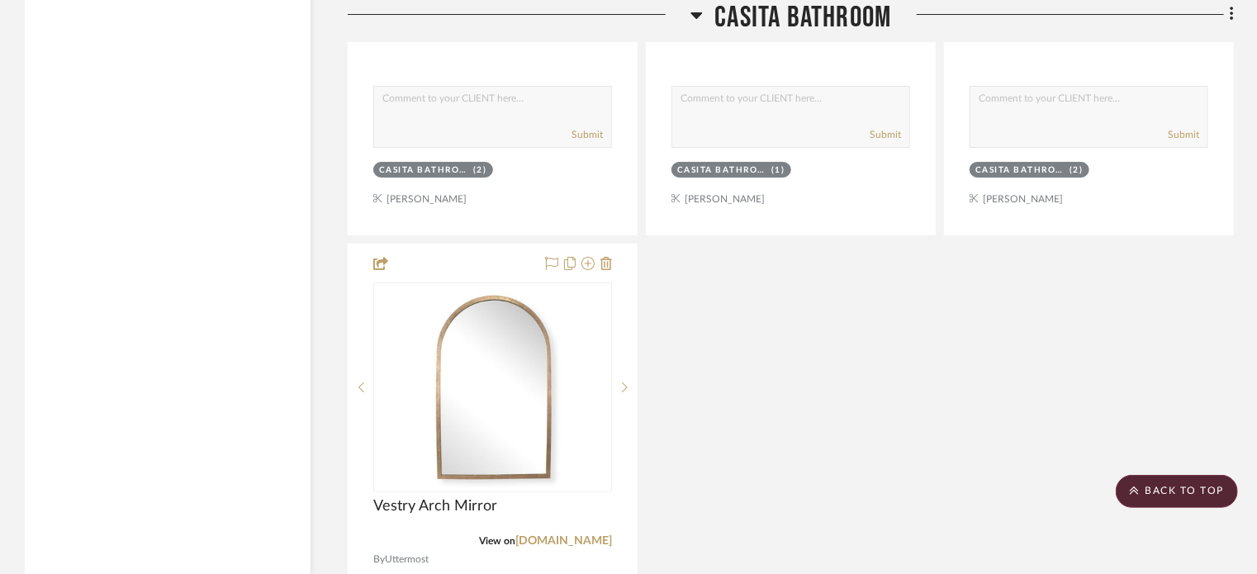
scroll to position [6344, 0]
